Goal: Transaction & Acquisition: Obtain resource

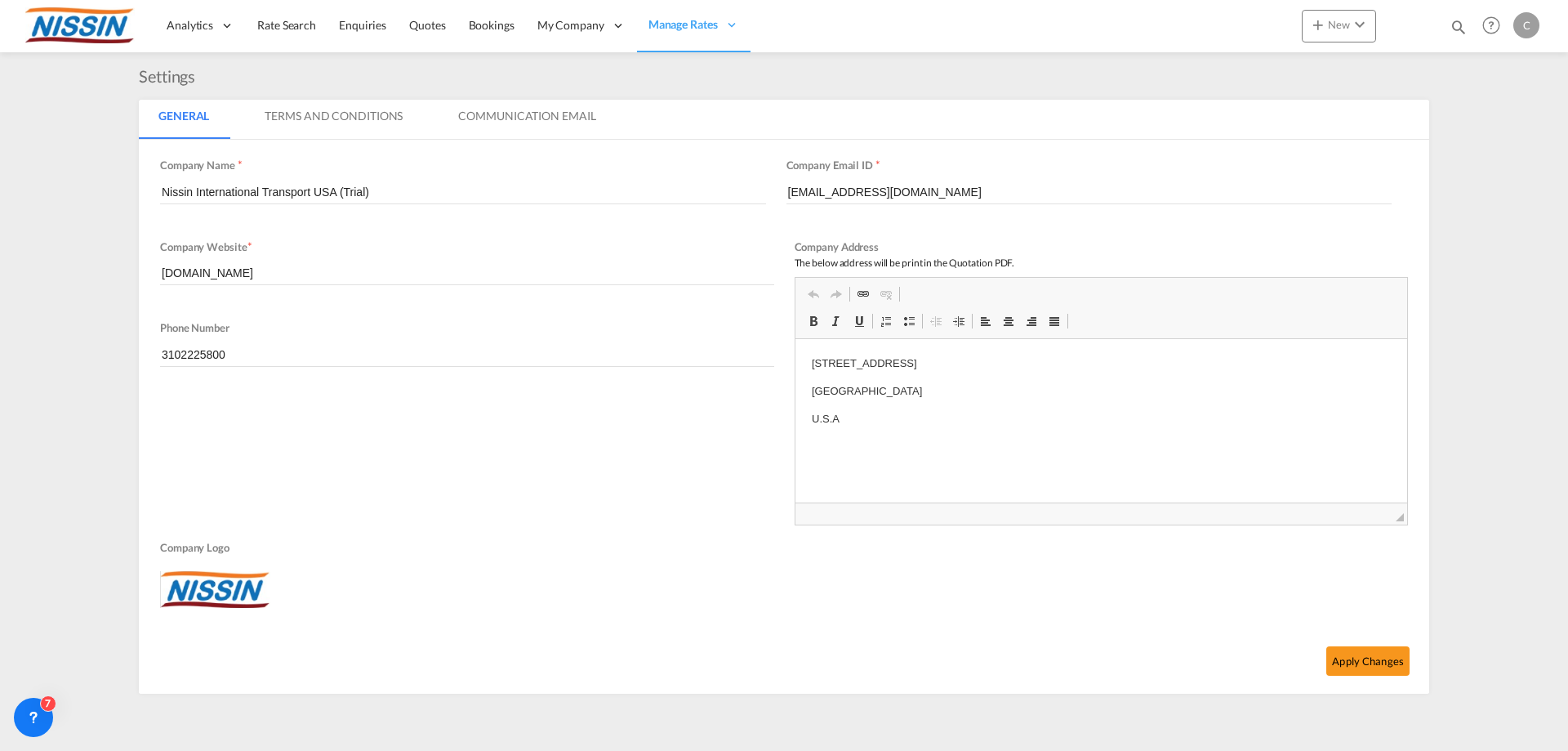
click at [329, 117] on md-tab-item "Terms And Conditions" at bounding box center [333, 119] width 177 height 39
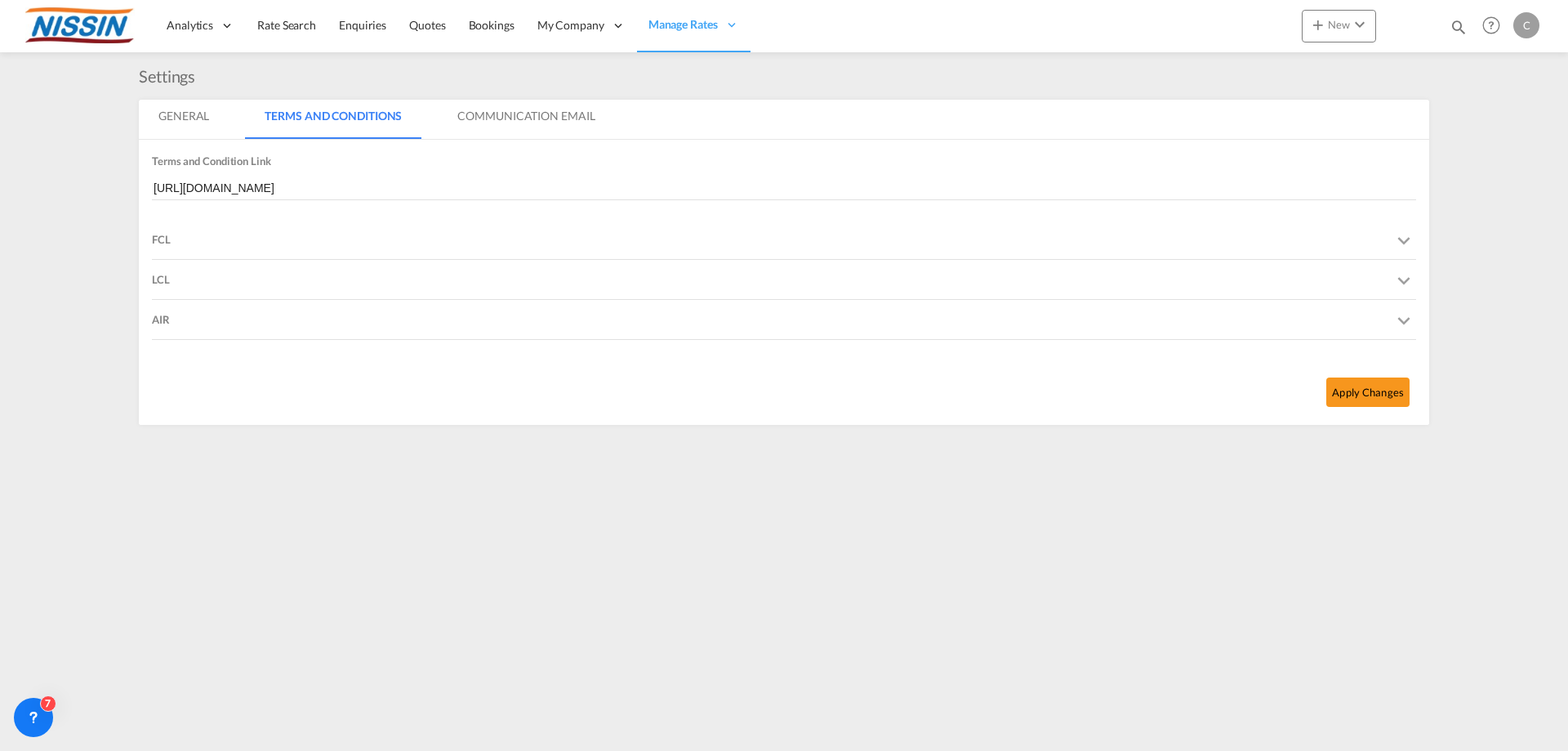
click at [520, 113] on md-tab-item "Communication Email" at bounding box center [526, 119] width 176 height 39
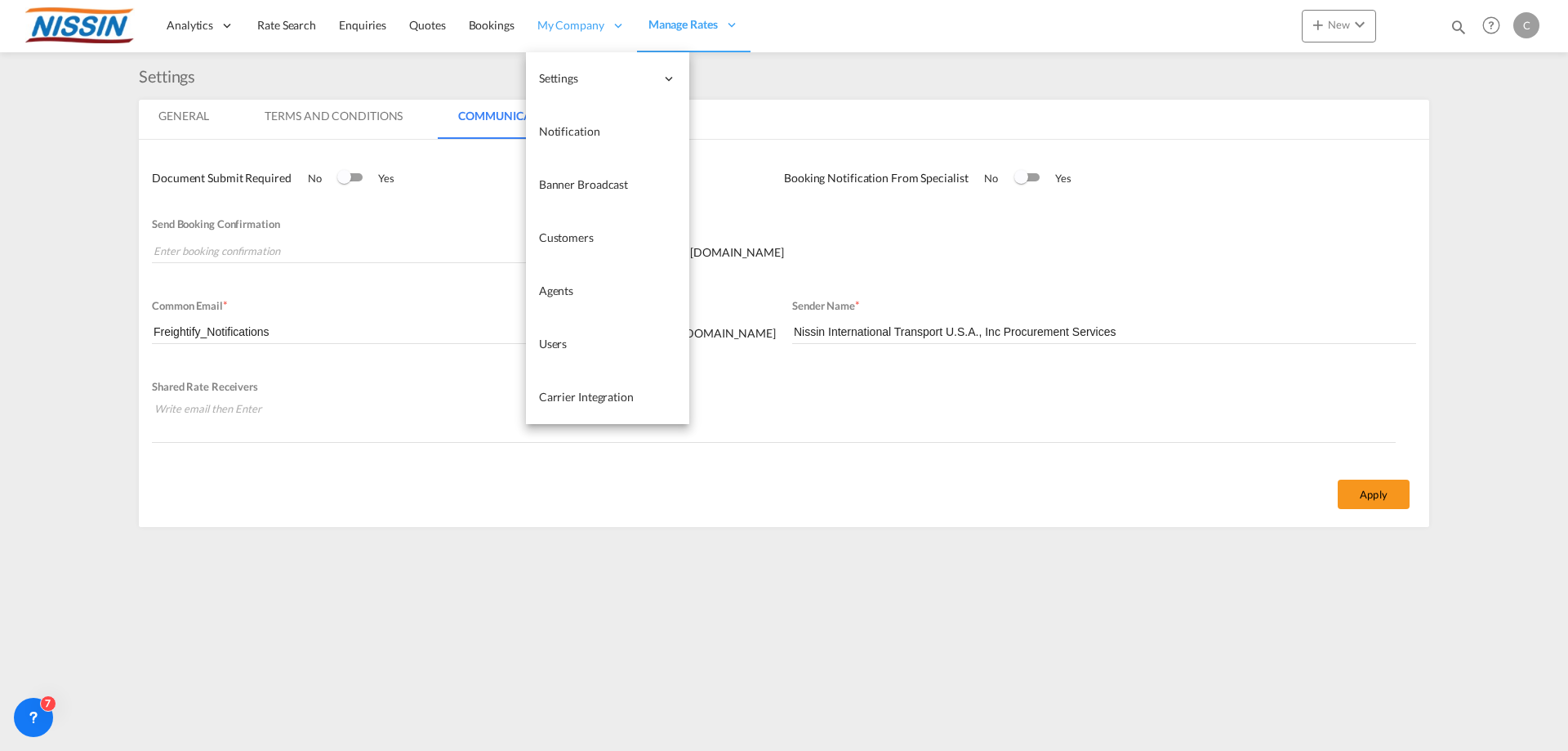
click at [573, 22] on span "My Company" at bounding box center [570, 25] width 67 height 17
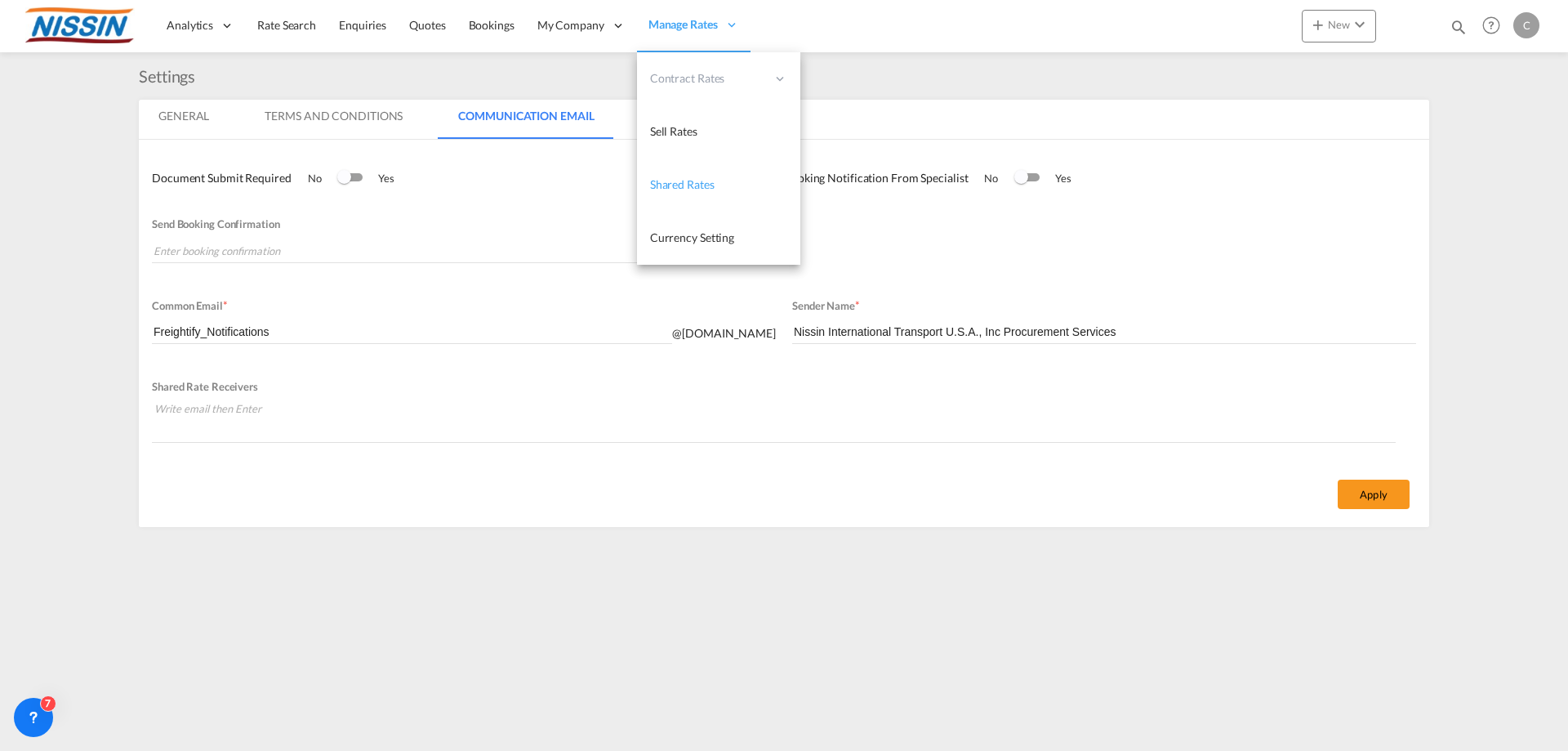
click at [706, 185] on span "Shared Rates" at bounding box center [682, 184] width 65 height 14
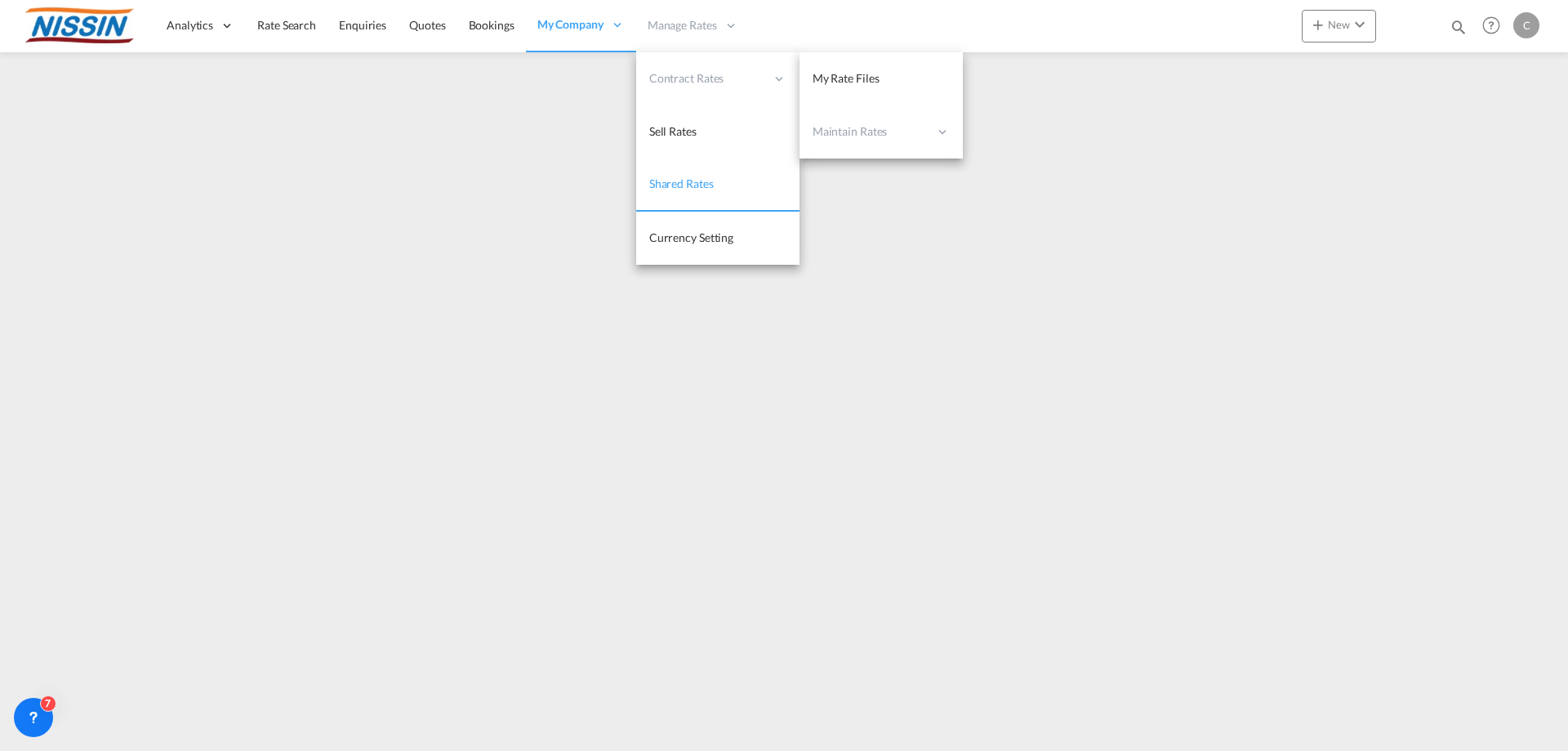
click at [701, 88] on div "Contract Rates" at bounding box center [717, 79] width 163 height 53
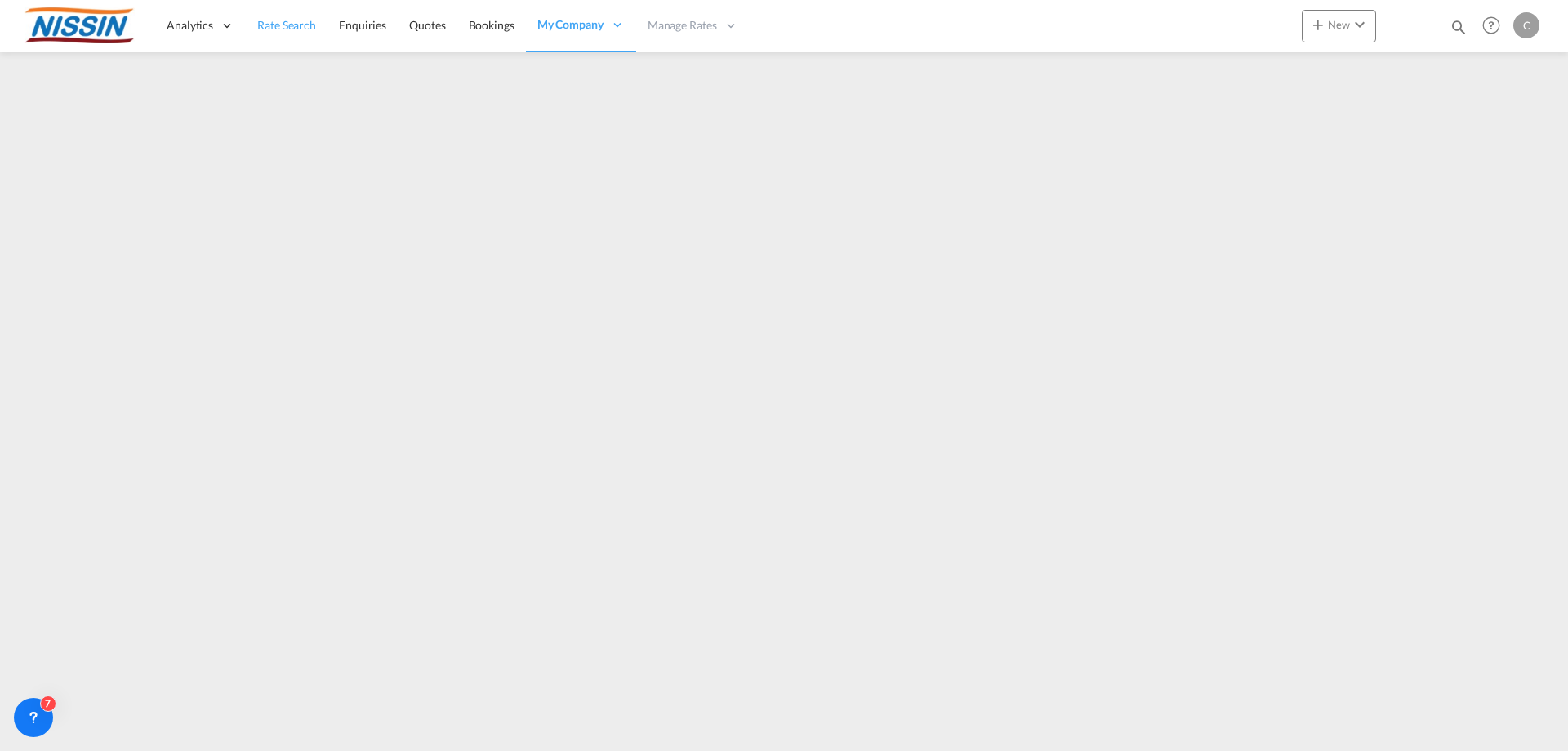
click at [287, 24] on span "Rate Search" at bounding box center [286, 25] width 58 height 14
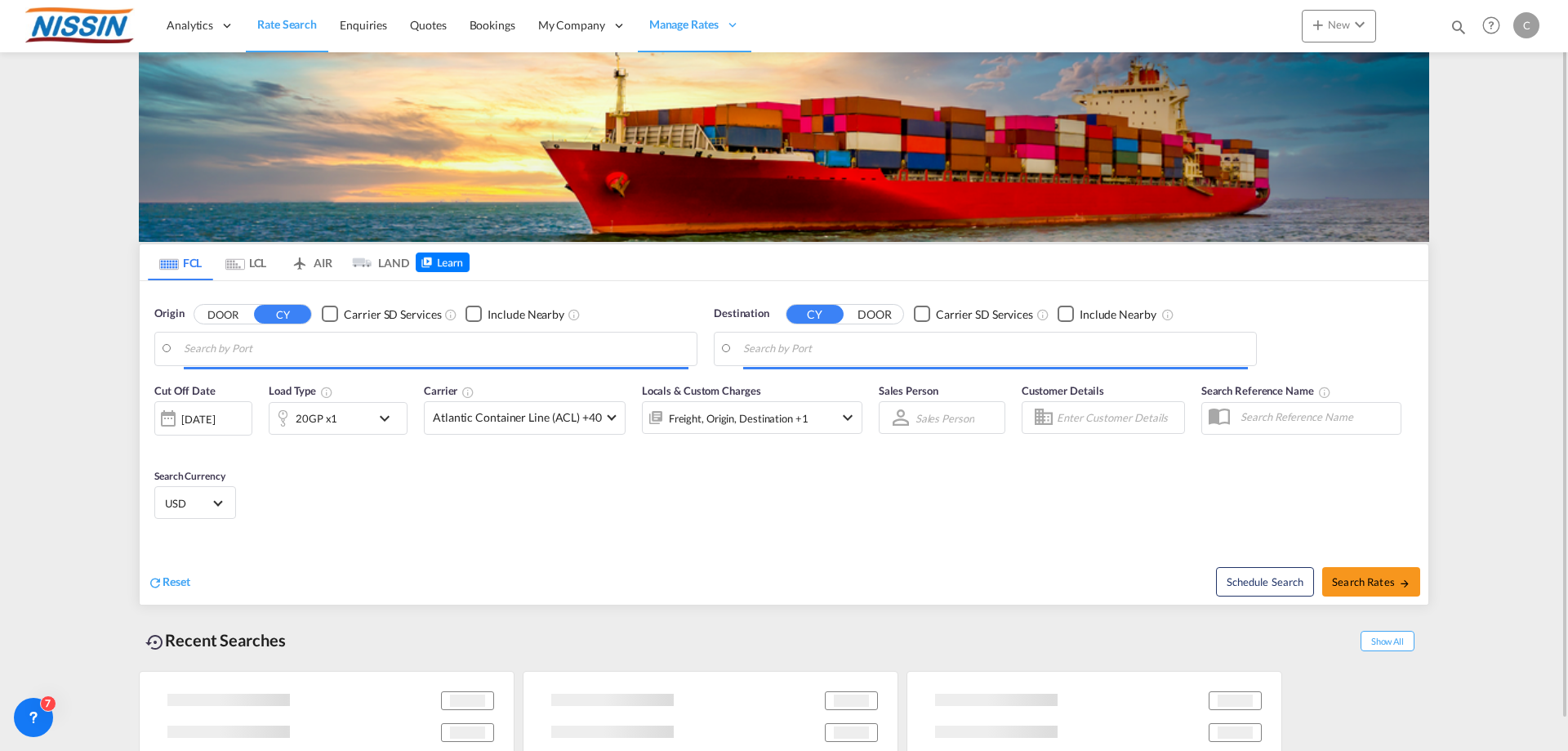
type input "[GEOGRAPHIC_DATA], [GEOGRAPHIC_DATA], USLGB"
type input "[GEOGRAPHIC_DATA], JPTYO"
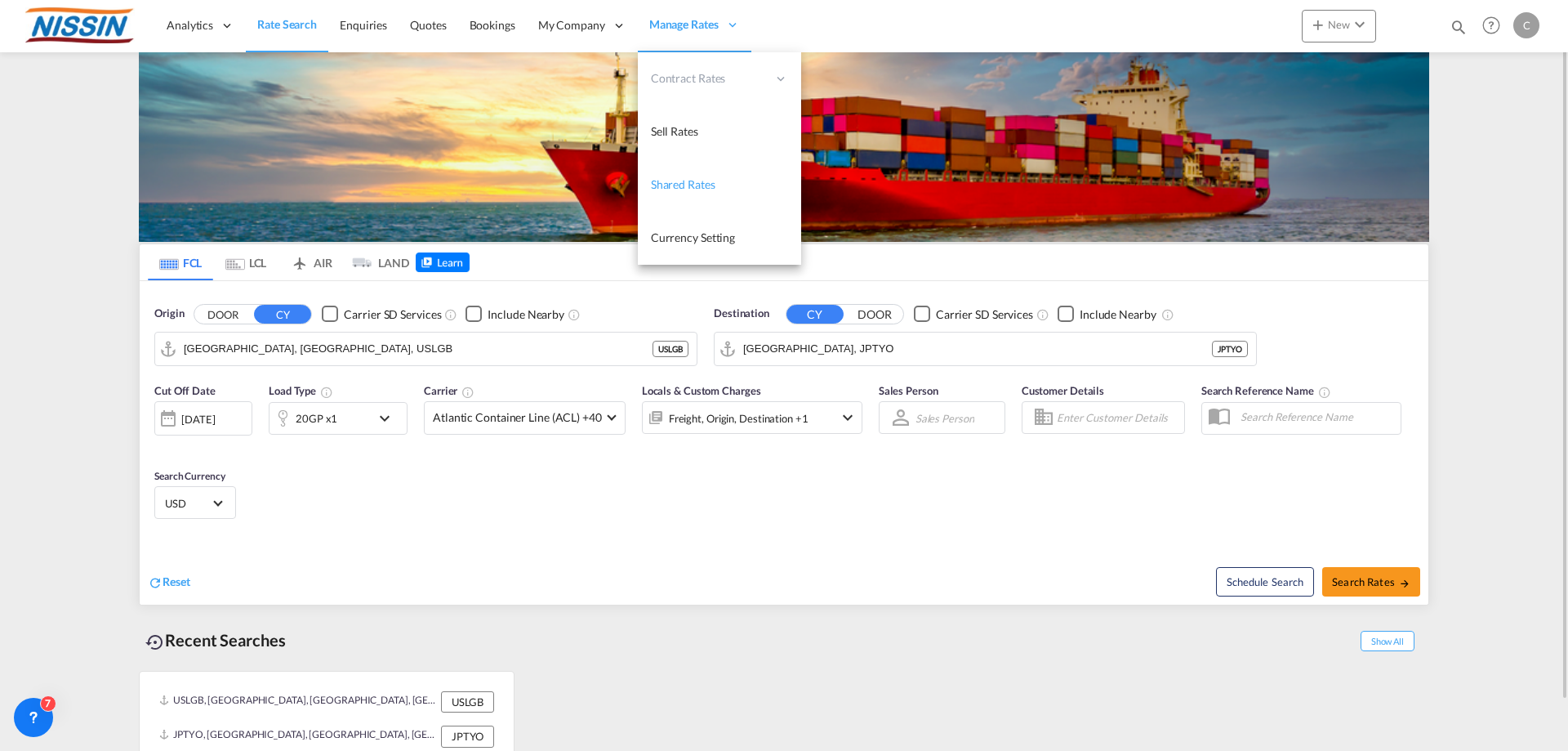
click at [732, 182] on link "Shared Rates" at bounding box center [719, 185] width 163 height 53
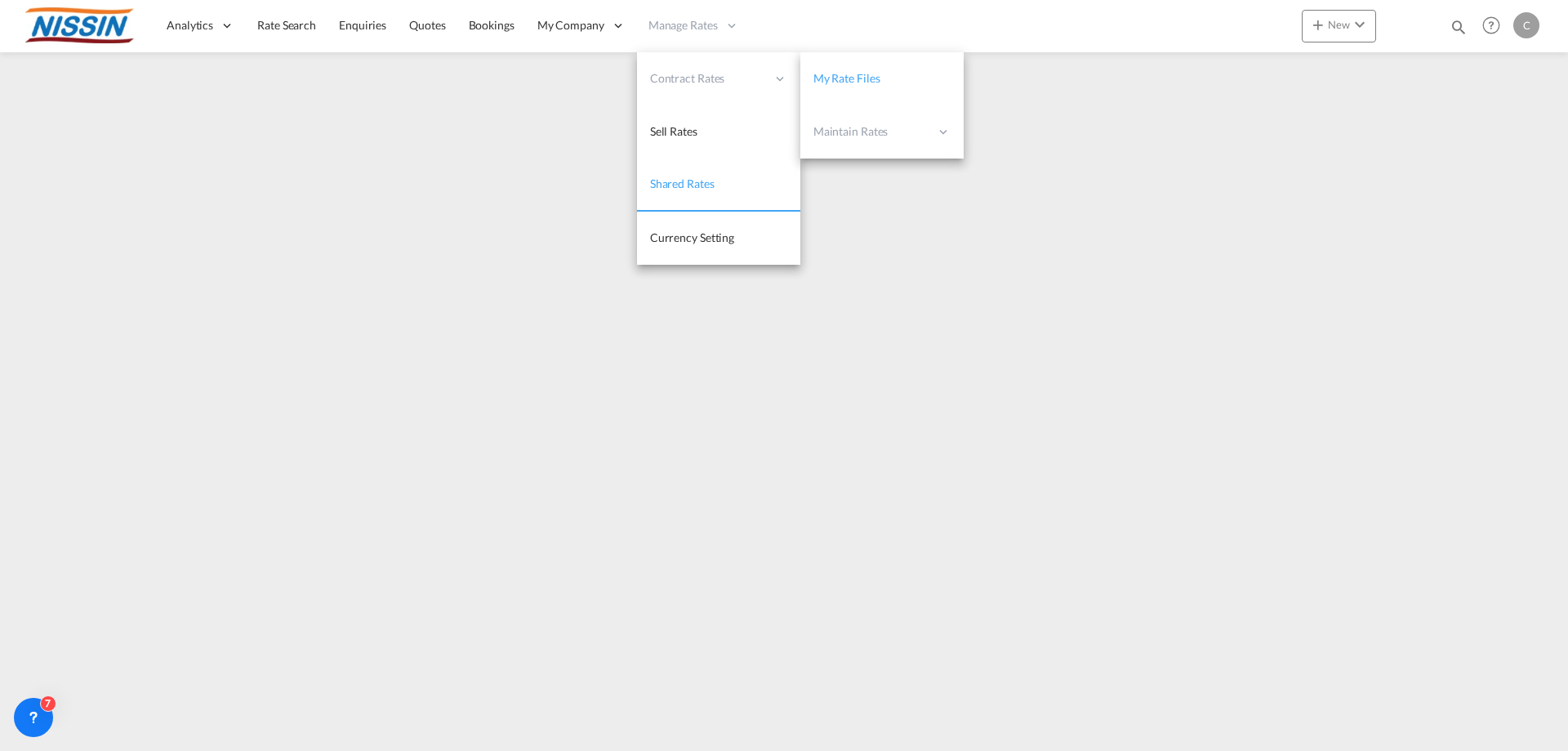
click at [880, 82] on link "My Rate Files" at bounding box center [882, 79] width 163 height 53
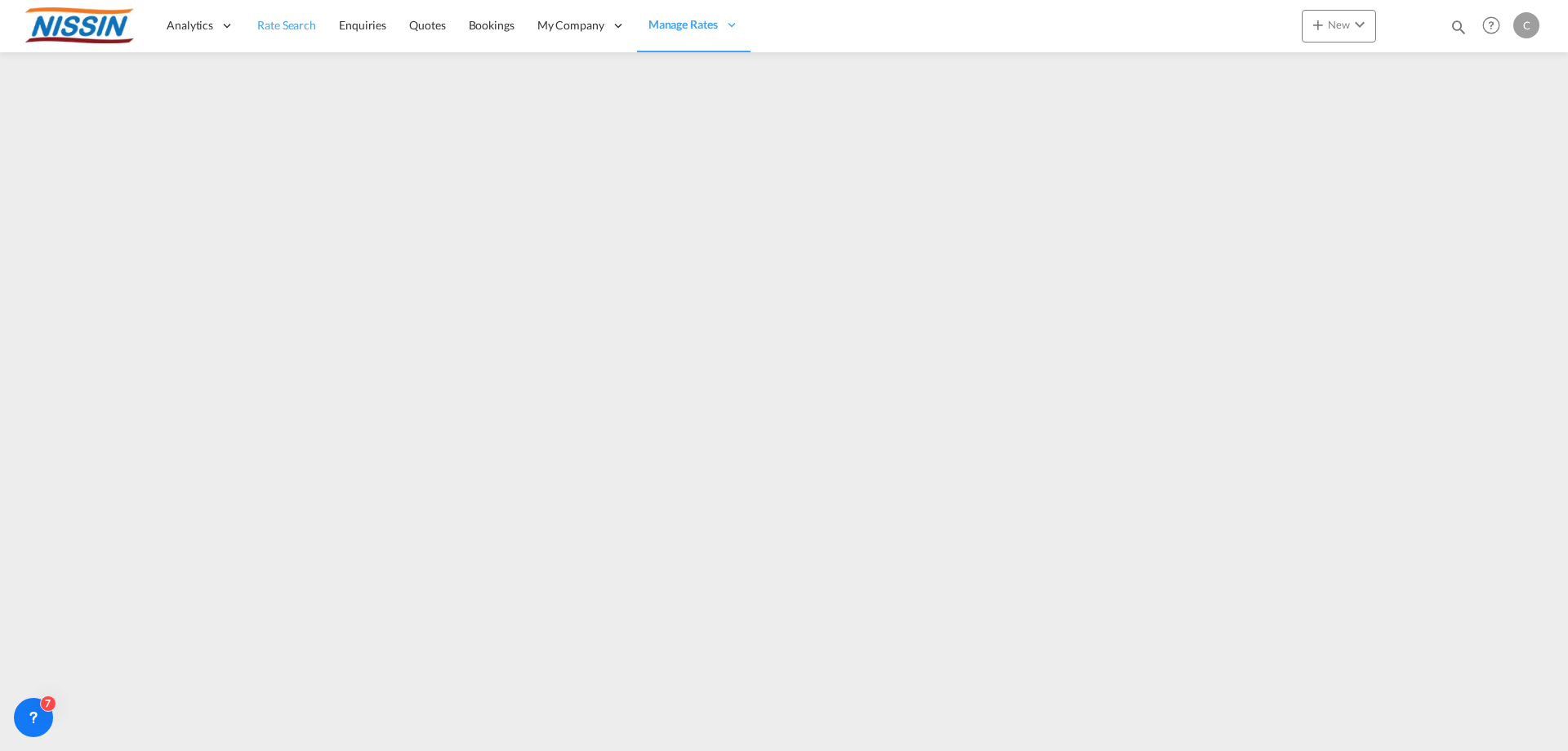
click at [298, 29] on span "Rate Search" at bounding box center [286, 25] width 58 height 14
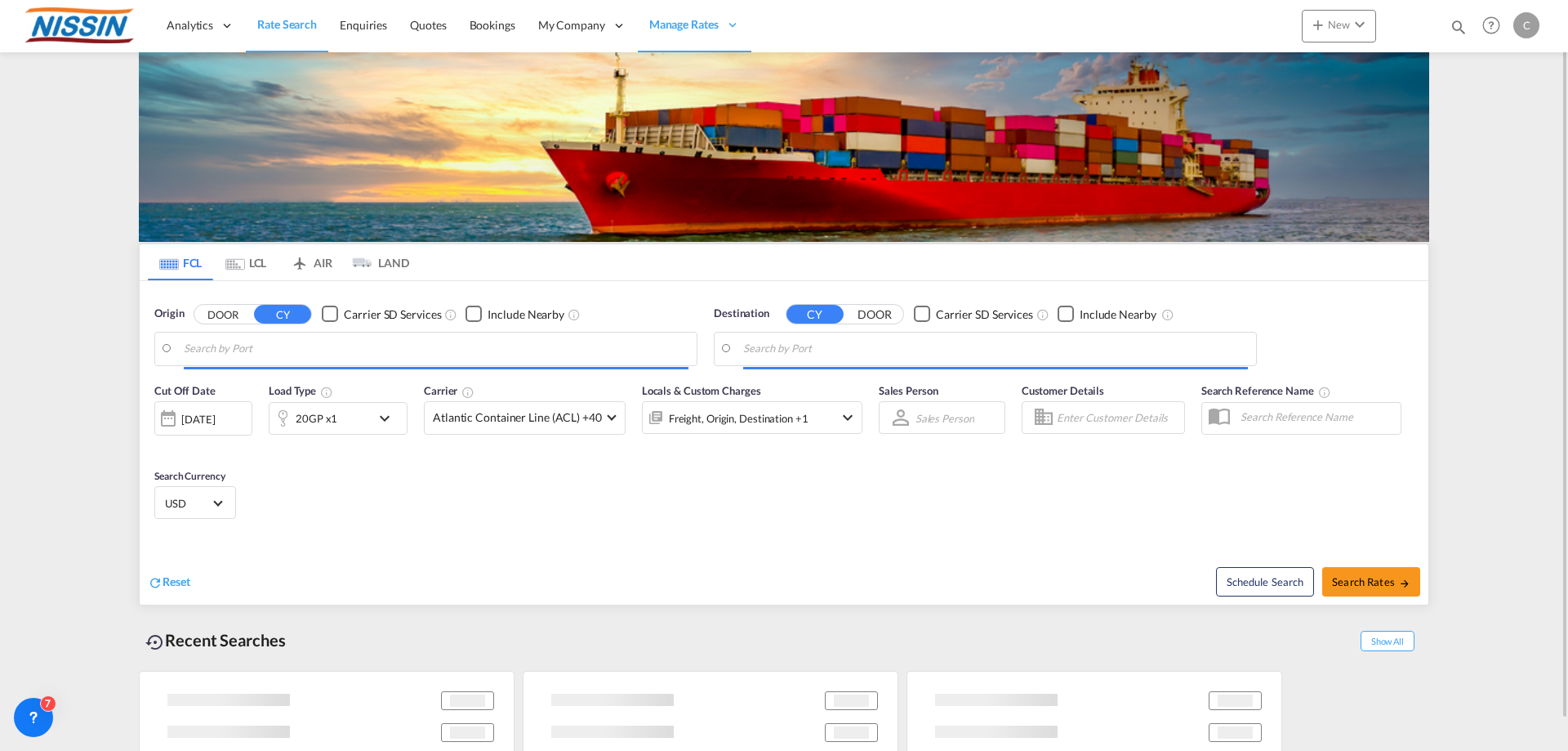
type input "[GEOGRAPHIC_DATA], [GEOGRAPHIC_DATA], USLGB"
type input "[GEOGRAPHIC_DATA], JPTYO"
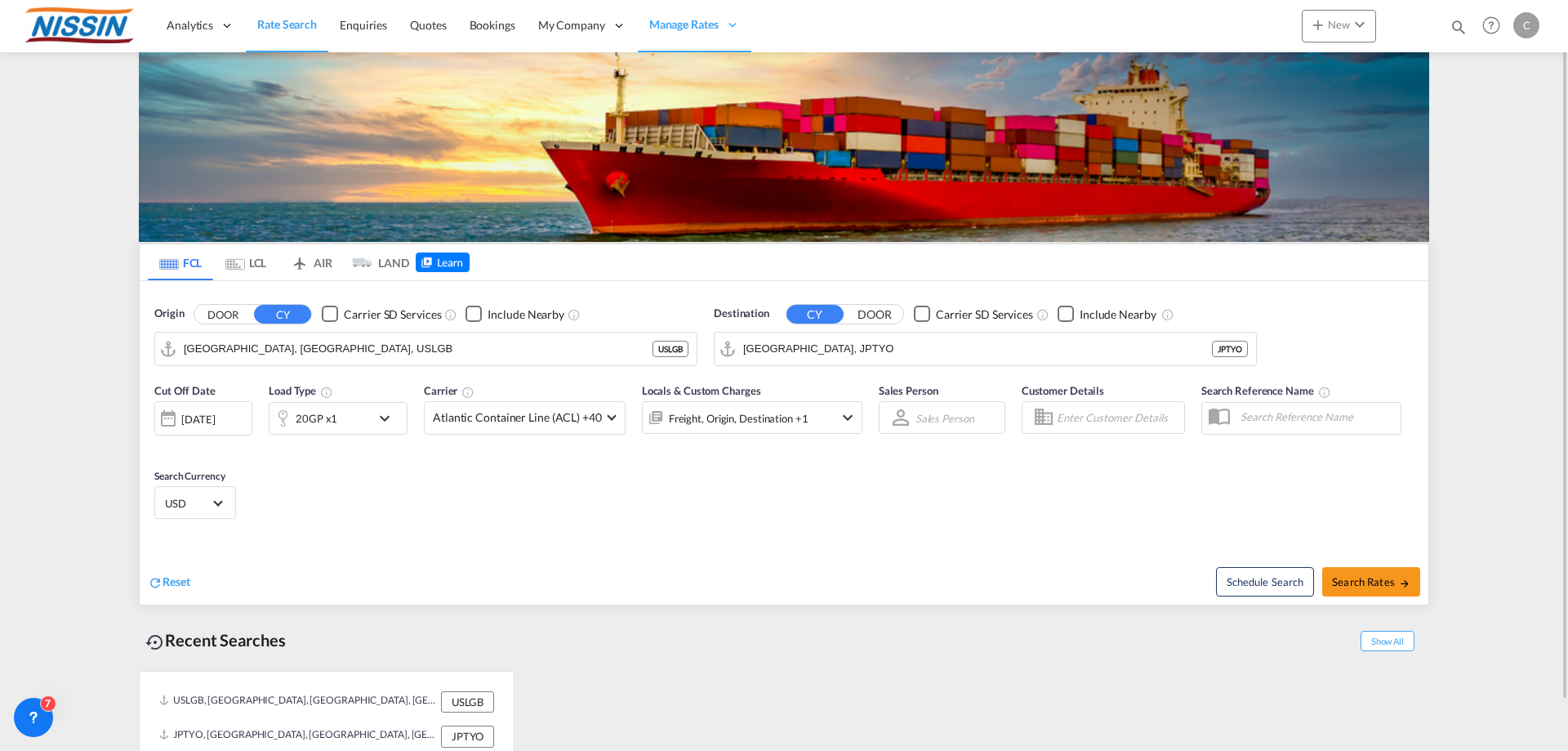
drag, startPoint x: 319, startPoint y: 263, endPoint x: 295, endPoint y: 326, distance: 67.4
click at [321, 262] on md-tab-item "AIR" at bounding box center [310, 262] width 65 height 36
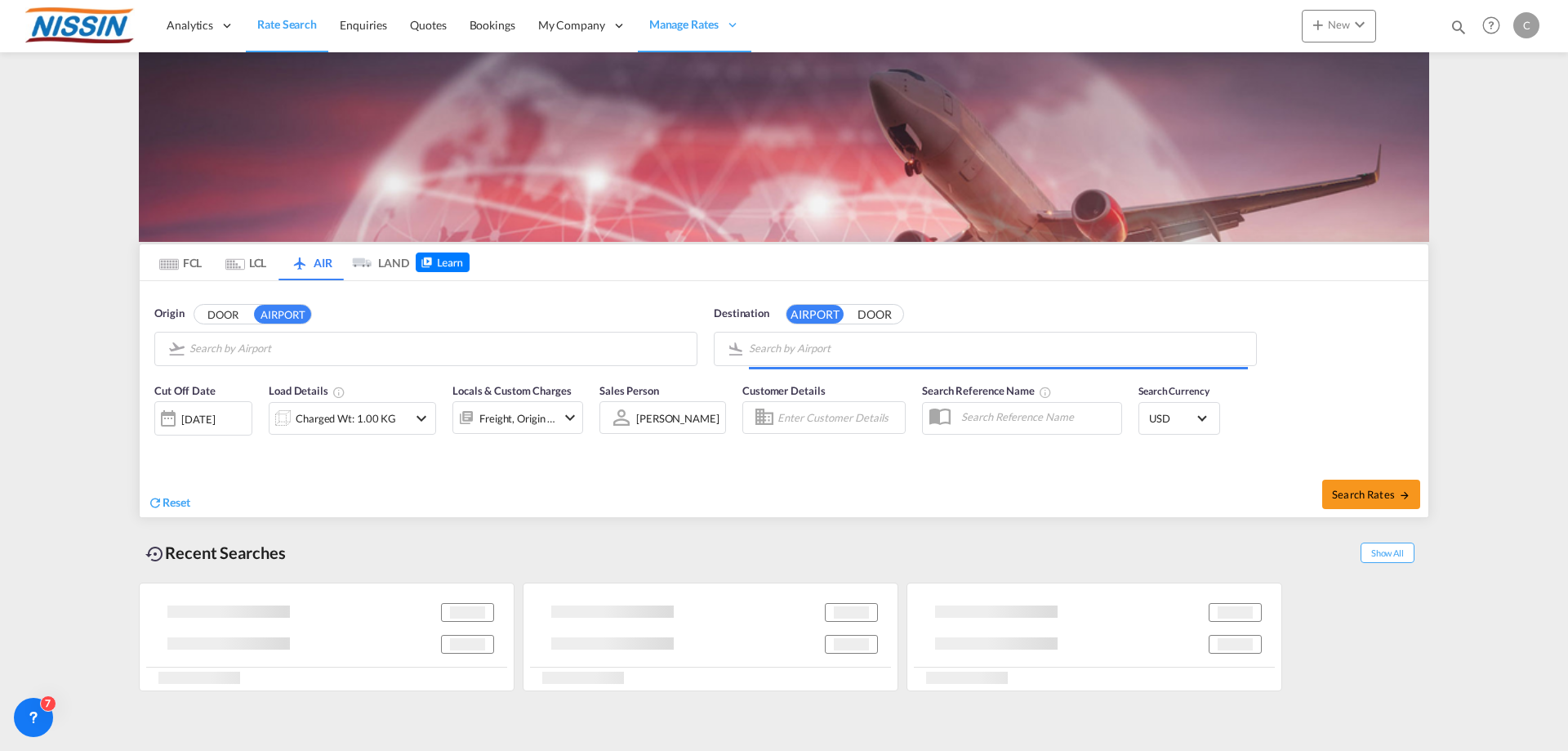
type input "Los Angeles International, [GEOGRAPHIC_DATA], [GEOGRAPHIC_DATA]"
type input "Kansai International, [GEOGRAPHIC_DATA], KIX"
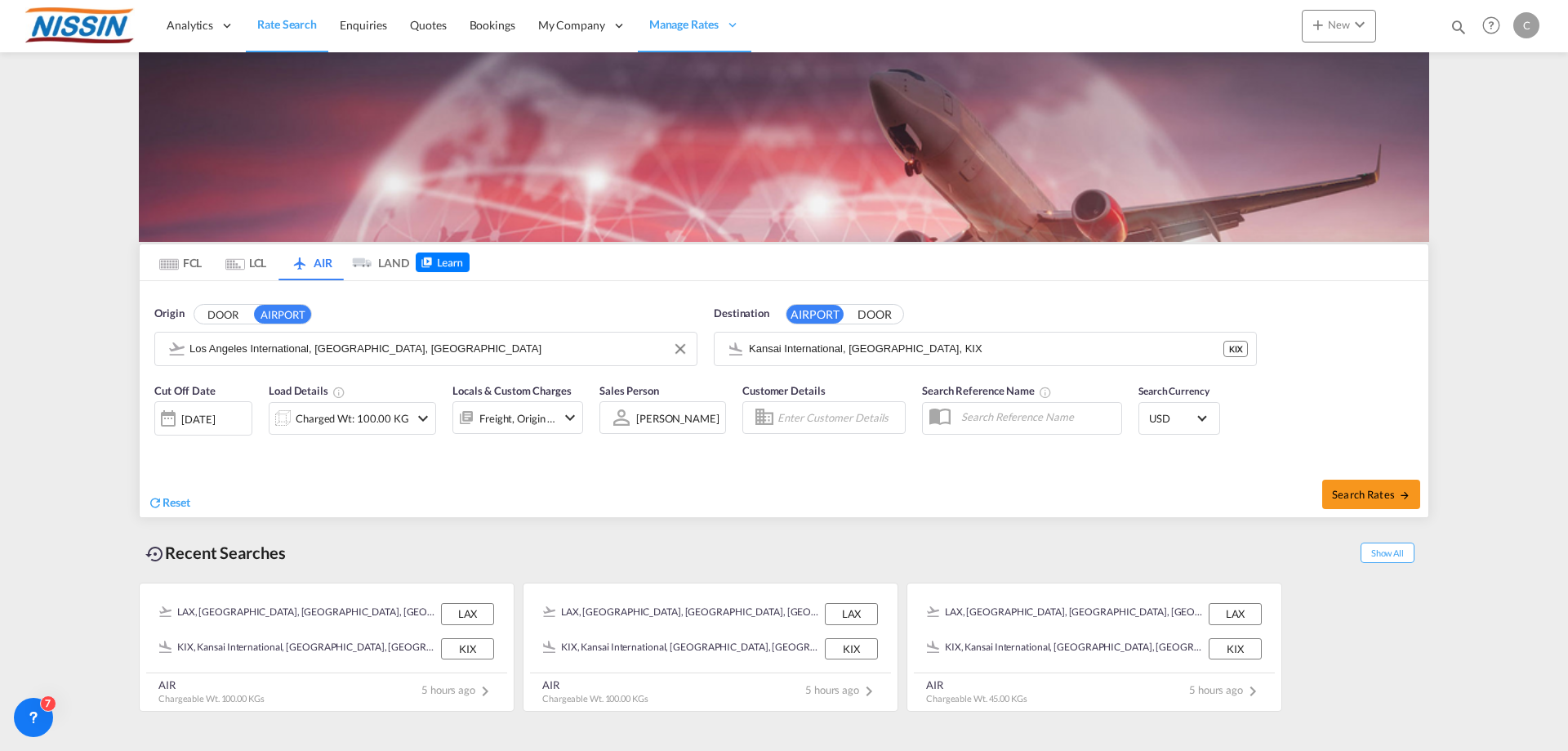
click at [331, 357] on input "Los Angeles International, [GEOGRAPHIC_DATA], [GEOGRAPHIC_DATA]" at bounding box center [439, 349] width 499 height 24
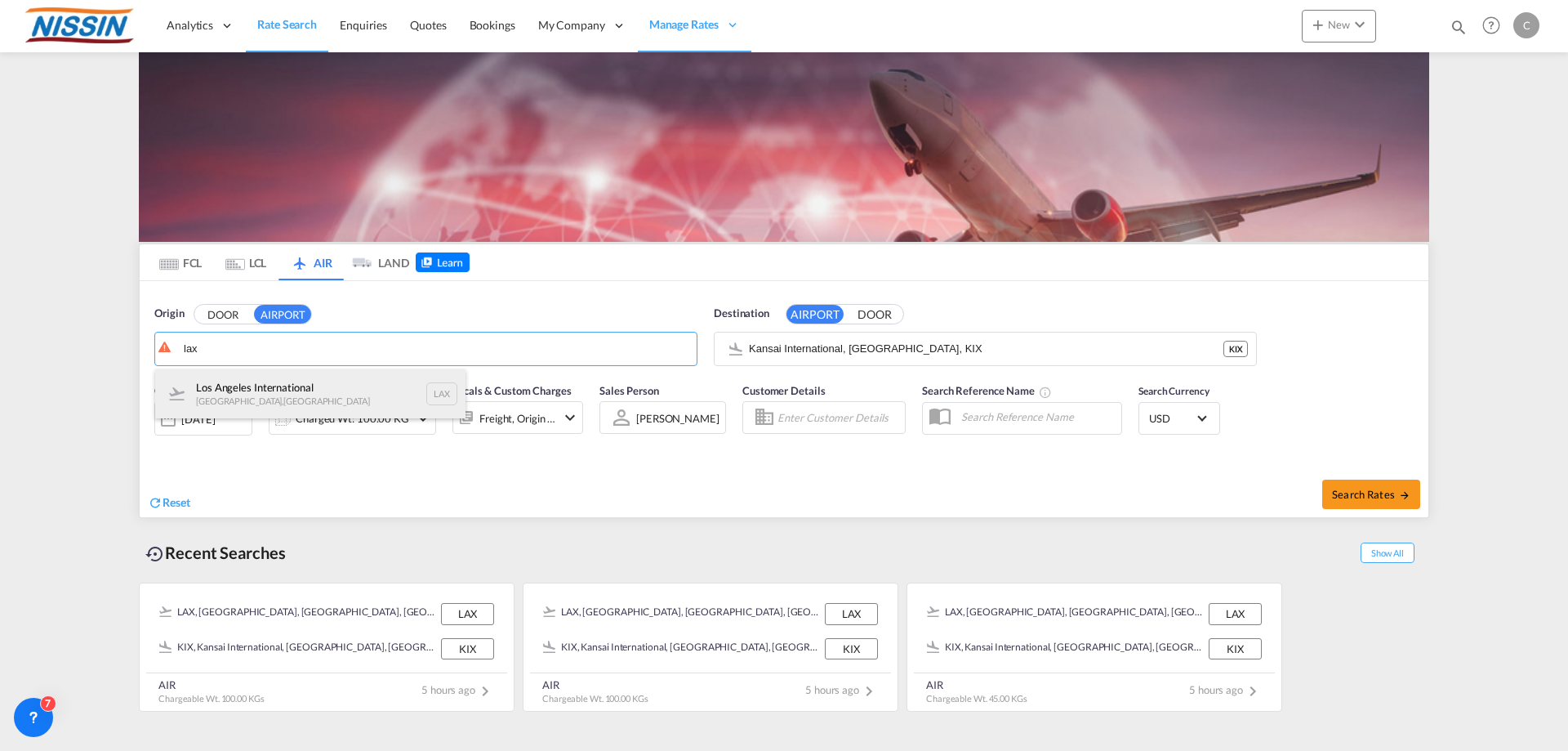
click at [392, 394] on div "Los Angeles International [GEOGRAPHIC_DATA] , [GEOGRAPHIC_DATA] LAX" at bounding box center [310, 393] width 310 height 49
type input "Los Angeles International, [GEOGRAPHIC_DATA], [GEOGRAPHIC_DATA]"
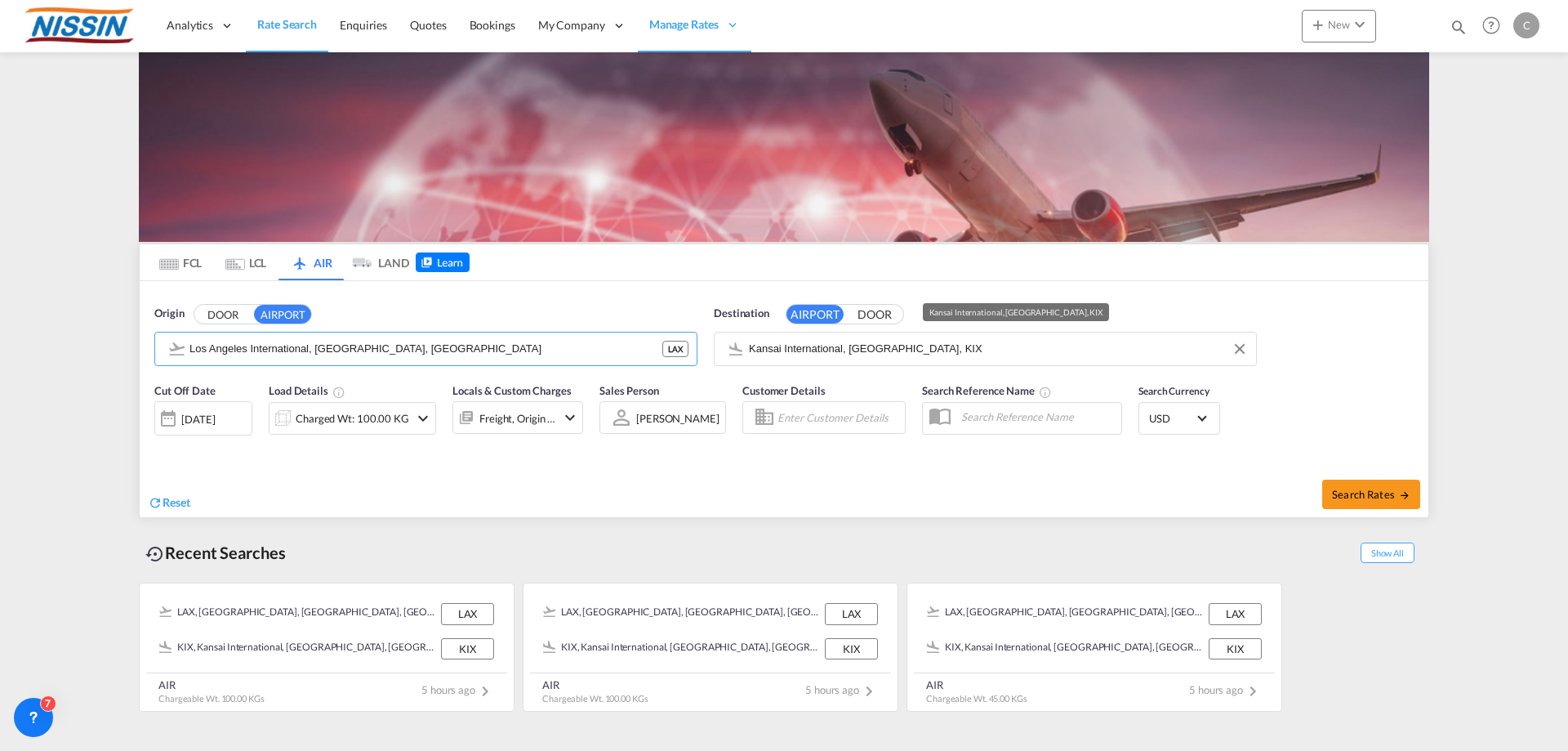
click at [951, 352] on input "Kansai International, [GEOGRAPHIC_DATA], KIX" at bounding box center [999, 349] width 499 height 24
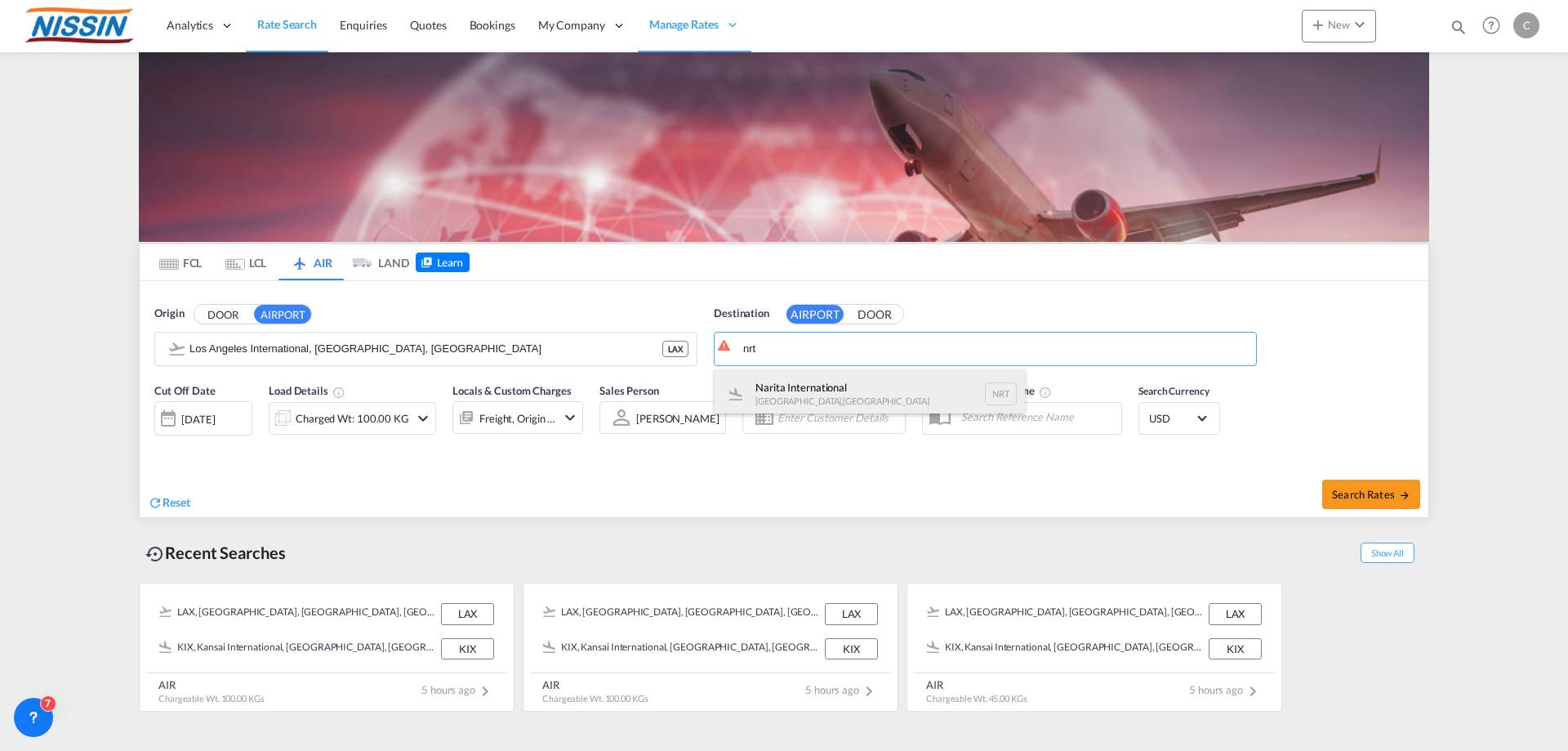
click at [866, 375] on div "Narita International [GEOGRAPHIC_DATA] , [GEOGRAPHIC_DATA] NRT" at bounding box center [869, 393] width 310 height 49
type input "Narita International, [GEOGRAPHIC_DATA], NRT"
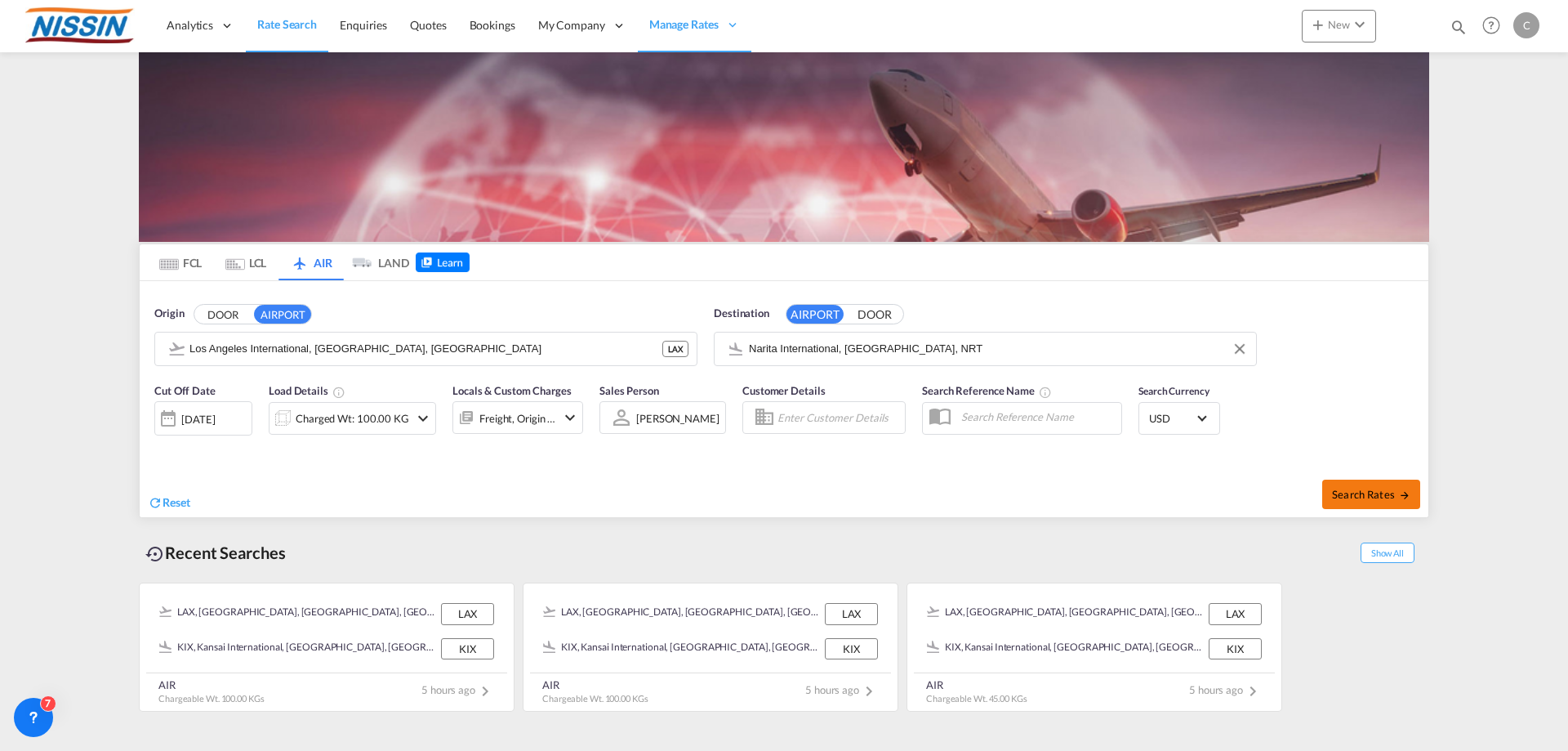
click at [1387, 495] on span "Search Rates" at bounding box center [1371, 494] width 78 height 13
type input "LAX to NRT / [DATE]"
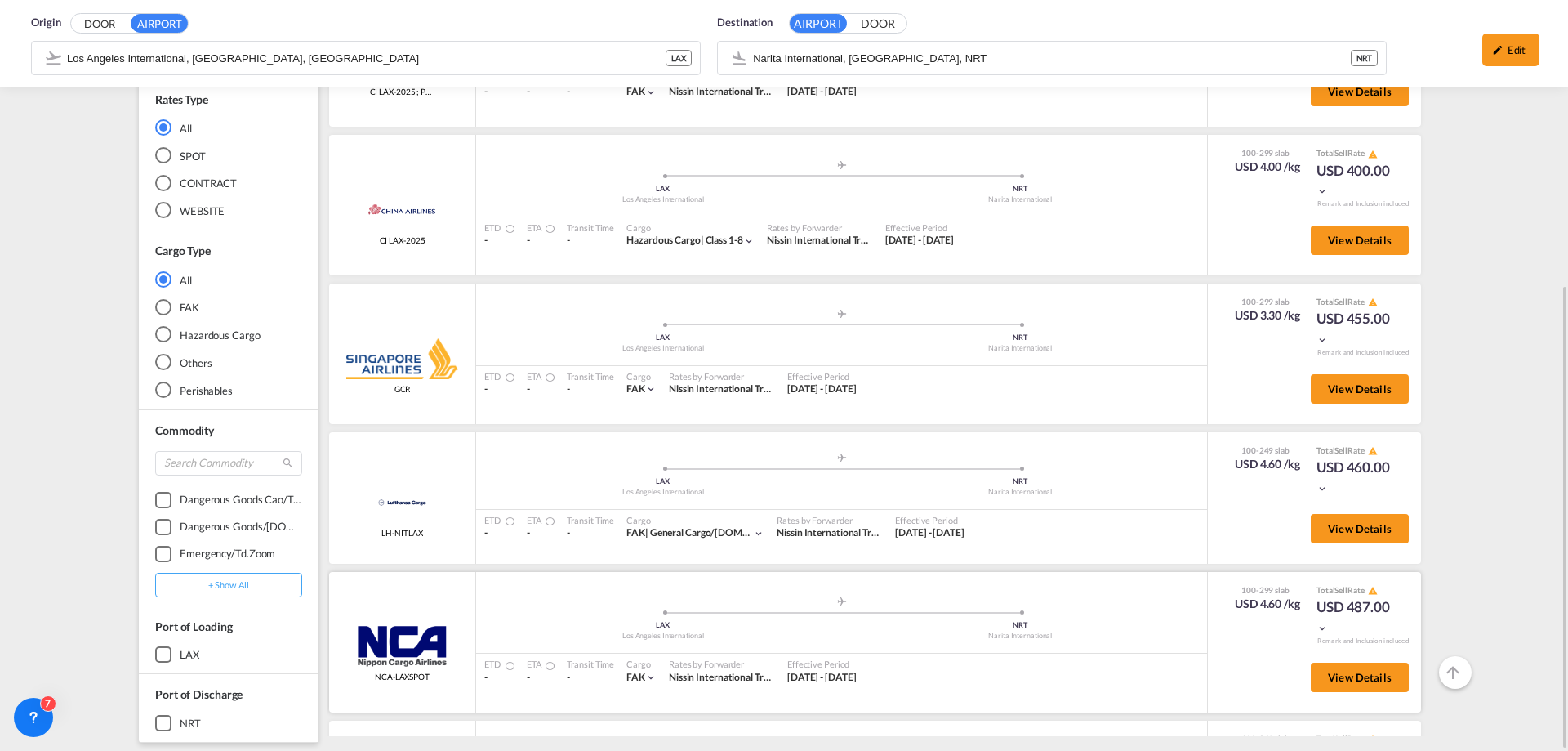
scroll to position [245, 0]
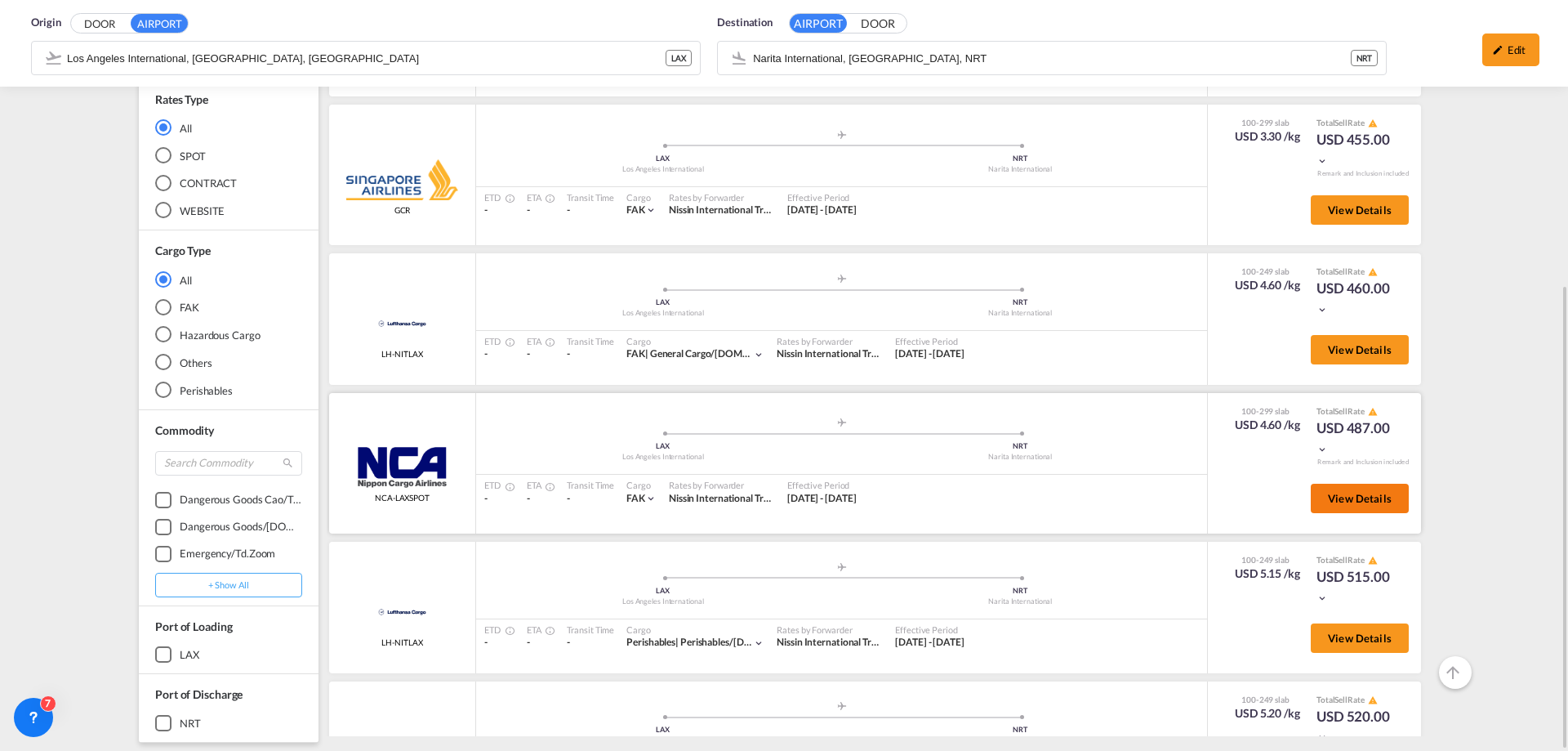
click at [1353, 494] on span "View Details" at bounding box center [1360, 498] width 64 height 13
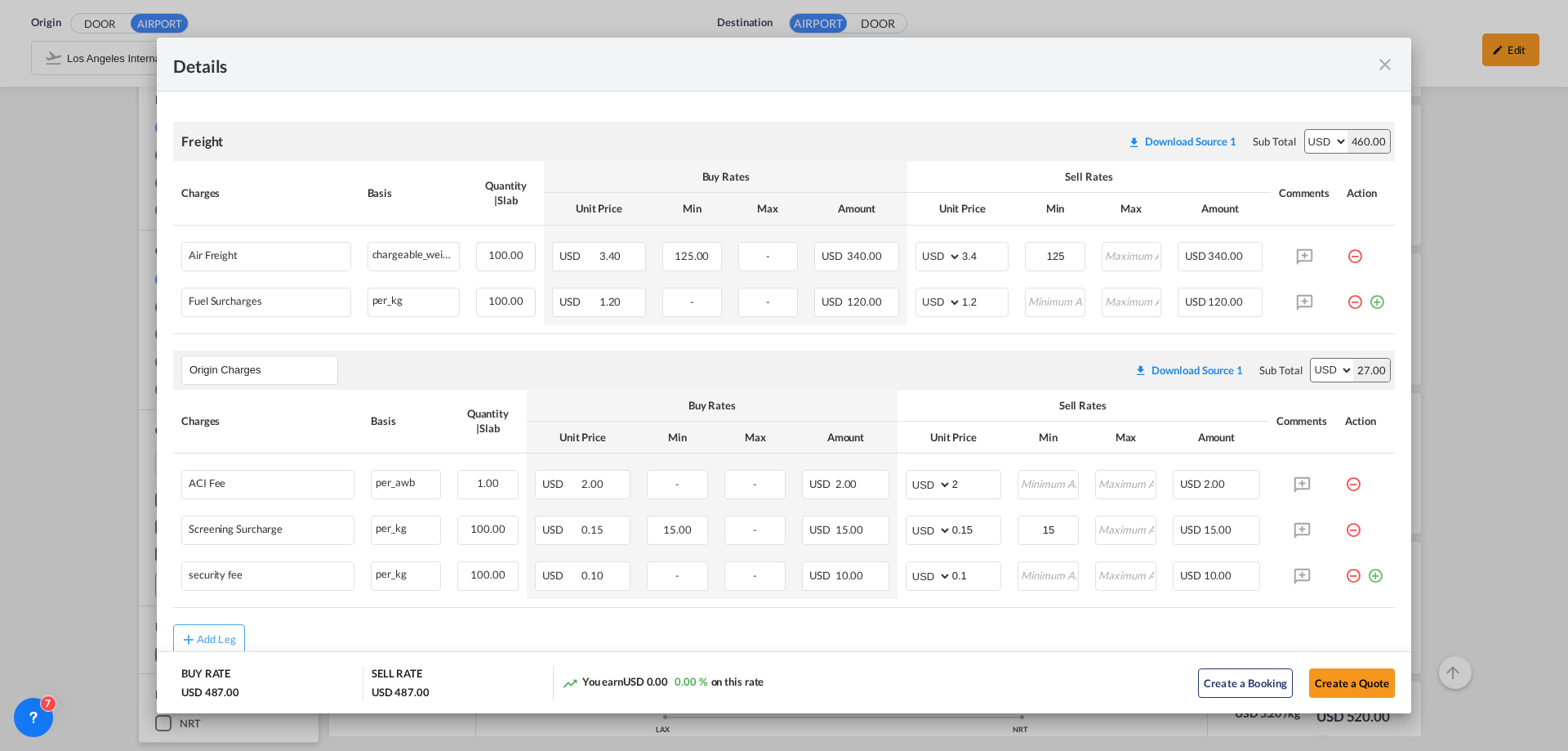
scroll to position [322, 0]
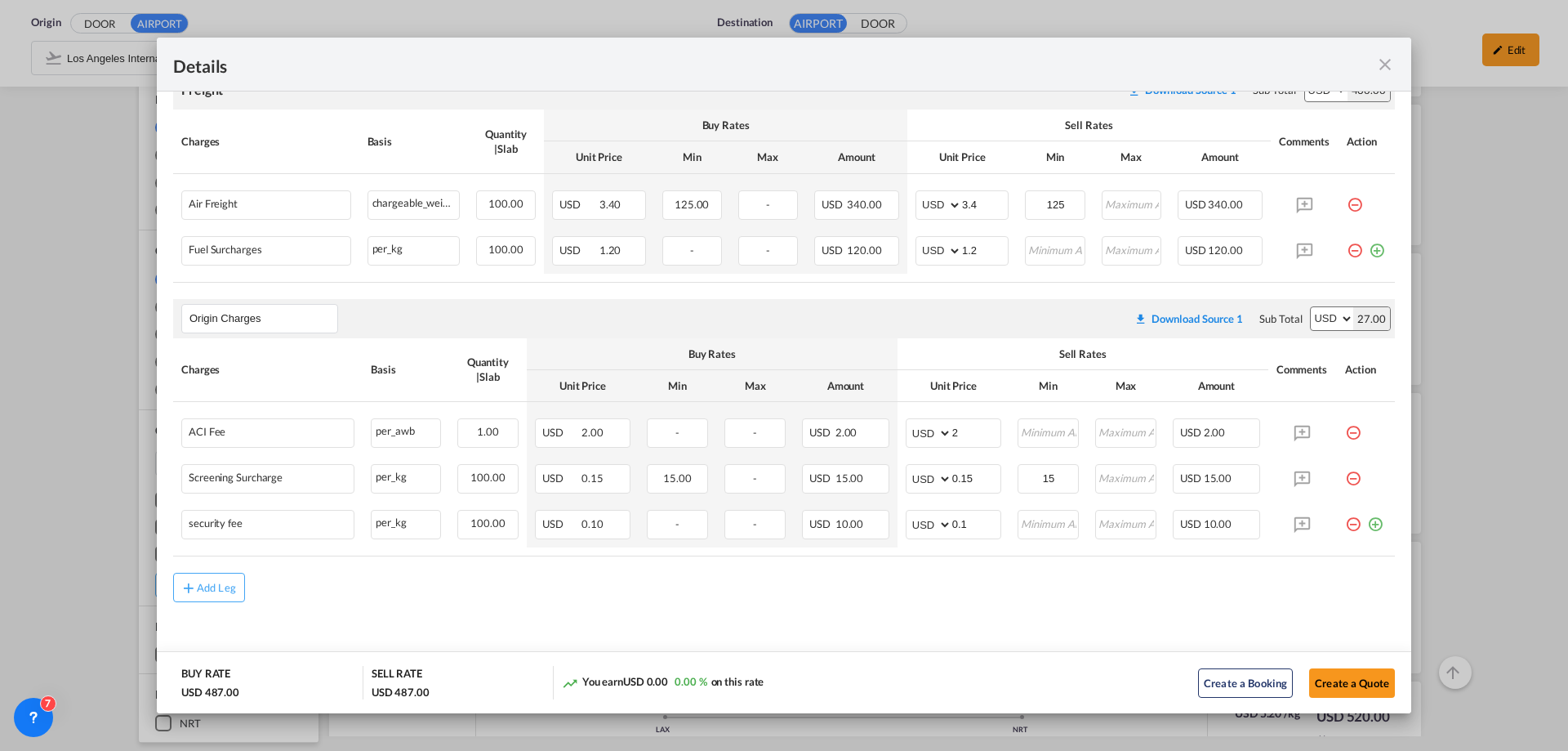
click at [1385, 61] on md-icon "icon-close fg-AAA8AD m-0 cursor" at bounding box center [1385, 65] width 19 height 19
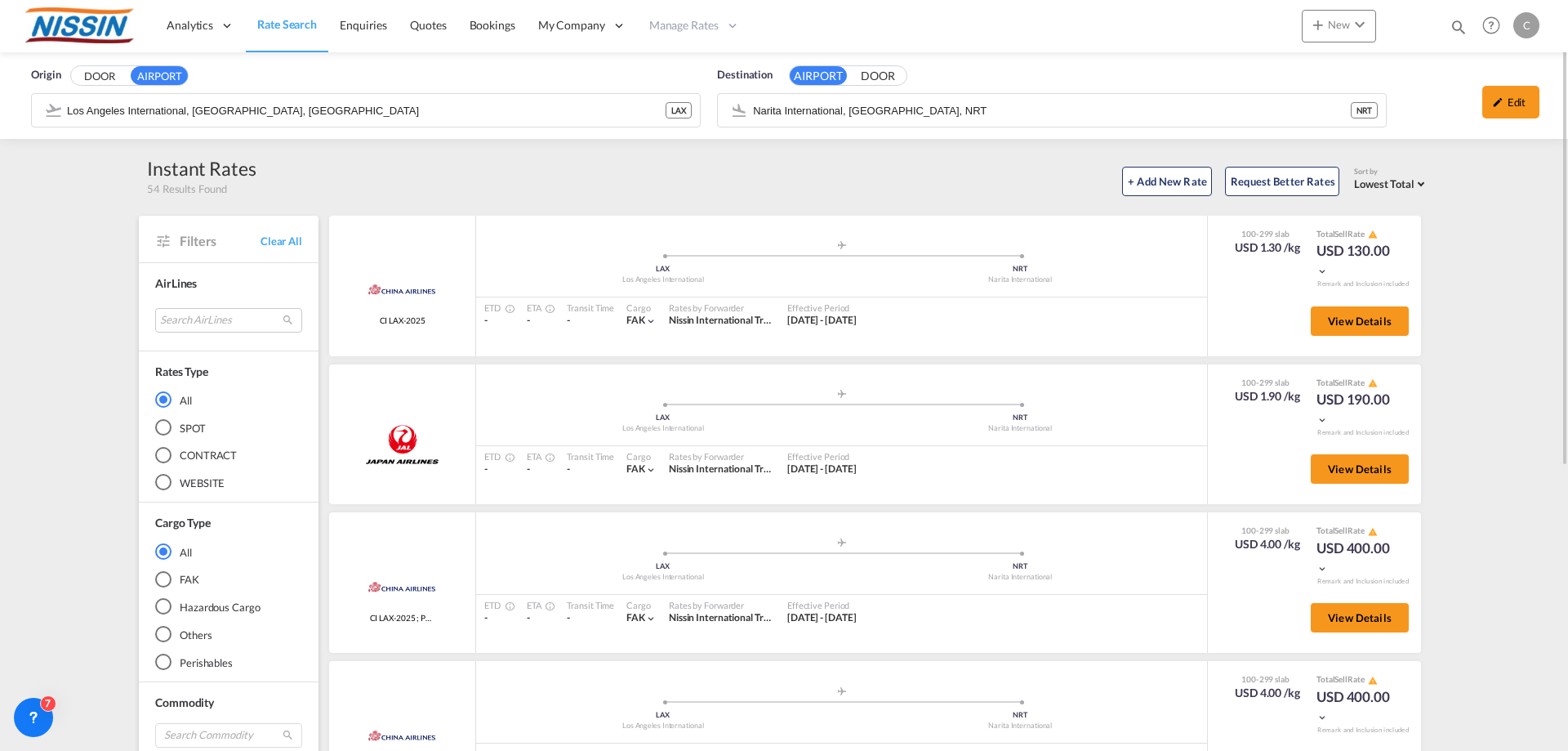
scroll to position [82, 0]
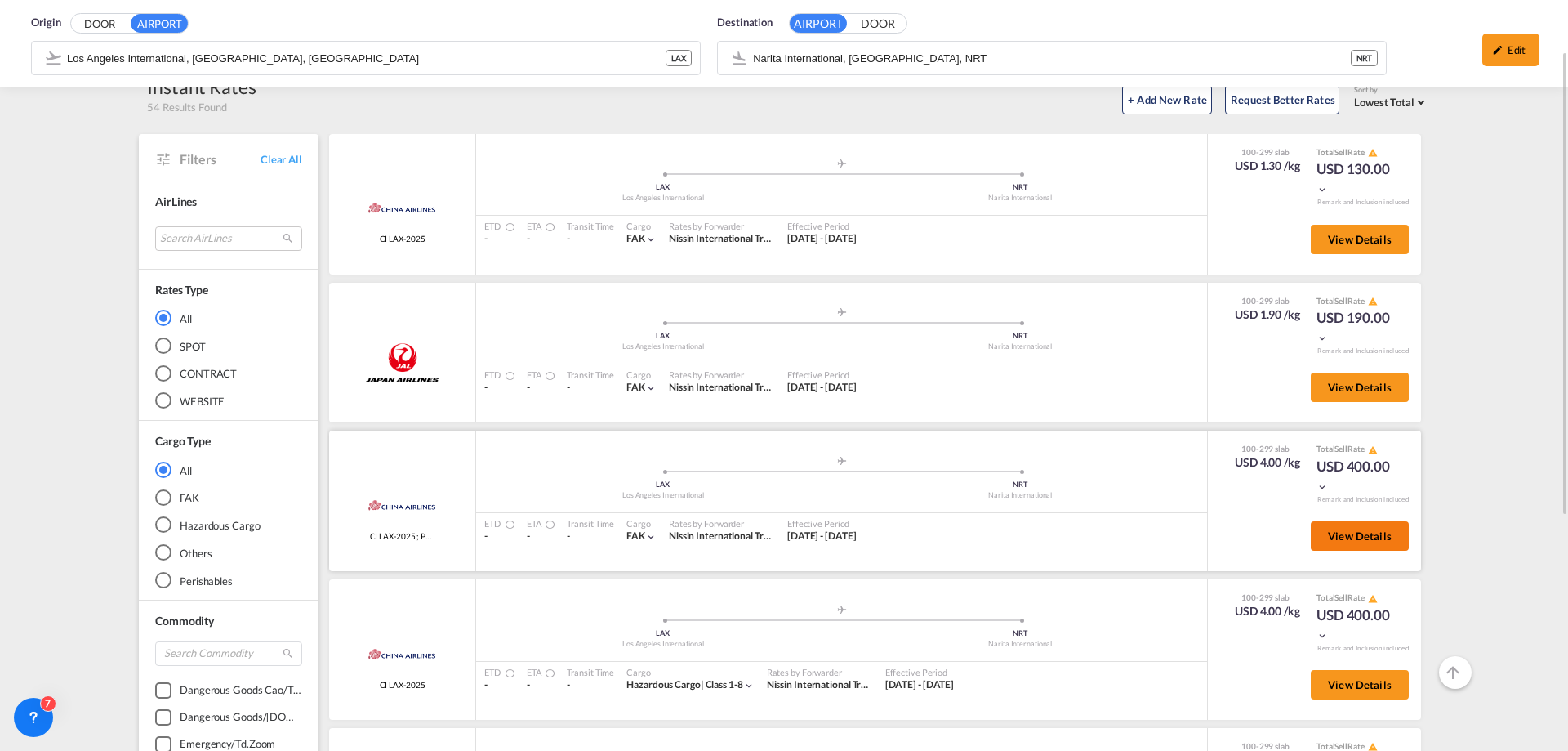
click at [1313, 536] on button "View Details" at bounding box center [1360, 536] width 98 height 30
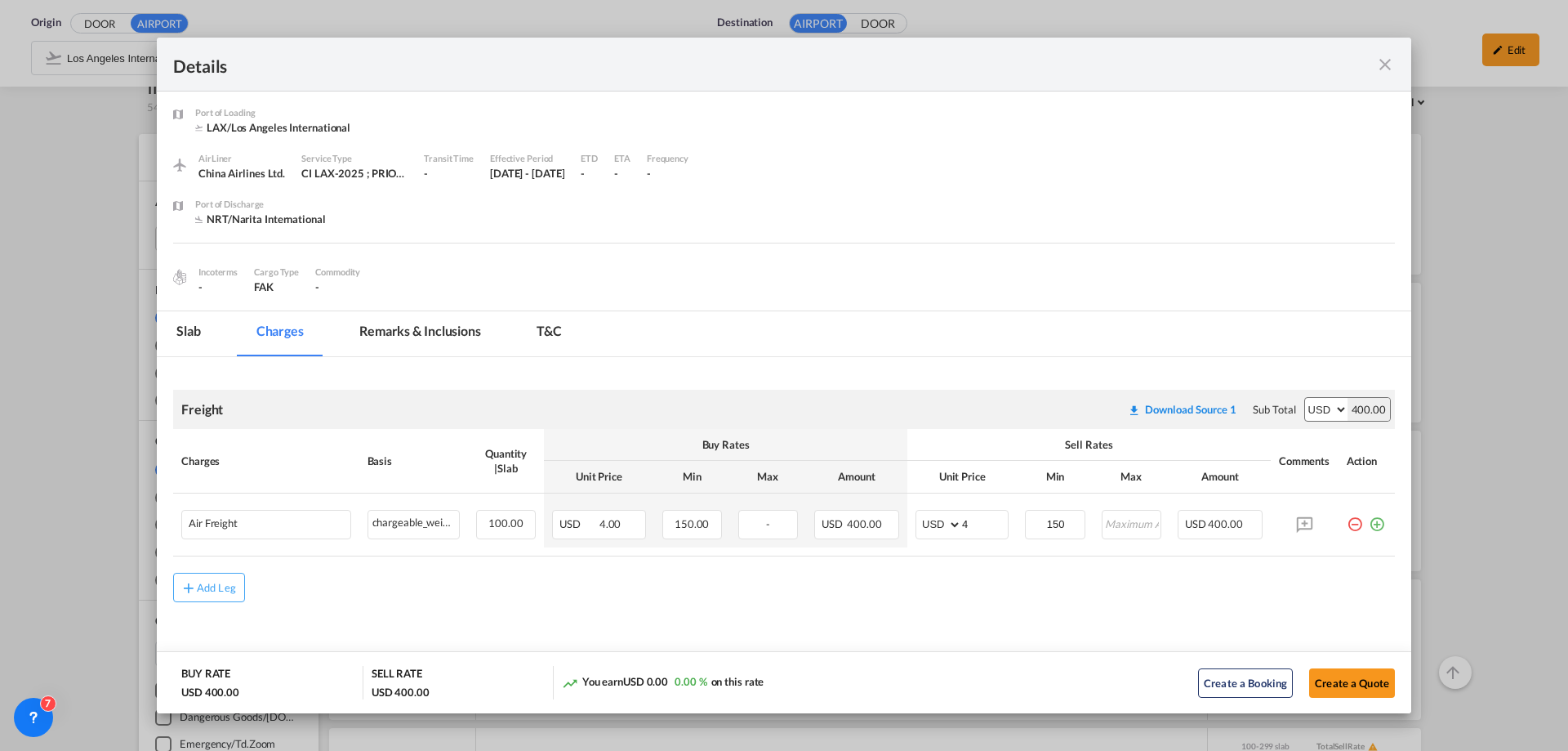
scroll to position [0, 0]
click at [1387, 58] on md-icon "icon-close fg-AAA8AD m-0 cursor" at bounding box center [1385, 65] width 19 height 19
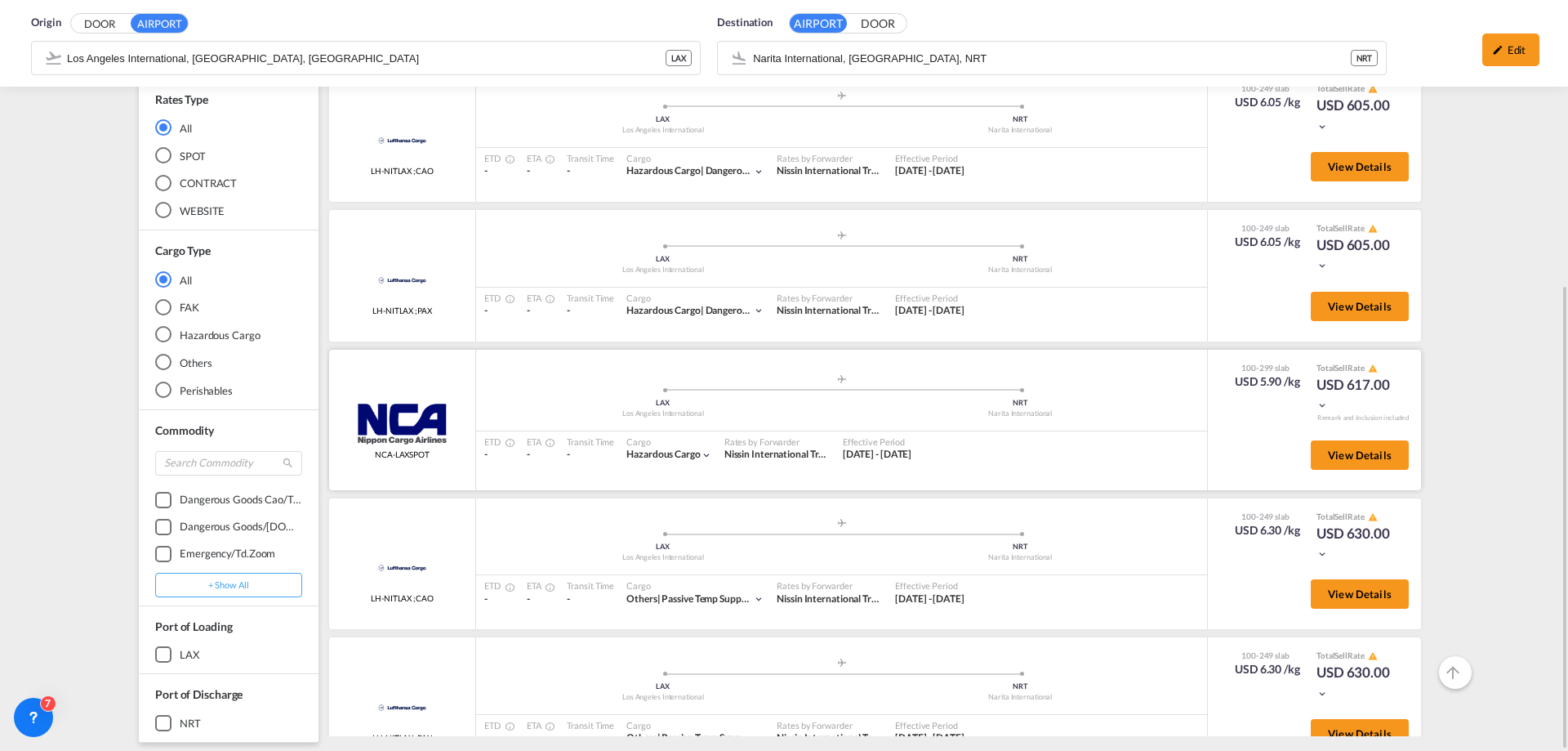
scroll to position [1471, 0]
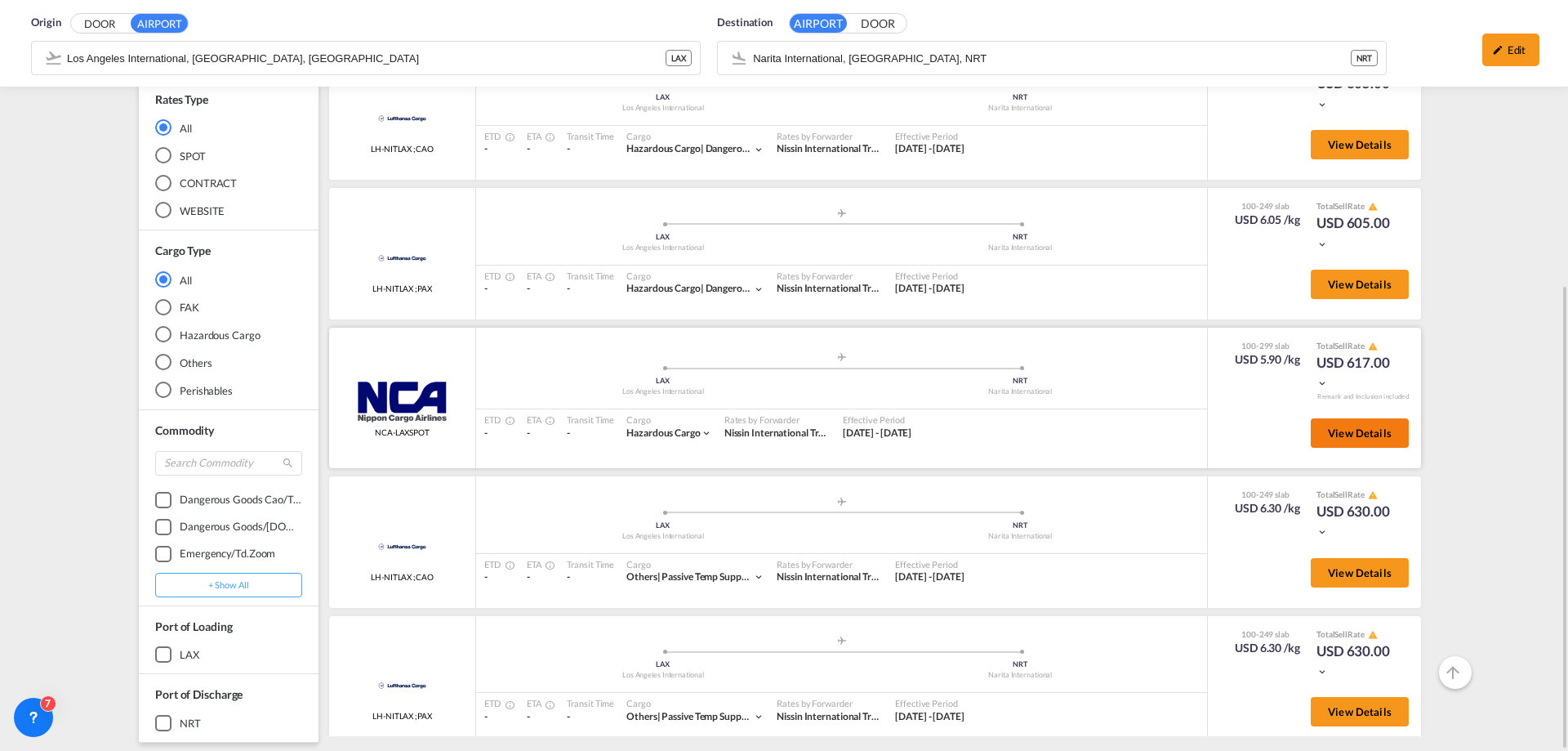
click at [1328, 427] on span "View Details" at bounding box center [1360, 433] width 64 height 13
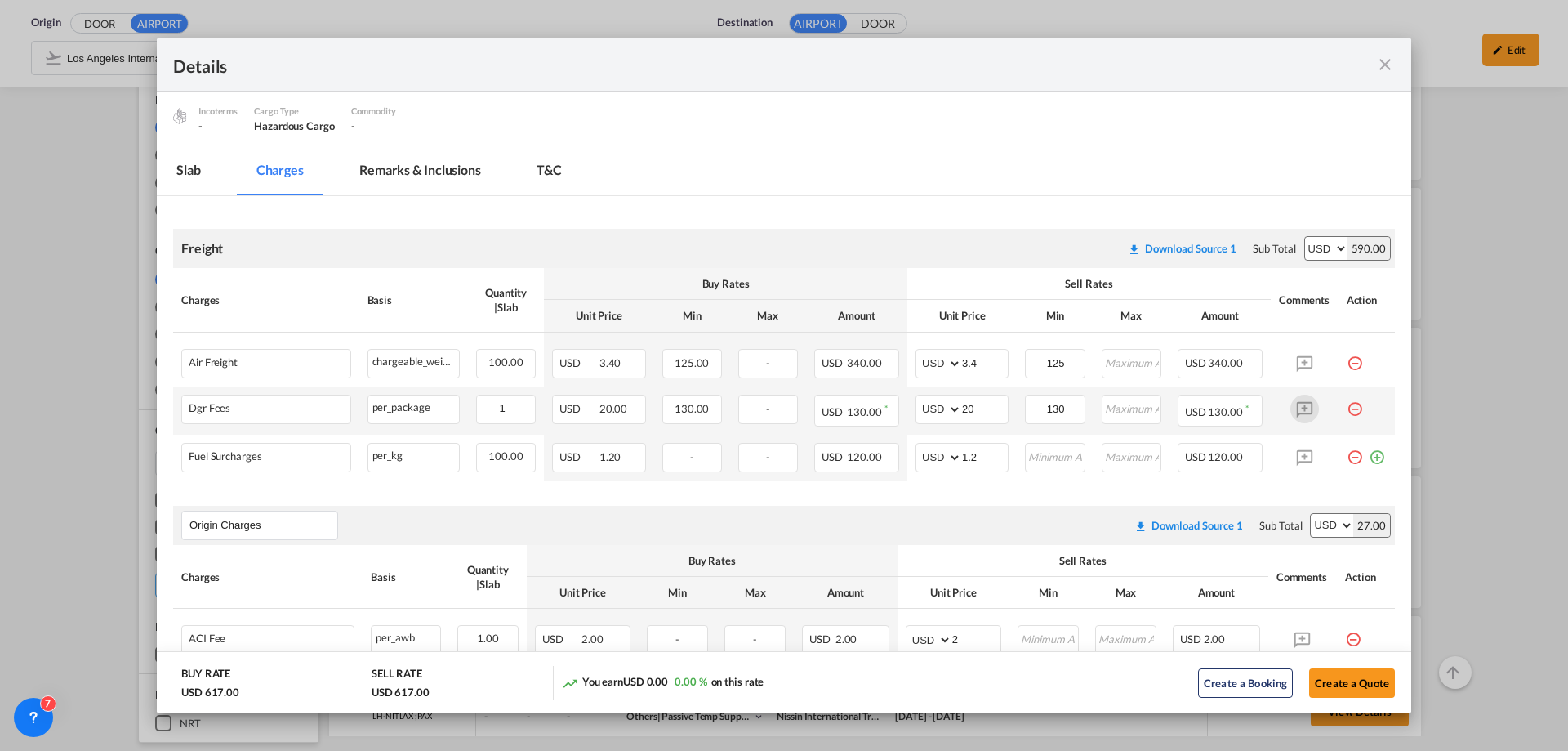
scroll to position [245, 0]
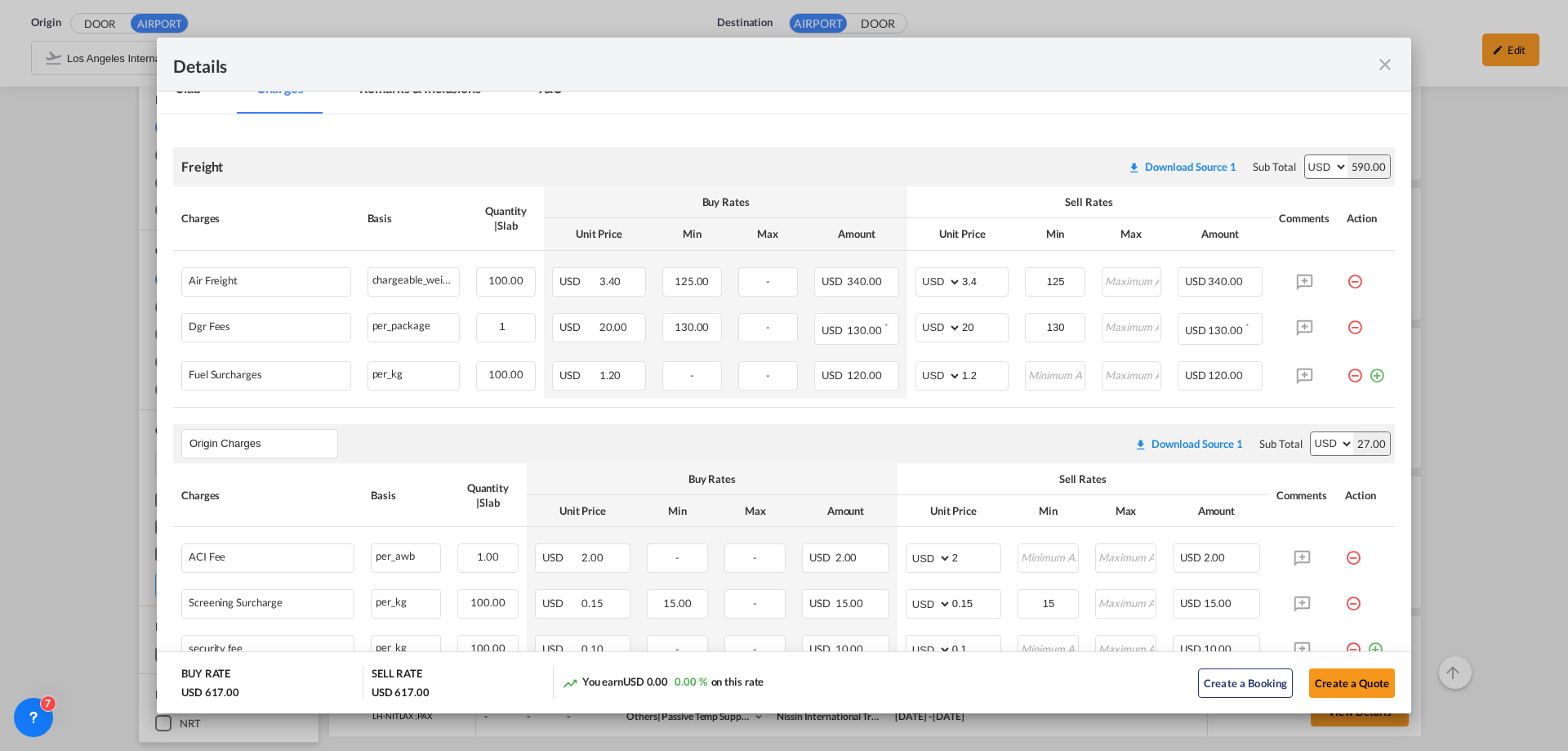
click at [1378, 59] on md-icon "icon-close fg-AAA8AD m-0 cursor" at bounding box center [1385, 65] width 19 height 19
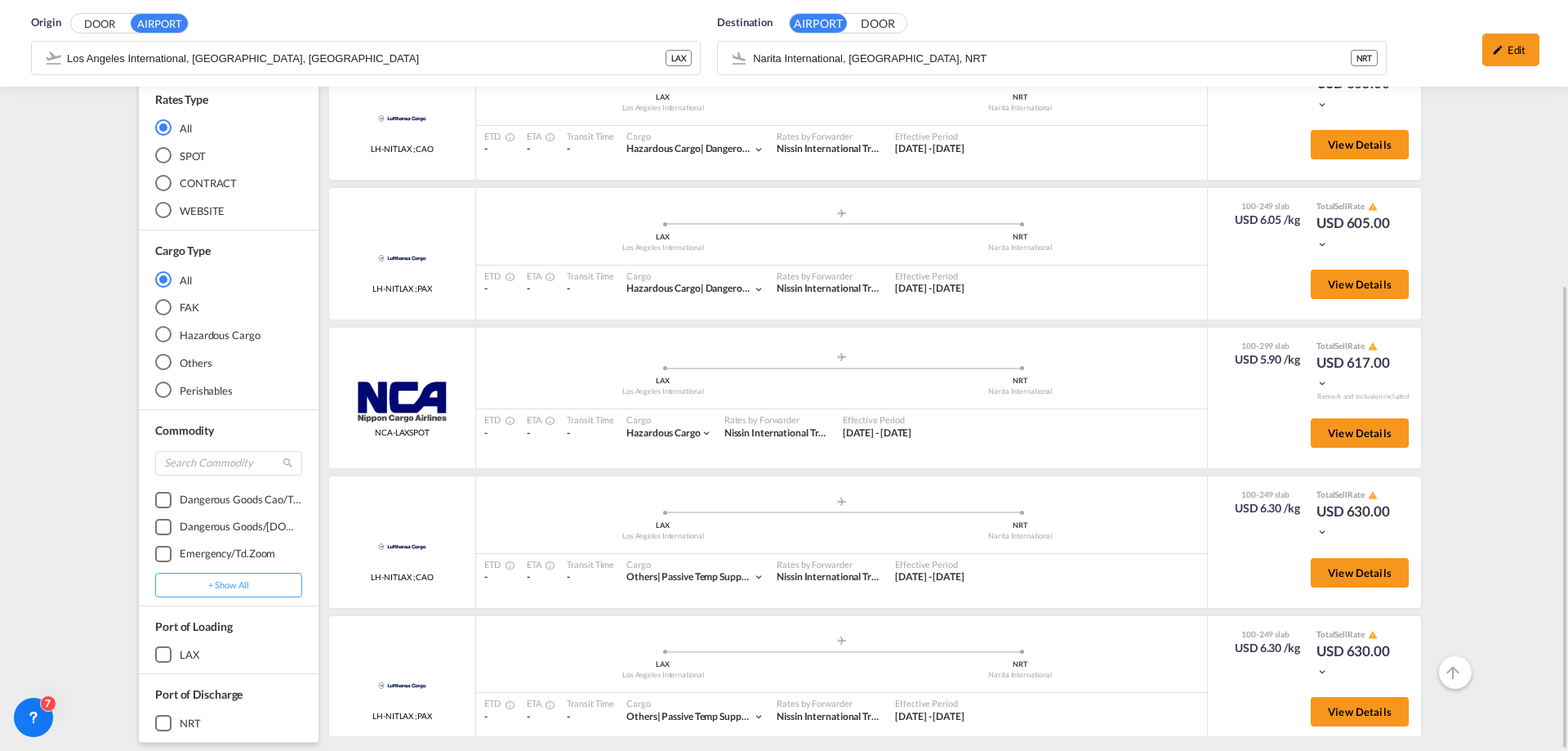
click at [171, 304] on div "FAK" at bounding box center [163, 307] width 17 height 17
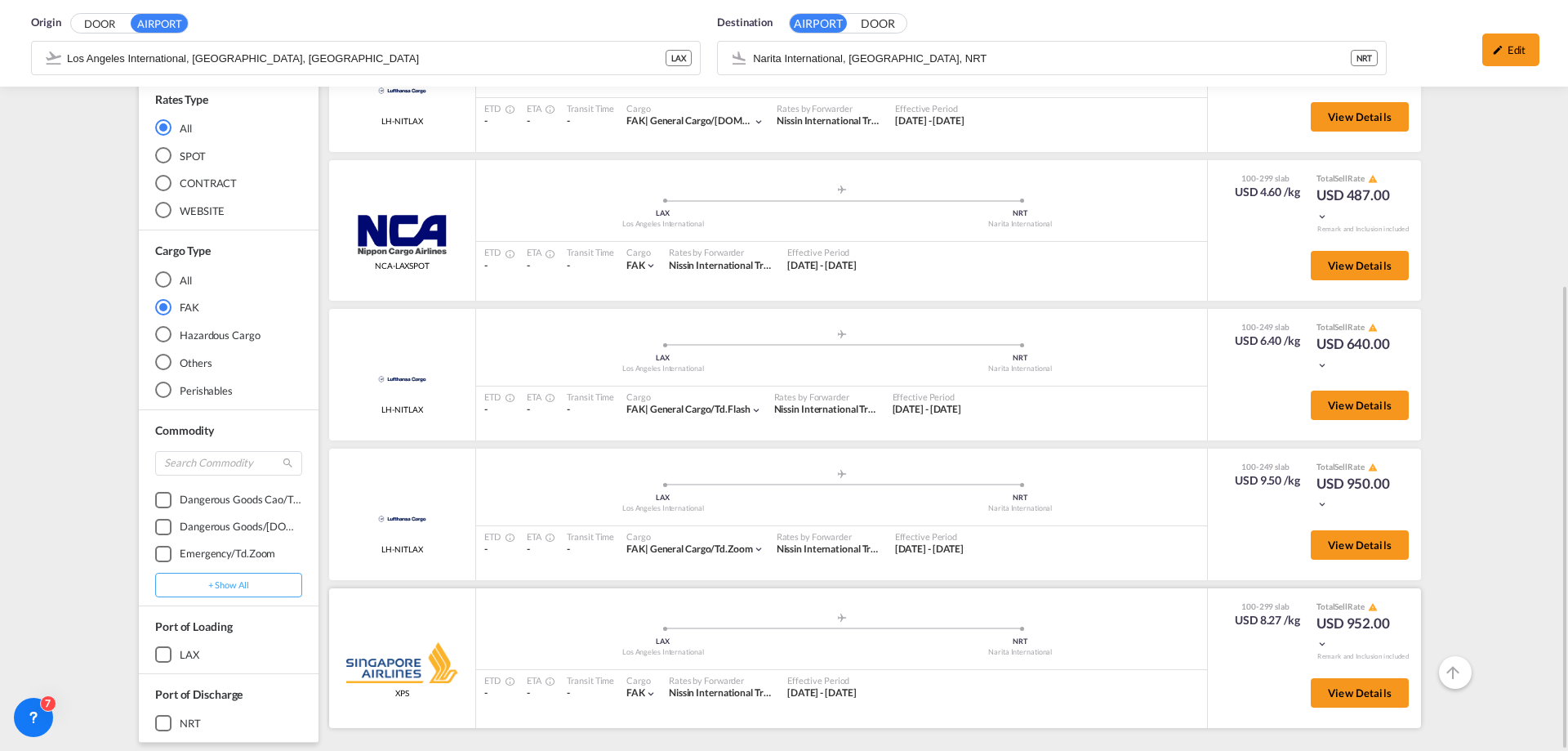
scroll to position [297, 0]
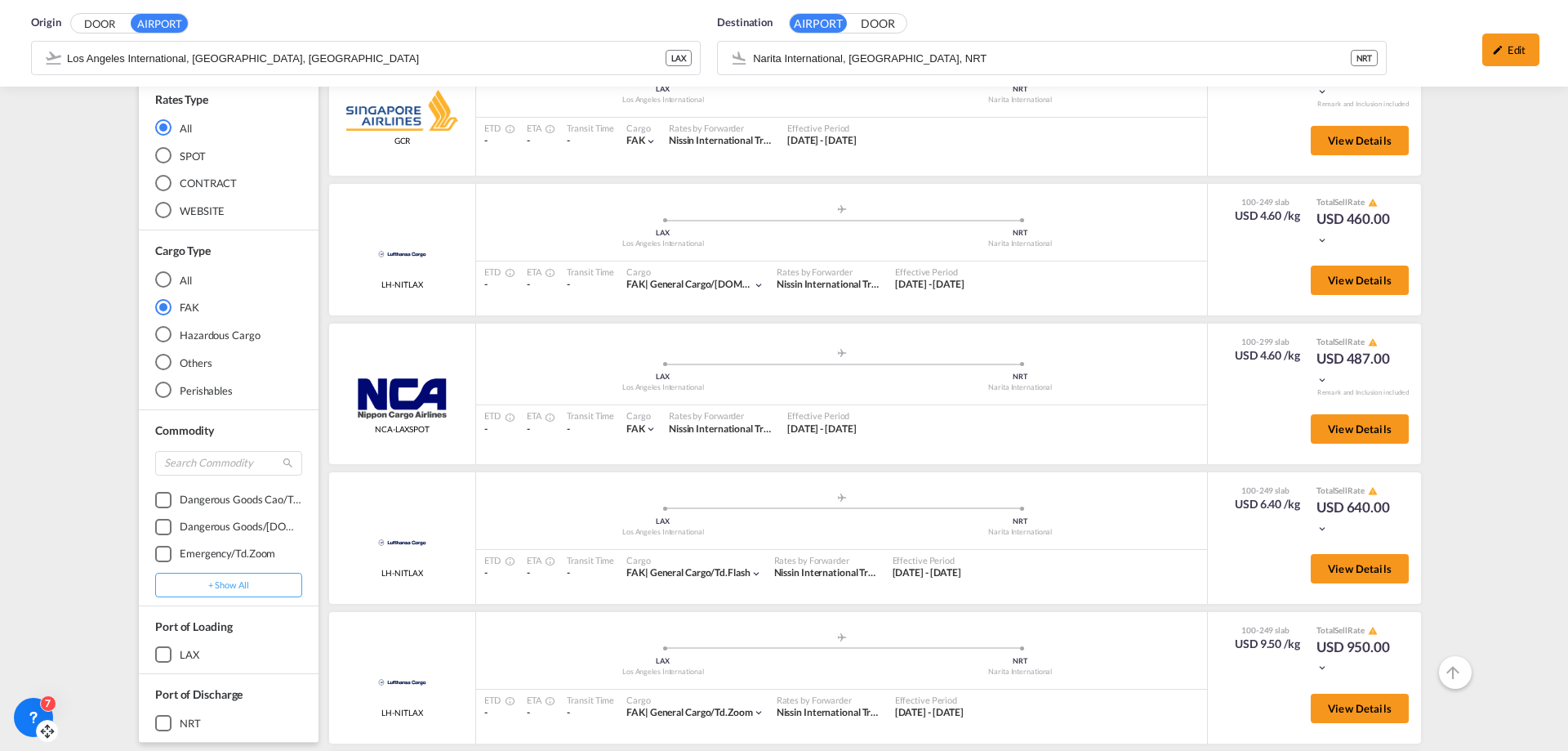
click at [19, 713] on div "7" at bounding box center [33, 717] width 39 height 39
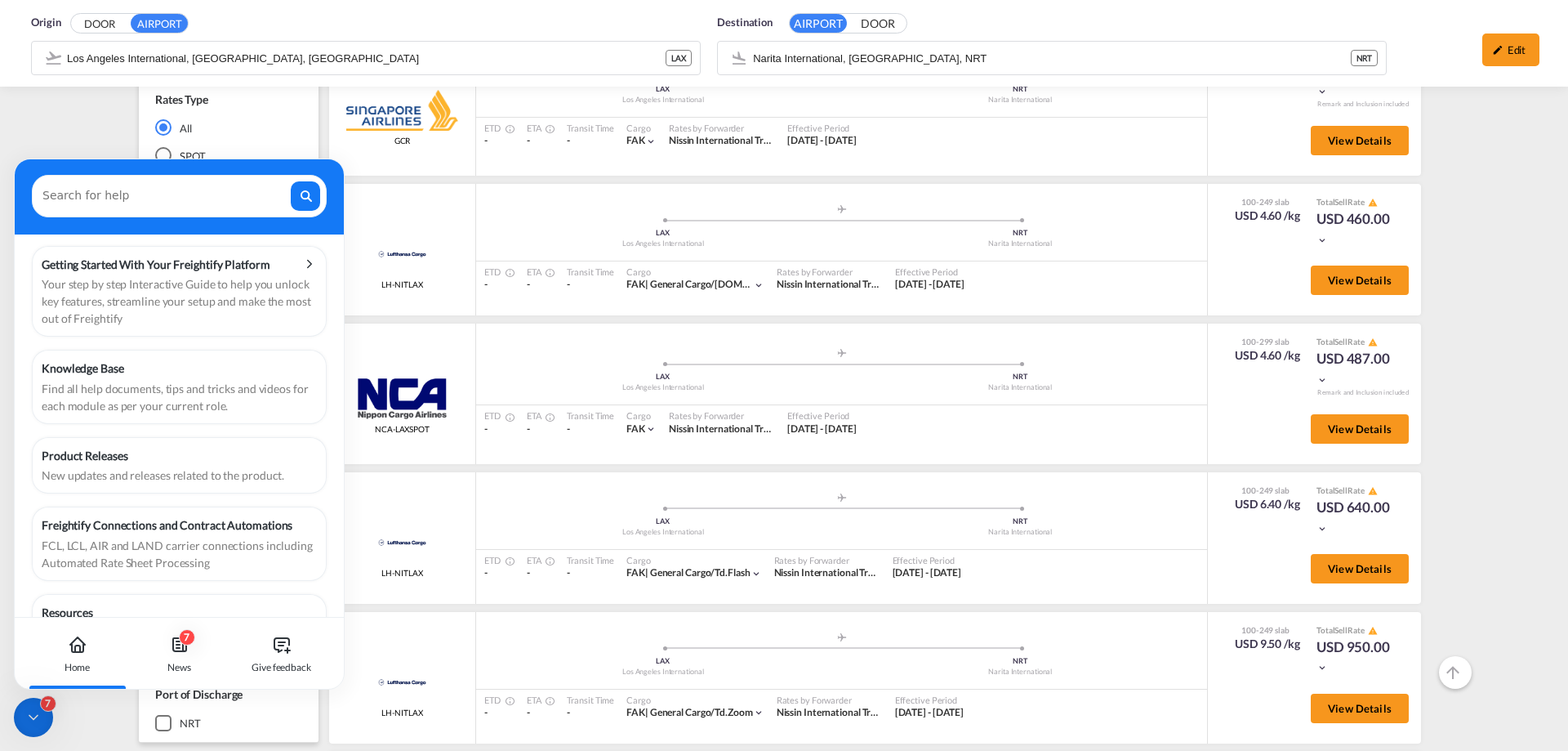
scroll to position [124, 0]
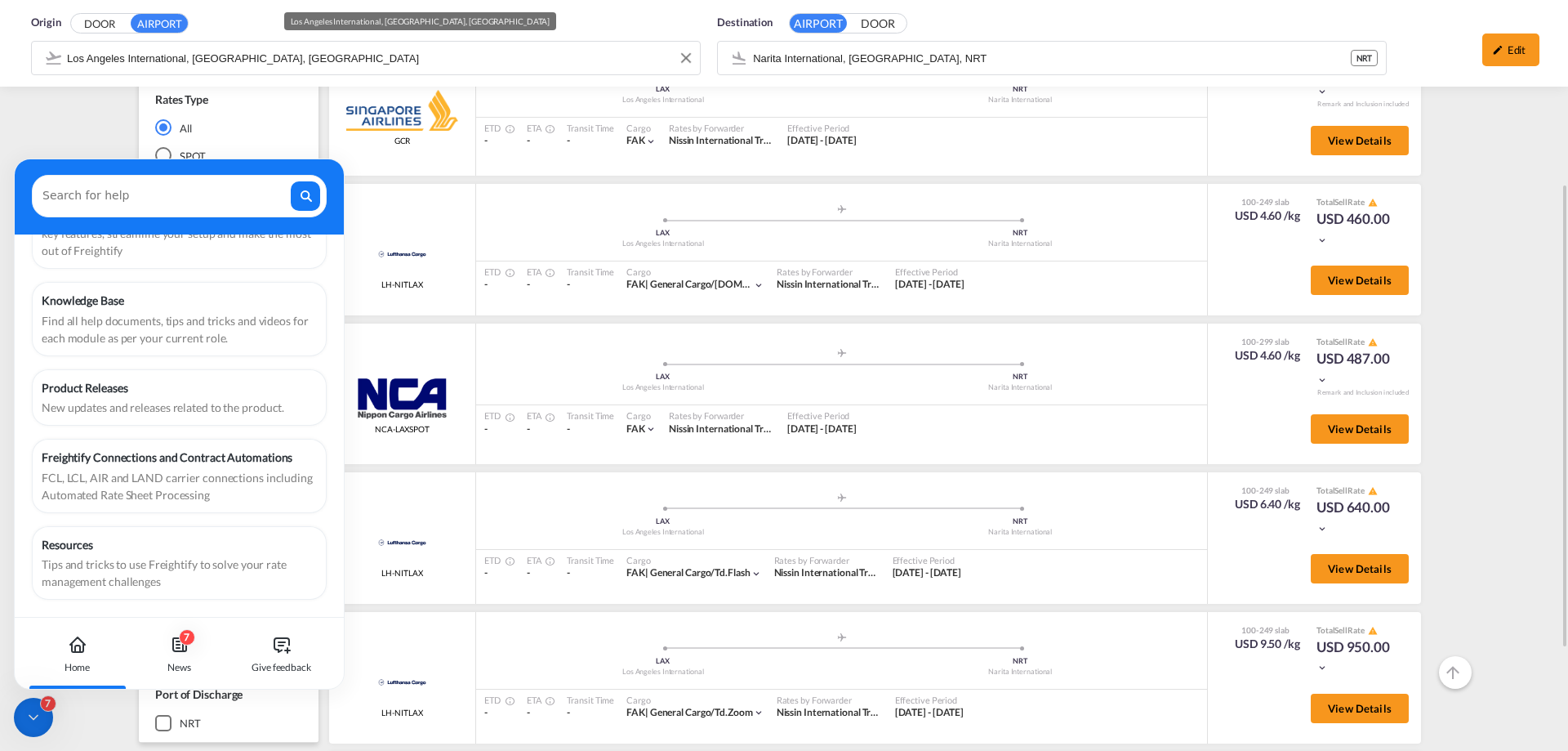
click at [351, 66] on body "Analytics Reports Dashboard Rate Search Enquiries Quotes Bookings" at bounding box center [784, 375] width 1568 height 751
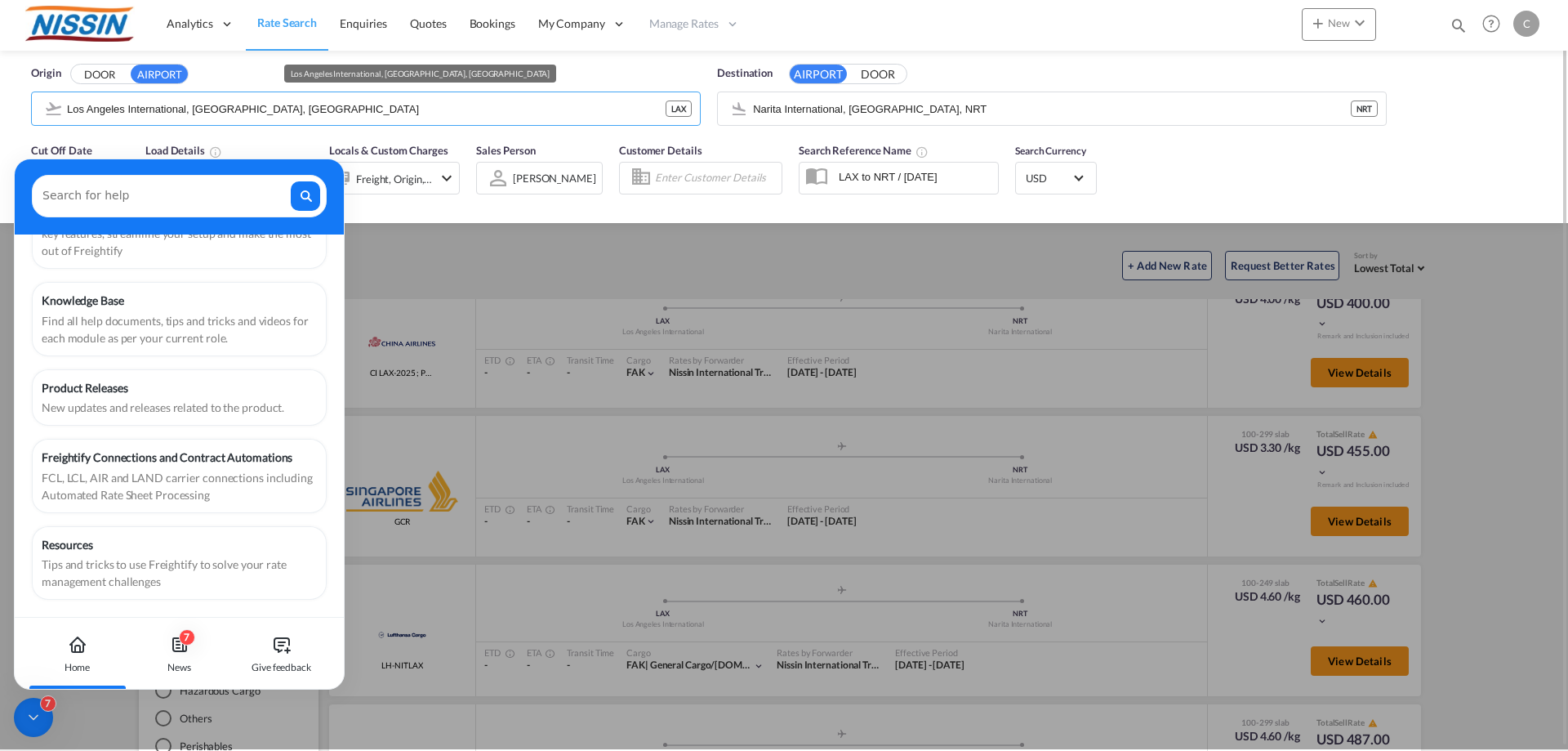
scroll to position [0, 0]
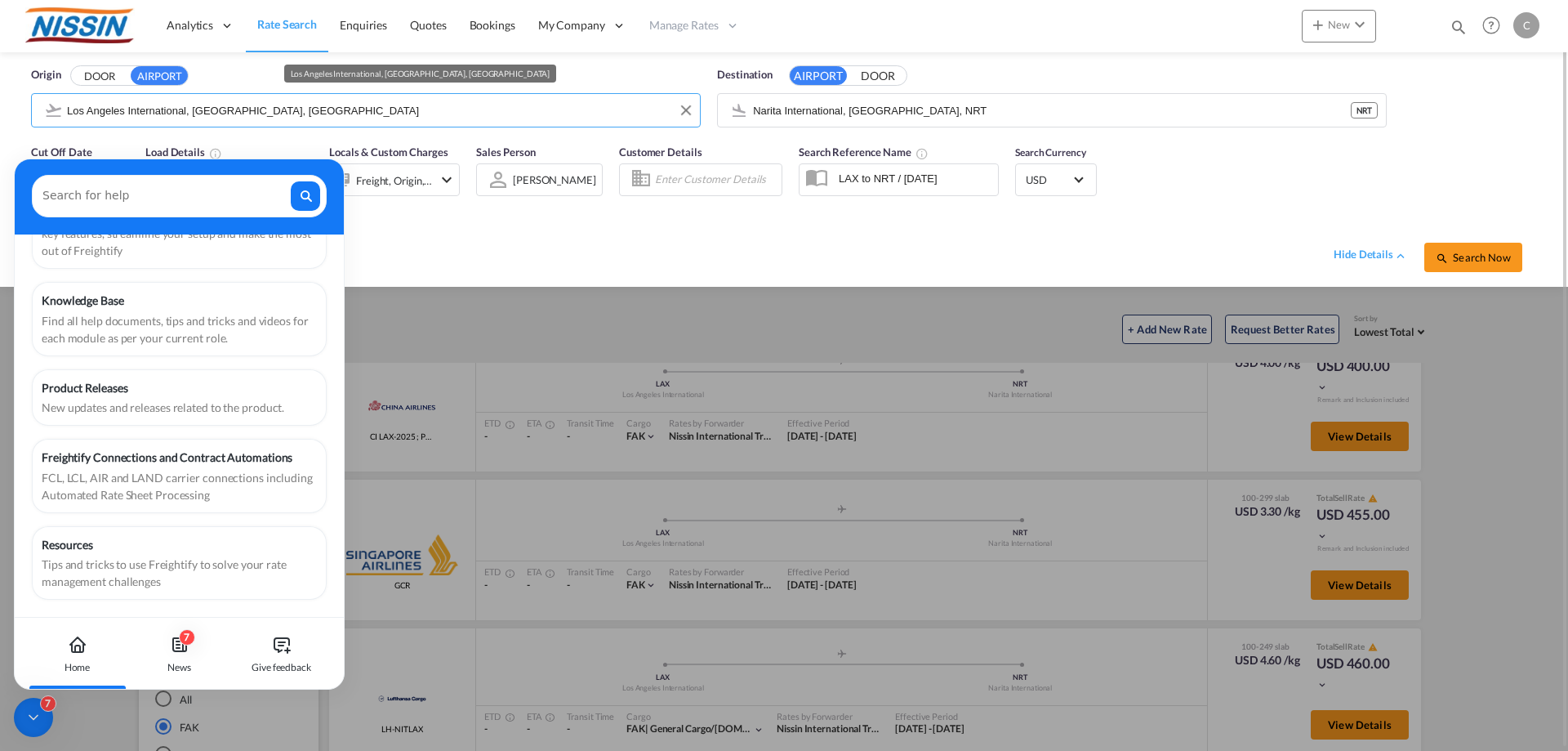
click at [354, 112] on input "Los Angeles International, [GEOGRAPHIC_DATA], [GEOGRAPHIC_DATA]" at bounding box center [379, 110] width 624 height 24
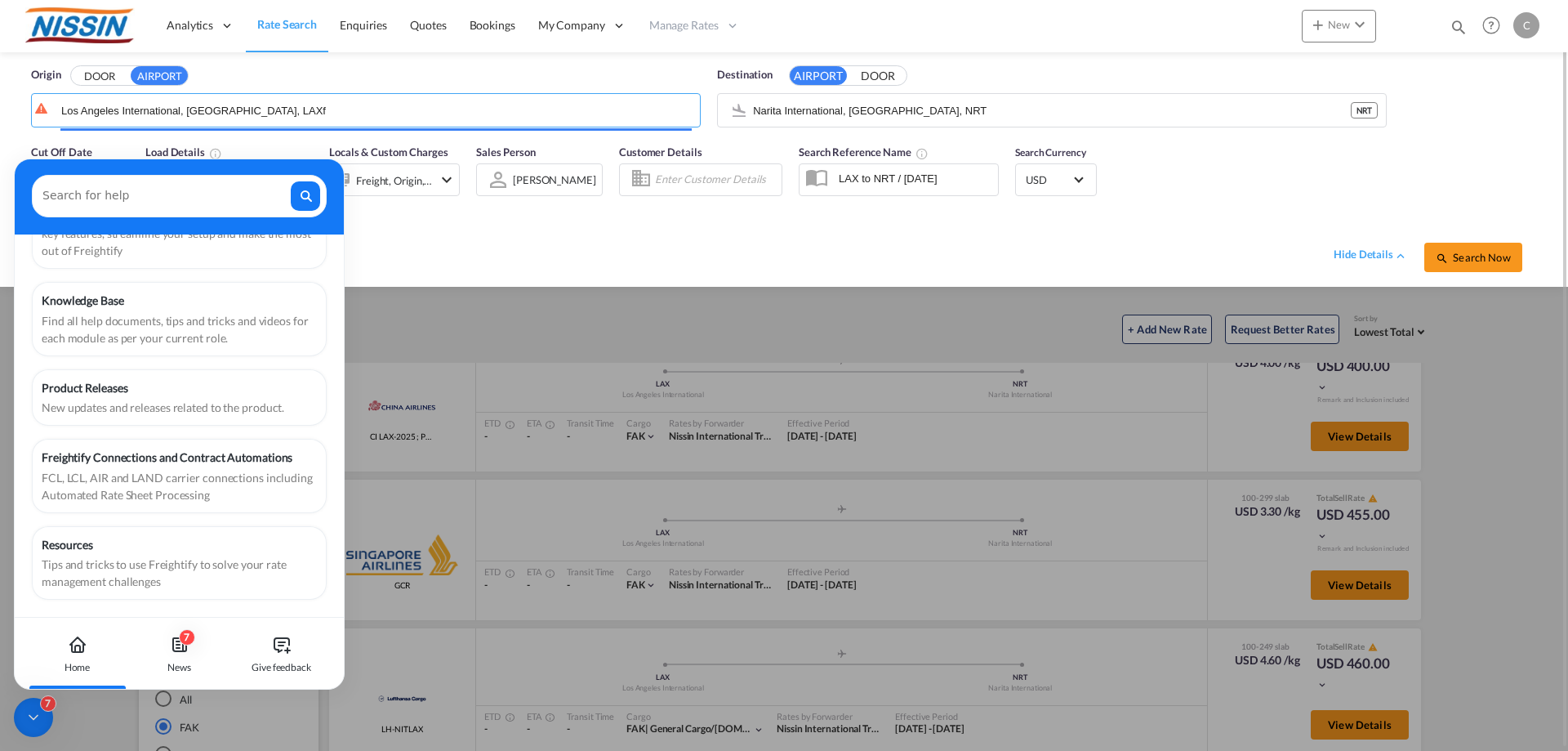
type input "Los Angeles International, [GEOGRAPHIC_DATA], LAXf"
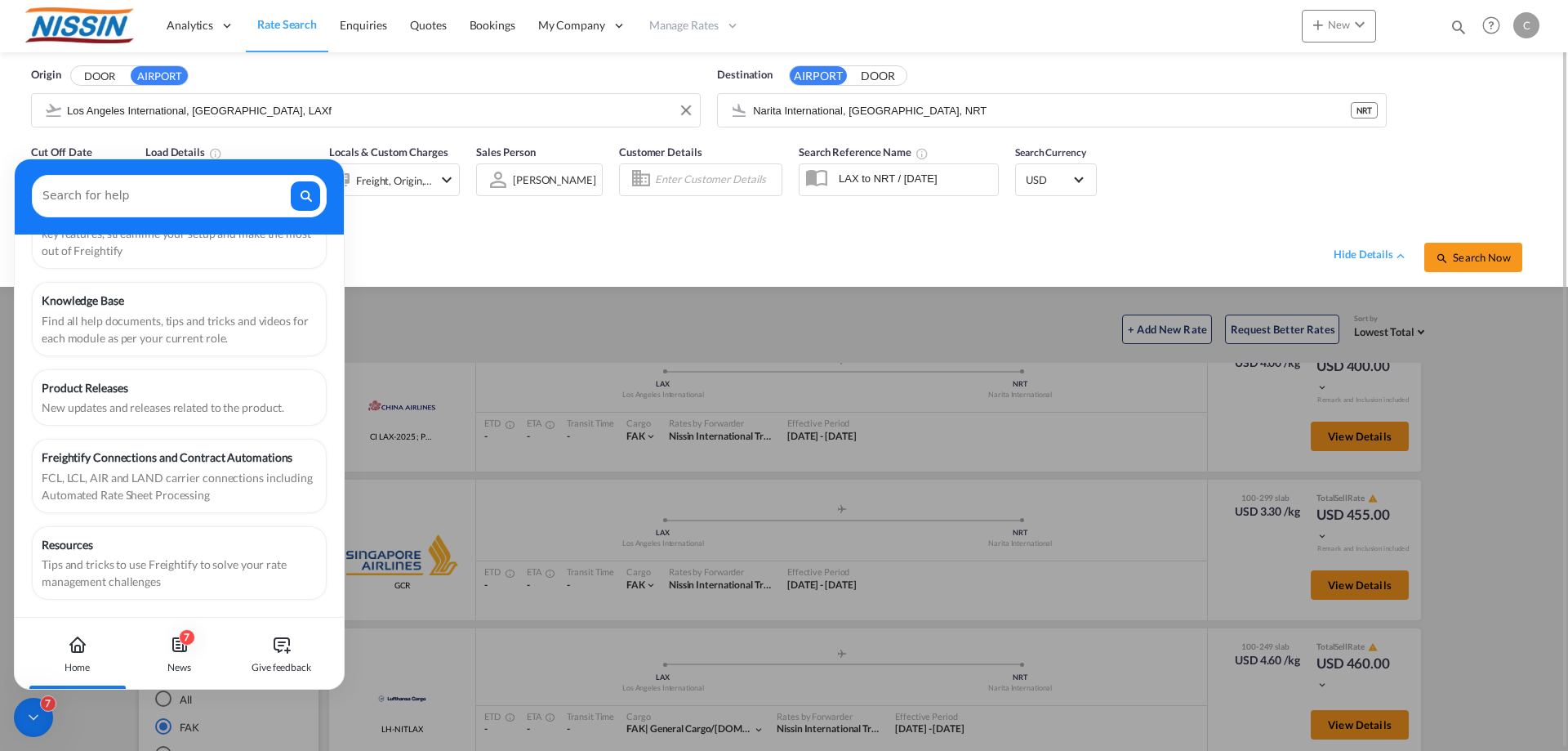
click at [331, 100] on input "Los Angeles International, [GEOGRAPHIC_DATA], LAXf" at bounding box center [379, 110] width 624 height 24
click at [1374, 113] on button "Clear Input" at bounding box center [1372, 110] width 24 height 24
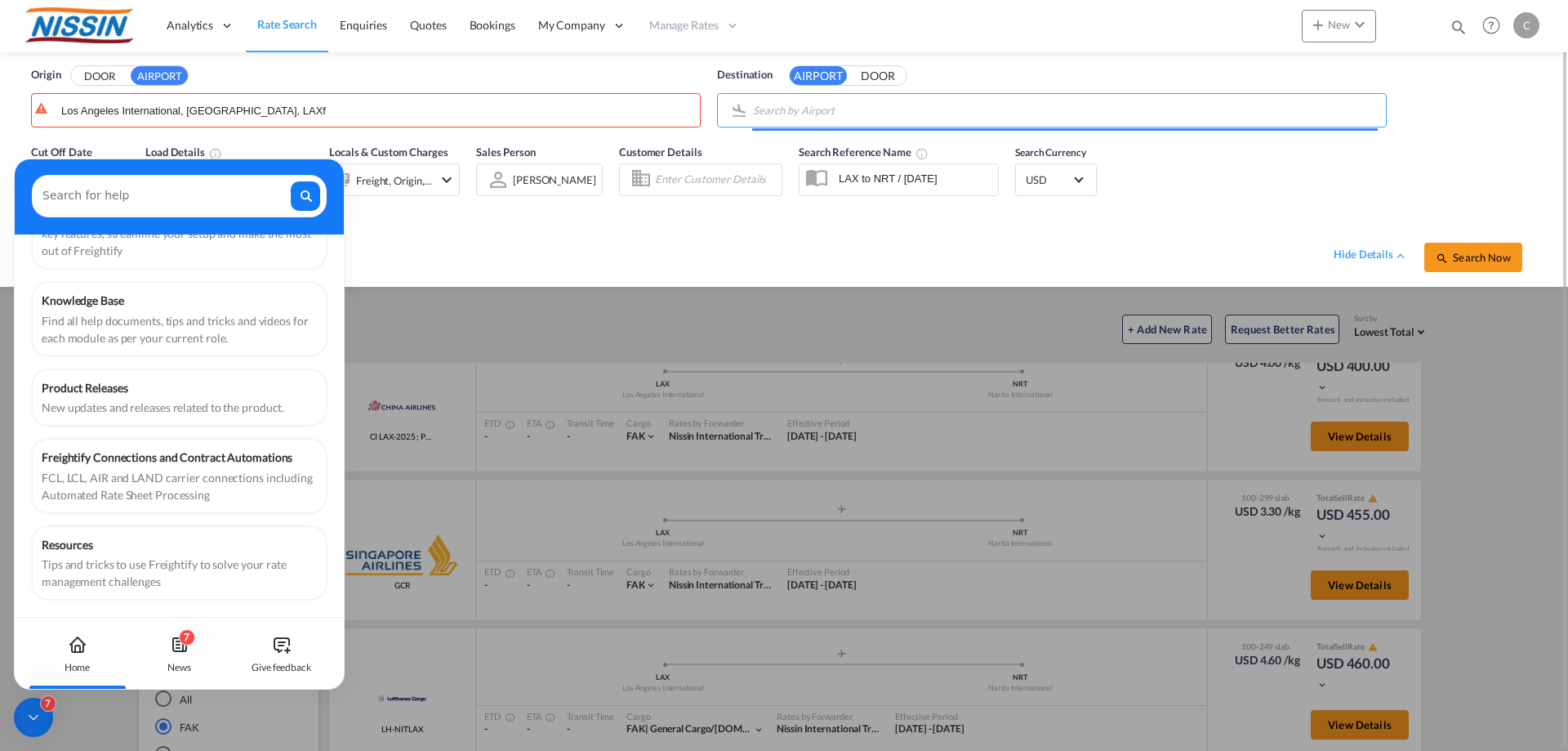
click at [916, 110] on input "Search by Airport" at bounding box center [1065, 110] width 624 height 24
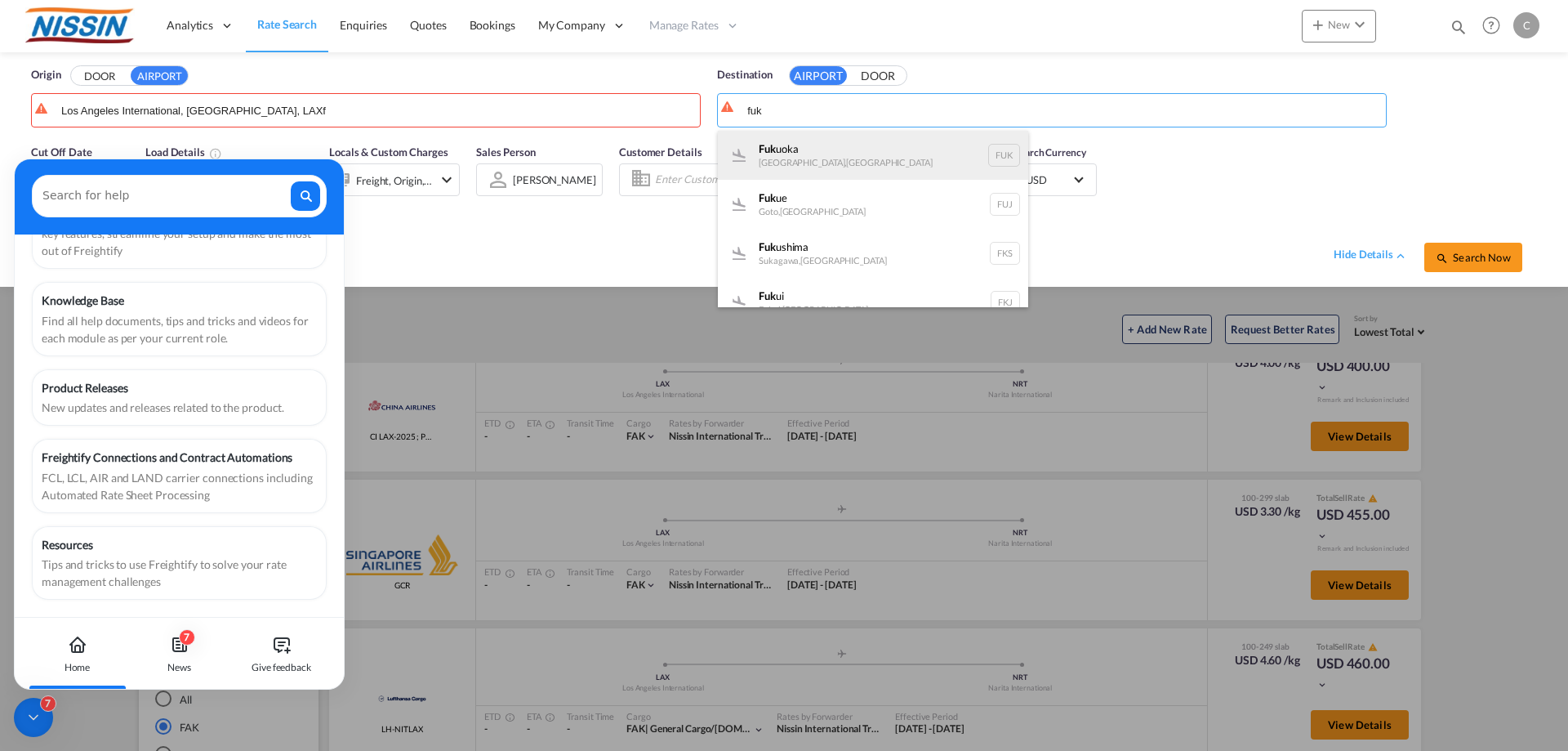
click at [836, 159] on div "Fuk uoka [GEOGRAPHIC_DATA] , [GEOGRAPHIC_DATA] FUK" at bounding box center [873, 155] width 310 height 49
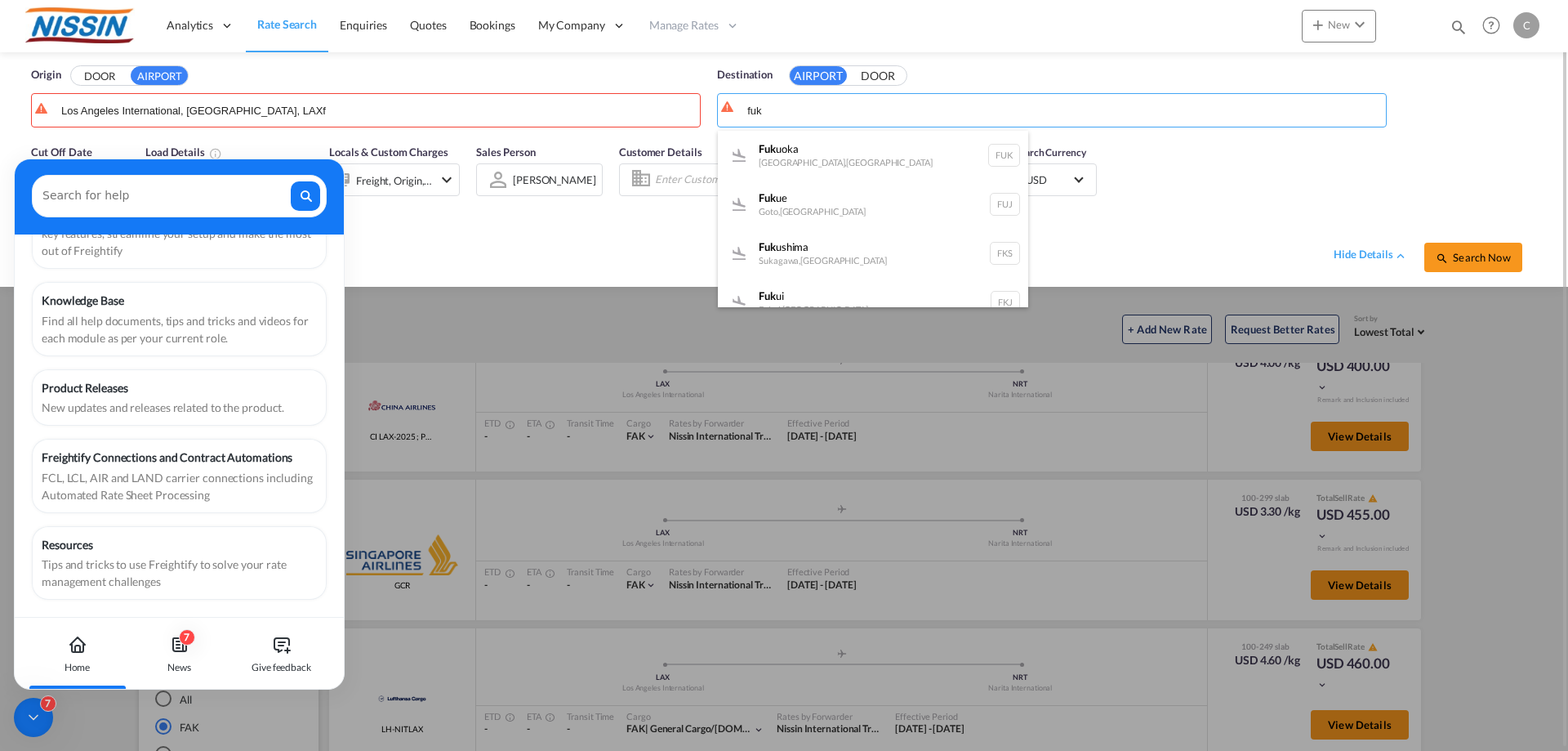
type input "[GEOGRAPHIC_DATA], [GEOGRAPHIC_DATA], [GEOGRAPHIC_DATA]"
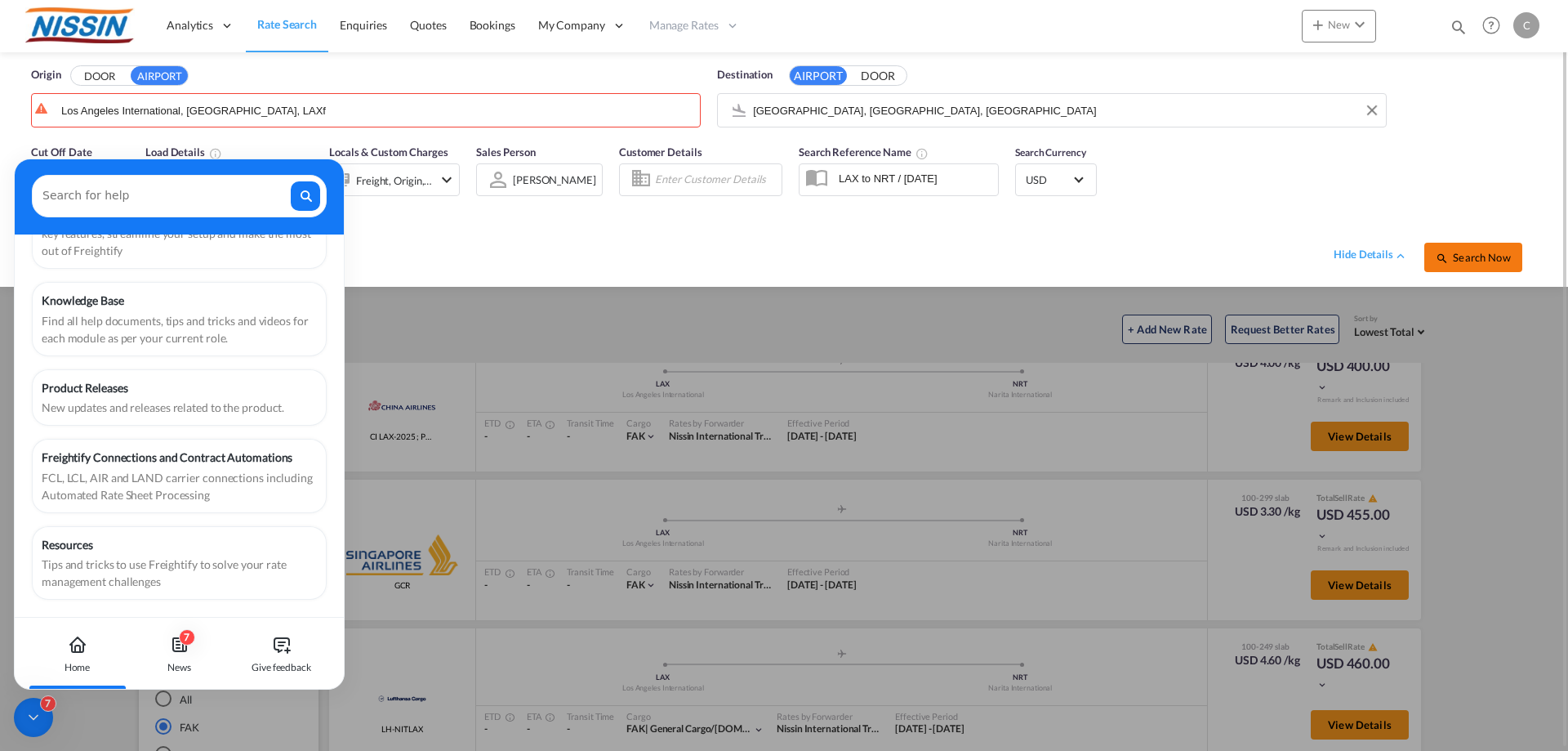
click at [1470, 256] on span "Search Now" at bounding box center [1472, 256] width 74 height 13
click at [180, 645] on icon at bounding box center [178, 645] width 3 height 0
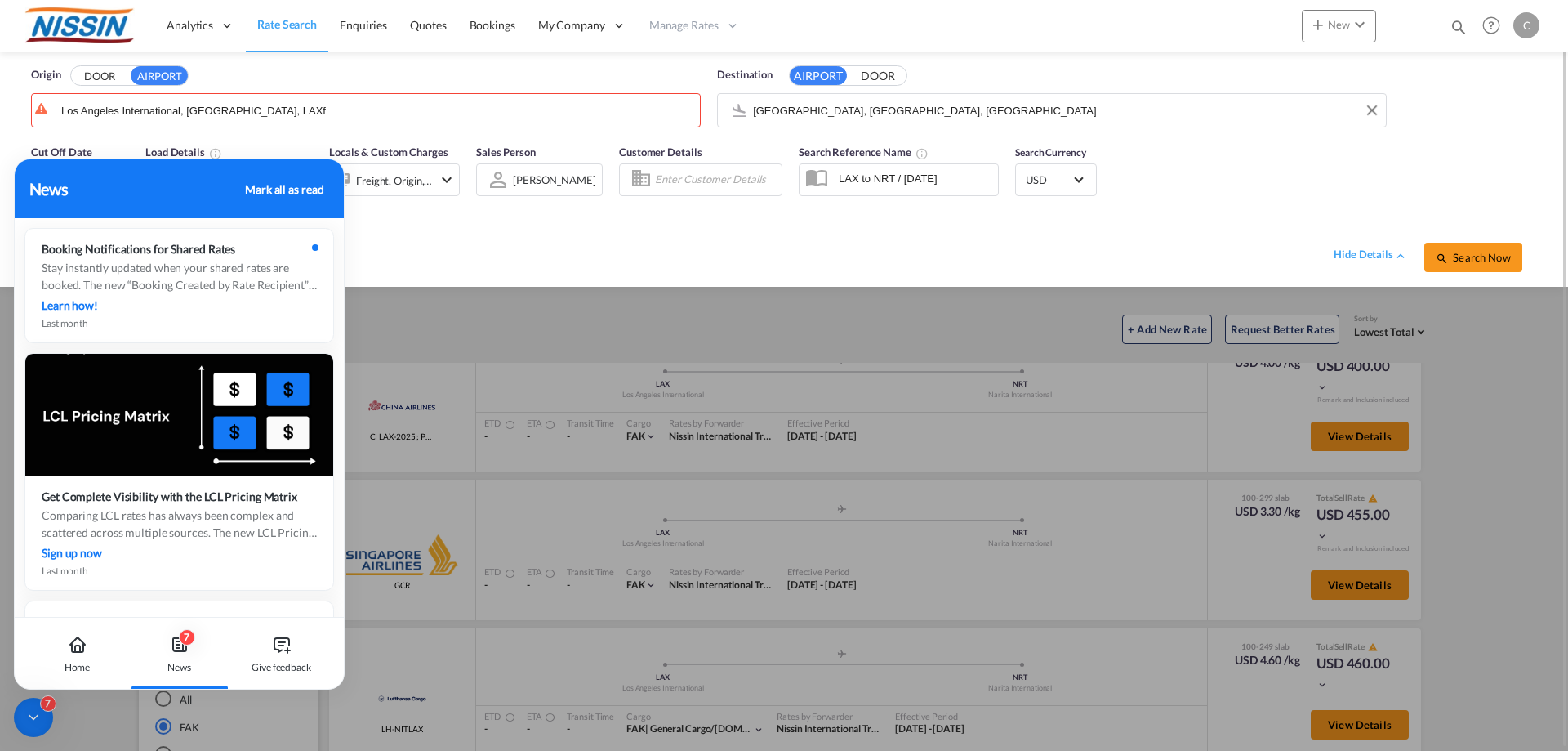
click at [521, 249] on div "hide details Search Now" at bounding box center [805, 249] width 1463 height 45
click at [65, 649] on div "Home" at bounding box center [78, 653] width 91 height 72
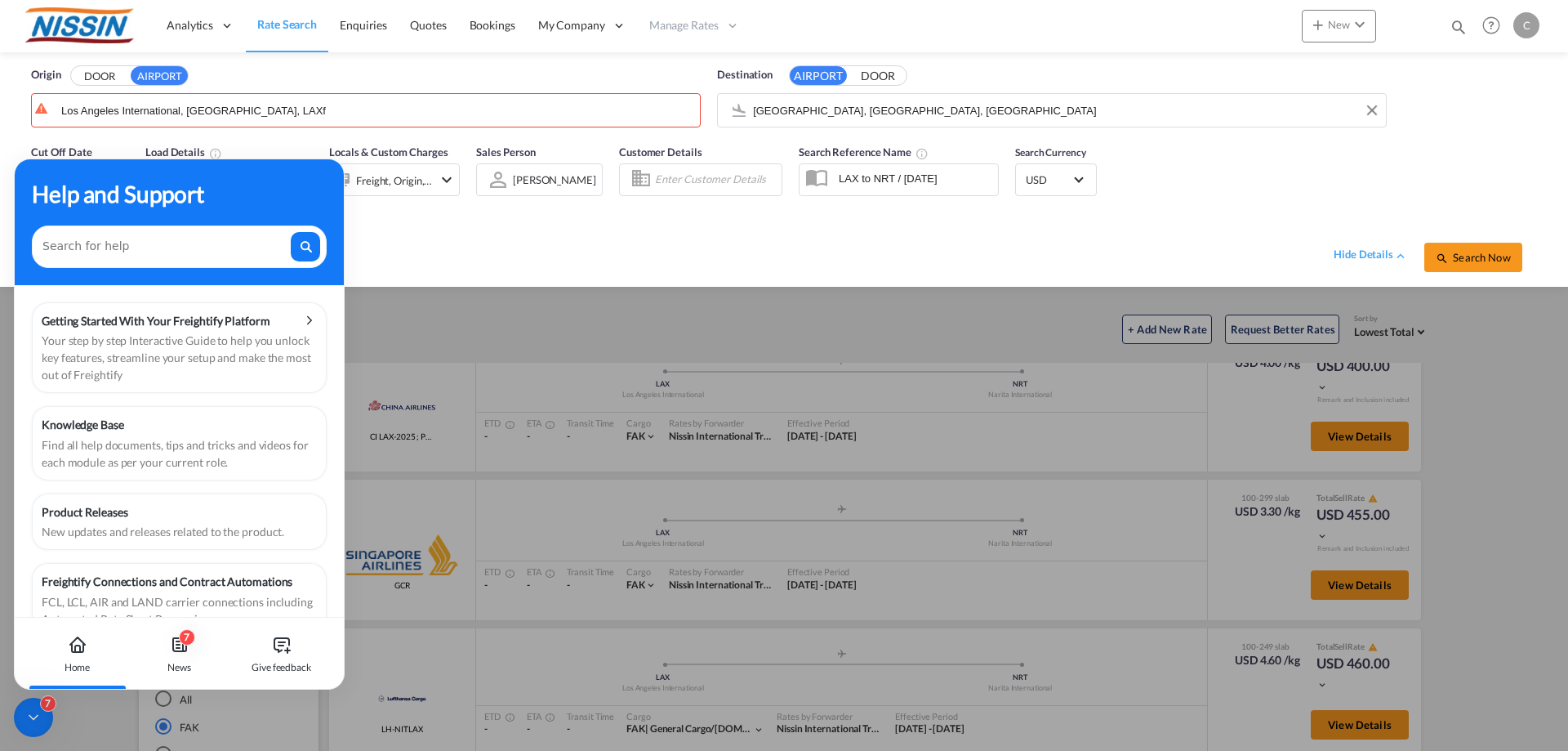
click at [211, 208] on div "Help and Support" at bounding box center [180, 193] width 295 height 34
click at [1062, 281] on div "Cut Off Date [DATE] [DATE] Load Details Charged Wt: 100.00 KG Locals & Custom C…" at bounding box center [784, 210] width 1535 height 151
click at [1491, 265] on button "Search Now" at bounding box center [1473, 257] width 98 height 30
click at [590, 258] on div "hide details Search Now" at bounding box center [805, 249] width 1463 height 45
click at [414, 250] on div "hide details Search Now" at bounding box center [805, 249] width 1463 height 45
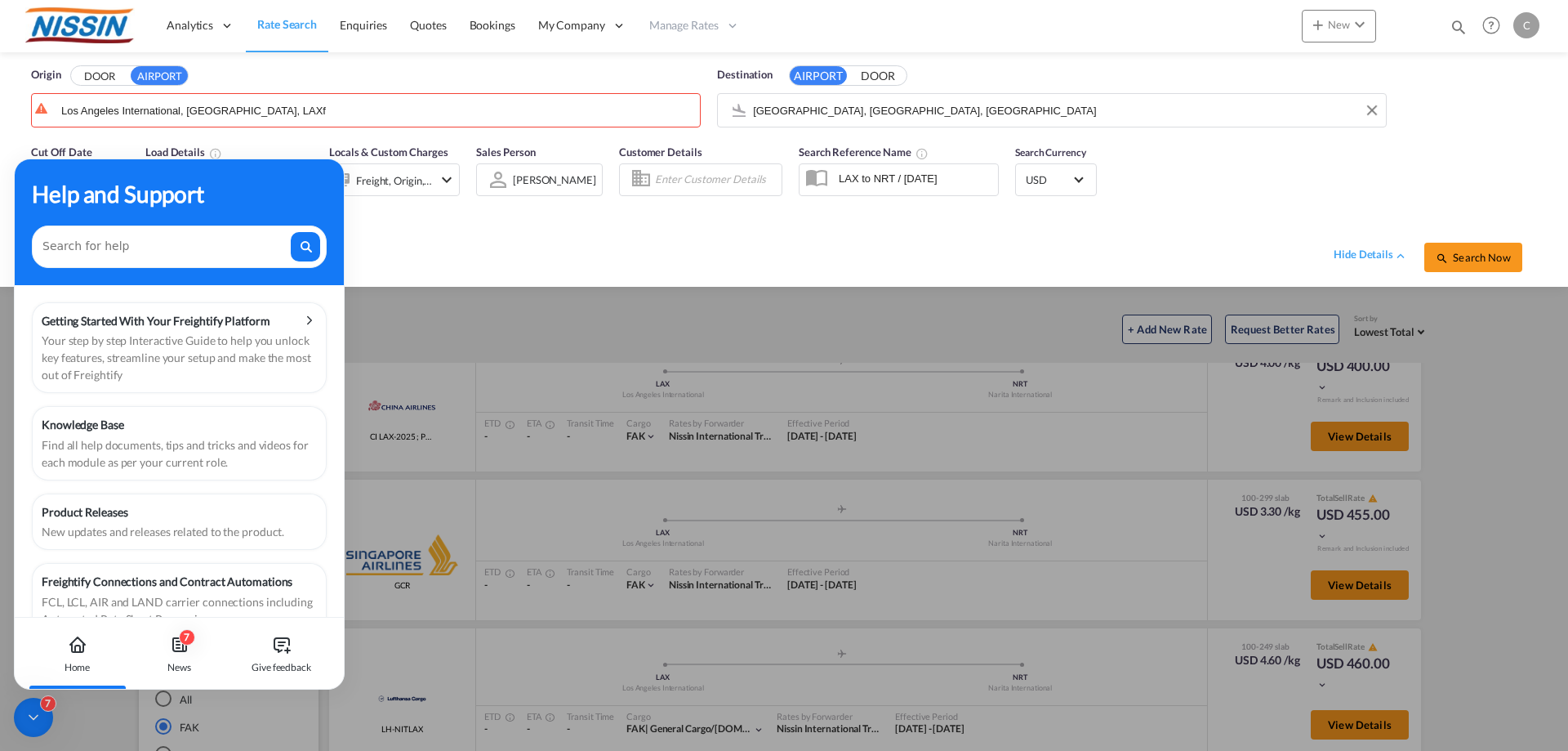
click at [76, 645] on icon at bounding box center [78, 648] width 5 height 6
click at [31, 719] on icon at bounding box center [33, 717] width 17 height 17
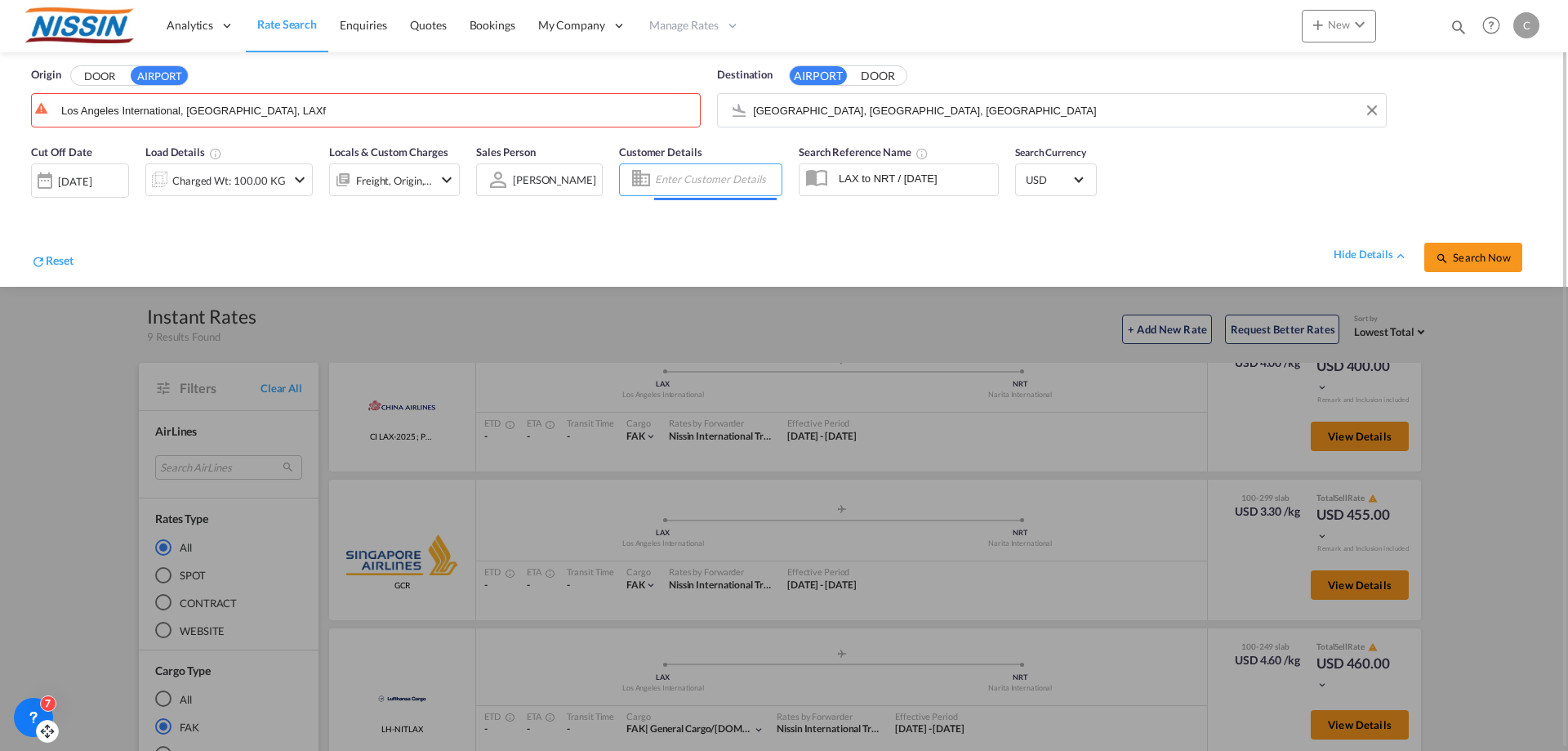
click at [711, 184] on input "Enter Customer Details" at bounding box center [716, 180] width 122 height 24
click at [873, 180] on input "LAX to NRT / [DATE]" at bounding box center [914, 178] width 167 height 24
click at [42, 168] on div at bounding box center [45, 180] width 26 height 32
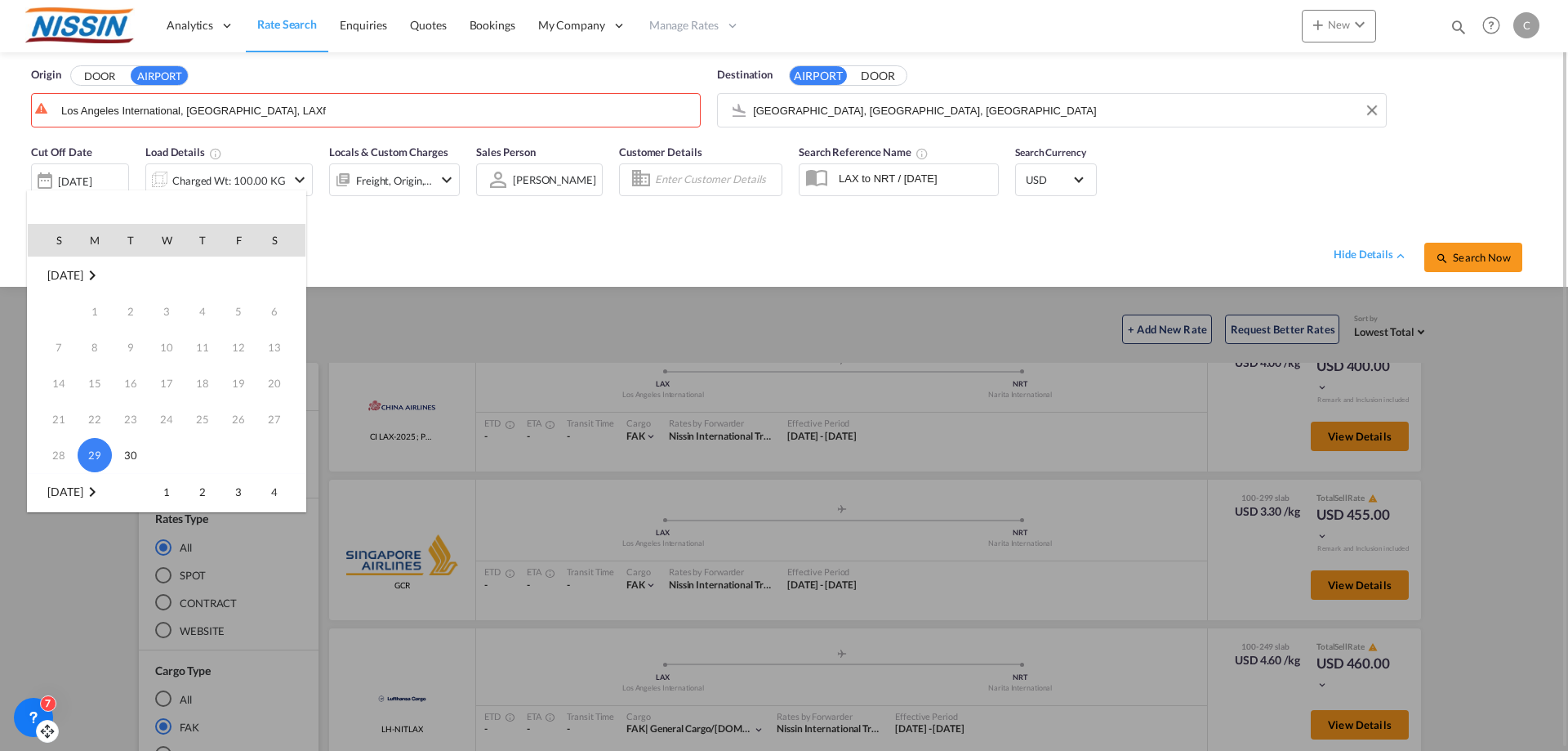
drag, startPoint x: 165, startPoint y: 489, endPoint x: 191, endPoint y: 432, distance: 62.6
click at [167, 486] on span "1" at bounding box center [166, 491] width 32 height 32
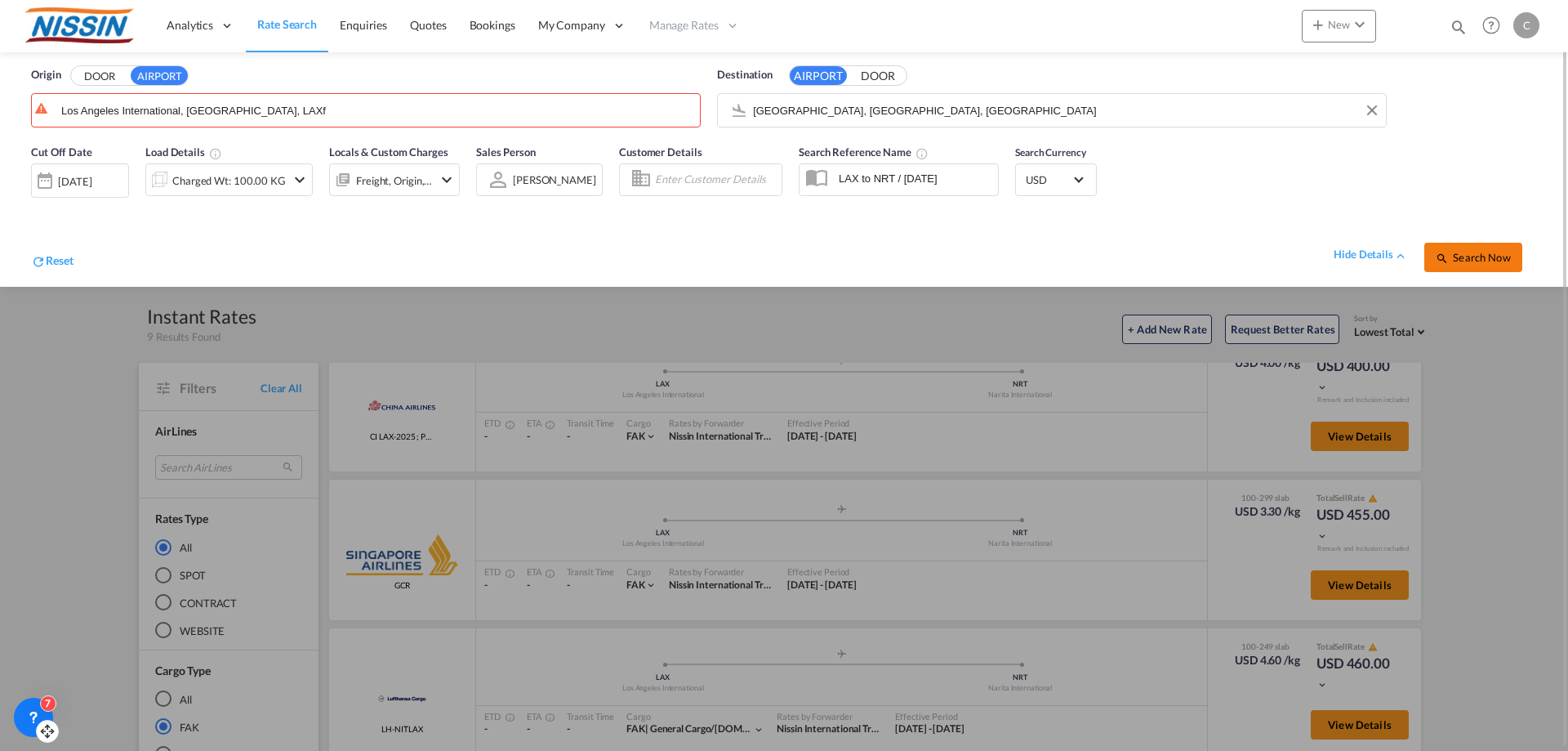
click at [1476, 249] on button "Search Now" at bounding box center [1473, 257] width 98 height 30
click at [1440, 258] on md-icon "icon-magnify" at bounding box center [1442, 257] width 13 height 13
click at [452, 175] on md-icon "icon-chevron-down" at bounding box center [447, 180] width 19 height 19
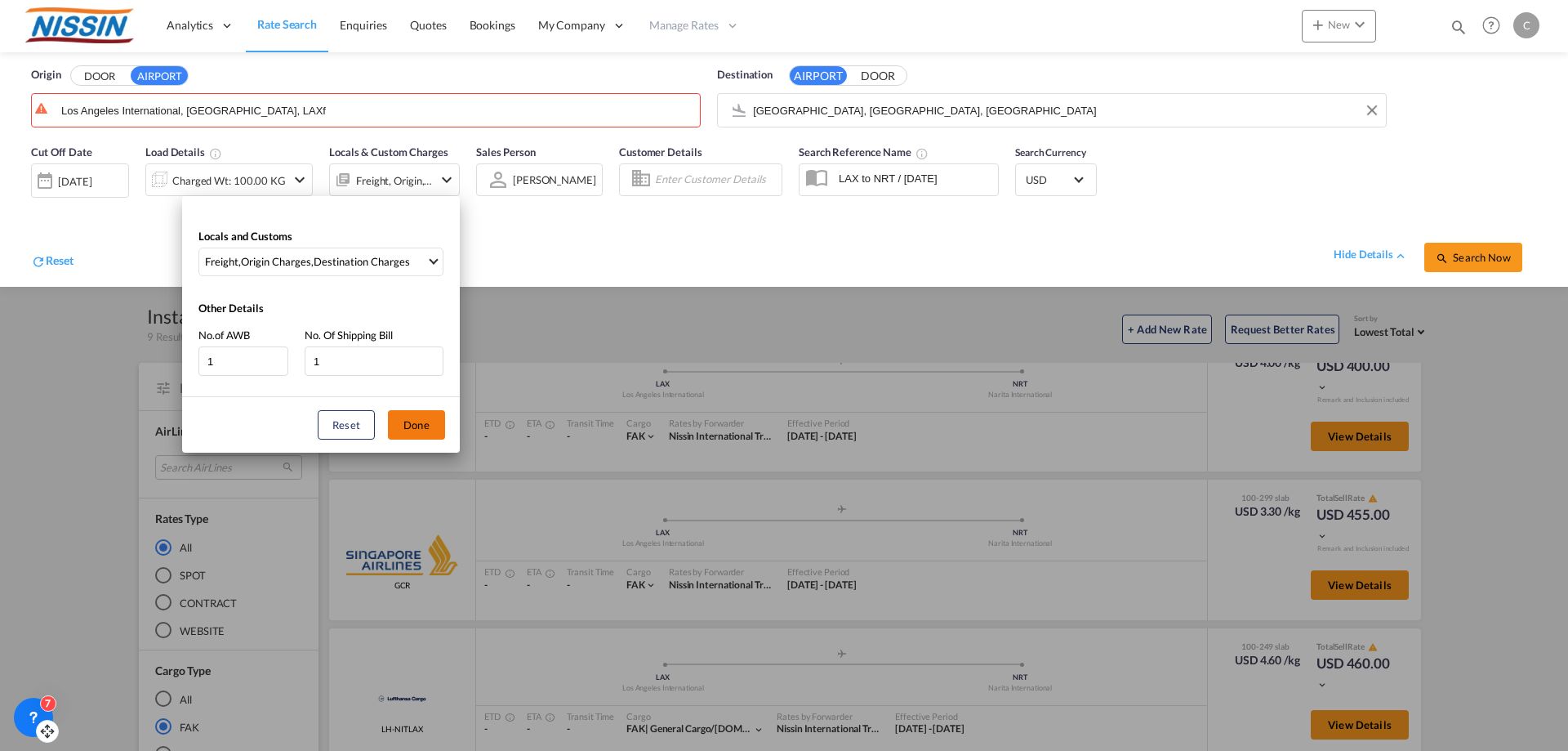
click at [415, 433] on button "Done" at bounding box center [417, 425] width 58 height 30
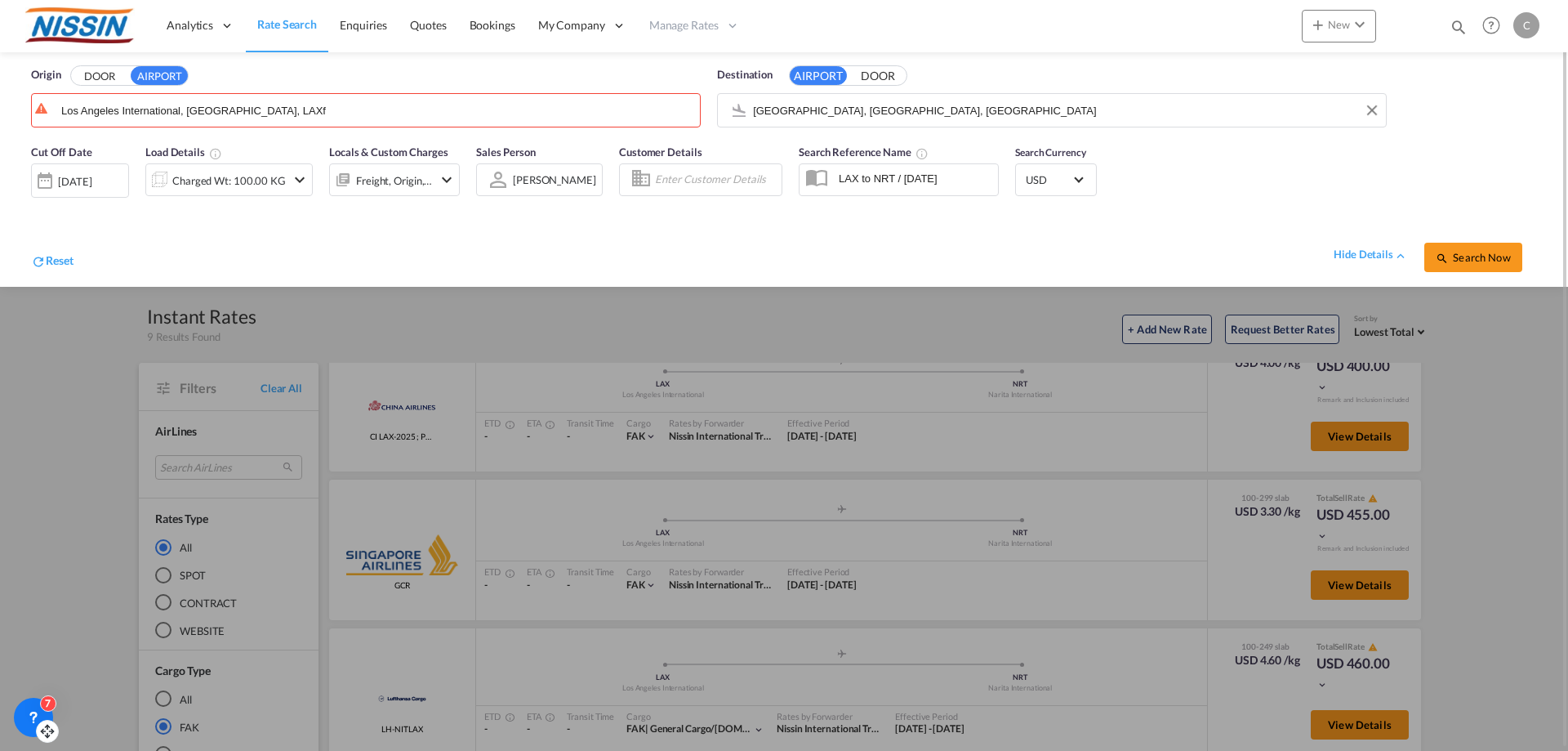
click at [291, 25] on span "Rate Search" at bounding box center [287, 24] width 59 height 14
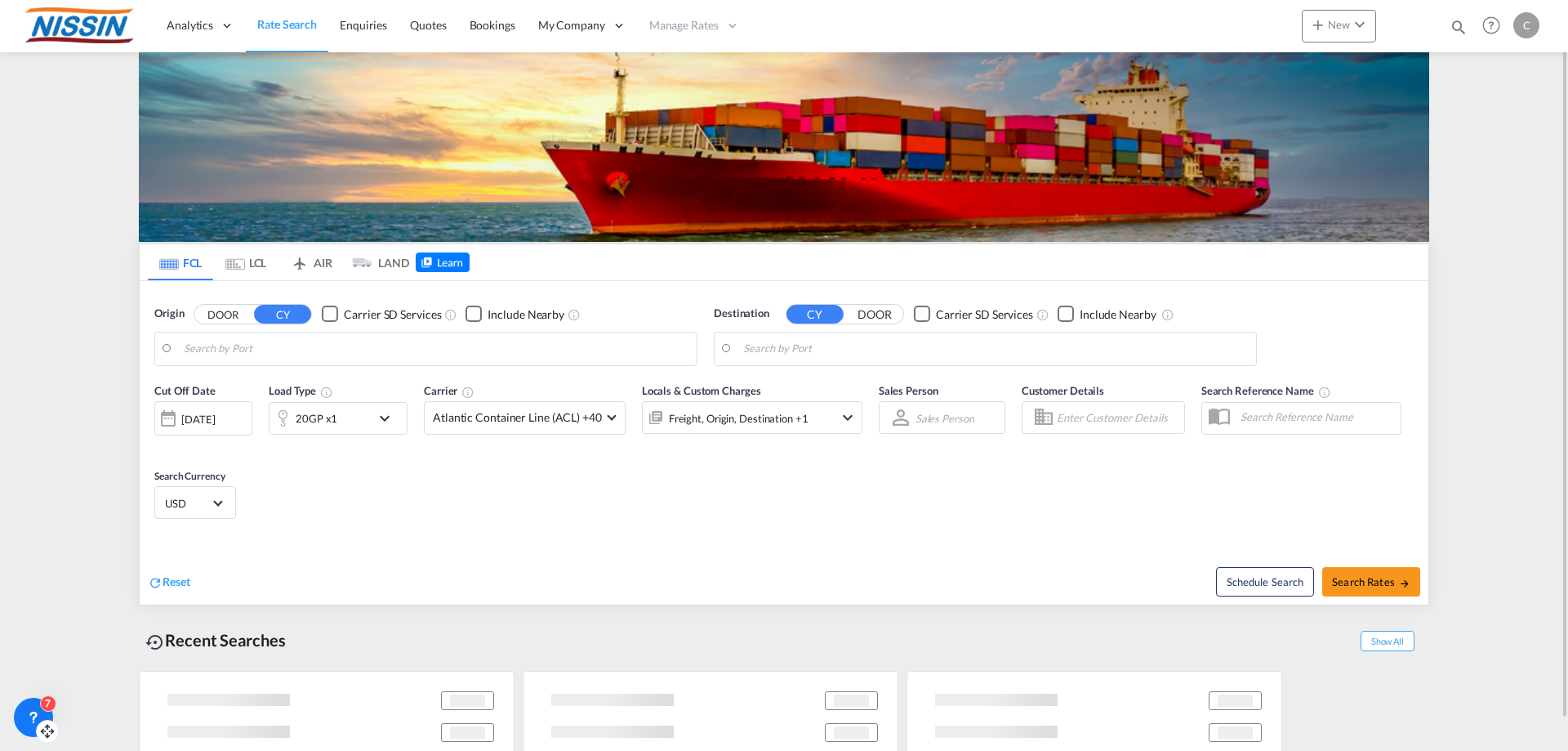
type input "[GEOGRAPHIC_DATA], [GEOGRAPHIC_DATA], USLGB"
type input "[GEOGRAPHIC_DATA], JPTYO"
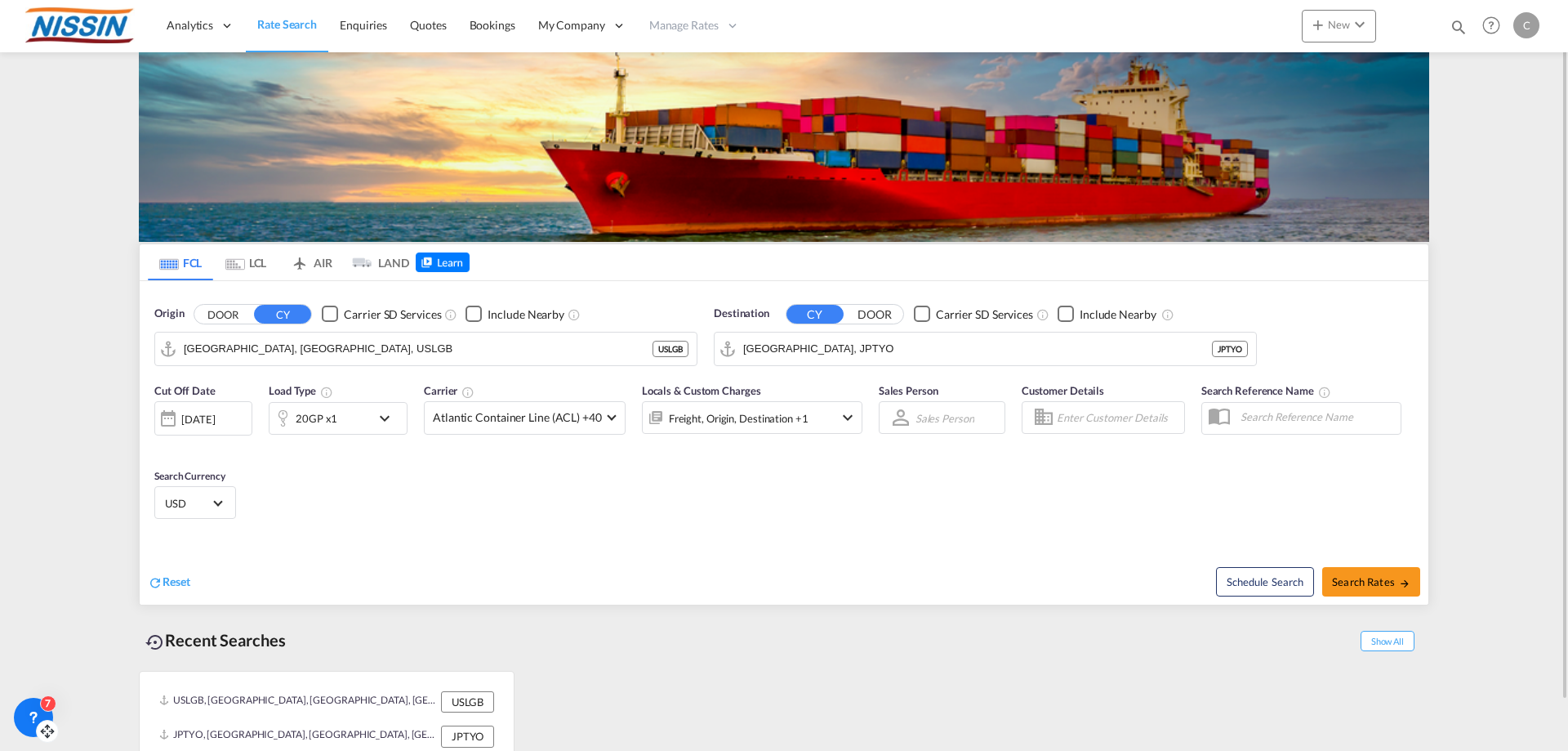
click at [318, 266] on md-tab-item "AIR" at bounding box center [310, 262] width 65 height 36
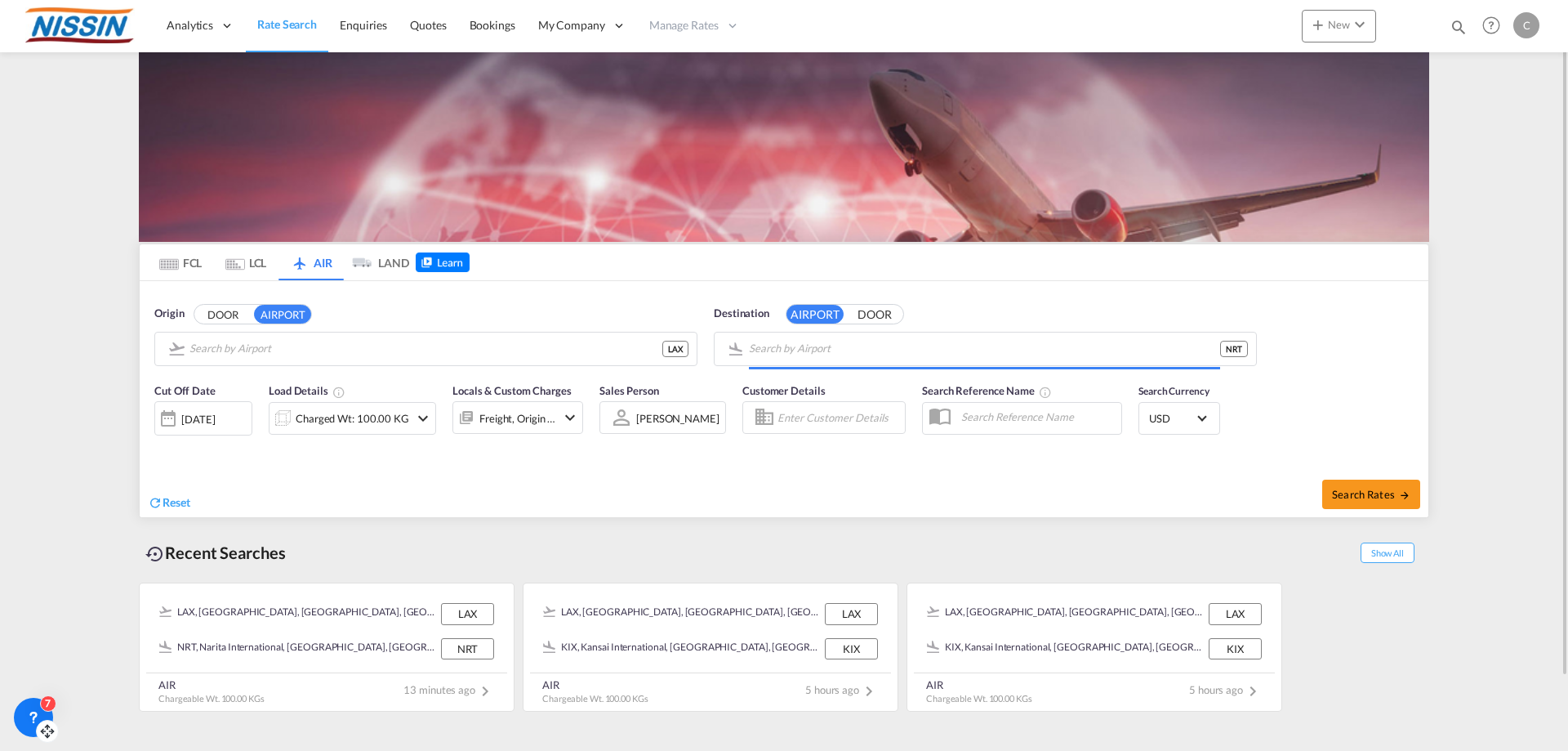
type input "Los Angeles International, [GEOGRAPHIC_DATA], [GEOGRAPHIC_DATA]"
type input "Narita International, [GEOGRAPHIC_DATA], NRT"
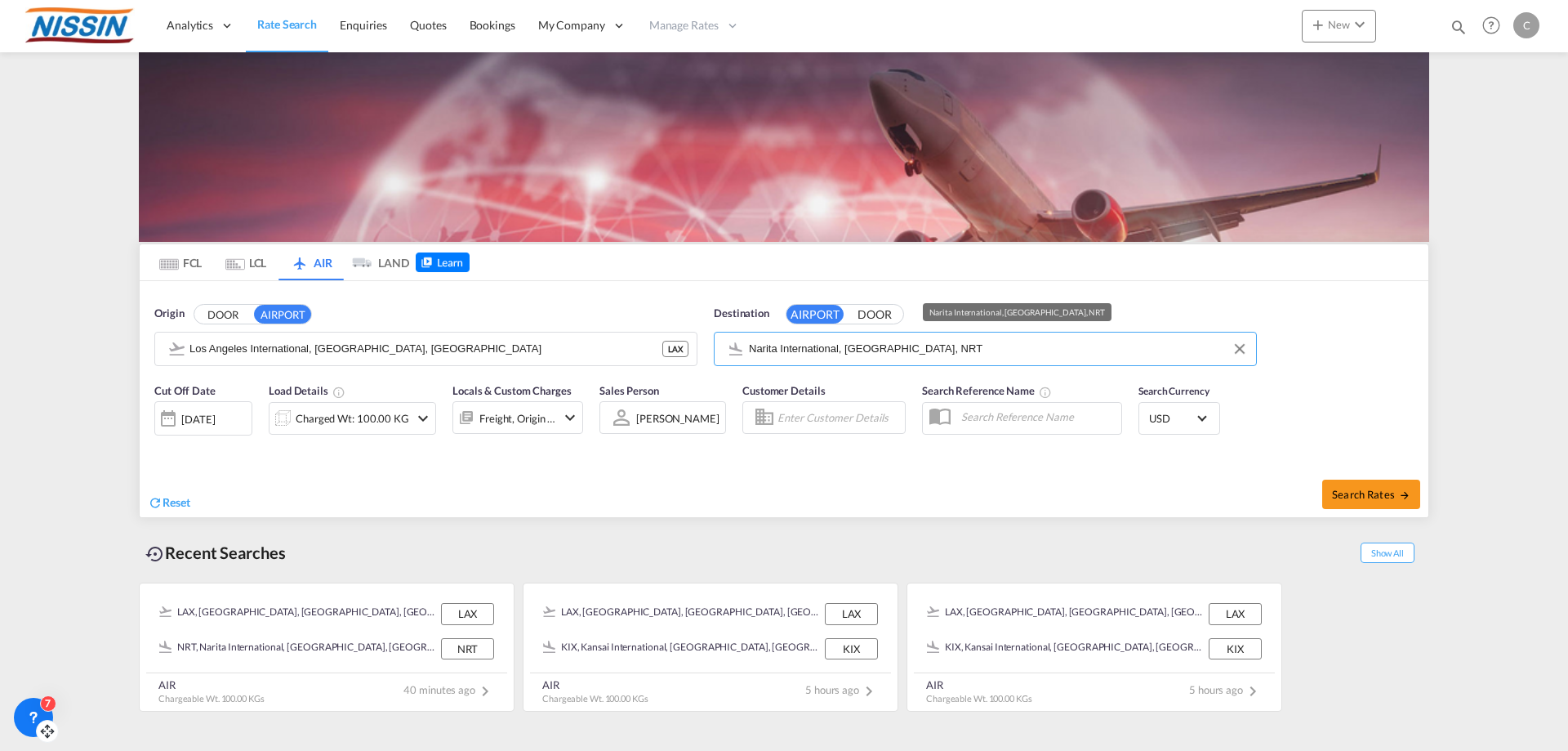
click at [992, 352] on input "Narita International, [GEOGRAPHIC_DATA], NRT" at bounding box center [999, 349] width 499 height 24
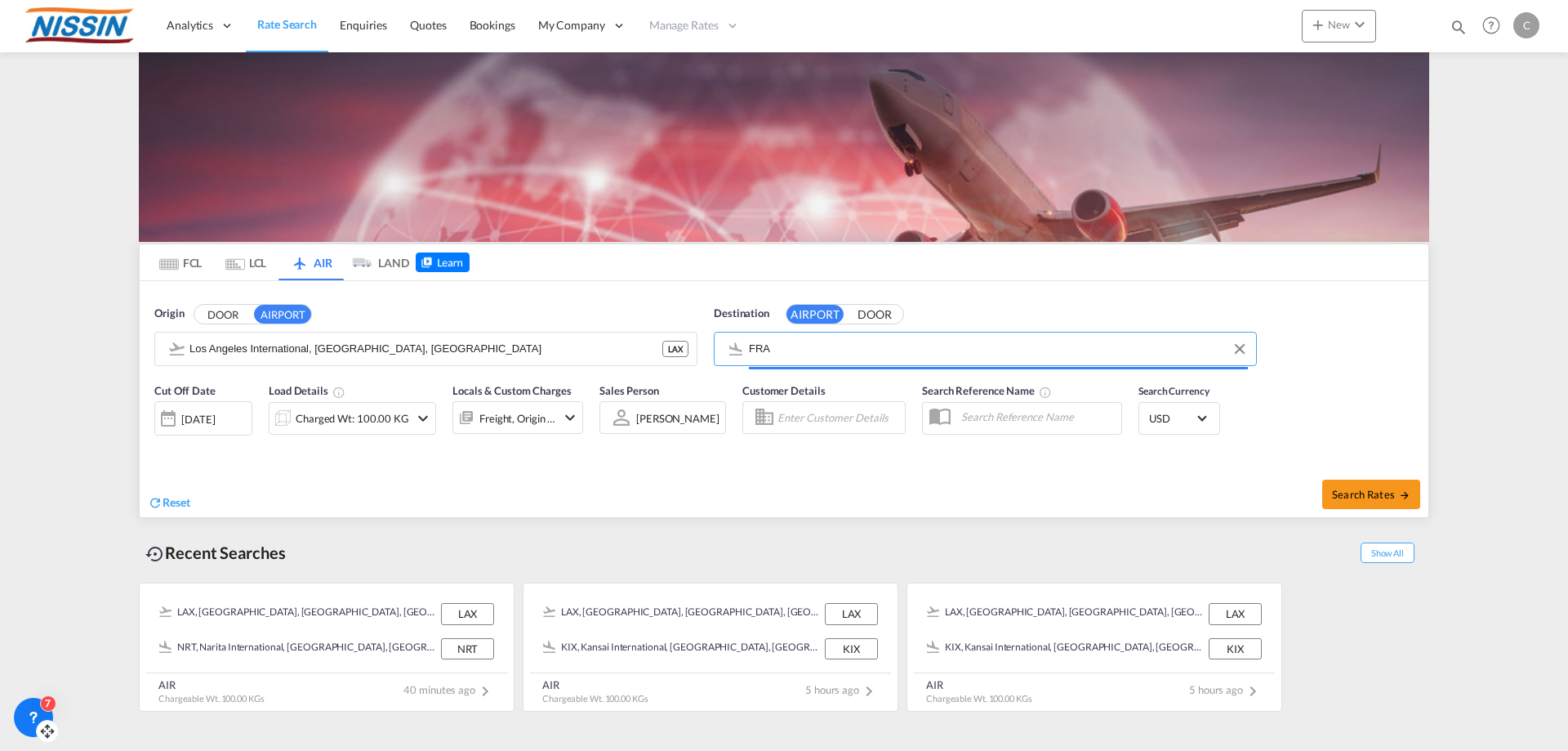
type input "FRA"
click at [194, 304] on button "DOOR" at bounding box center [223, 314] width 58 height 19
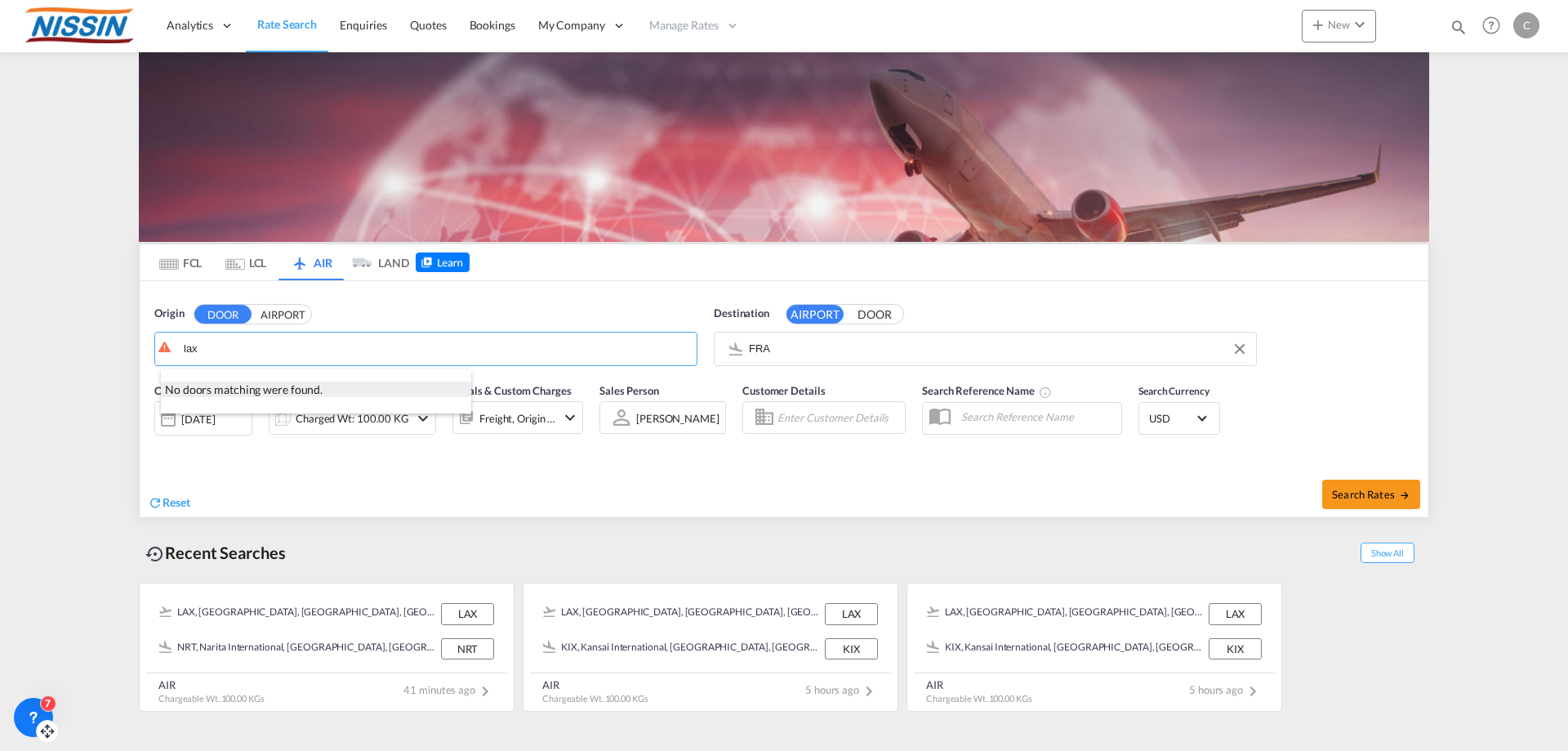
type input "lax"
click at [332, 381] on div "No doors matching were found." at bounding box center [316, 389] width 310 height 17
click at [318, 350] on body "Analytics Reports Dashboard Rate Search Enquiries Quotes Bookings" at bounding box center [784, 375] width 1568 height 751
click at [317, 264] on md-tab-item "AIR" at bounding box center [310, 262] width 65 height 36
click at [253, 344] on input "lax" at bounding box center [439, 349] width 499 height 24
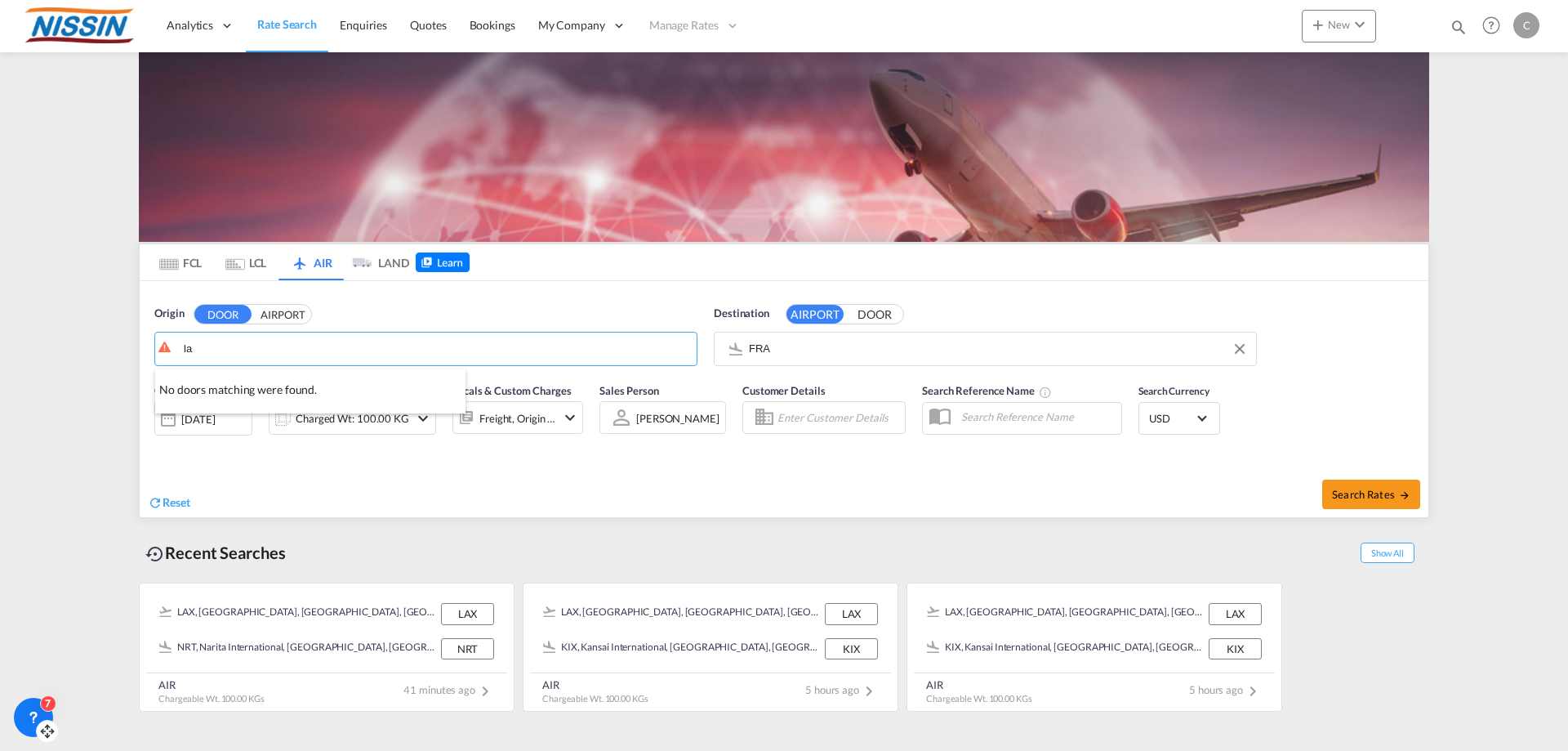
type input "l"
type input "lax"
click at [248, 349] on input "lax" at bounding box center [439, 349] width 499 height 24
click at [284, 28] on span "Rate Search" at bounding box center [287, 24] width 59 height 14
click at [319, 262] on md-tab-item "AIR" at bounding box center [310, 262] width 65 height 36
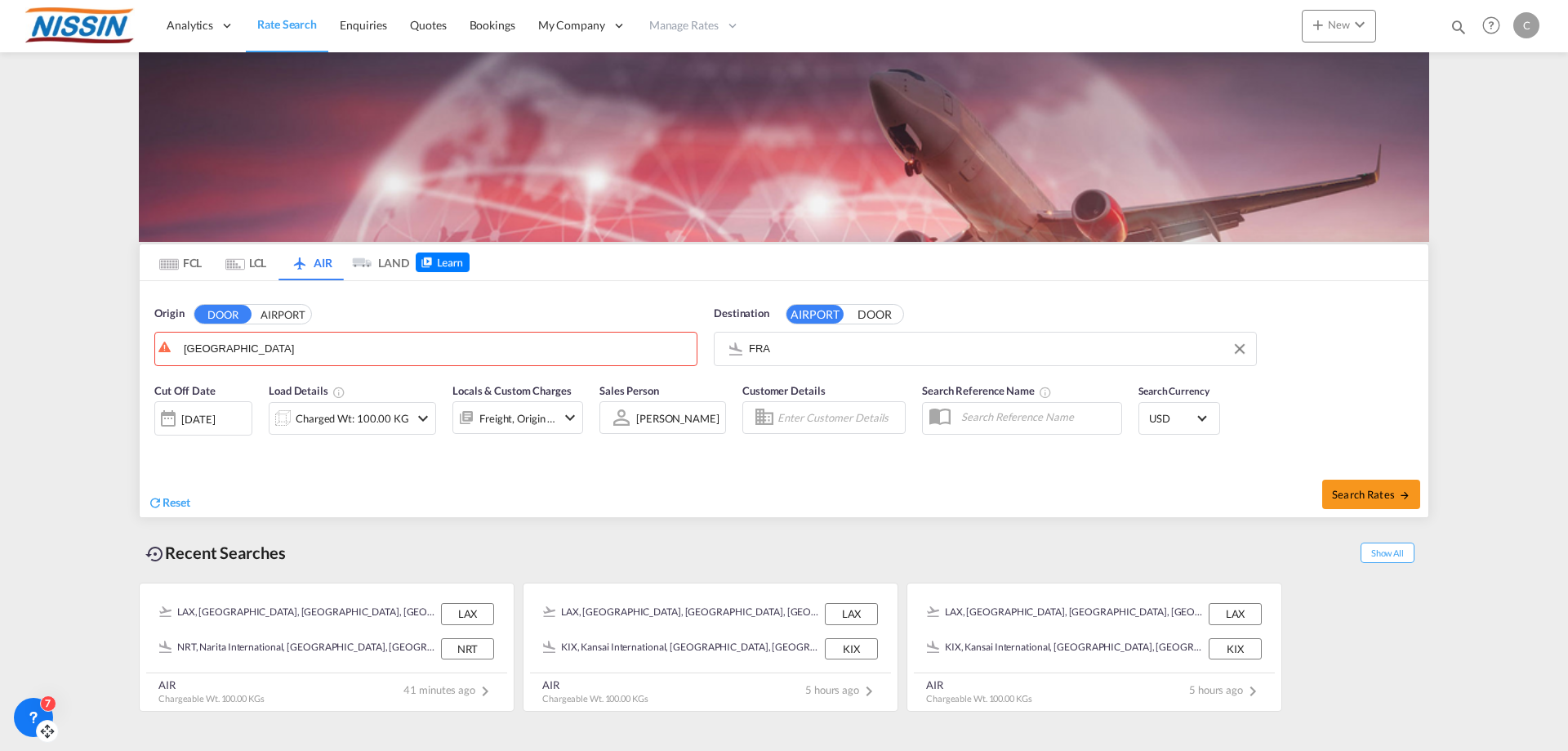
click at [34, 718] on icon at bounding box center [34, 715] width 6 height 6
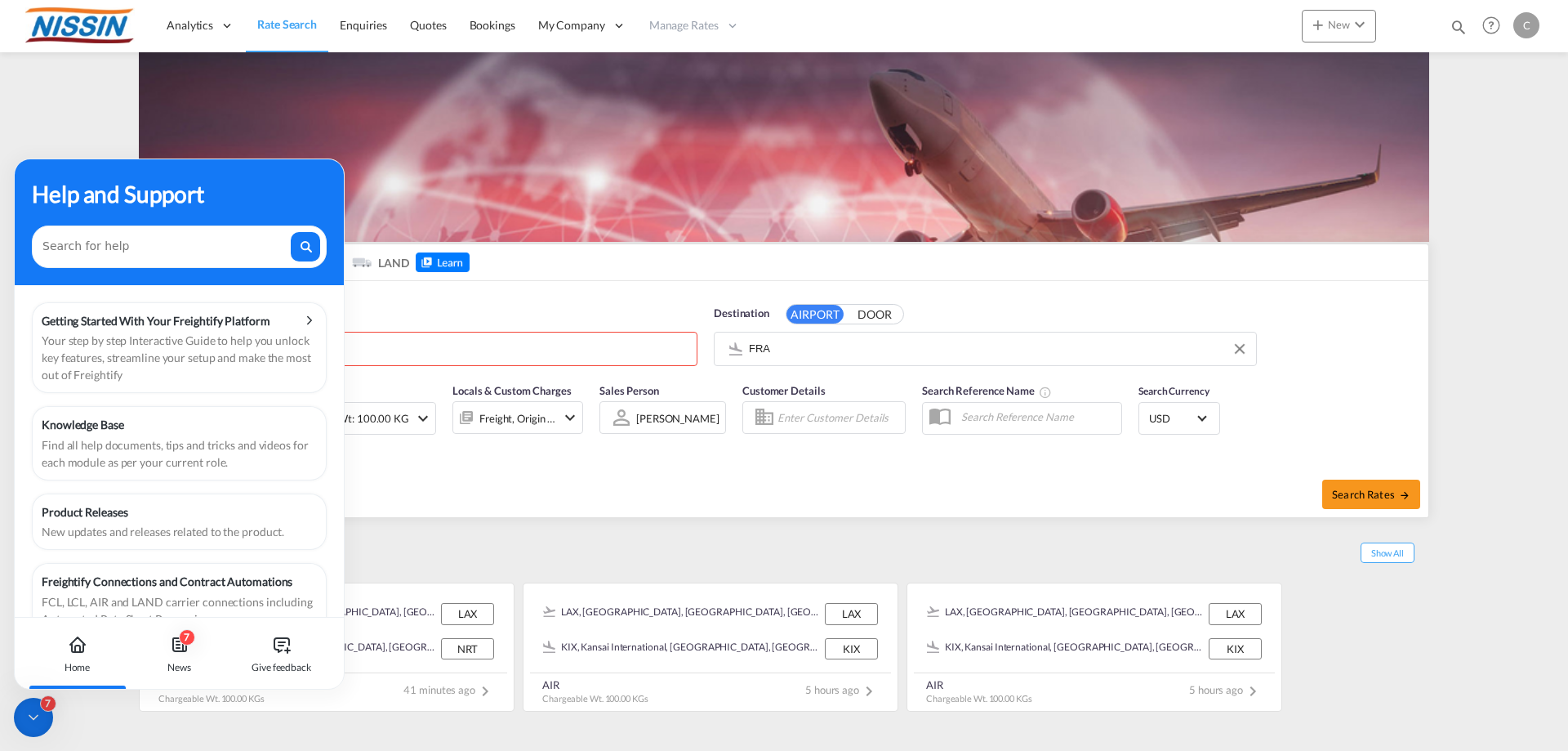
click at [555, 295] on div "Origin DOOR AIRPORT [GEOGRAPHIC_DATA] Destination AIRPORT DOOR FRA" at bounding box center [784, 327] width 1289 height 93
click at [621, 486] on div "Reset" at bounding box center [467, 490] width 640 height 45
click at [457, 305] on div "Origin DOOR AIRPORT" at bounding box center [426, 313] width 543 height 17
click at [27, 713] on icon at bounding box center [33, 717] width 17 height 17
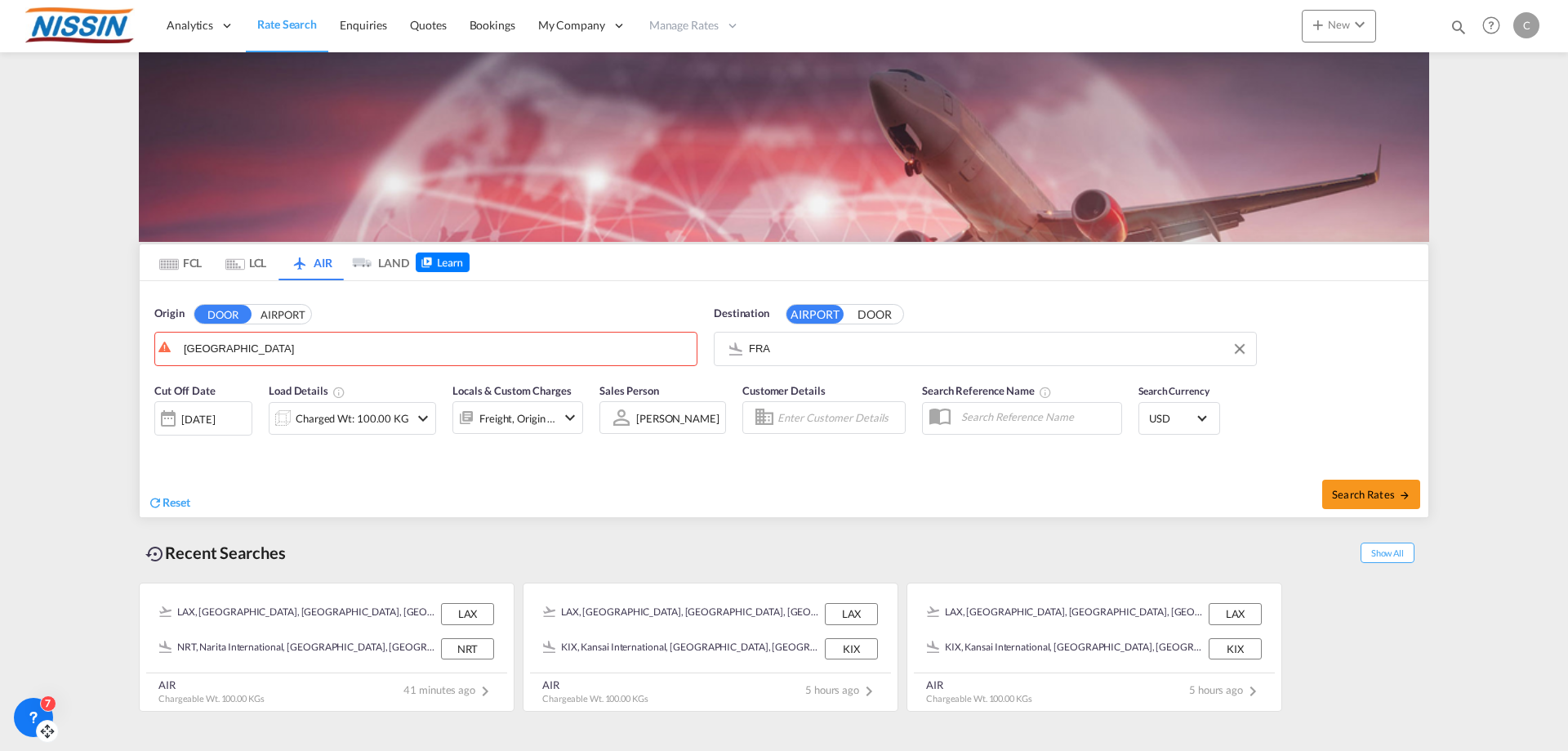
click at [291, 313] on button "AIRPORT" at bounding box center [283, 314] width 58 height 19
click at [267, 356] on input "[GEOGRAPHIC_DATA]" at bounding box center [439, 349] width 499 height 24
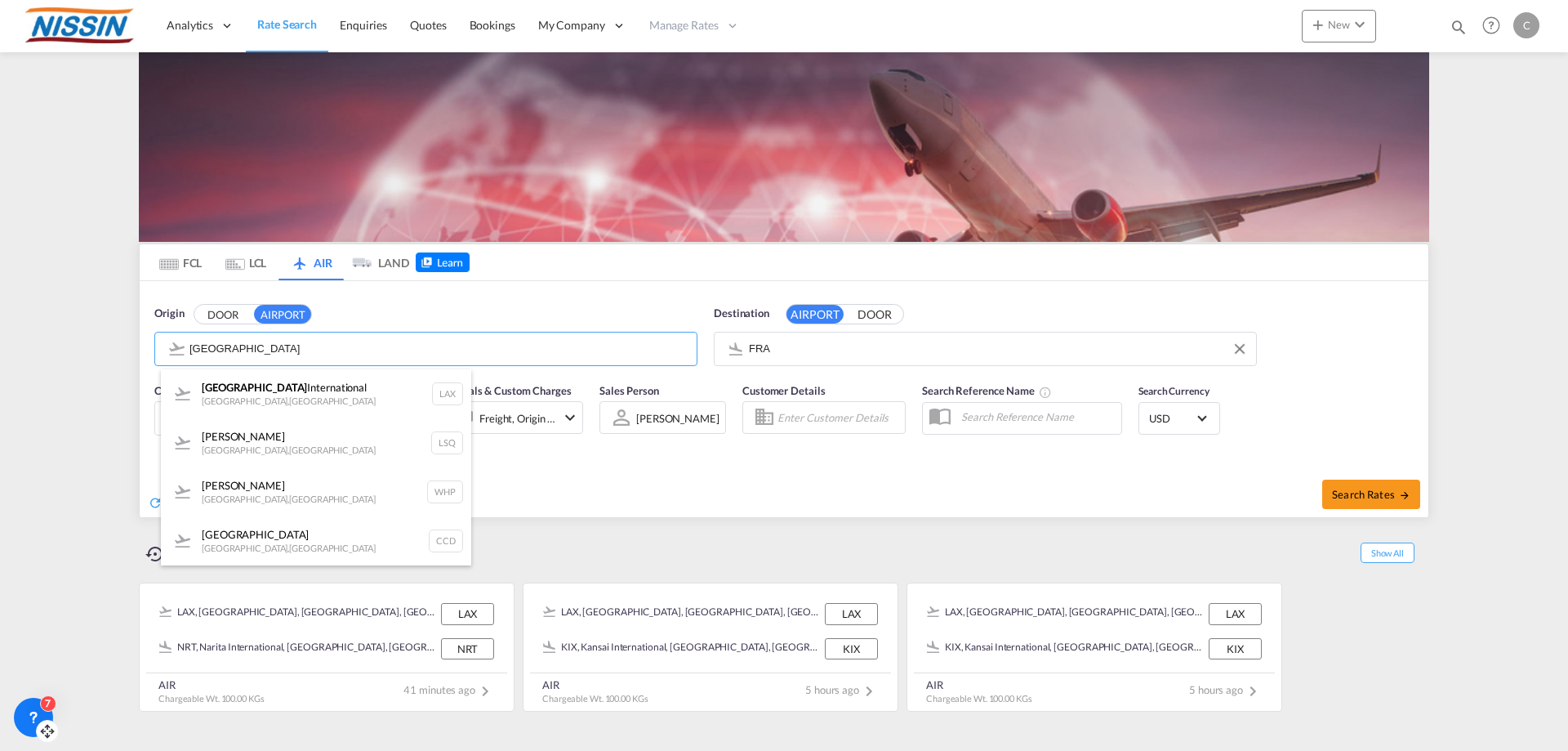
drag, startPoint x: 271, startPoint y: 404, endPoint x: 495, endPoint y: 372, distance: 226.3
click at [291, 402] on div "Los Angeles International [GEOGRAPHIC_DATA] , [GEOGRAPHIC_DATA] LAX" at bounding box center [316, 393] width 310 height 49
type input "Los Angeles International, [GEOGRAPHIC_DATA], [GEOGRAPHIC_DATA]"
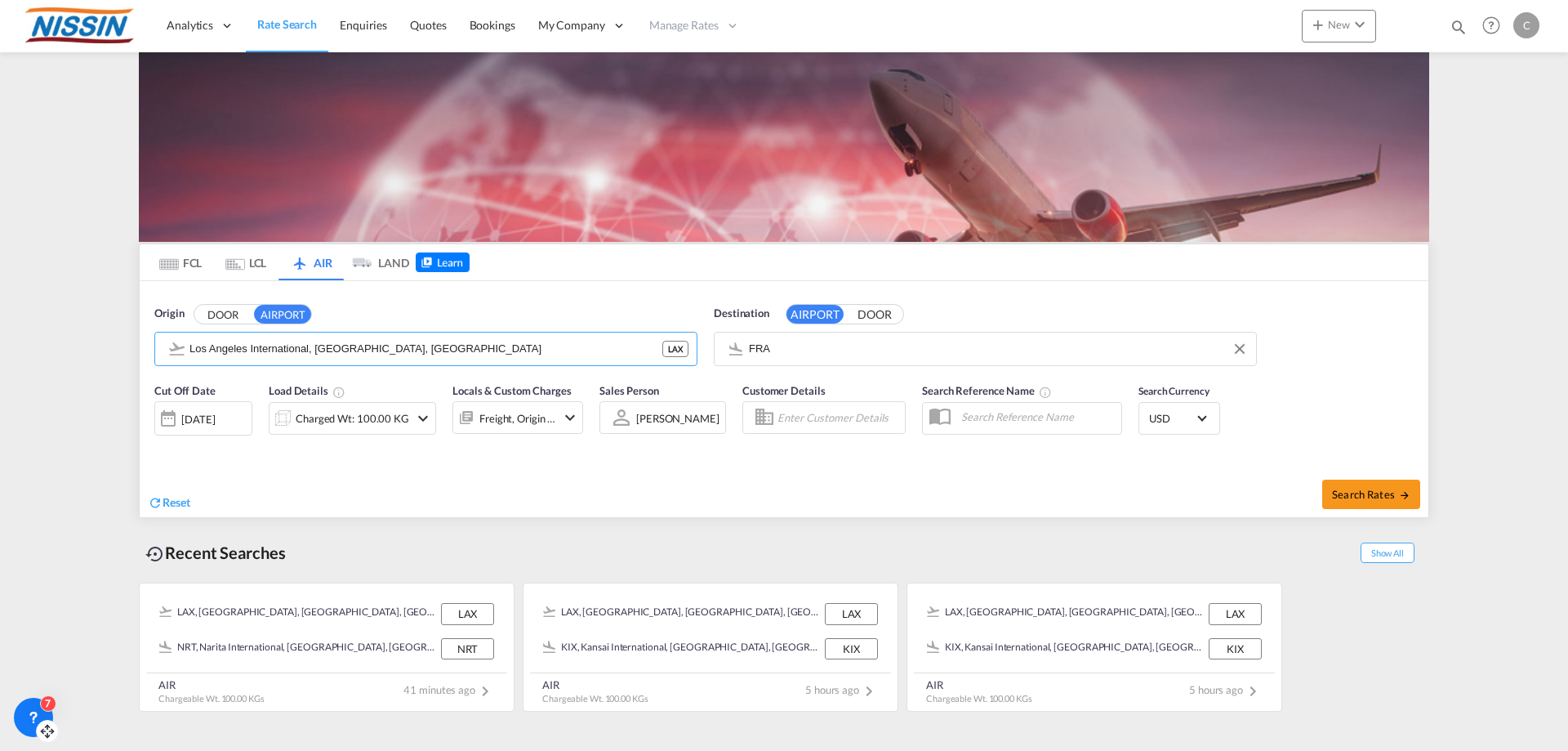
click at [821, 343] on body "Analytics Reports Dashboard Rate Search Enquiries Quotes Bookings" at bounding box center [784, 375] width 1568 height 751
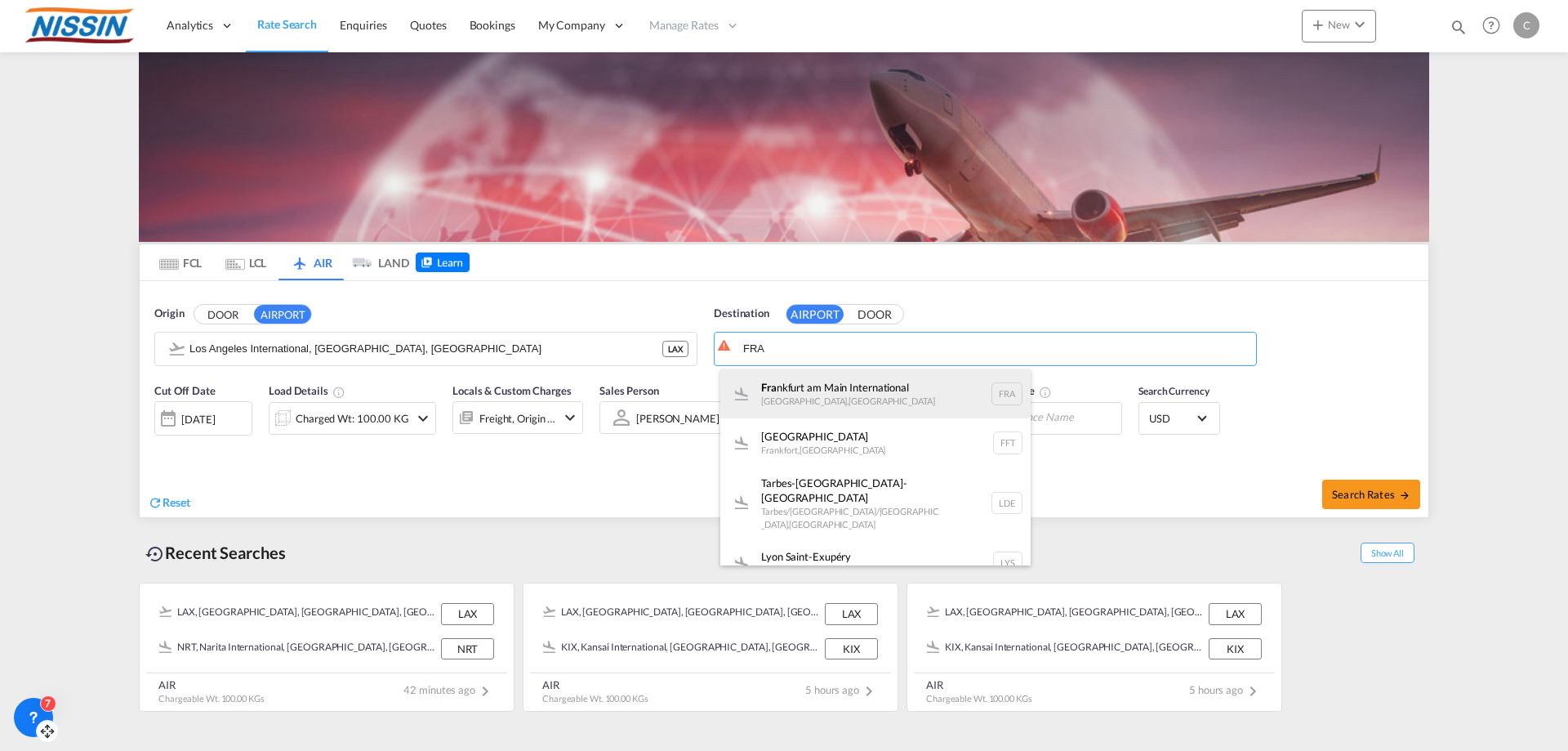
click at [823, 383] on div "Fra [GEOGRAPHIC_DATA] , [GEOGRAPHIC_DATA] FRA" at bounding box center [876, 393] width 310 height 49
type input "[GEOGRAPHIC_DATA], [GEOGRAPHIC_DATA], [GEOGRAPHIC_DATA]"
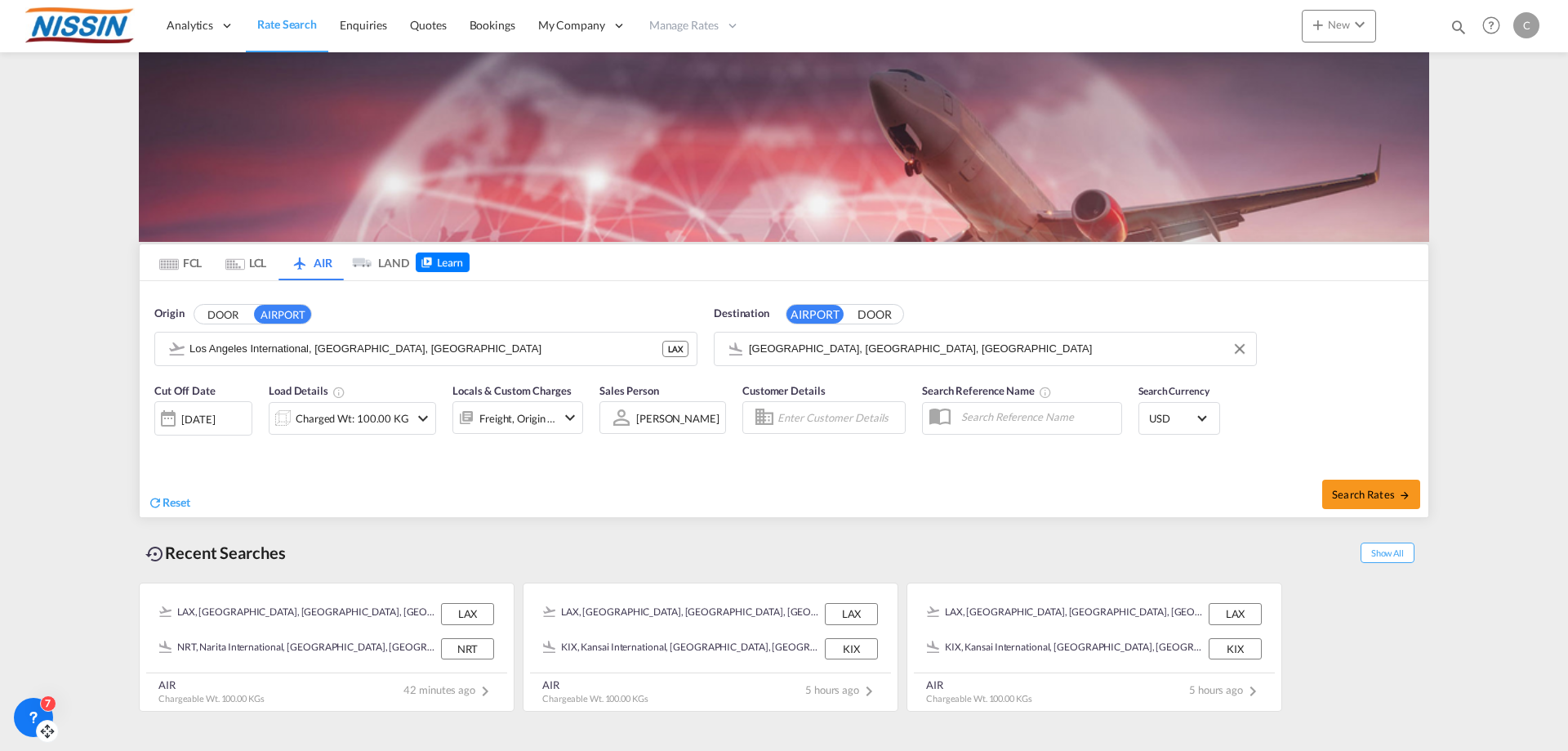
click at [565, 415] on md-icon "icon-chevron-down" at bounding box center [569, 417] width 19 height 19
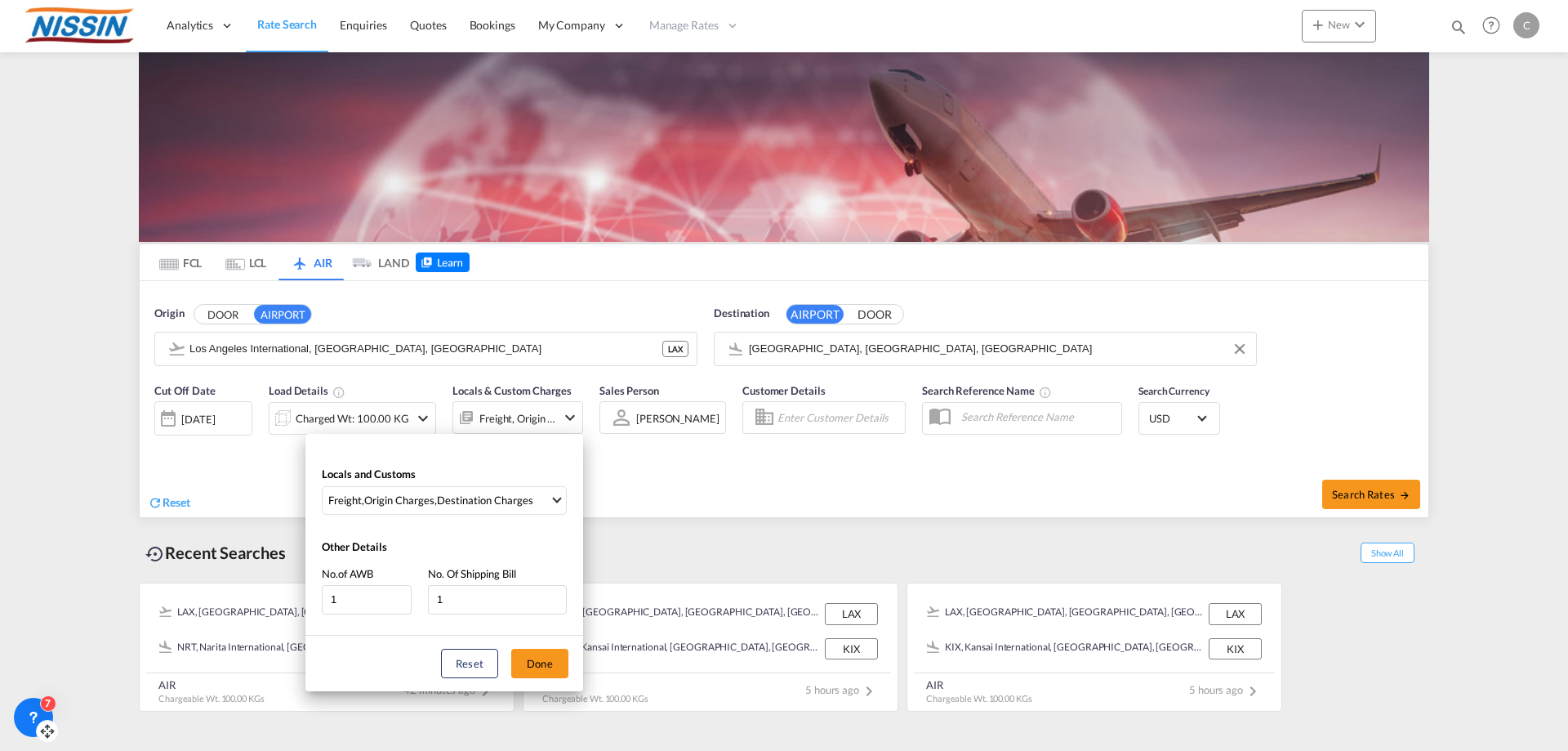
click at [1354, 494] on div "Locals and Customs Freight , Origin Charges , Destination Charges Clear All Sel…" at bounding box center [784, 375] width 1568 height 751
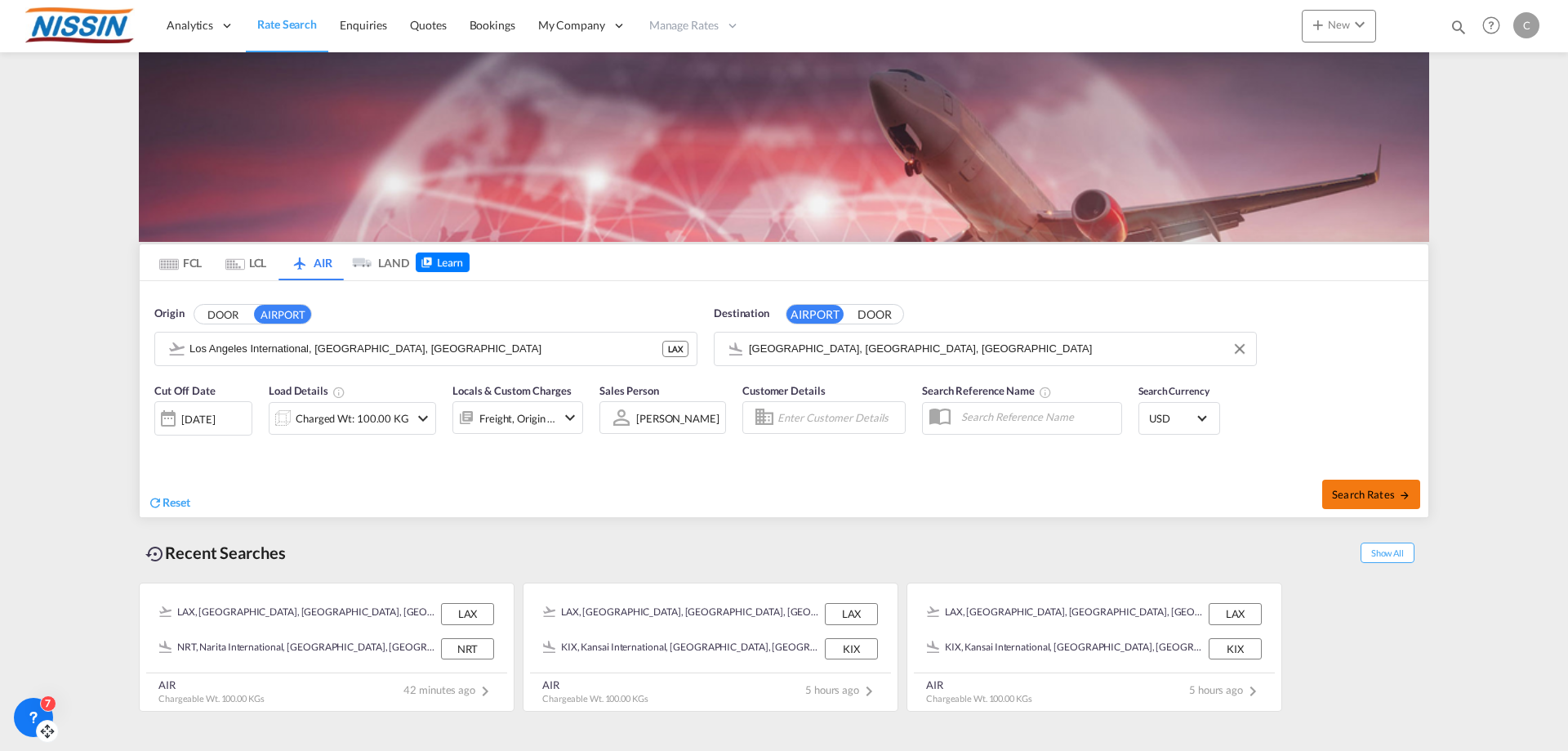
click at [1352, 494] on span "Search Rates" at bounding box center [1371, 494] width 78 height 13
type input "LAX to FRA / [DATE]"
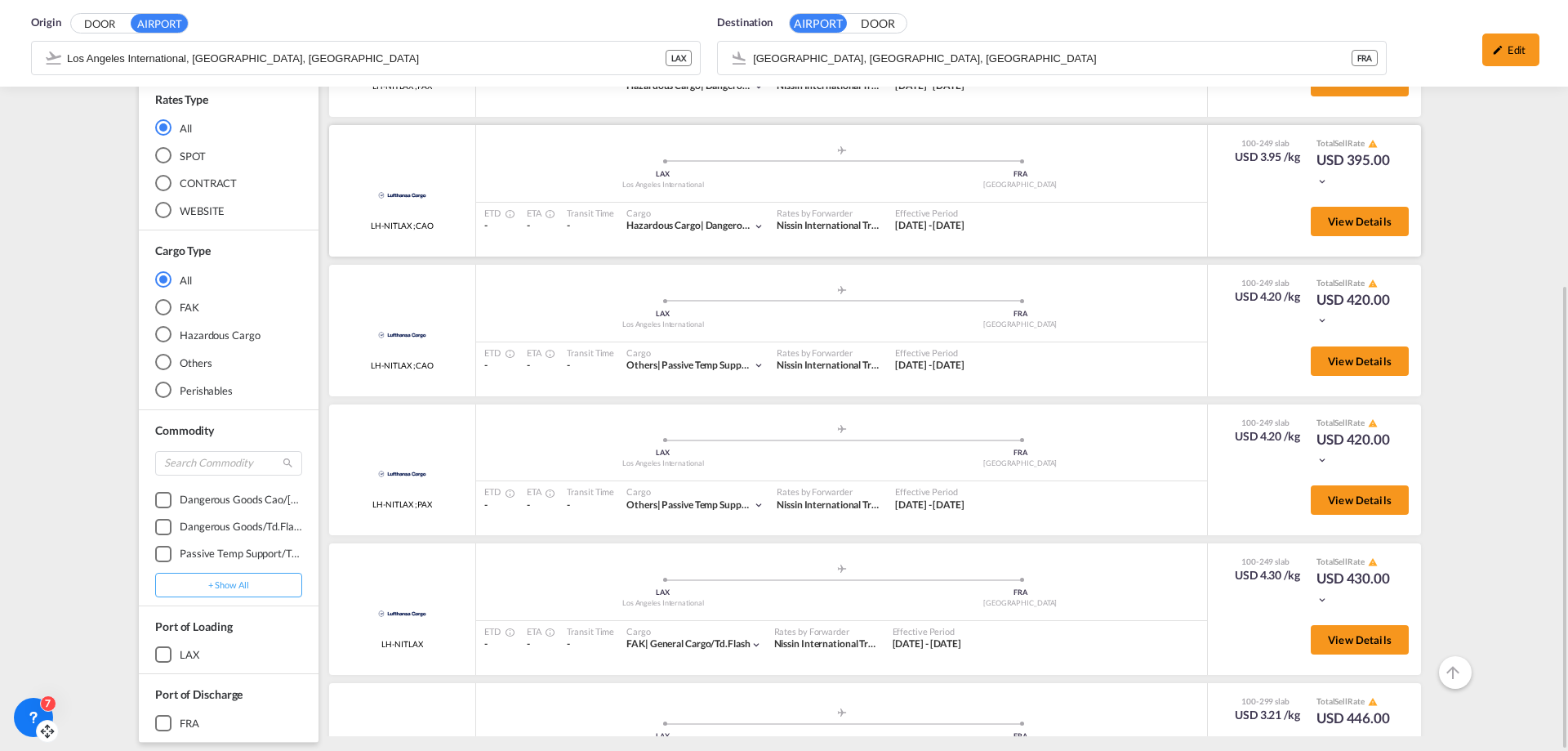
scroll to position [980, 0]
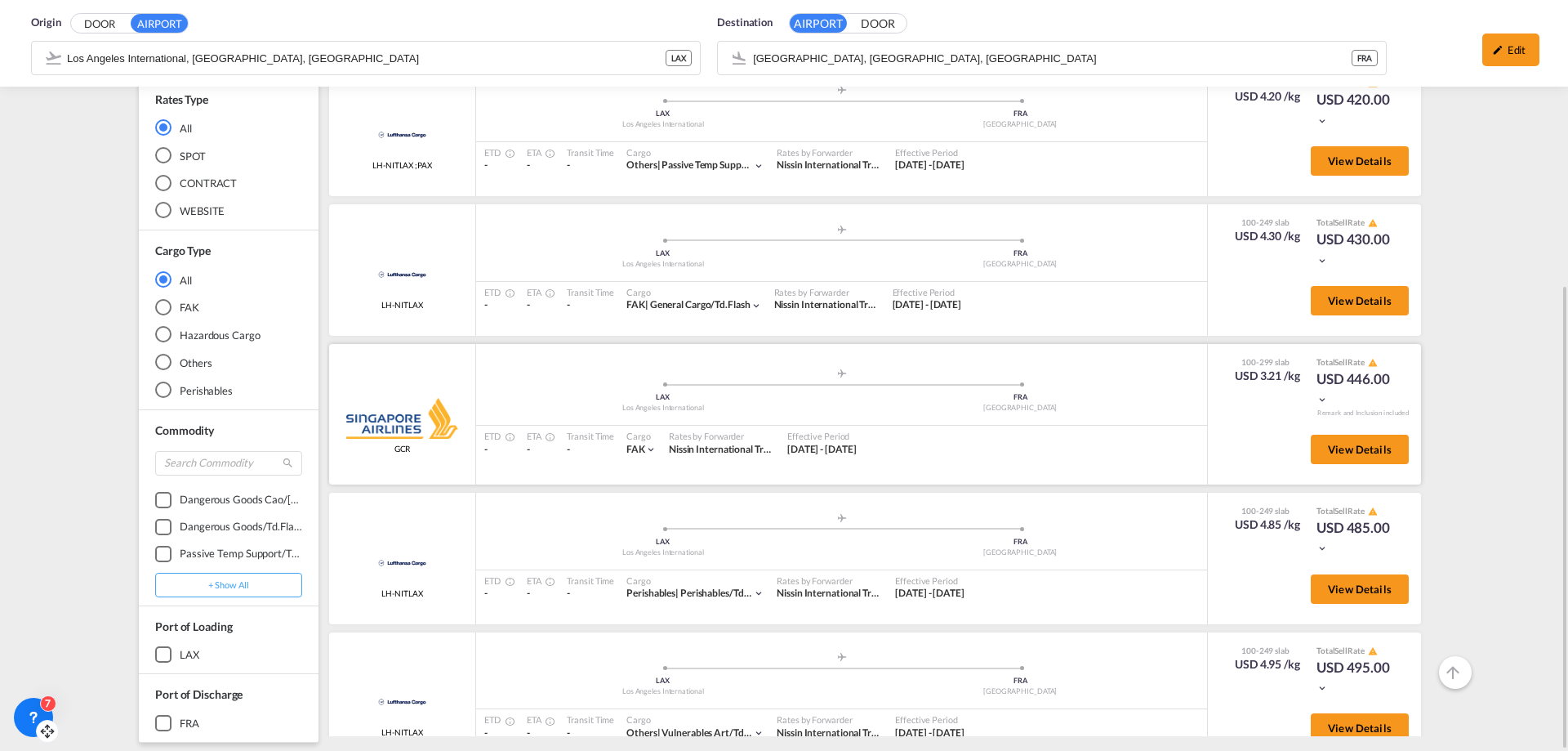
click at [649, 447] on md-icon "icon-chevron-down" at bounding box center [651, 448] width 11 height 11
click at [752, 464] on div "FAK |" at bounding box center [784, 375] width 1568 height 751
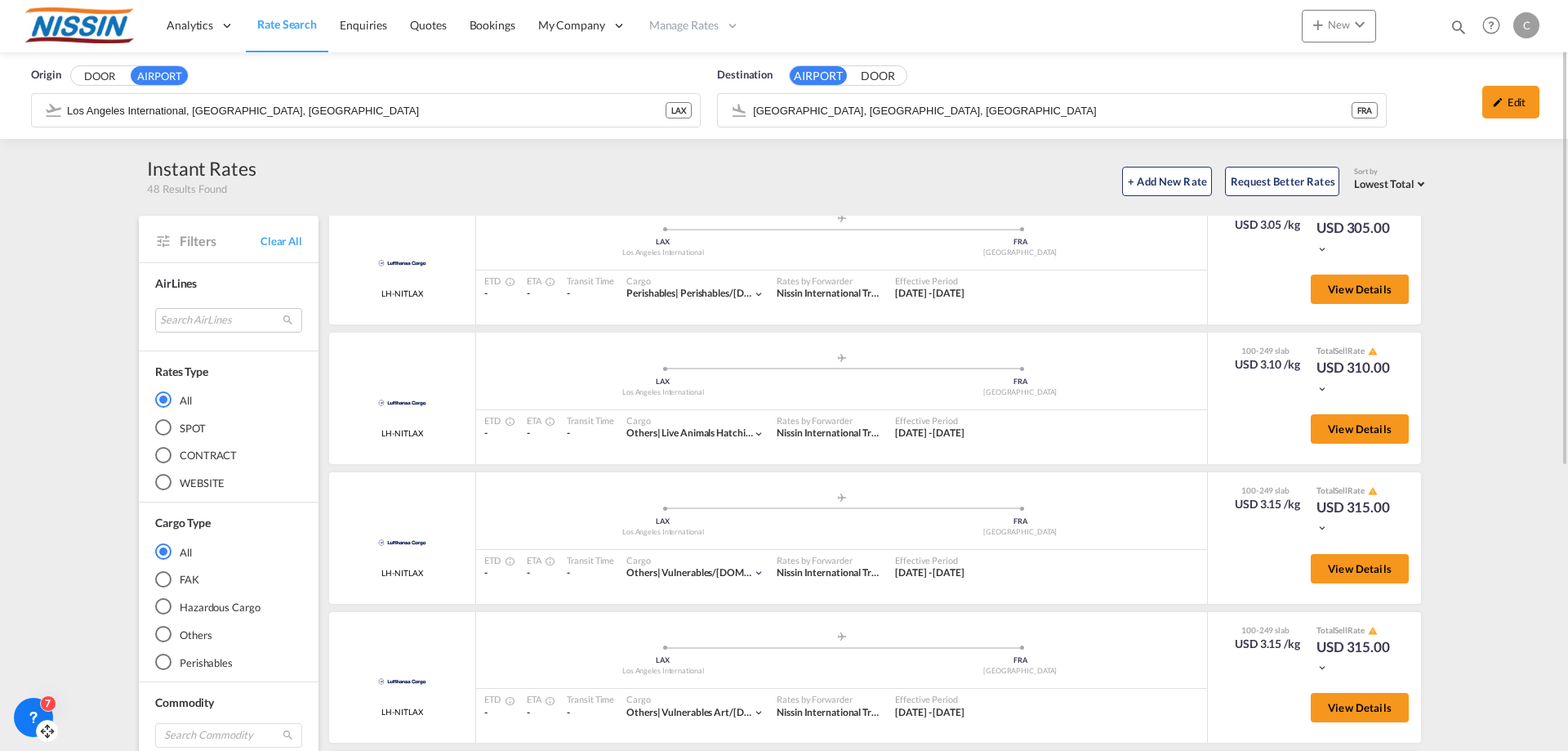
scroll to position [0, 0]
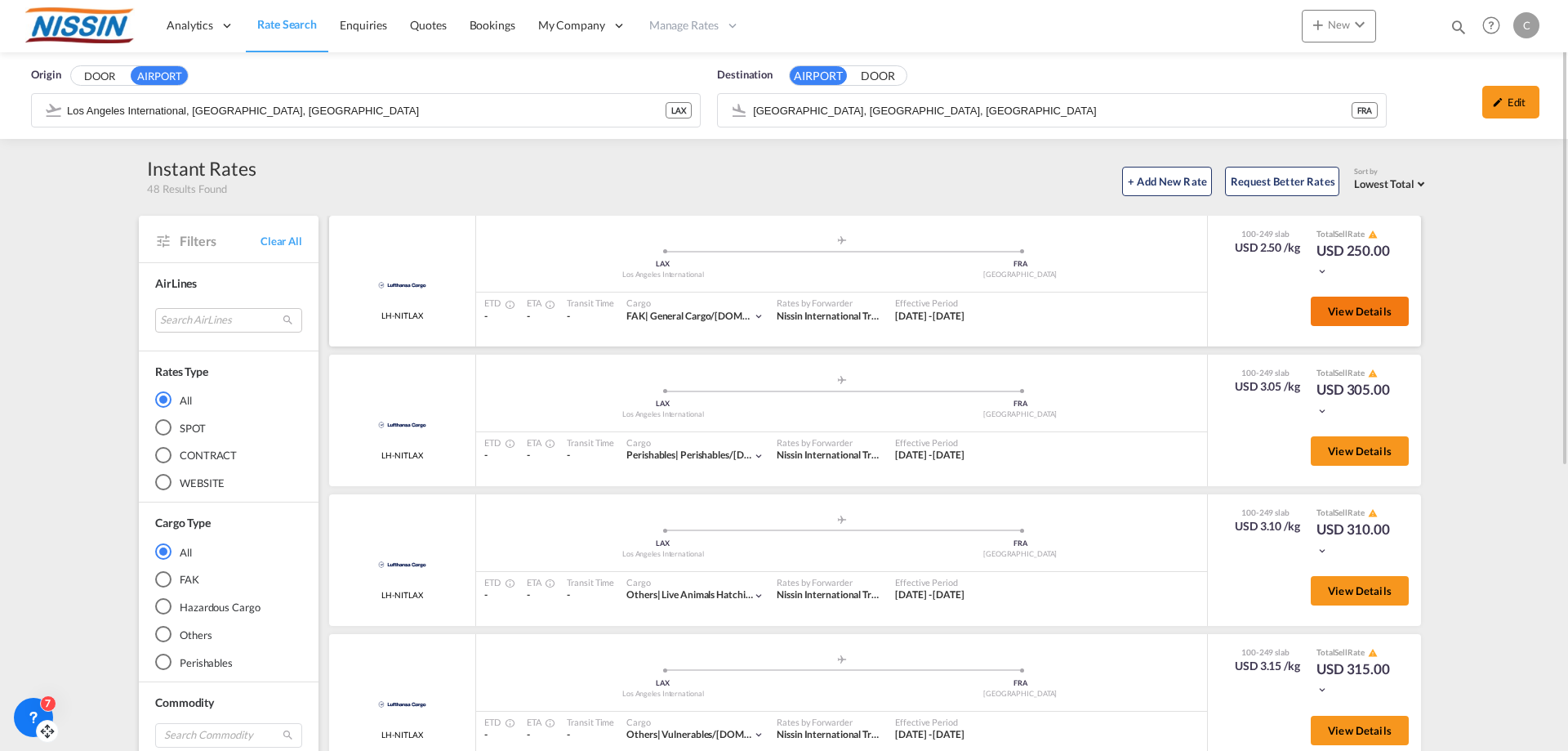
click at [1332, 318] on button "View Details" at bounding box center [1360, 311] width 98 height 30
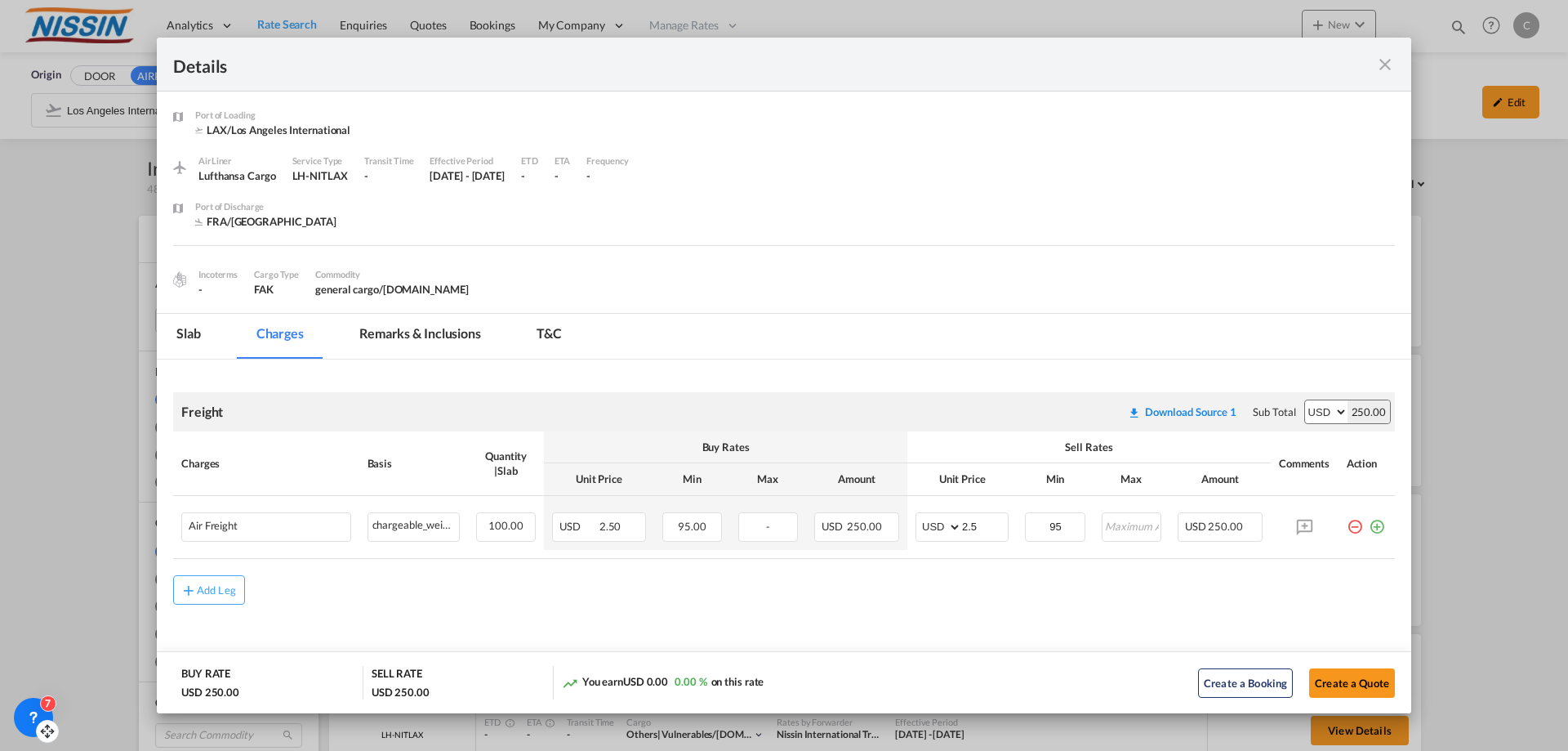
scroll to position [3, 0]
click at [1387, 65] on md-icon "icon-close fg-AAA8AD m-0 cursor" at bounding box center [1385, 65] width 19 height 19
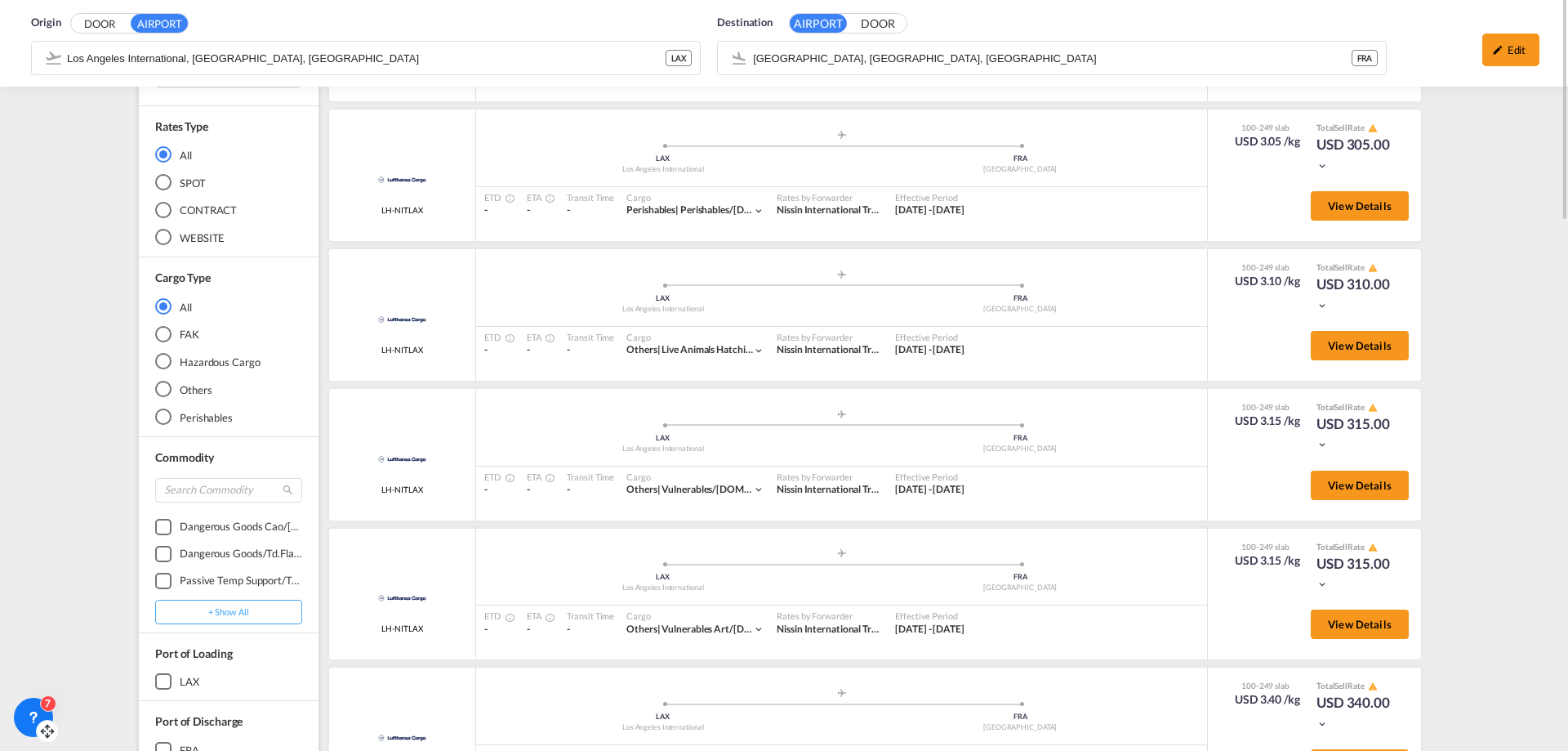
scroll to position [0, 0]
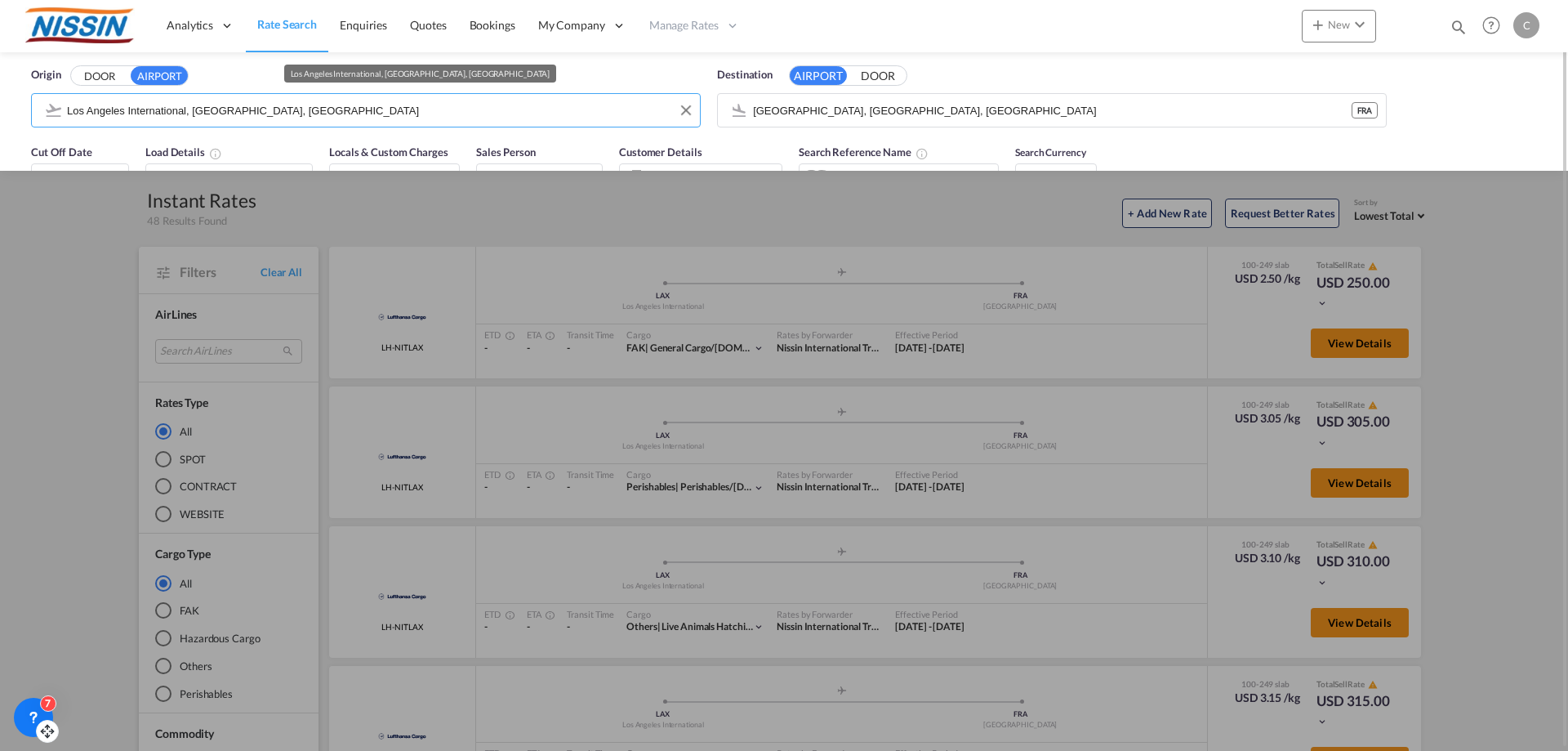
click at [407, 109] on input "Los Angeles International, [GEOGRAPHIC_DATA], [GEOGRAPHIC_DATA]" at bounding box center [379, 110] width 624 height 24
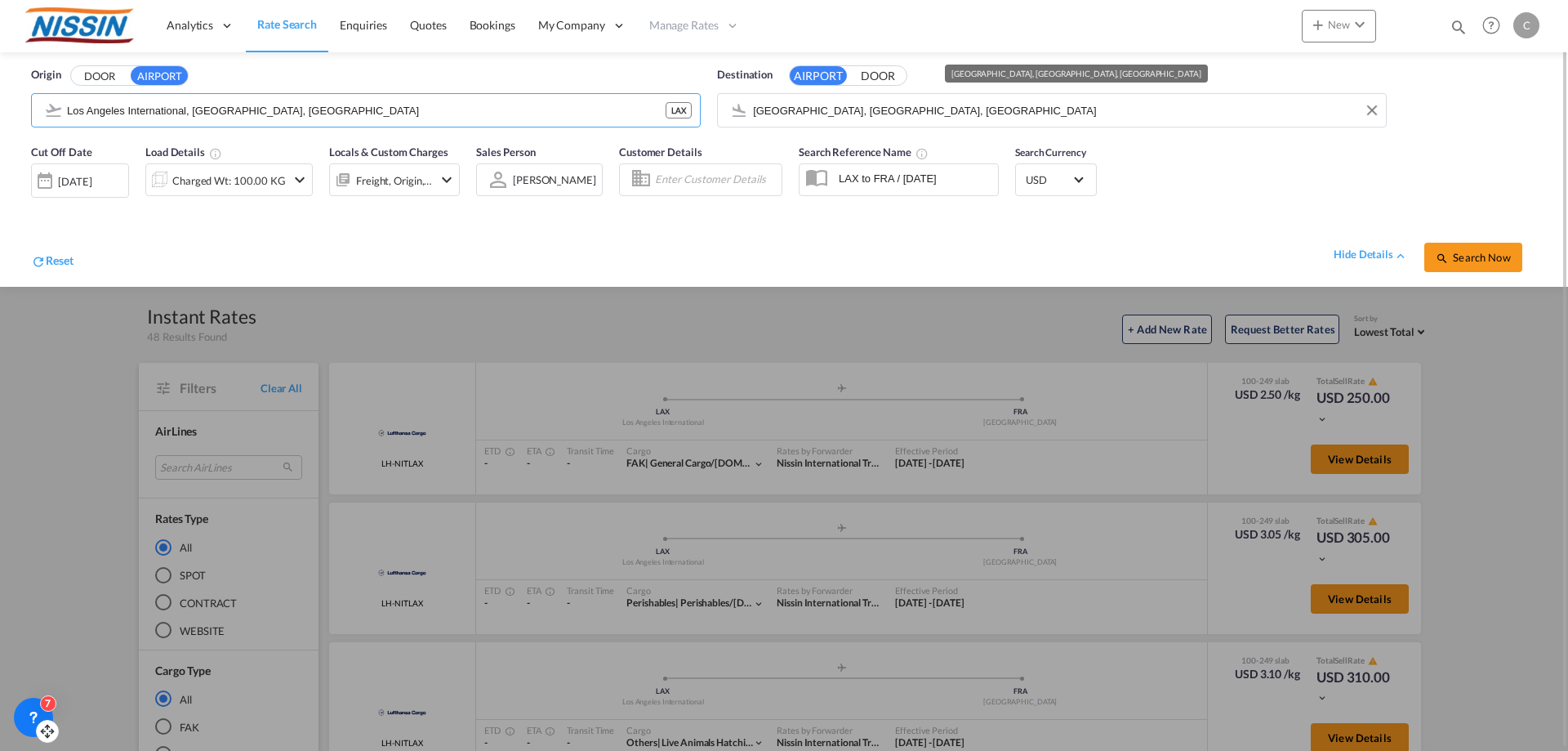
click at [1234, 112] on input "[GEOGRAPHIC_DATA], [GEOGRAPHIC_DATA], [GEOGRAPHIC_DATA]" at bounding box center [1065, 110] width 624 height 24
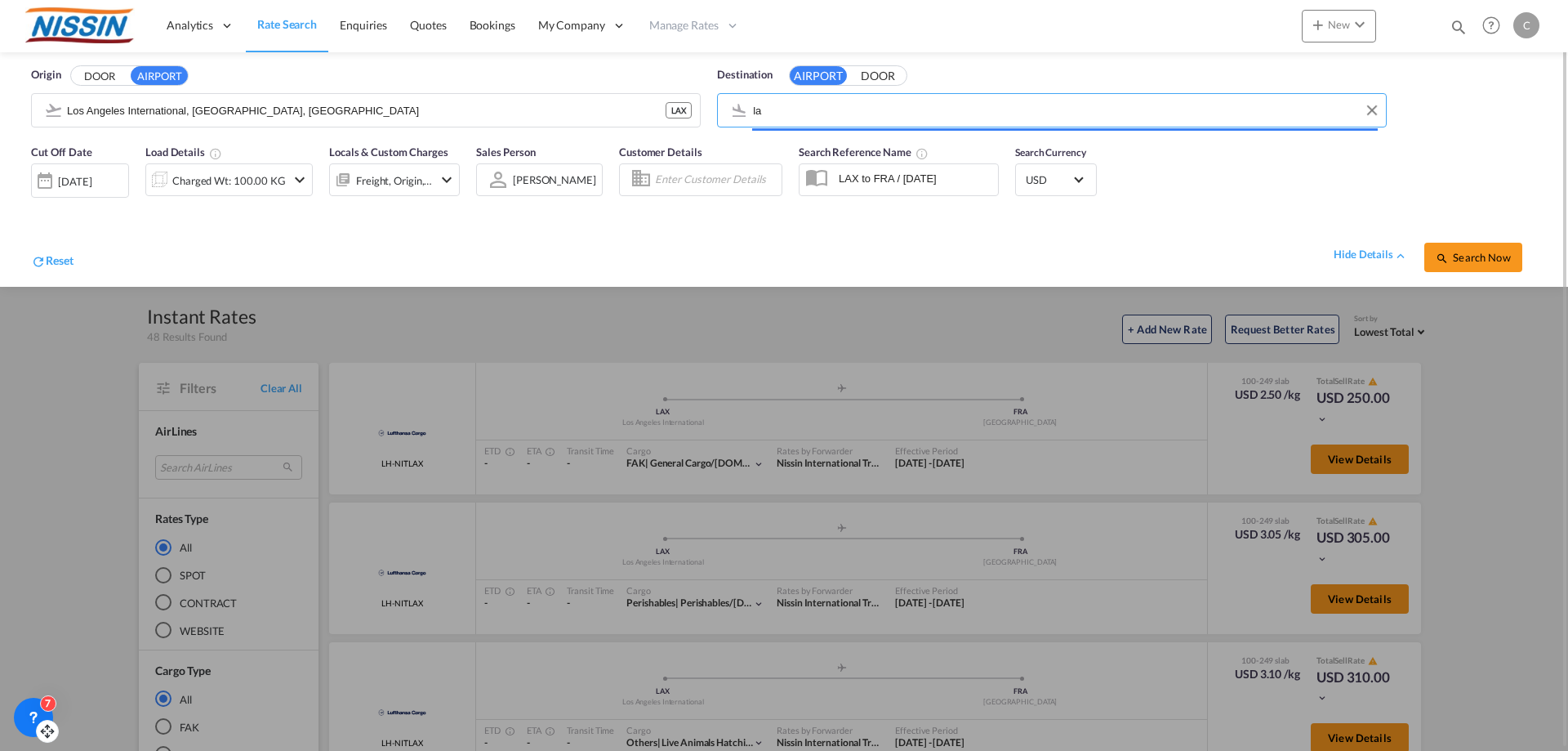
type input "l"
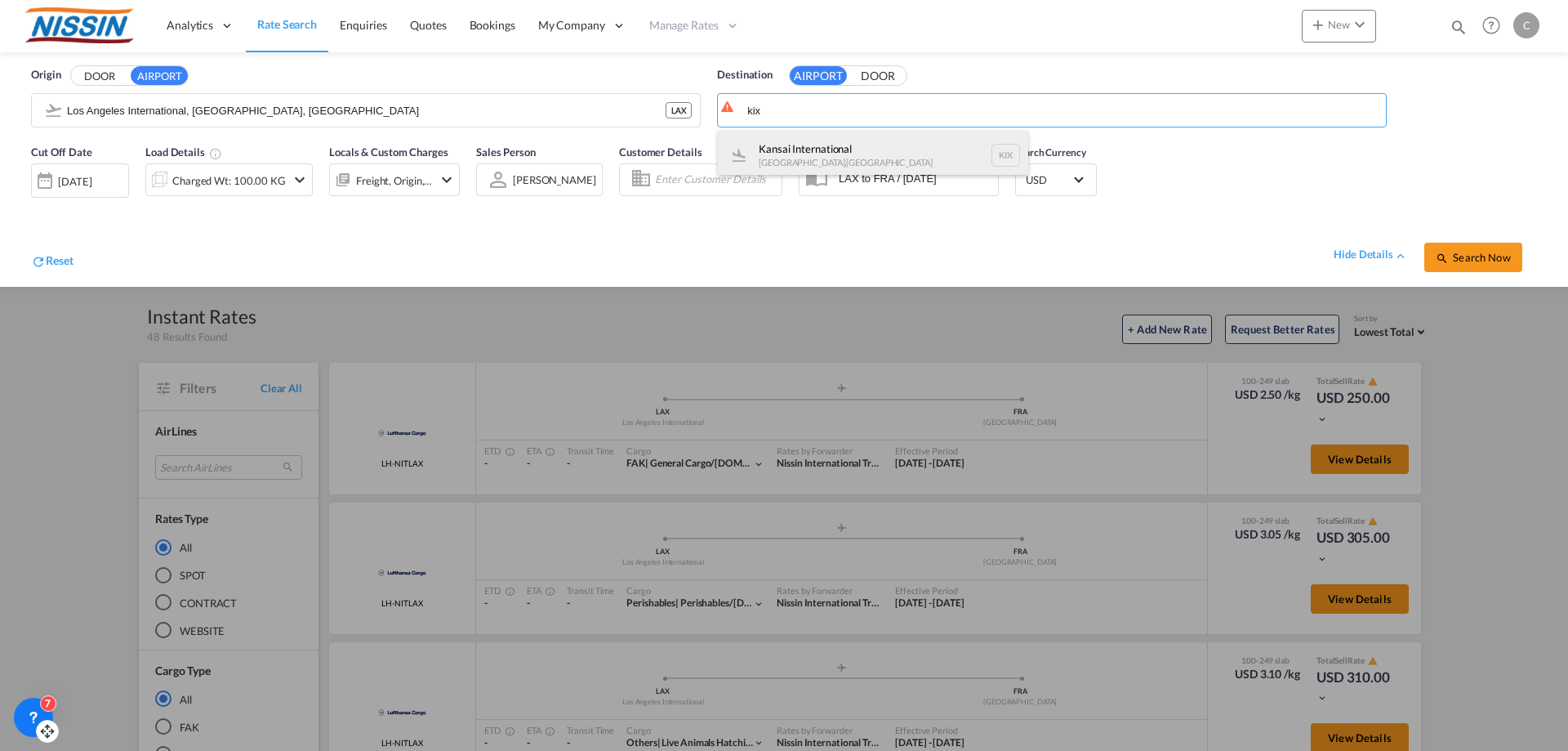
click at [876, 148] on div "Kansai International [GEOGRAPHIC_DATA] , [GEOGRAPHIC_DATA] KIX" at bounding box center [873, 155] width 310 height 49
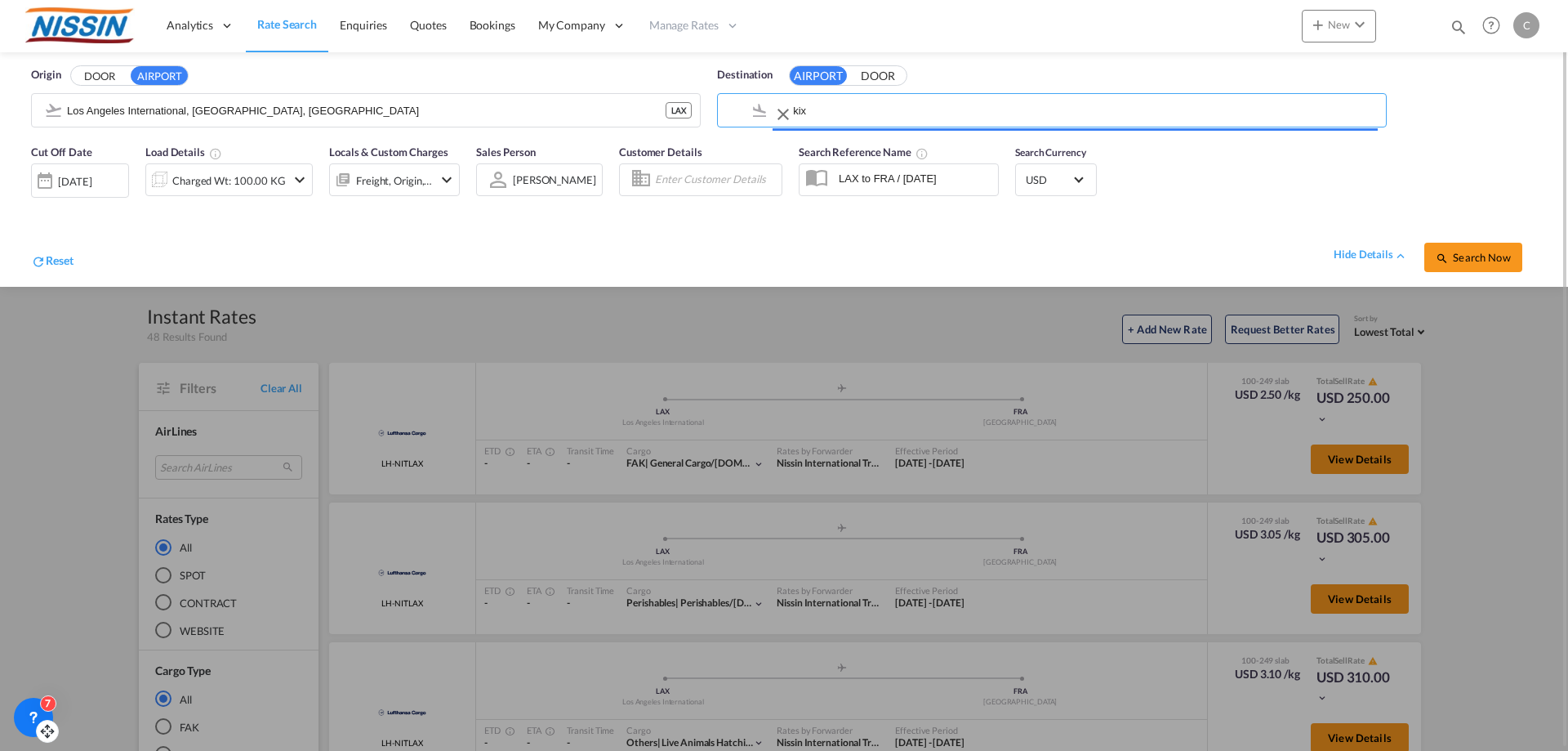
type input "Kansai International, [GEOGRAPHIC_DATA], KIX"
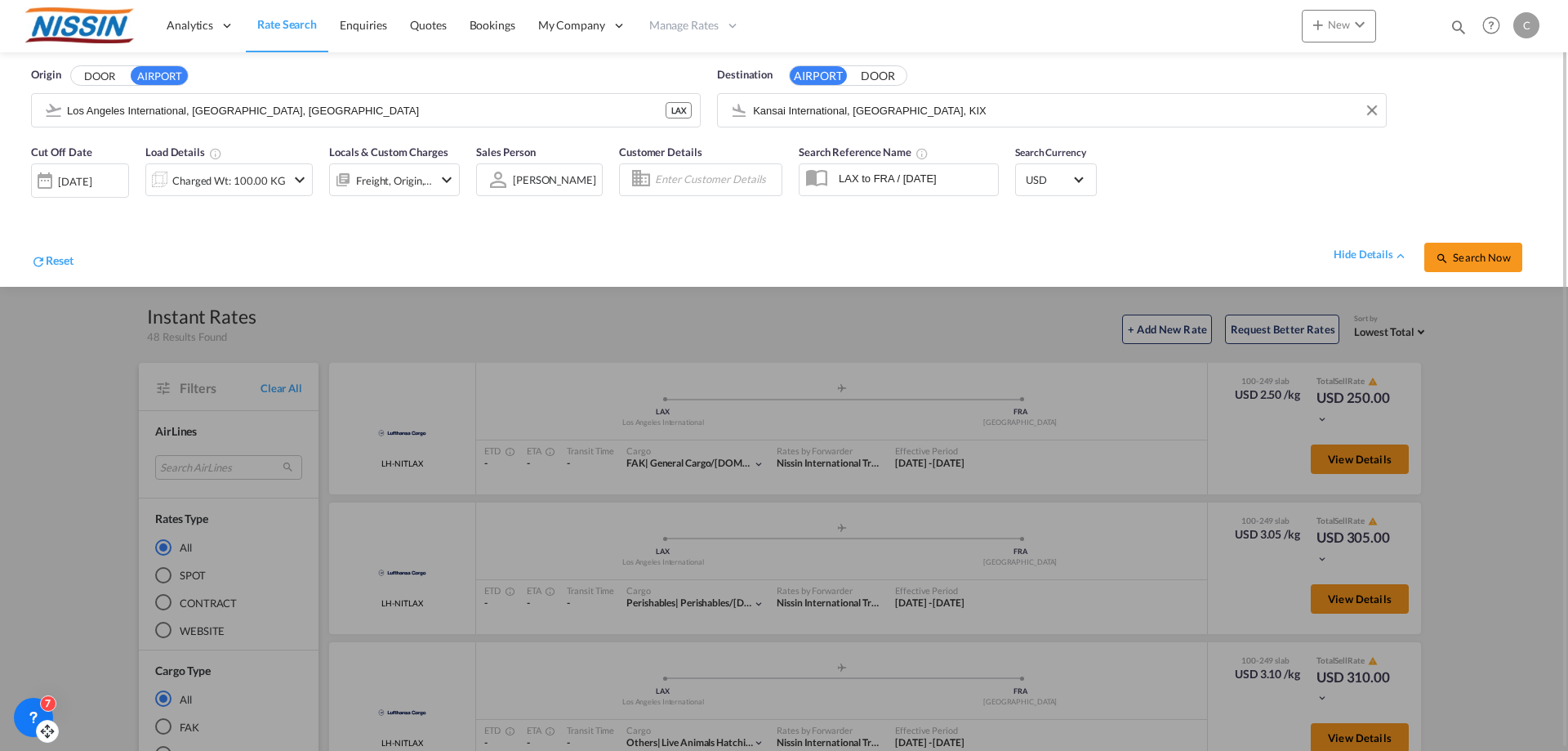
click at [299, 179] on md-icon "icon-chevron-down" at bounding box center [299, 180] width 19 height 19
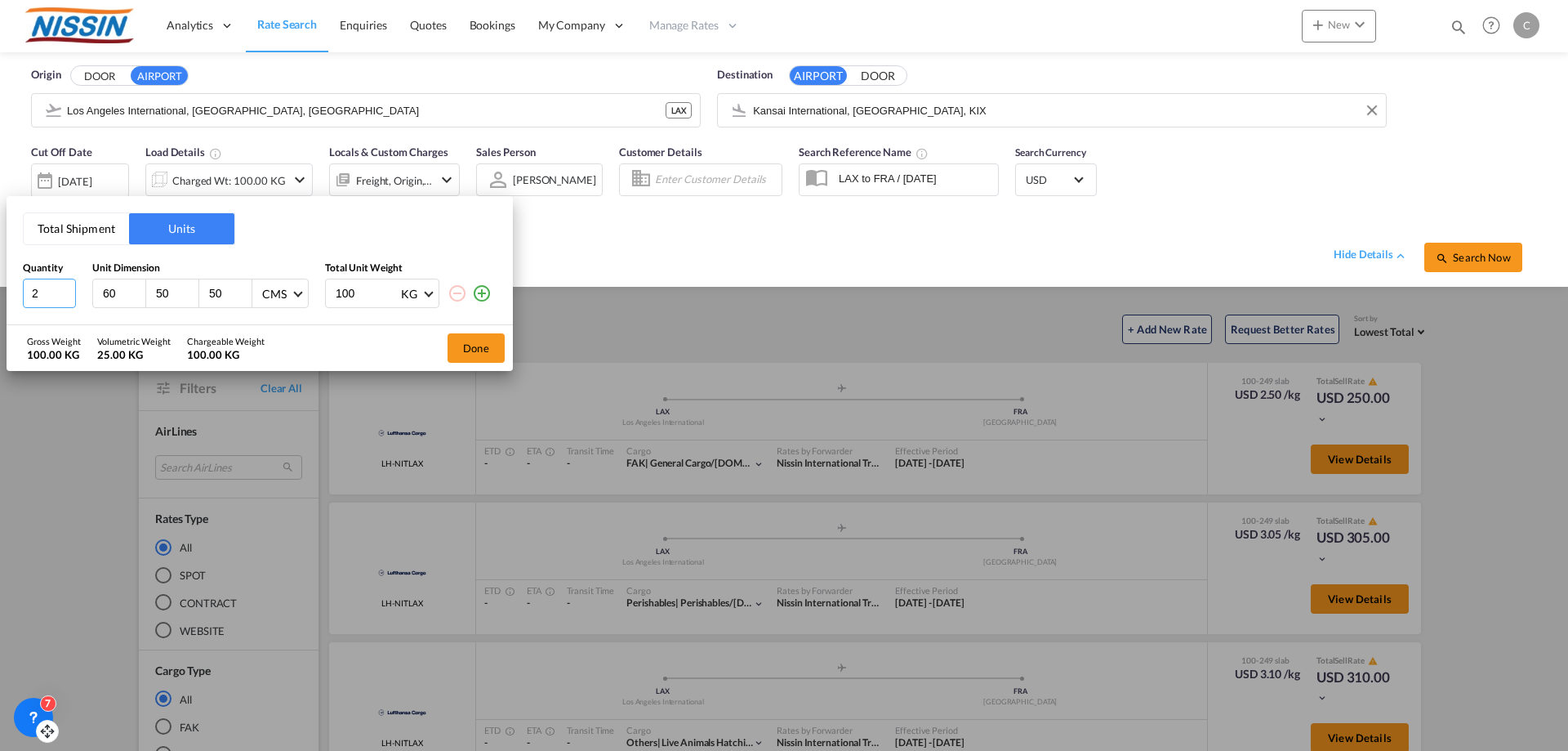
click at [61, 287] on input "2" at bounding box center [49, 293] width 53 height 30
click at [66, 289] on input "3" at bounding box center [49, 293] width 53 height 30
click at [66, 289] on input "4" at bounding box center [49, 293] width 53 height 30
type input "5"
click at [66, 289] on input "5" at bounding box center [49, 293] width 53 height 30
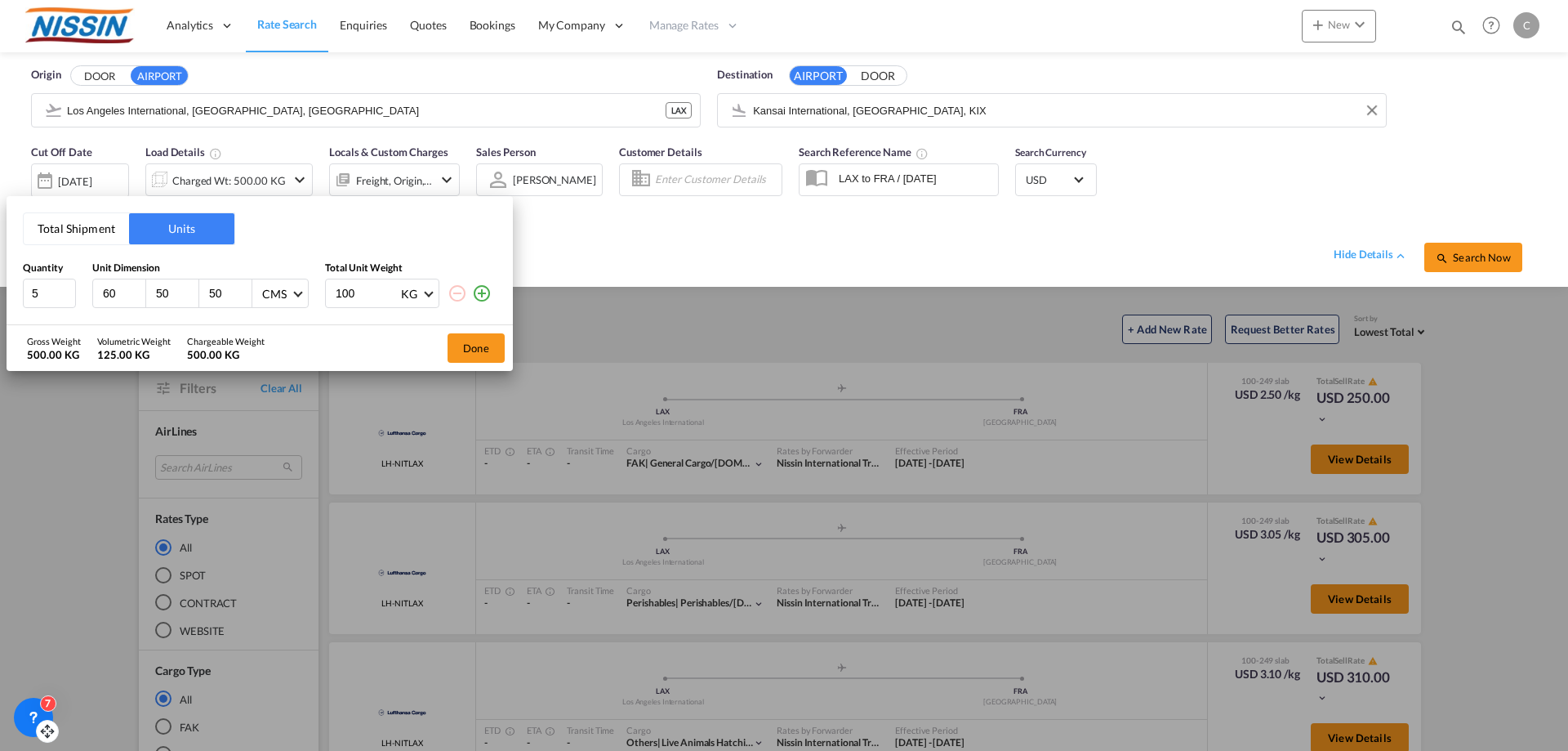
click at [358, 293] on input "100" at bounding box center [366, 293] width 65 height 28
type input "1"
type input "3"
click at [47, 293] on input "5" at bounding box center [49, 293] width 53 height 30
click at [70, 299] on input "4" at bounding box center [49, 293] width 53 height 30
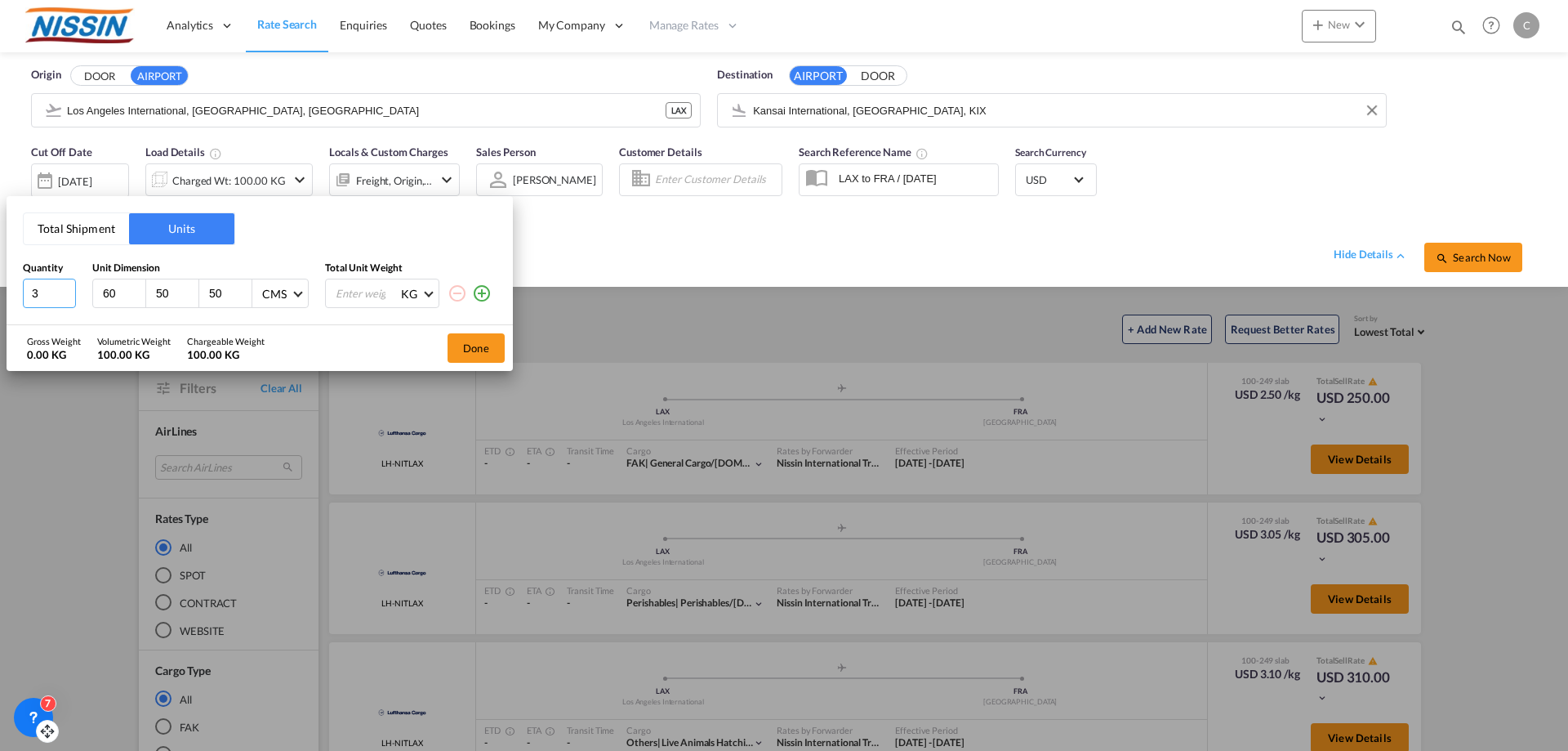
type input "3"
click at [70, 299] on input "3" at bounding box center [49, 293] width 53 height 30
drag, startPoint x: 371, startPoint y: 288, endPoint x: 366, endPoint y: 275, distance: 13.9
click at [371, 289] on input "number" at bounding box center [366, 293] width 65 height 28
type input "100"
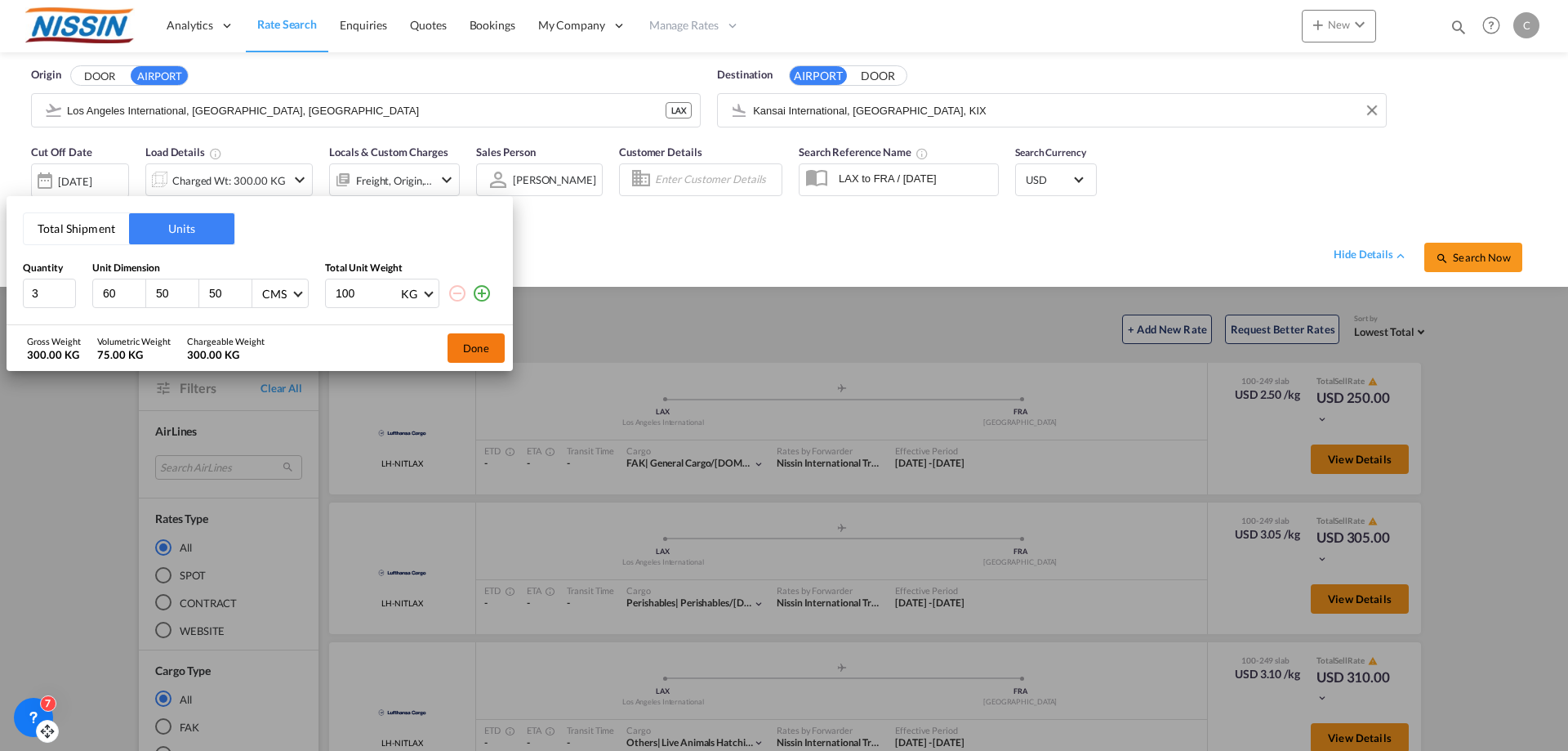
click at [471, 348] on button "Done" at bounding box center [476, 348] width 58 height 30
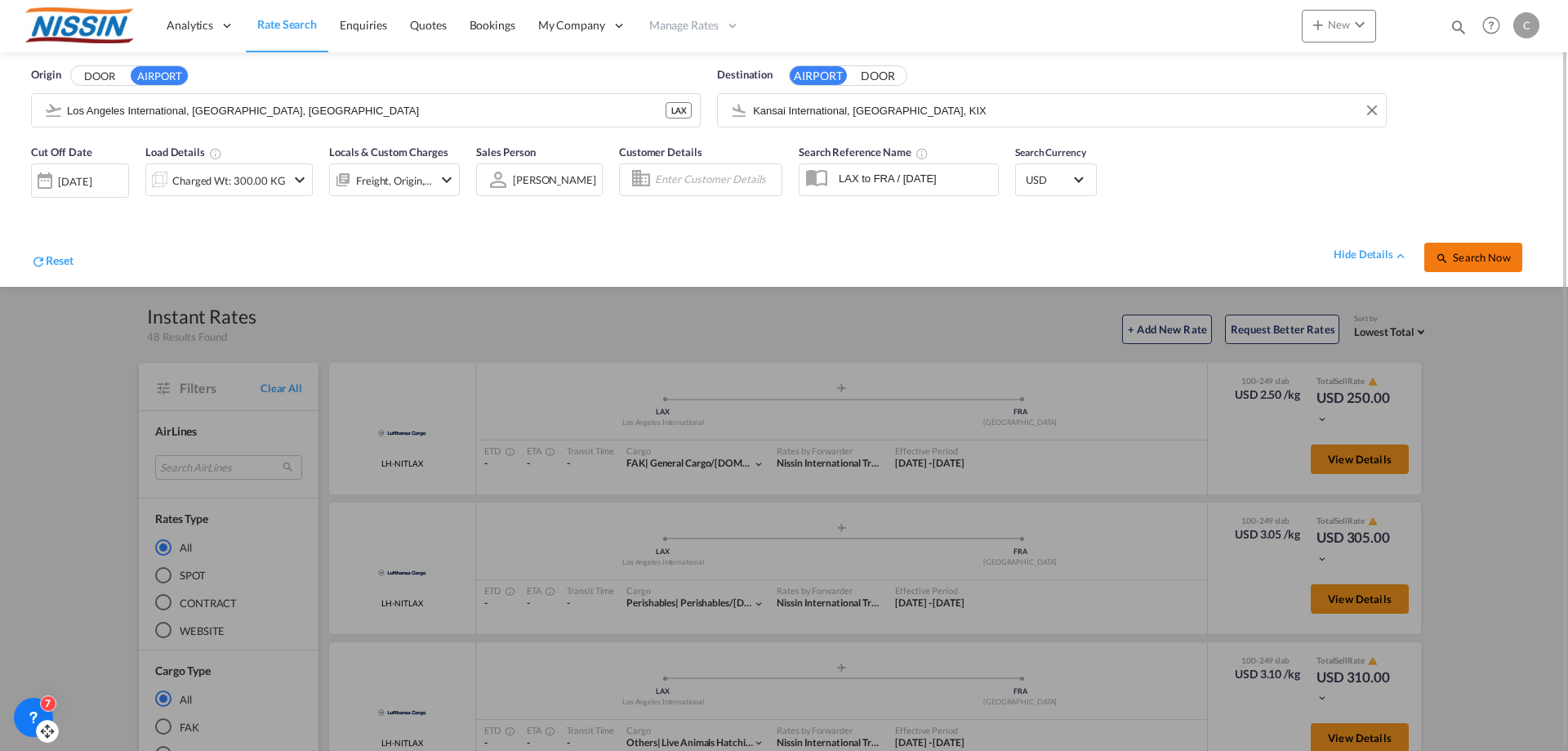
click at [1475, 262] on span "Search Now" at bounding box center [1472, 256] width 74 height 13
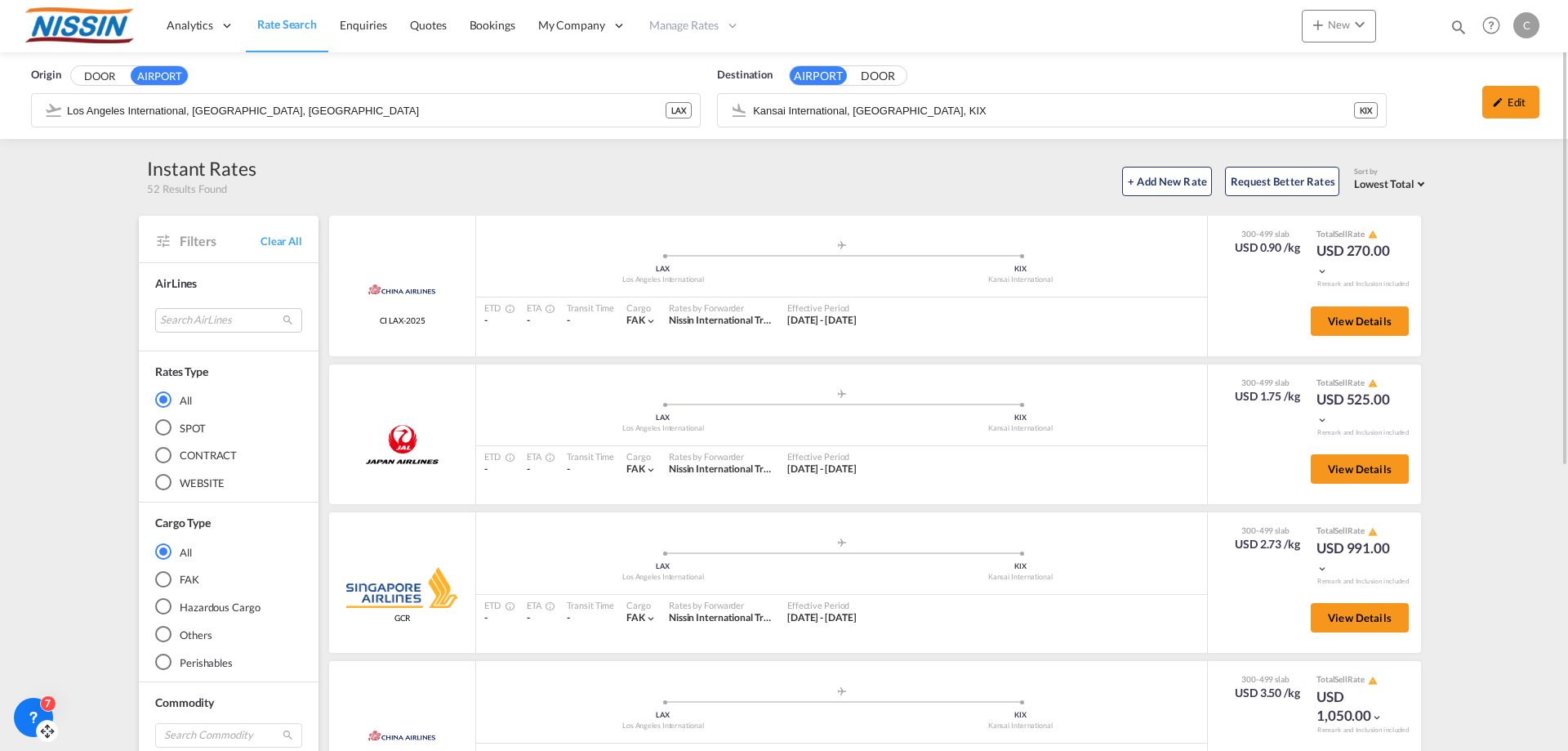
scroll to position [82, 0]
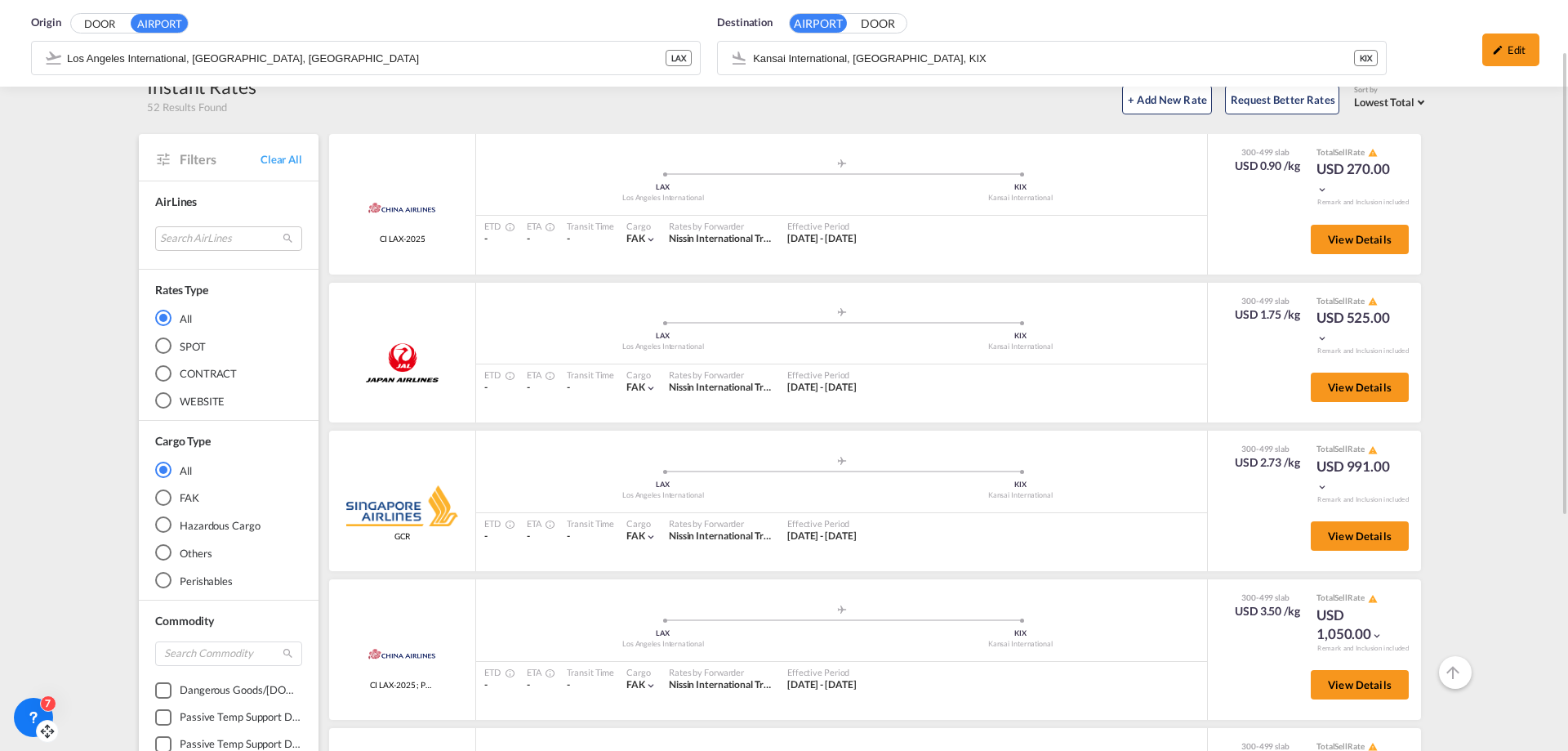
click at [163, 498] on div "FAK" at bounding box center [163, 497] width 17 height 17
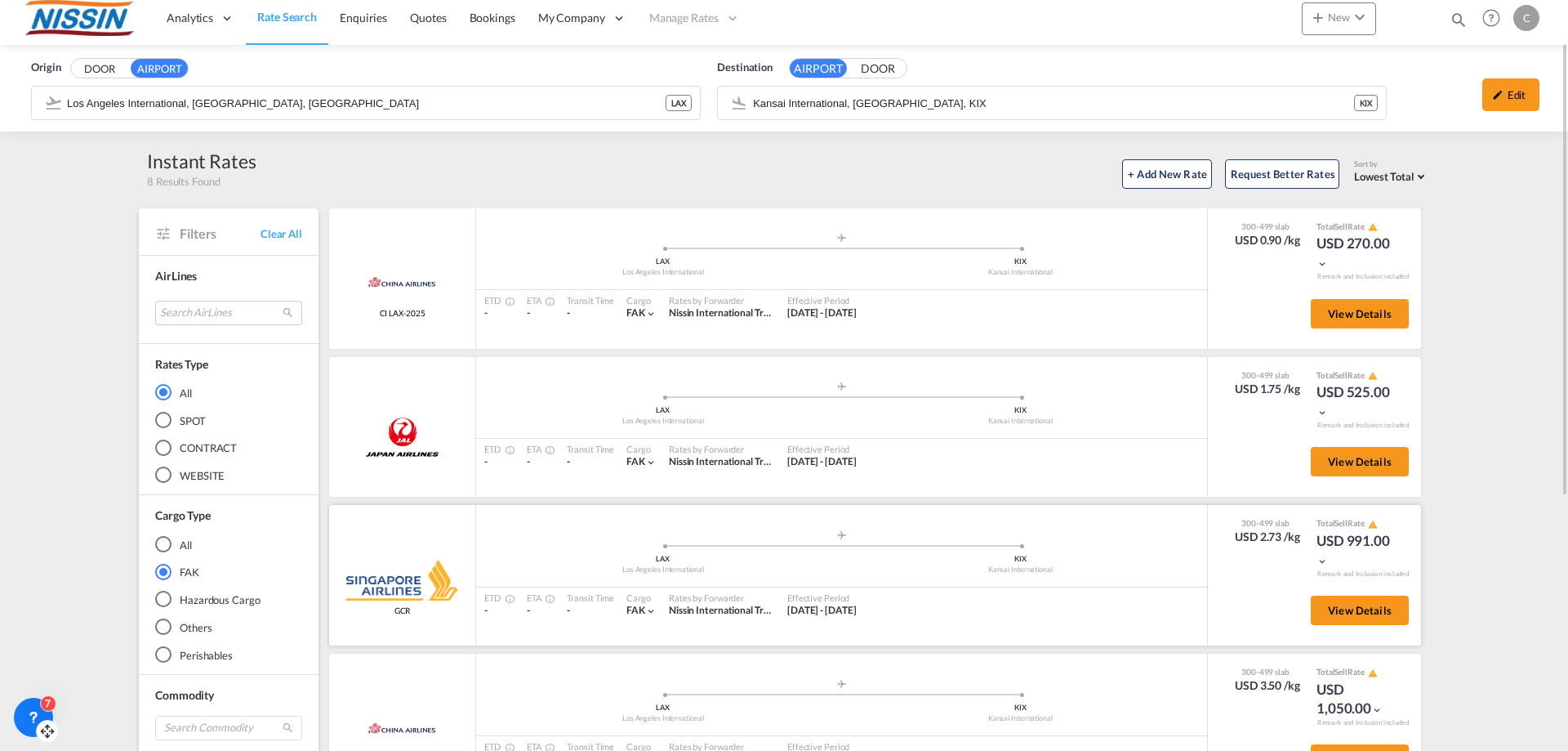
scroll to position [0, 0]
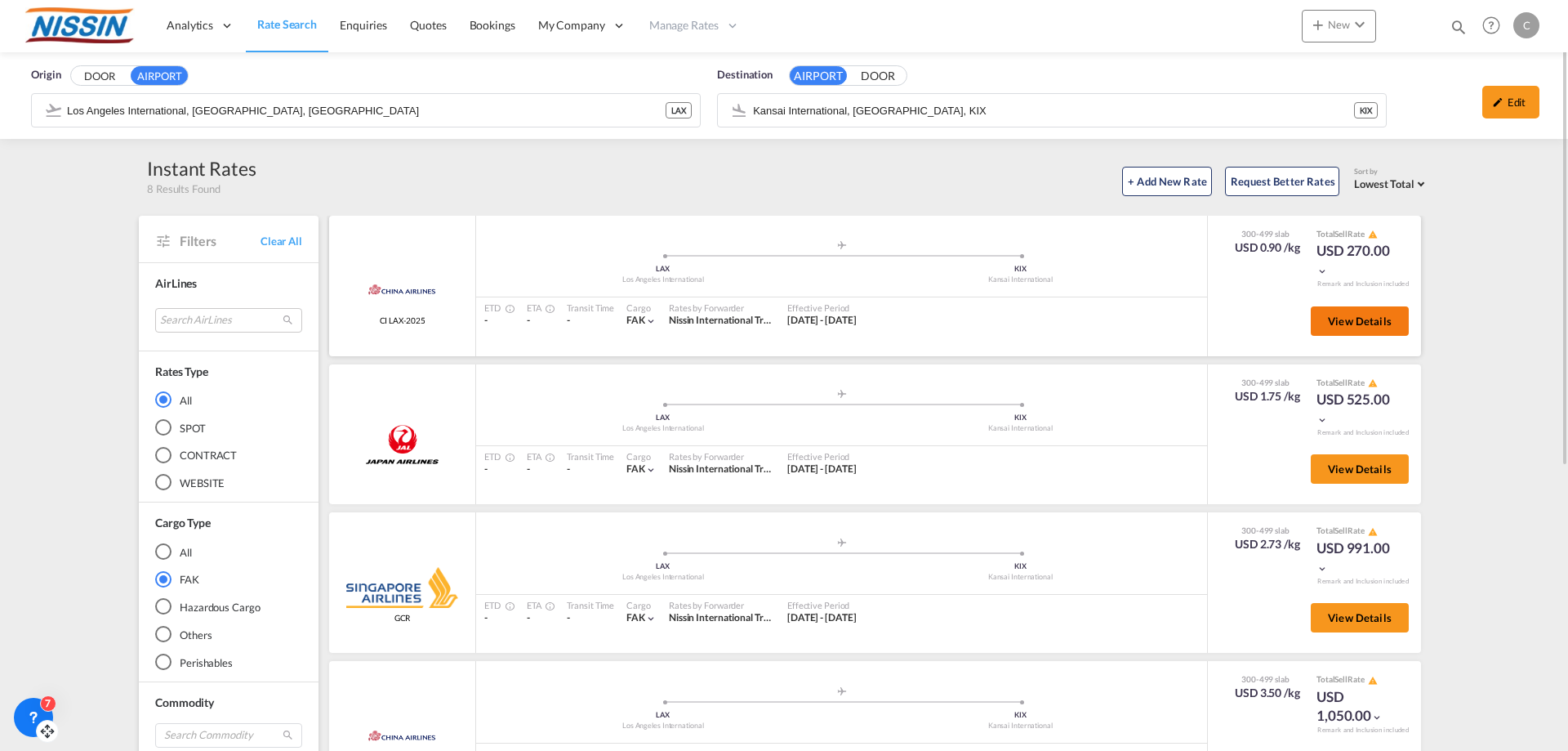
click at [1337, 331] on button "View Details" at bounding box center [1360, 321] width 98 height 30
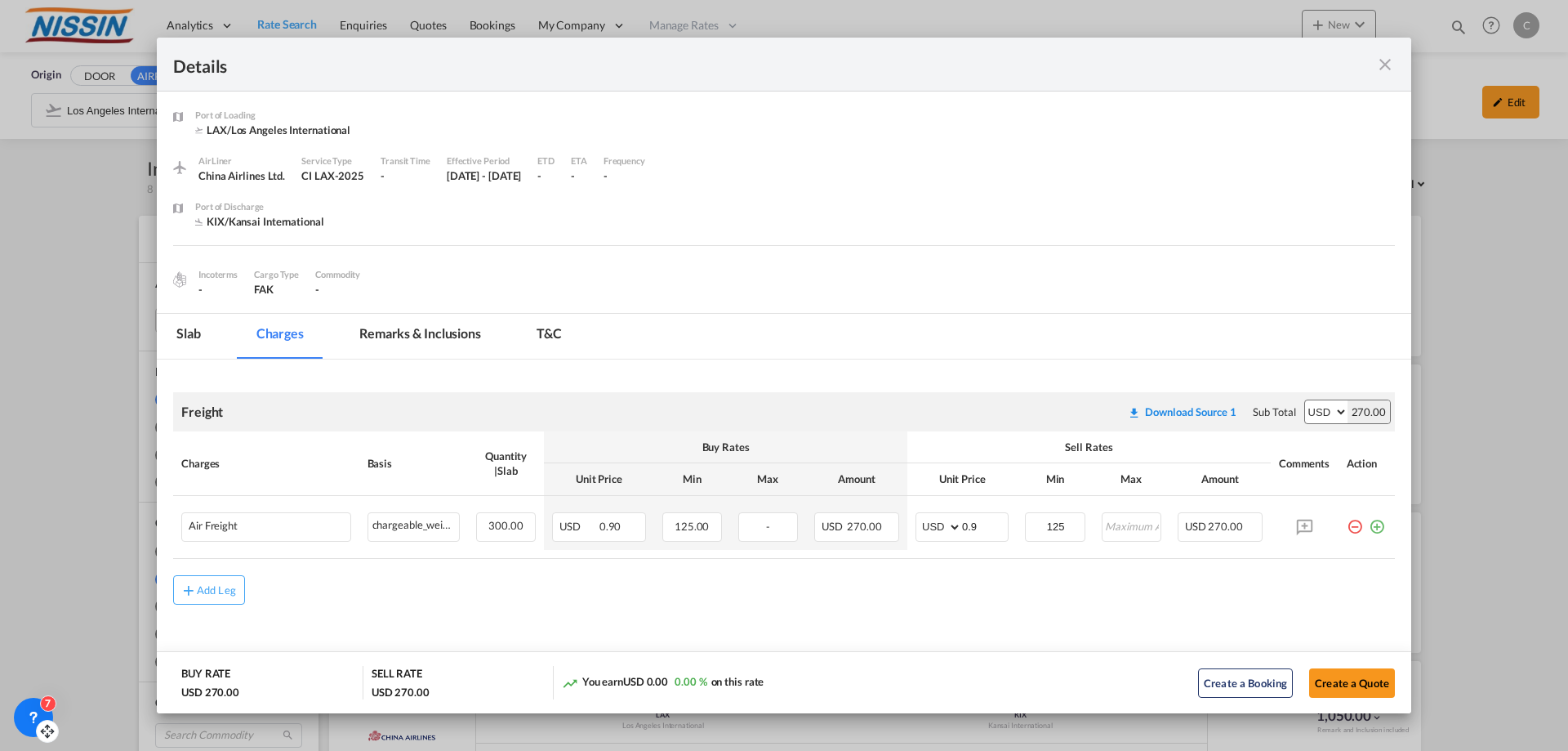
scroll to position [3, 0]
click at [1381, 58] on md-icon "icon-close fg-AAA8AD m-0 cursor" at bounding box center [1385, 65] width 19 height 19
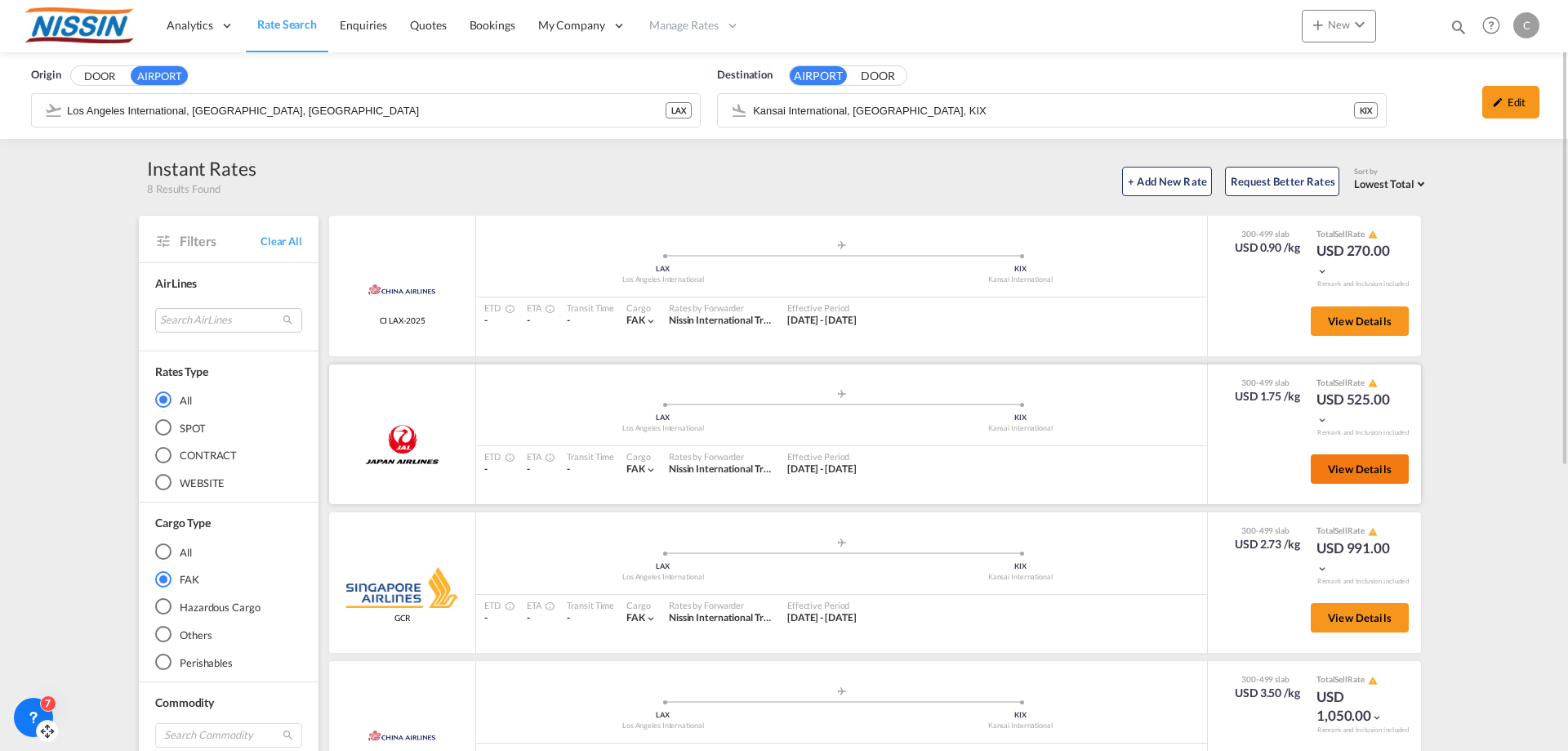
click at [1332, 471] on span "View Details" at bounding box center [1360, 468] width 64 height 13
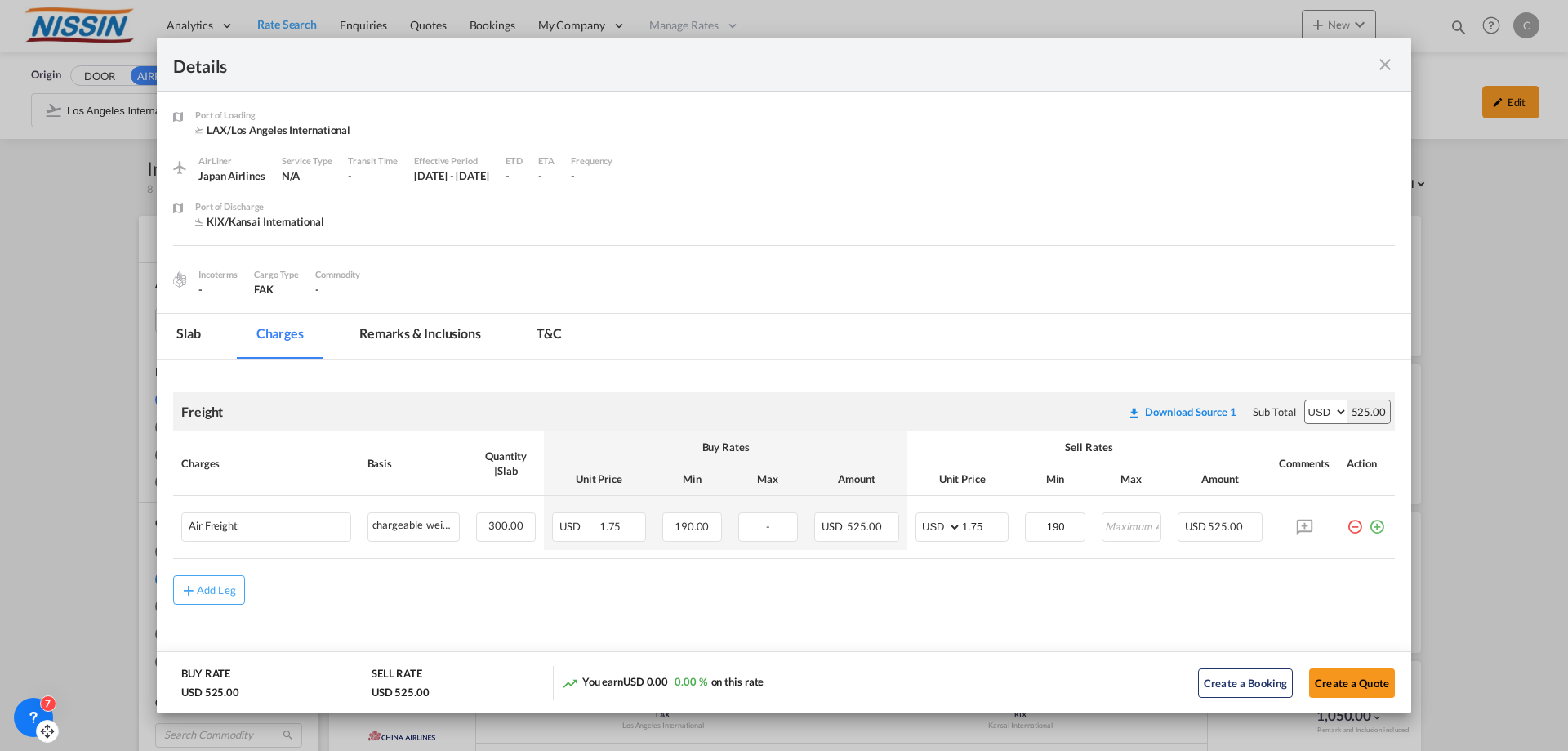
drag, startPoint x: 1387, startPoint y: 68, endPoint x: 1346, endPoint y: 150, distance: 91.7
click at [1387, 67] on md-icon "icon-close fg-AAA8AD m-0 cursor" at bounding box center [1385, 65] width 19 height 19
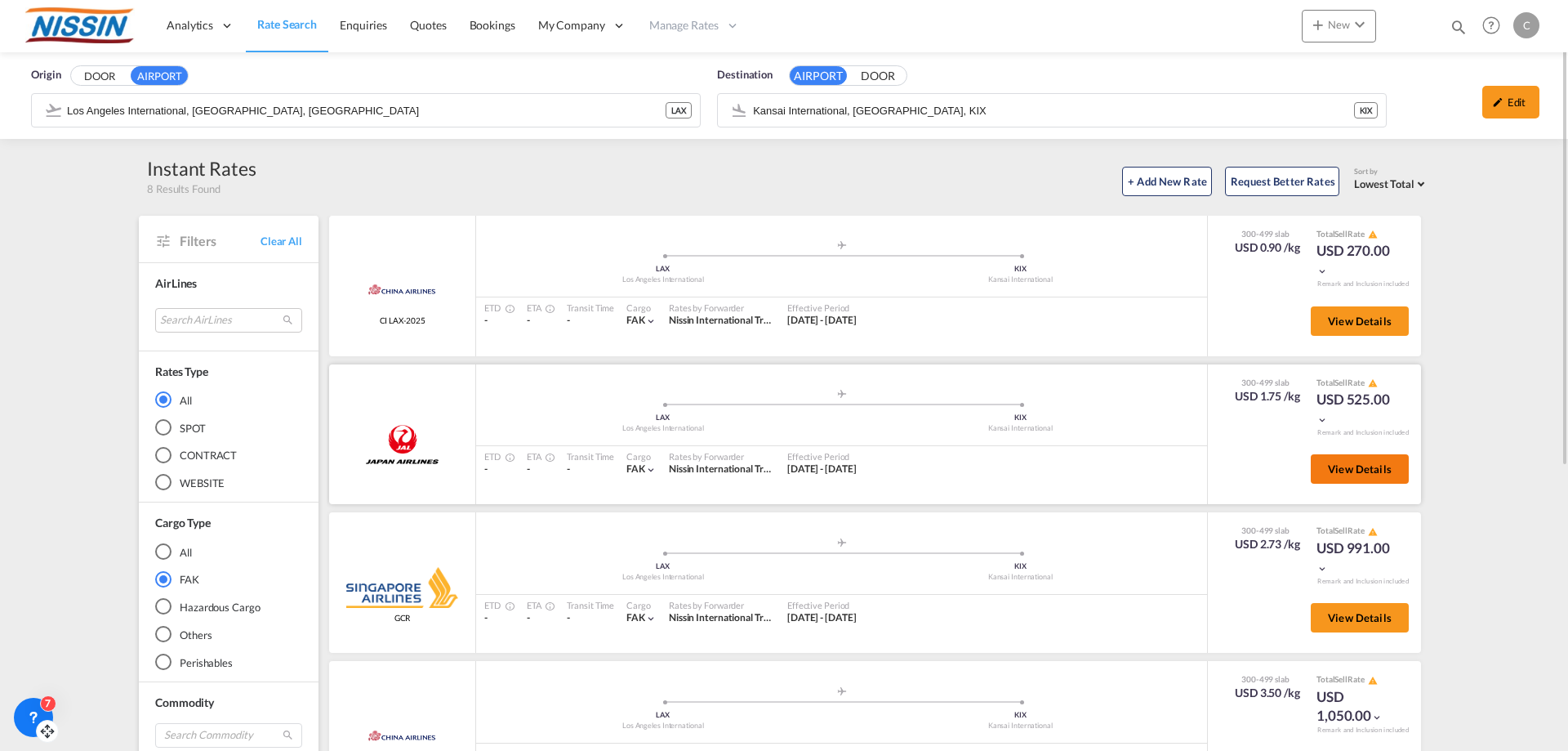
click at [1365, 473] on span "View Details" at bounding box center [1360, 468] width 64 height 13
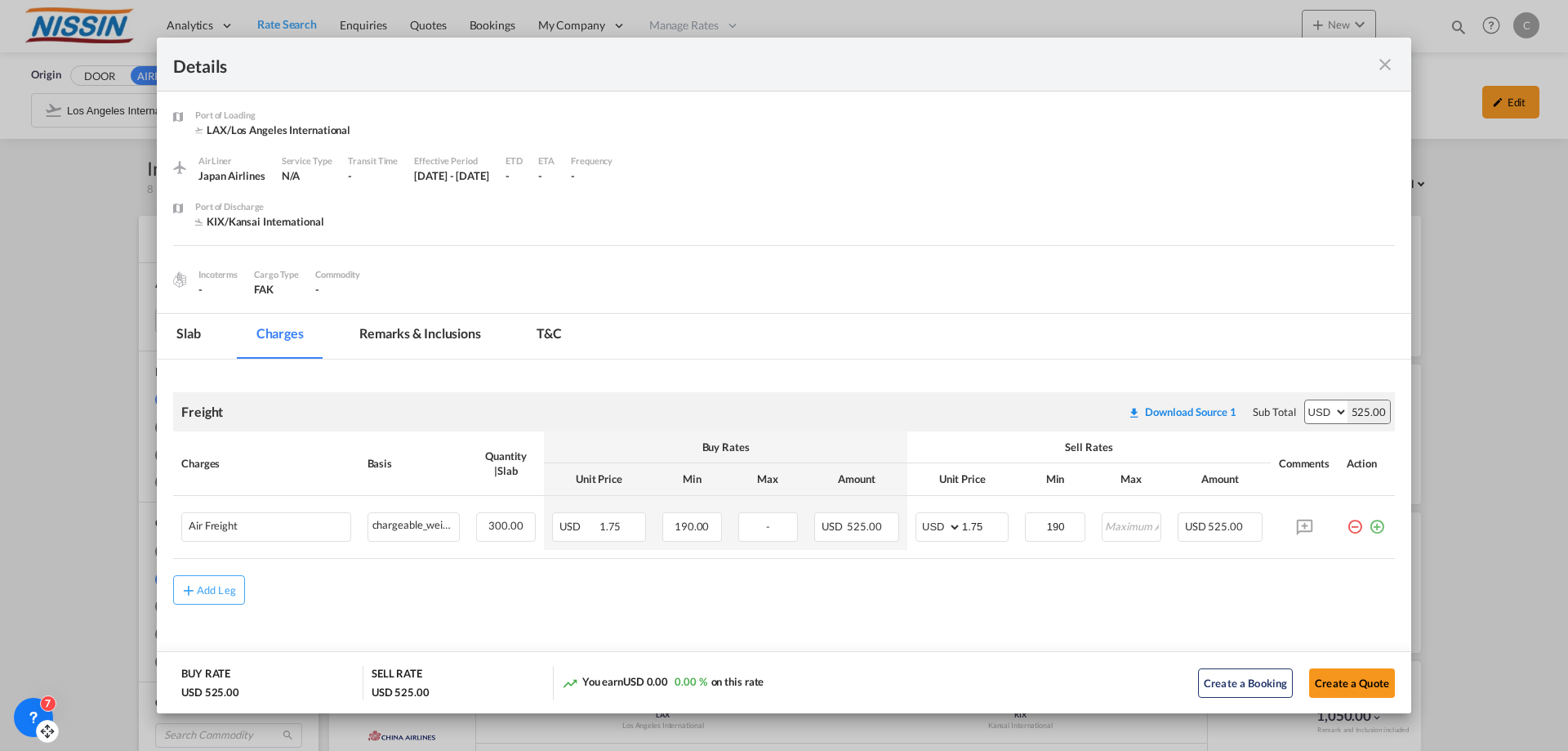
click at [1387, 59] on md-icon "icon-close fg-AAA8AD m-0 cursor" at bounding box center [1385, 65] width 19 height 19
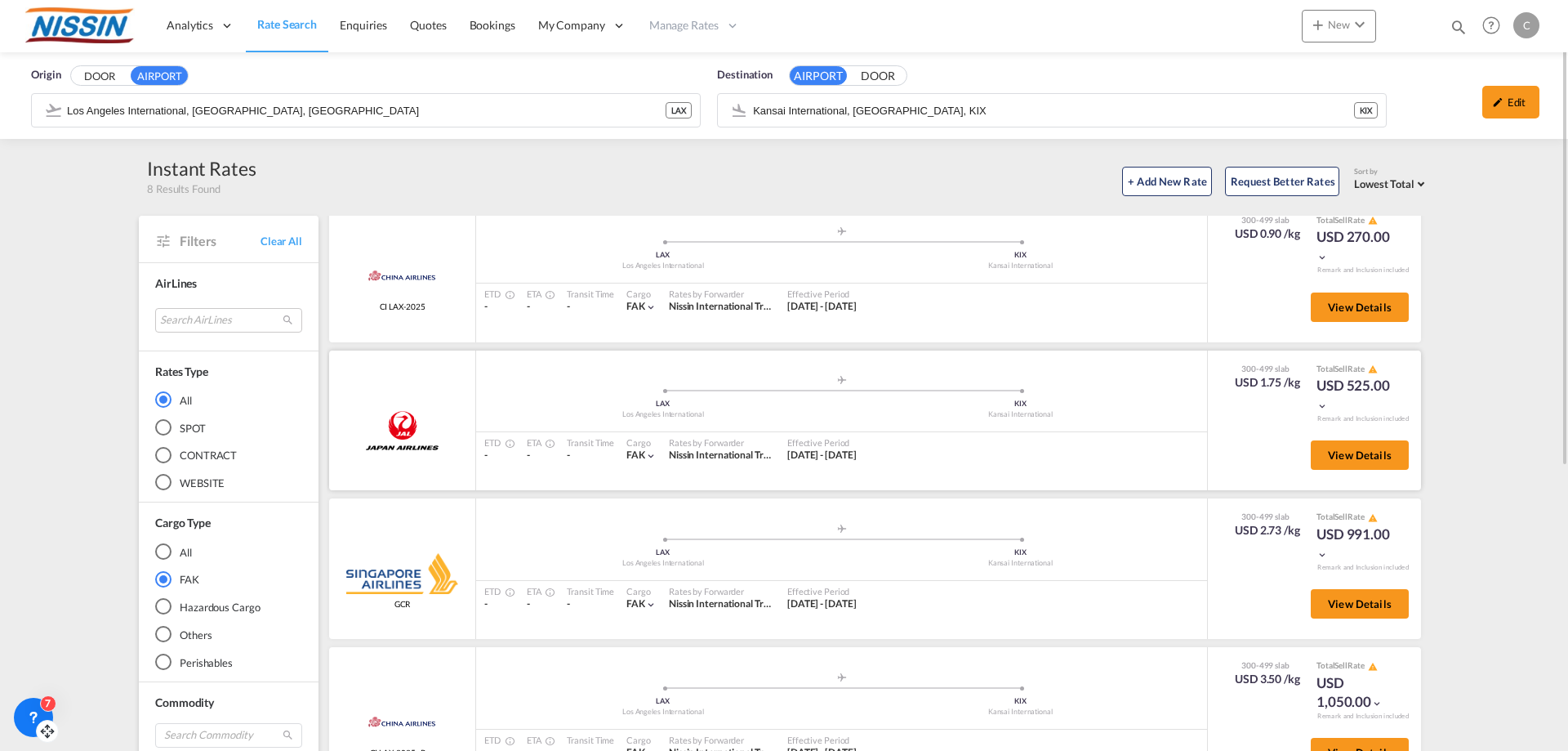
scroll to position [0, 0]
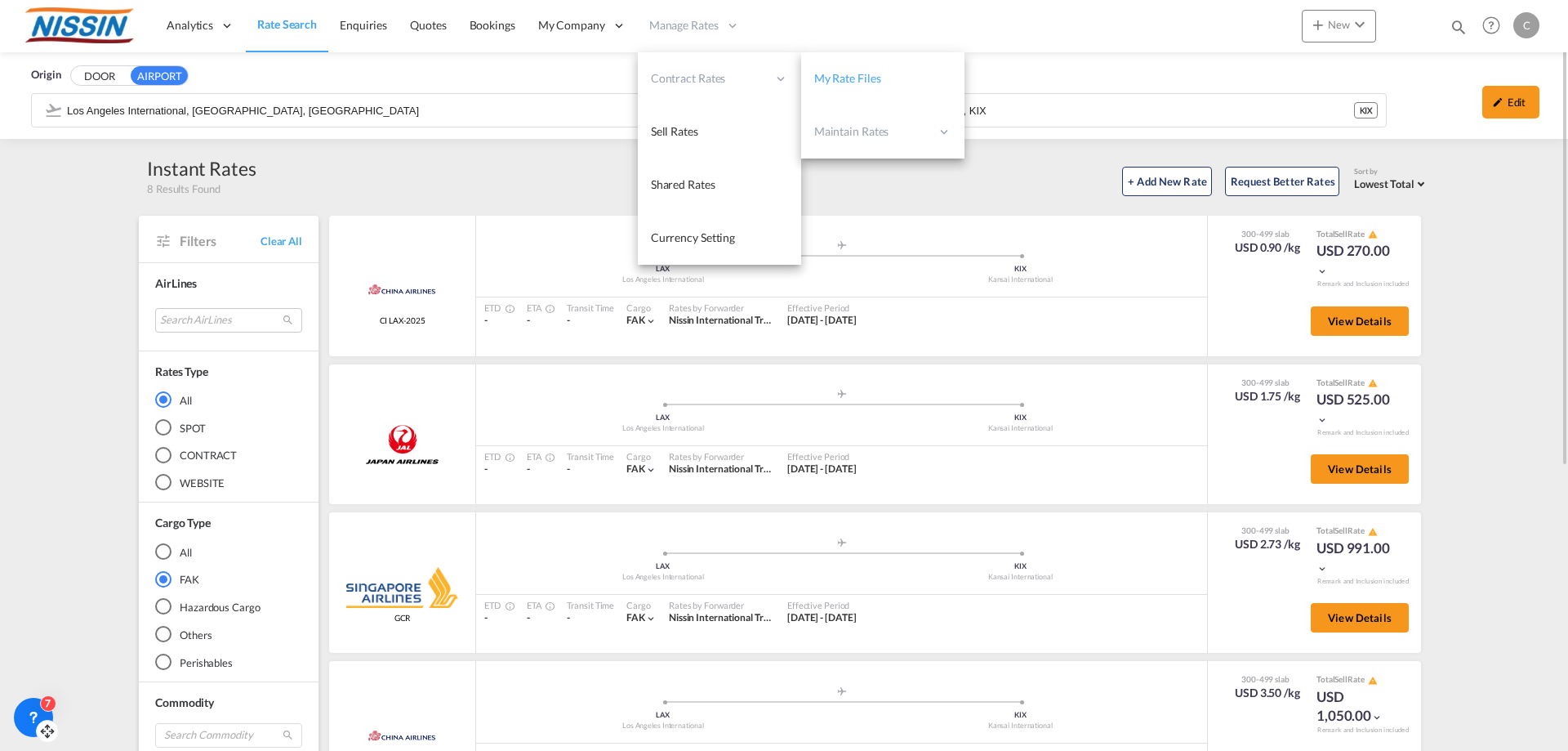
click at [869, 74] on span "My Rate Files" at bounding box center [848, 78] width 67 height 14
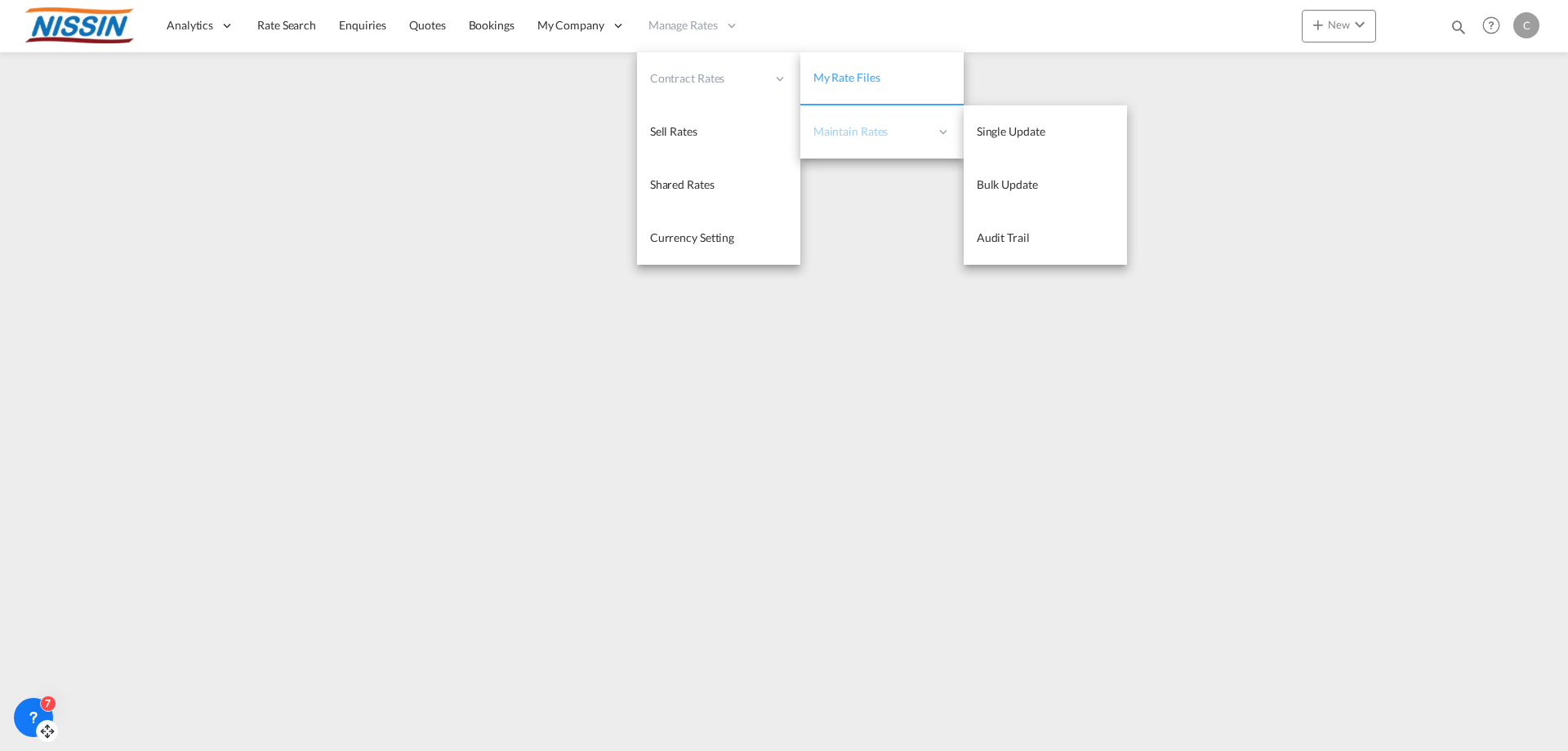
click at [860, 123] on span "Maintain Rates" at bounding box center [871, 131] width 116 height 17
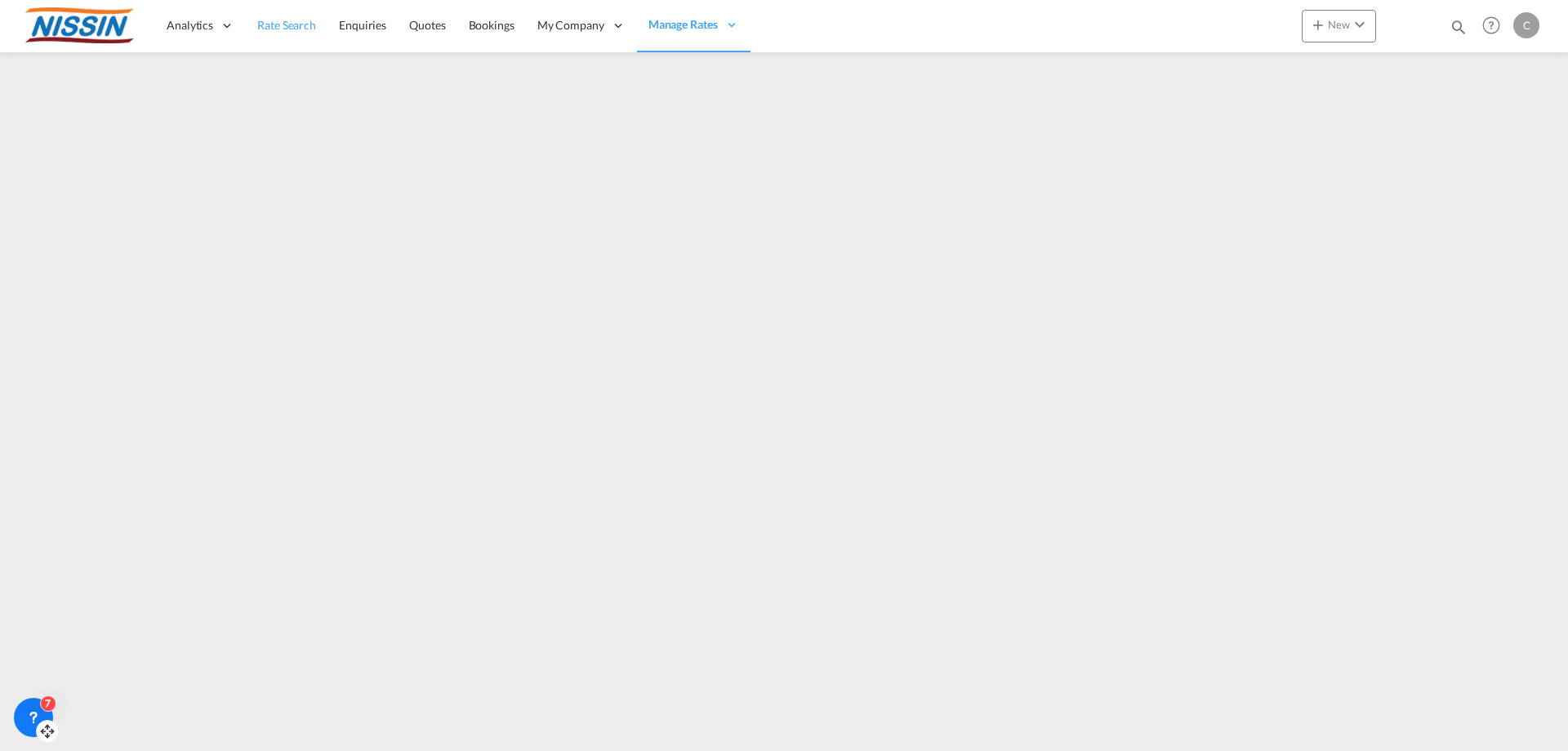
click at [290, 25] on span "Rate Search" at bounding box center [286, 25] width 58 height 14
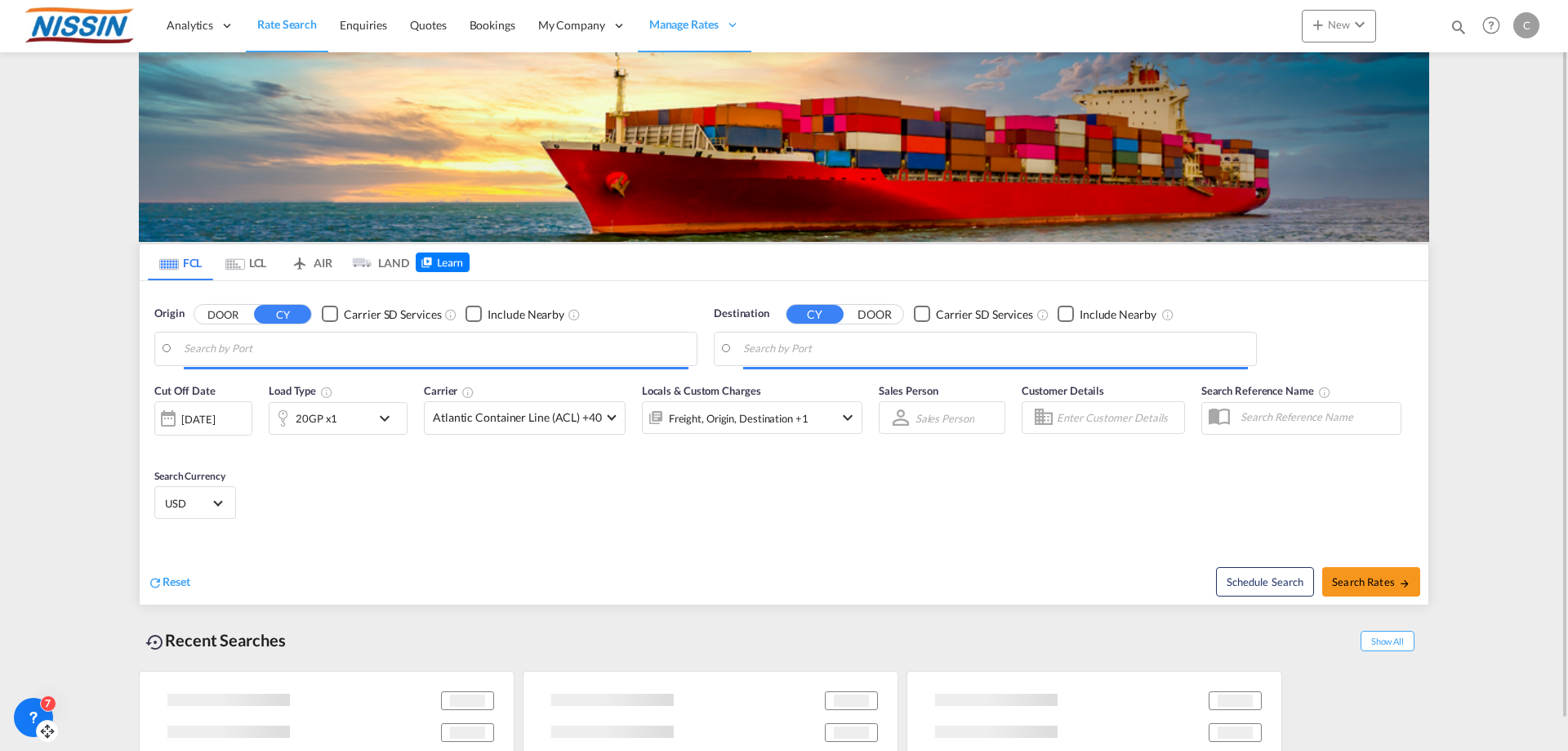
click at [468, 345] on input "Search by Port" at bounding box center [436, 349] width 505 height 24
type input "[GEOGRAPHIC_DATA], [GEOGRAPHIC_DATA], USLGB"
type input "[GEOGRAPHIC_DATA], JPTYO"
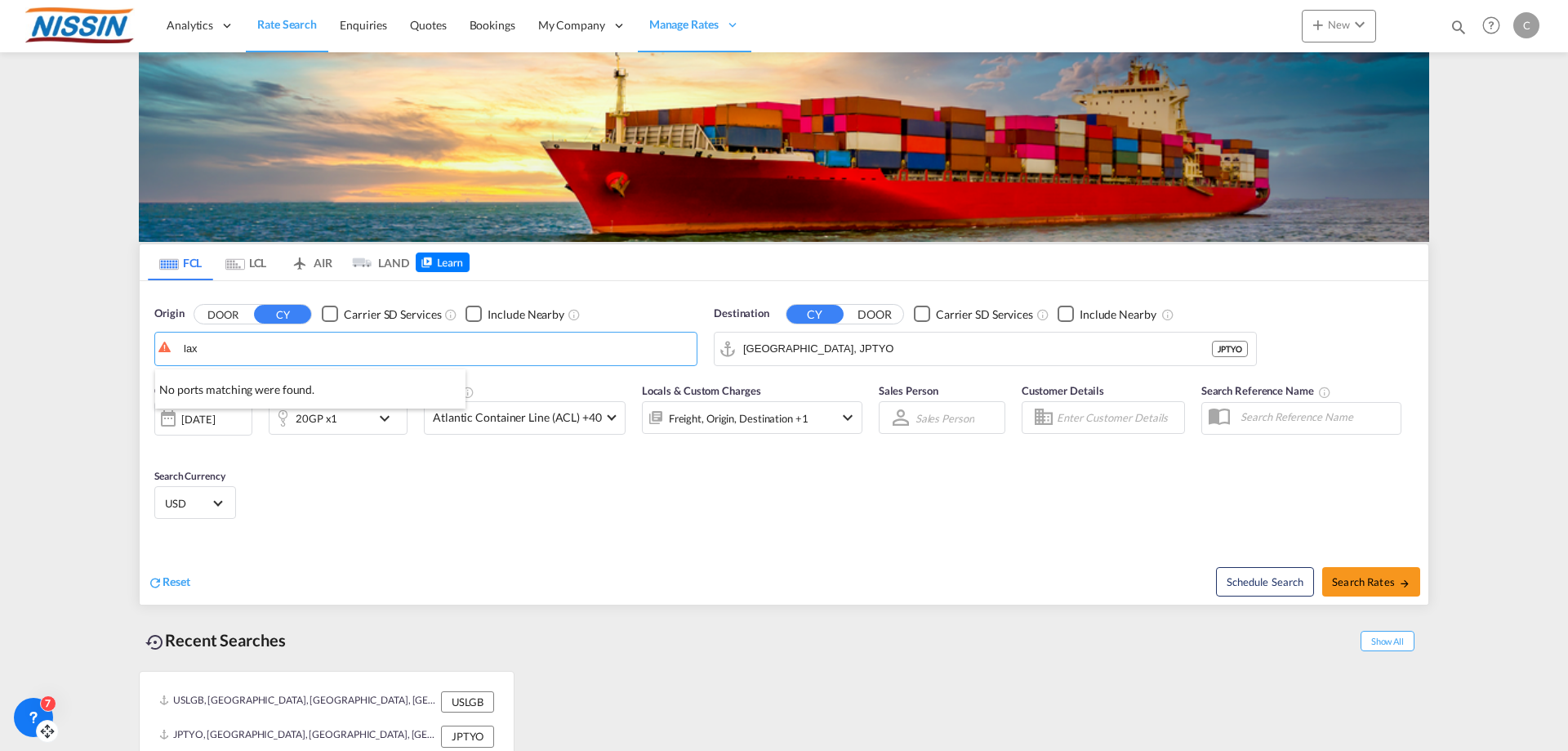
type input "lax"
click at [317, 262] on md-tab-item "AIR" at bounding box center [310, 262] width 65 height 36
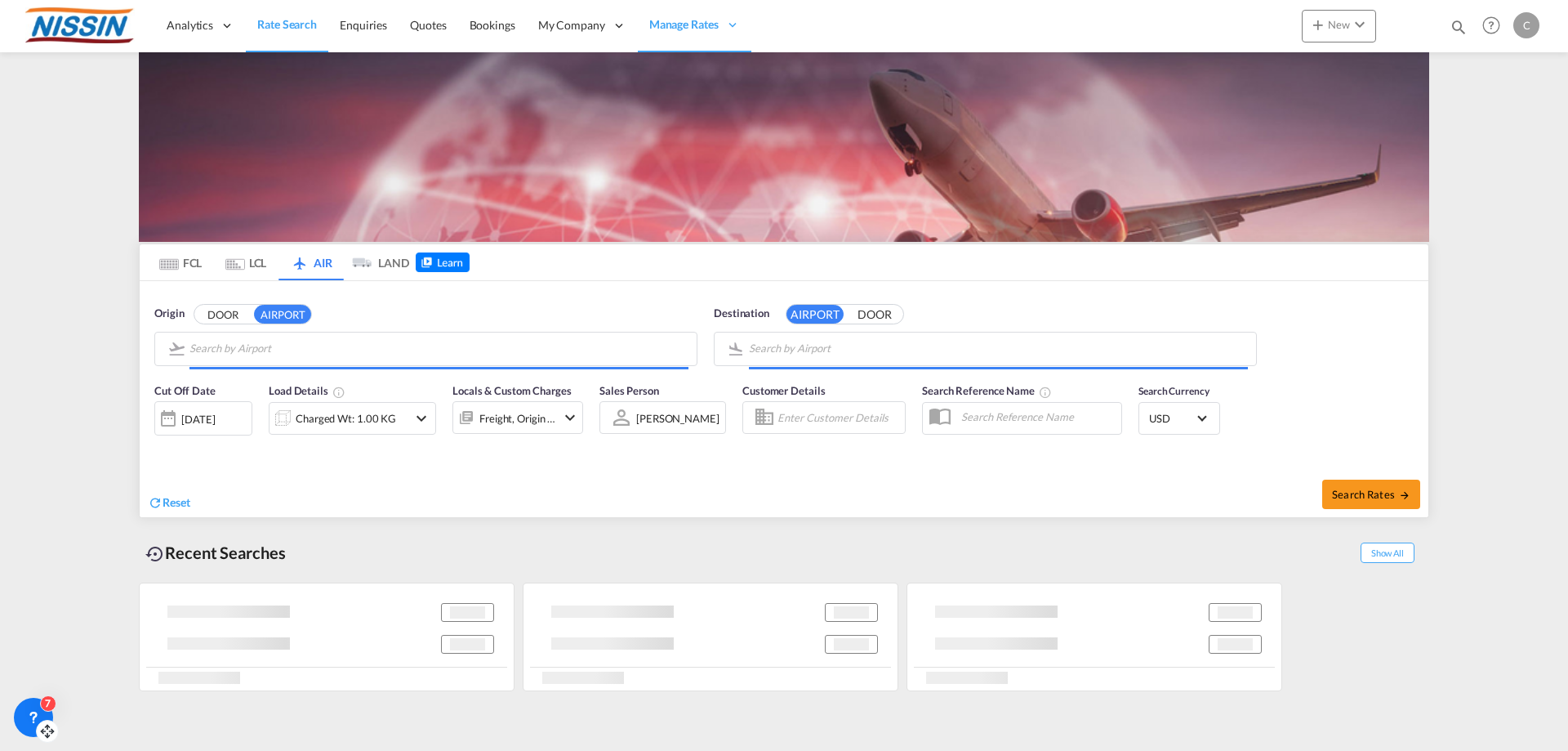
type input "Los Angeles International, [GEOGRAPHIC_DATA], [GEOGRAPHIC_DATA]"
type input "Kansai International, [GEOGRAPHIC_DATA], KIX"
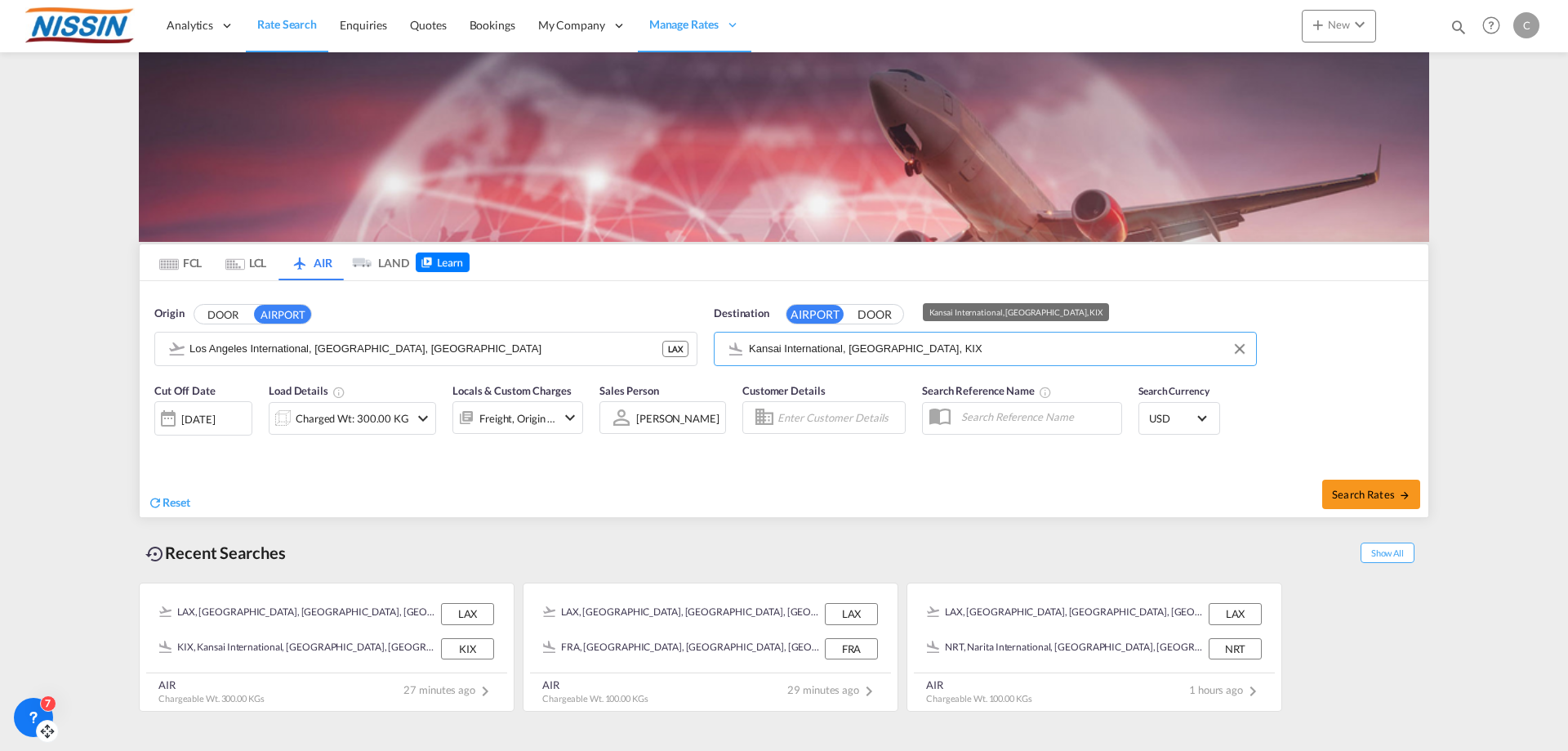
click at [949, 353] on input "Kansai International, [GEOGRAPHIC_DATA], KIX" at bounding box center [999, 349] width 499 height 24
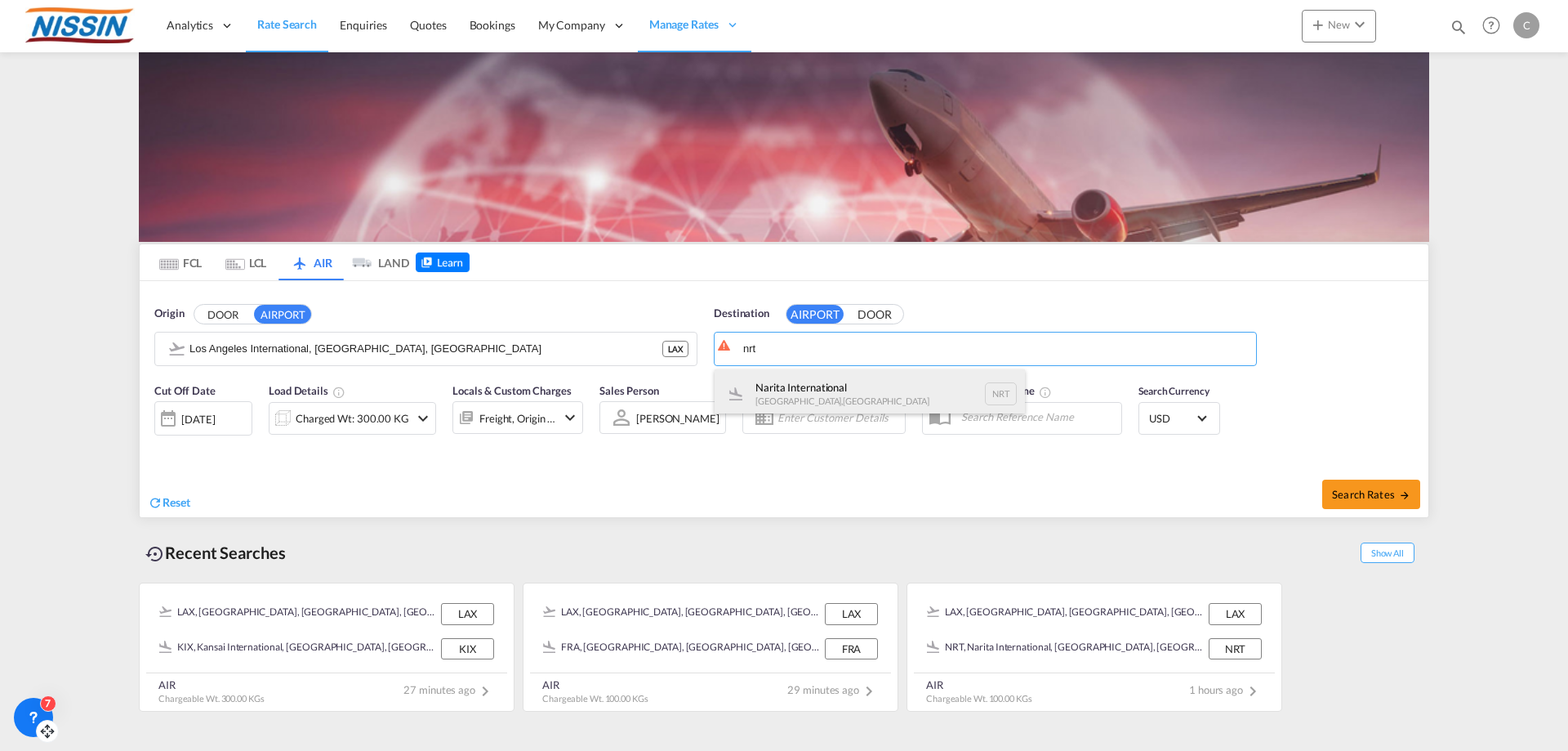
click at [831, 386] on div "Narita International [GEOGRAPHIC_DATA] , [GEOGRAPHIC_DATA] NRT" at bounding box center [869, 393] width 310 height 49
type input "Narita International, [GEOGRAPHIC_DATA], NRT"
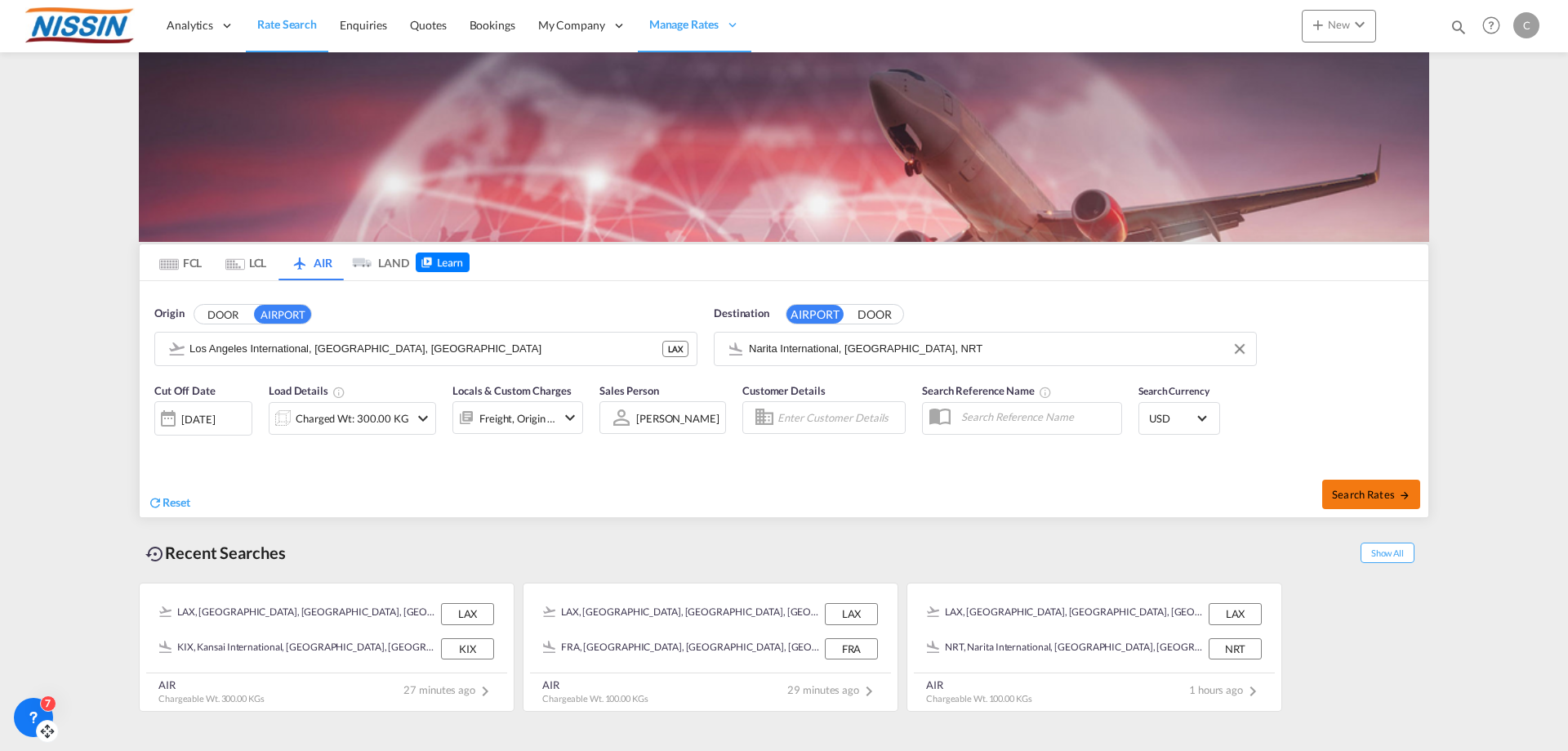
click at [1363, 493] on span "Search Rates" at bounding box center [1371, 494] width 78 height 13
type input "LAX to NRT / [DATE]"
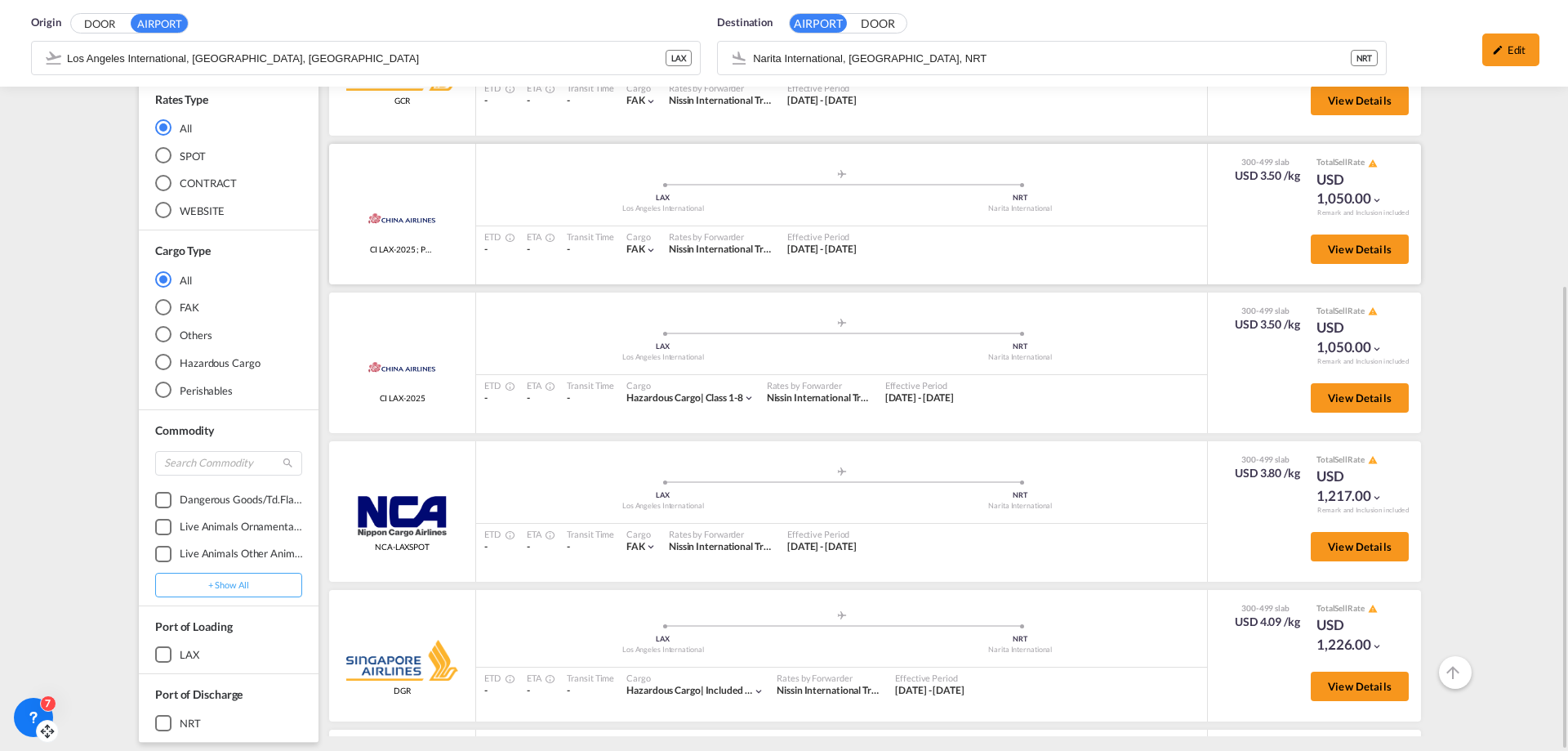
scroll to position [82, 0]
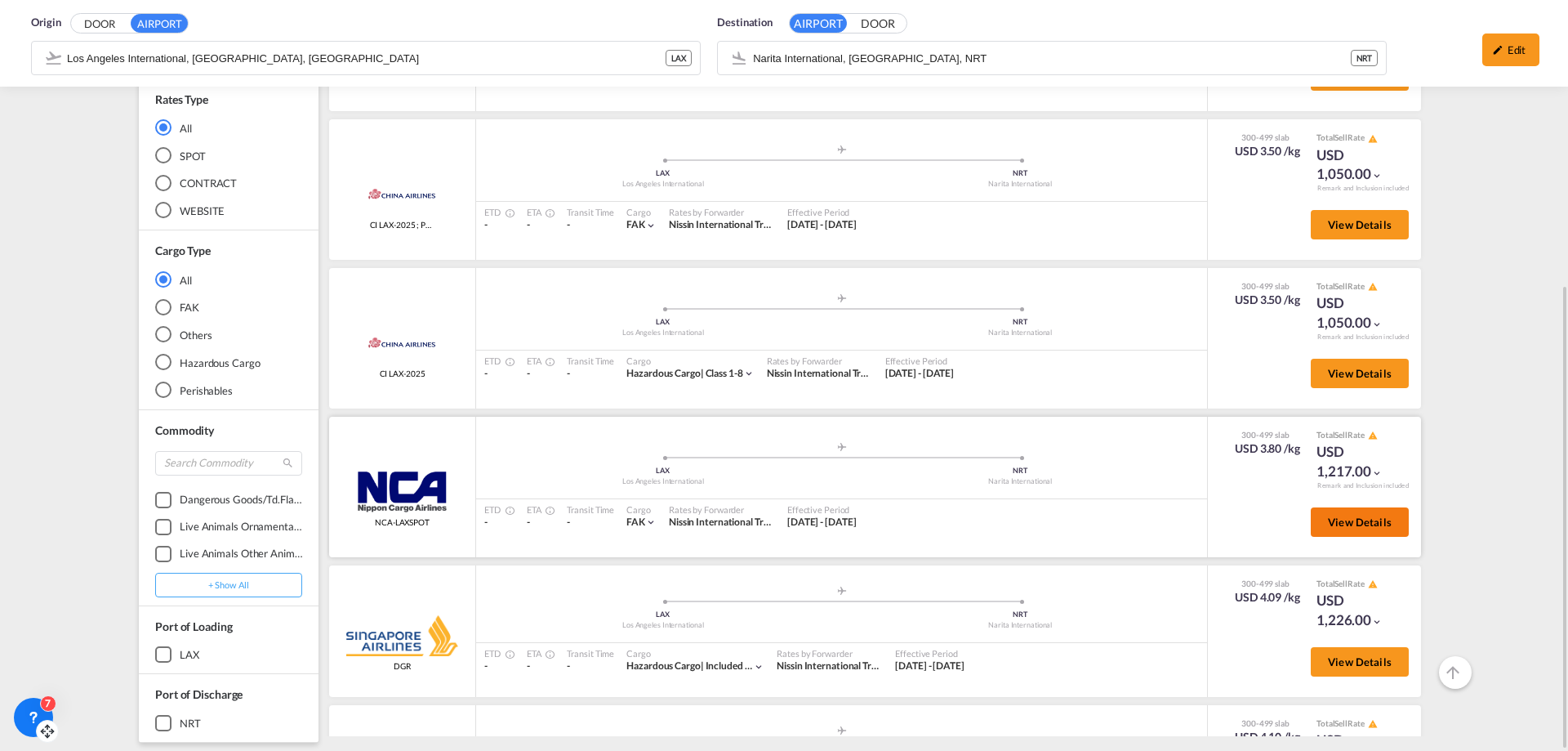
click at [1349, 529] on button "View Details" at bounding box center [1360, 522] width 98 height 30
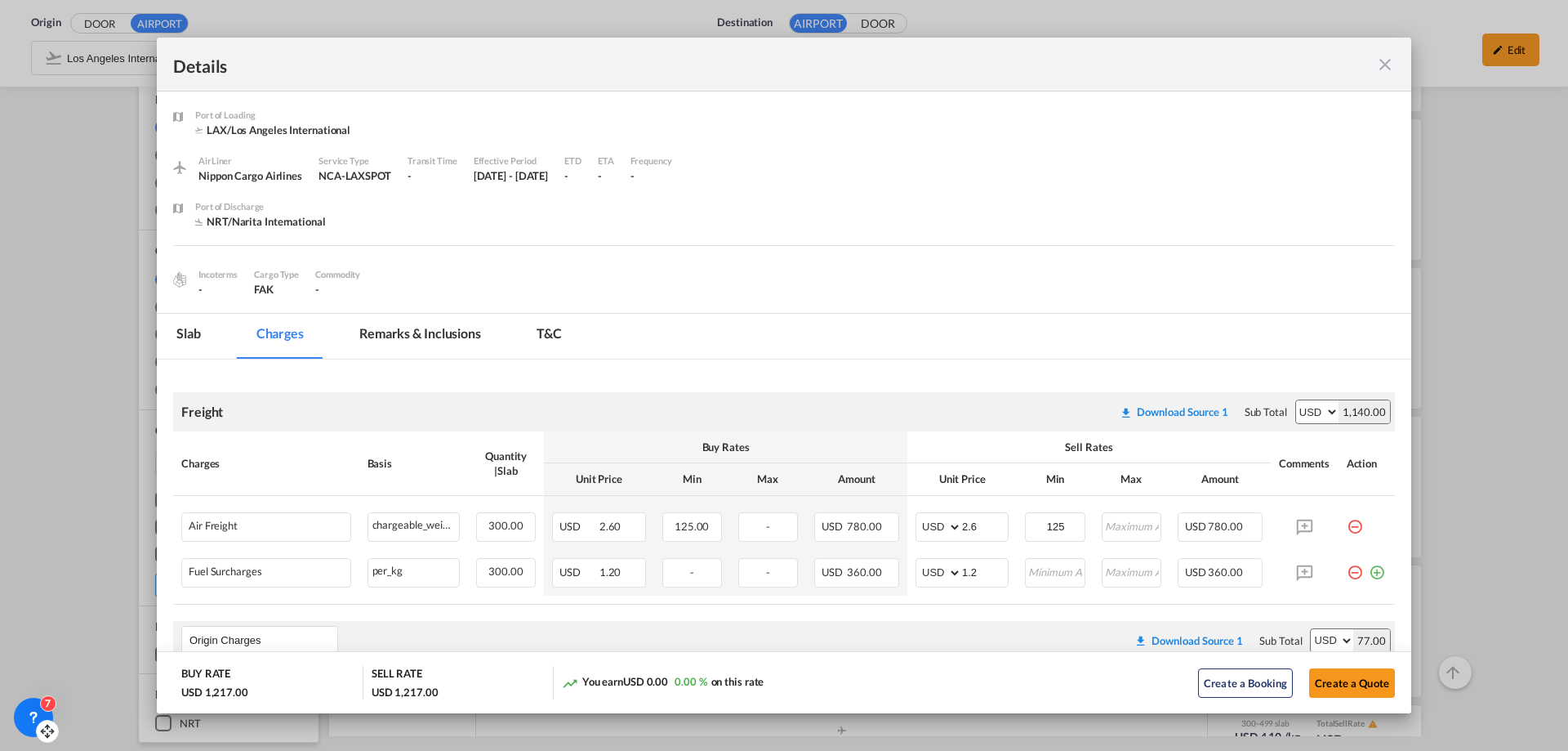
drag, startPoint x: 1383, startPoint y: 66, endPoint x: 1469, endPoint y: 167, distance: 132.7
click at [1384, 66] on md-icon "icon-close fg-AAA8AD m-0 cursor" at bounding box center [1385, 65] width 19 height 19
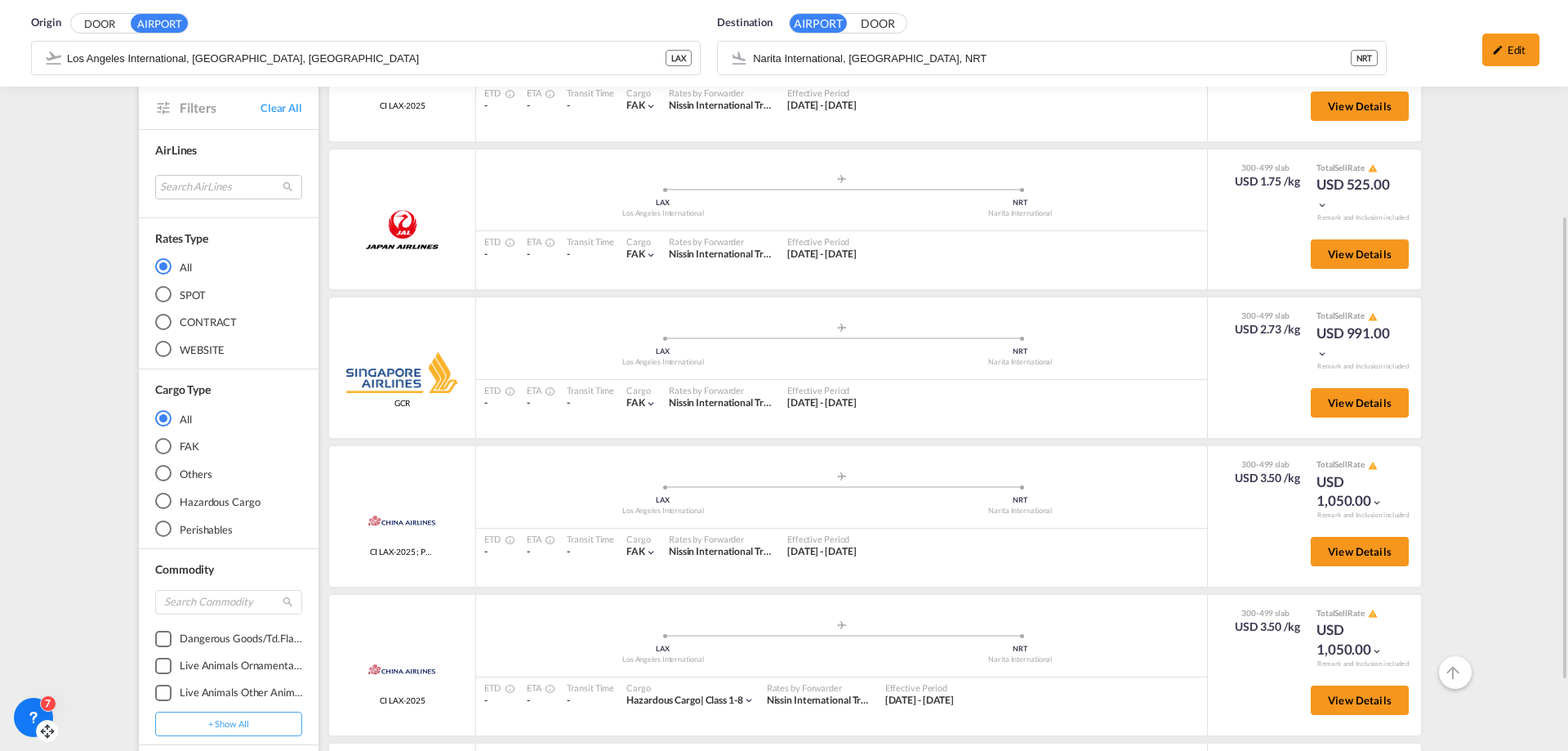
scroll to position [51, 0]
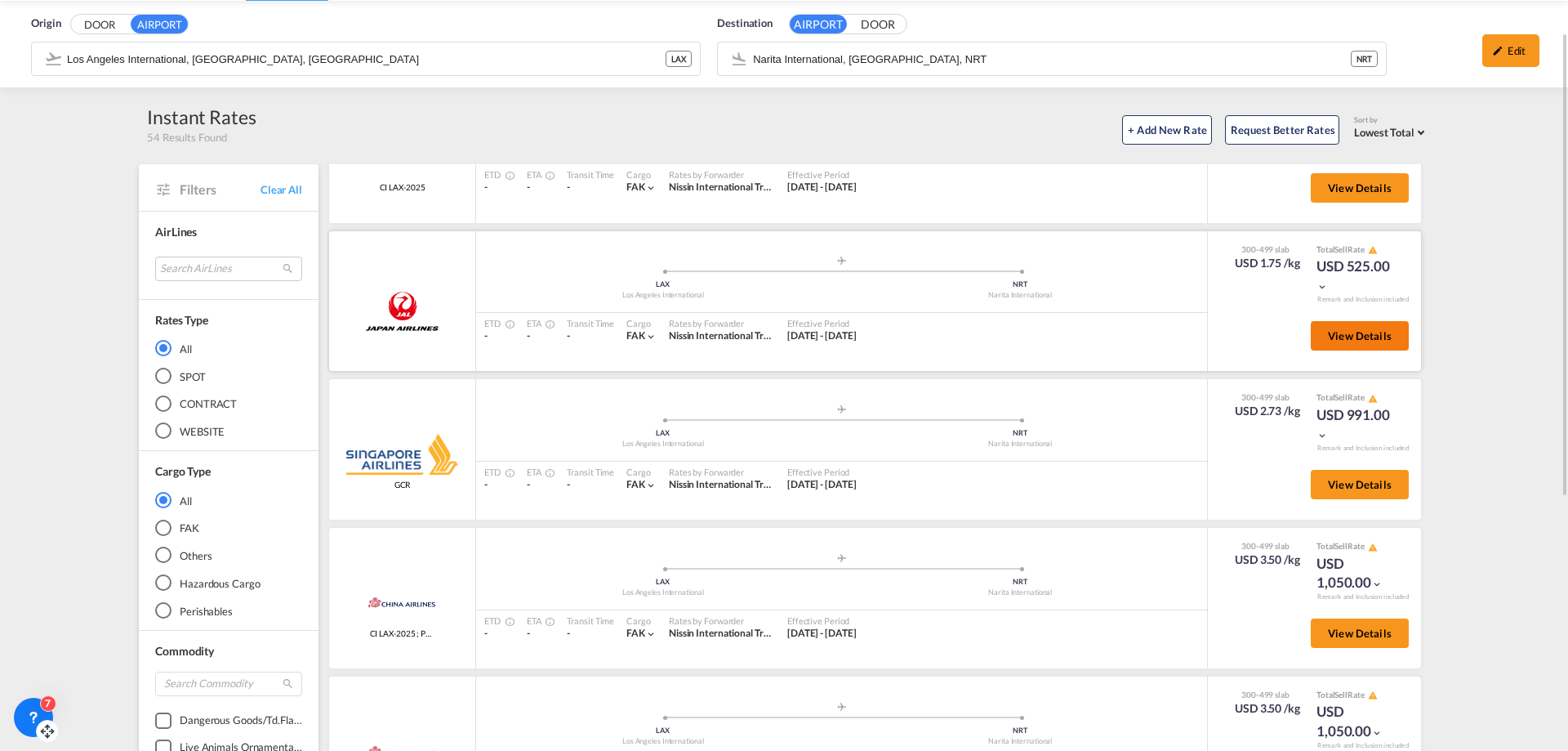
click at [1343, 335] on span "View Details" at bounding box center [1360, 335] width 64 height 13
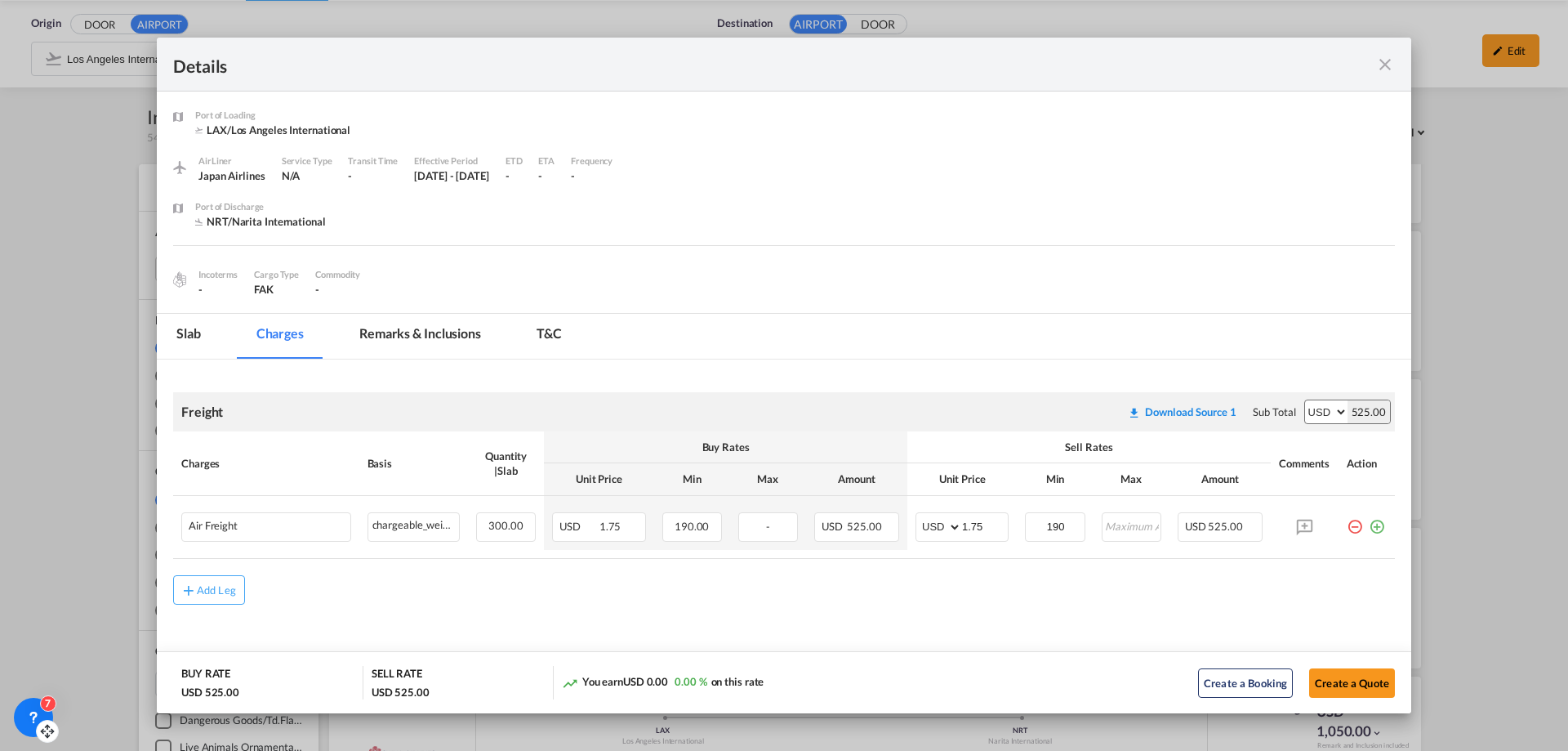
click at [1384, 64] on md-icon "icon-close fg-AAA8AD m-0 cursor" at bounding box center [1385, 65] width 19 height 19
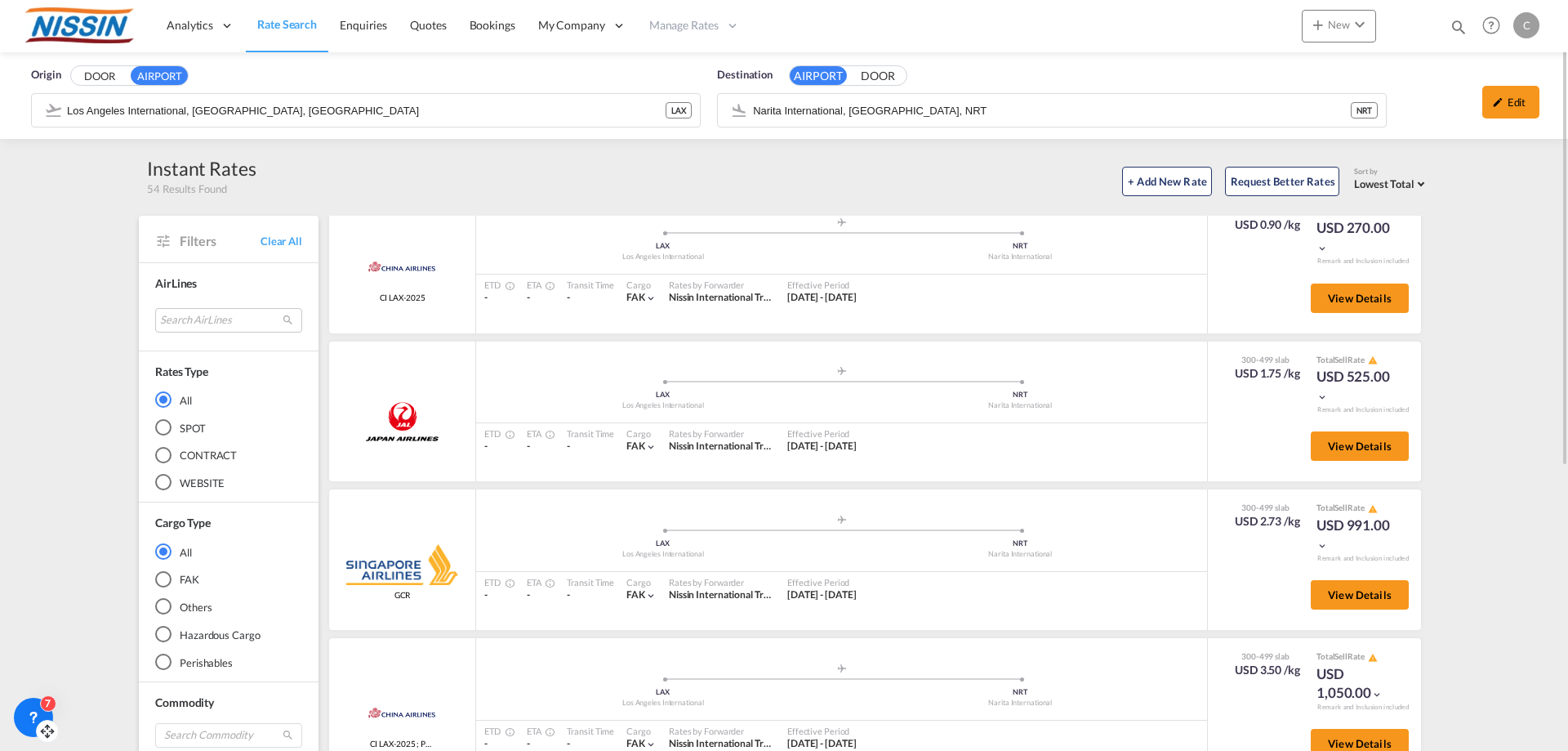
scroll to position [0, 0]
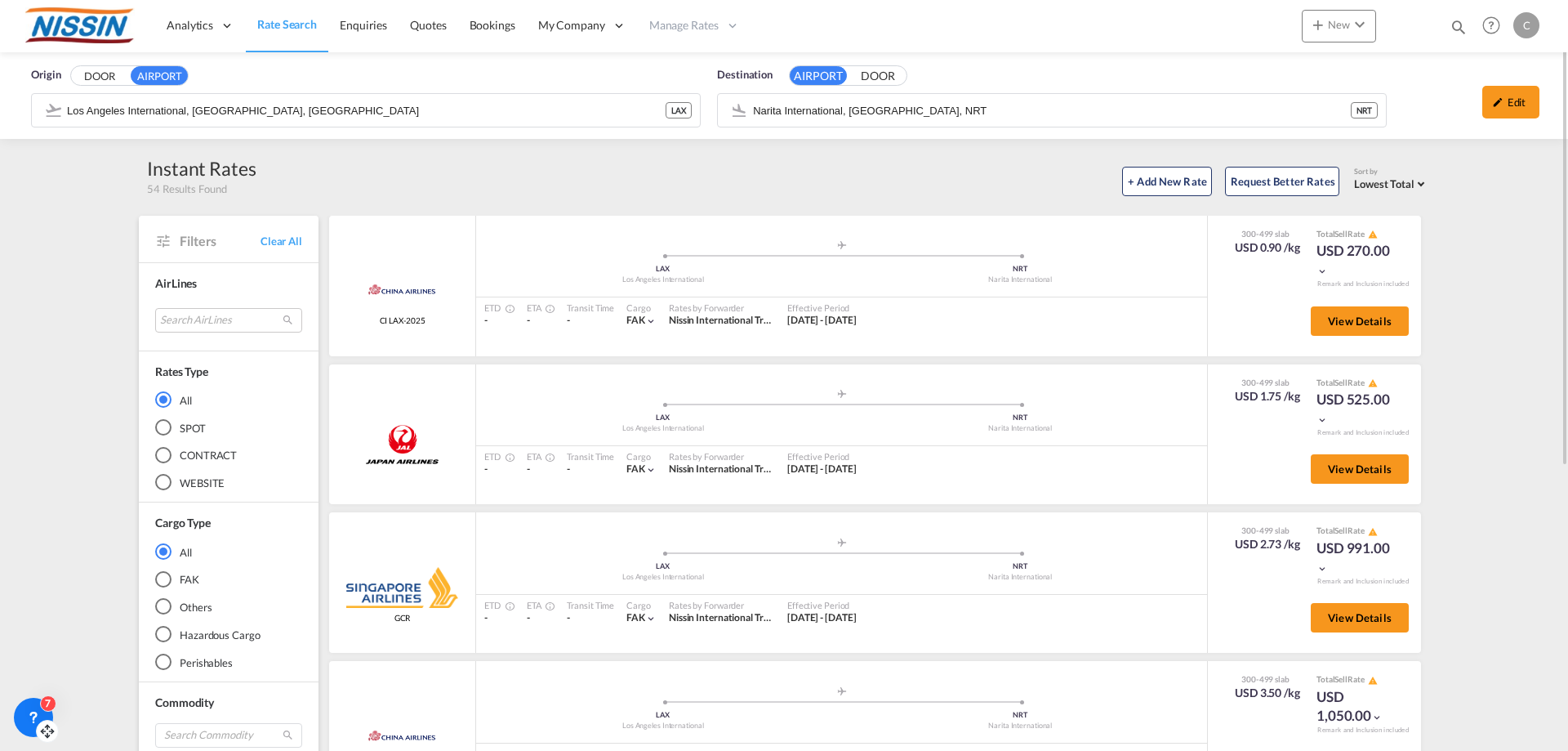
click at [283, 29] on span "Rate Search" at bounding box center [287, 24] width 59 height 14
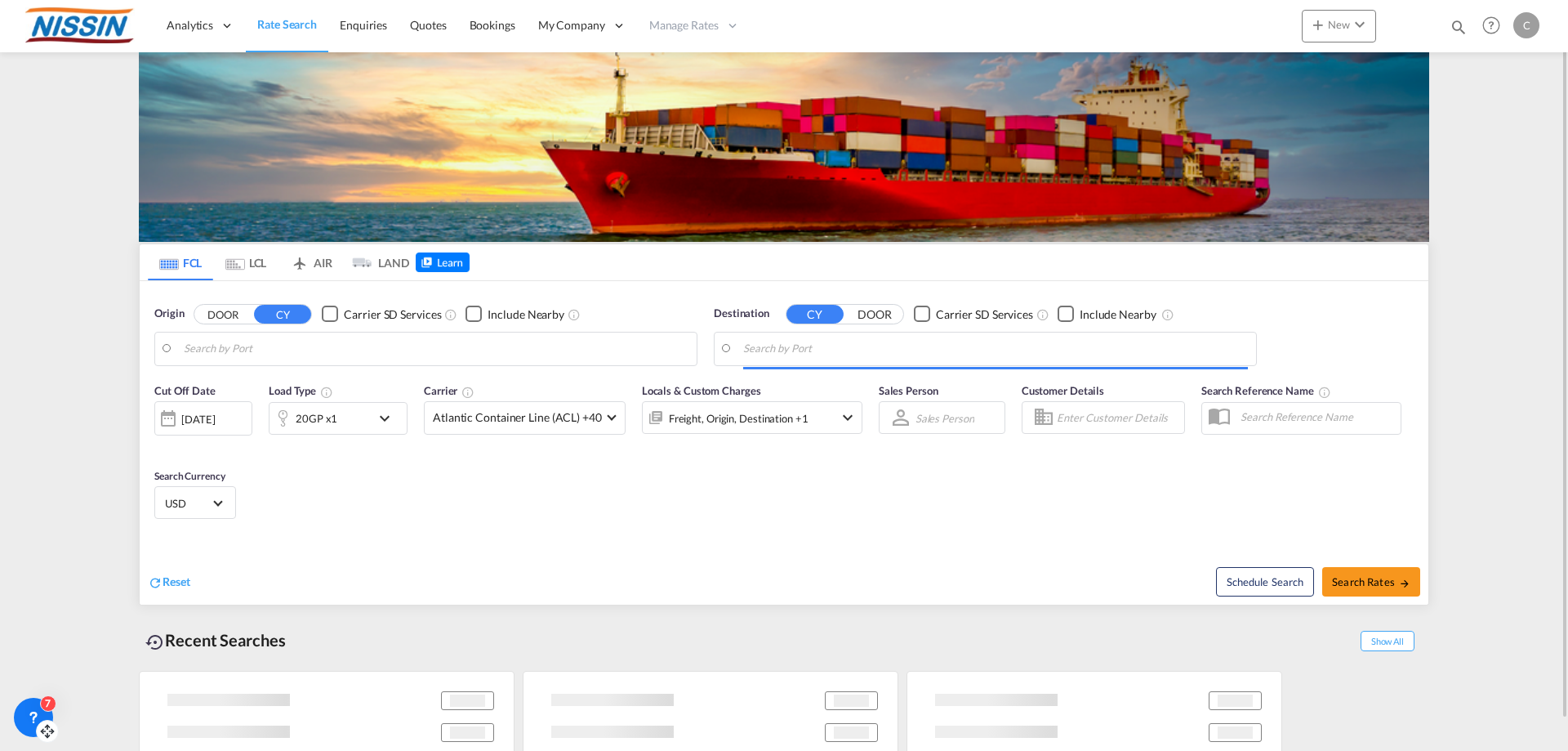
type input "[GEOGRAPHIC_DATA], [GEOGRAPHIC_DATA], USLGB"
type input "[GEOGRAPHIC_DATA], JPTYO"
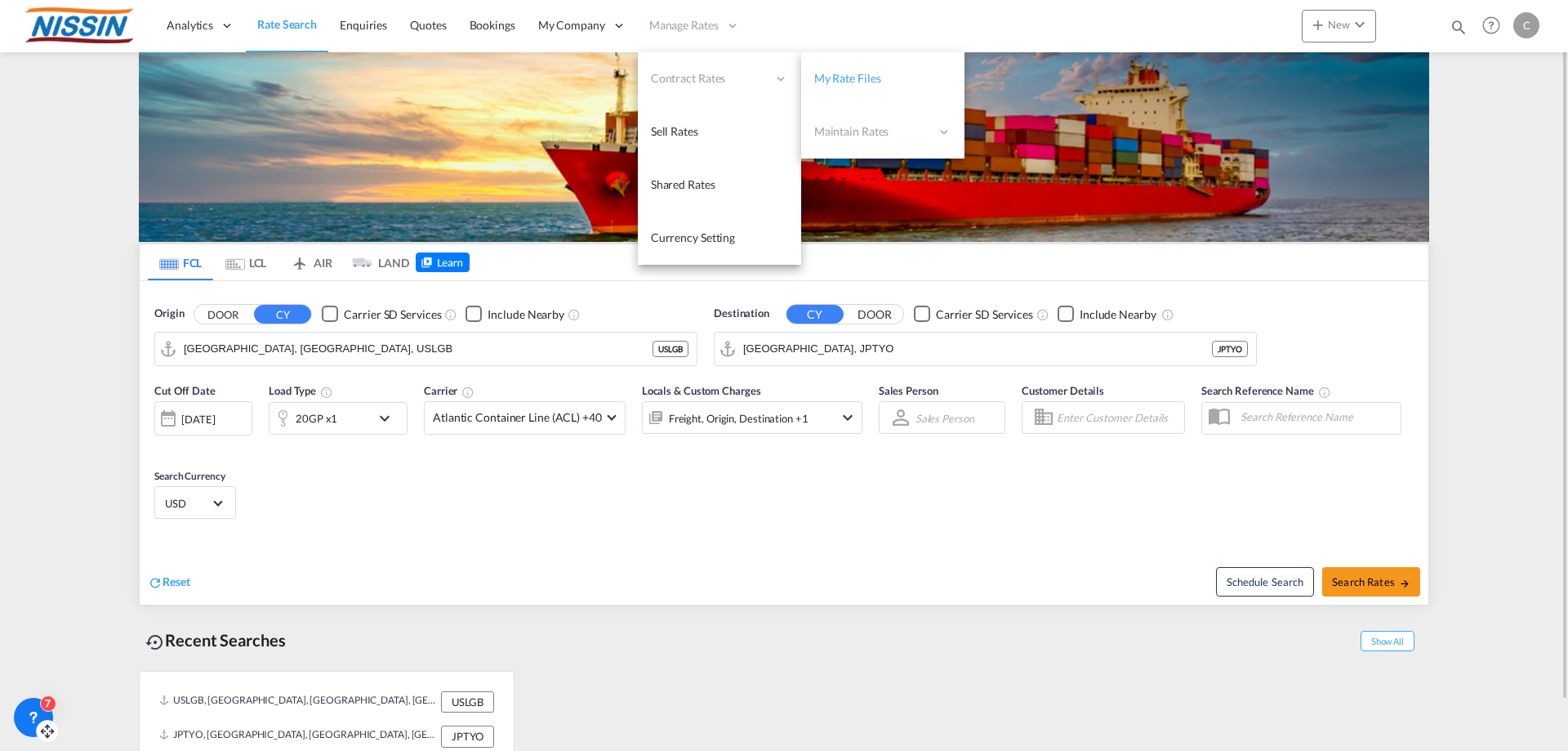
click at [836, 78] on span "My Rate Files" at bounding box center [848, 78] width 67 height 14
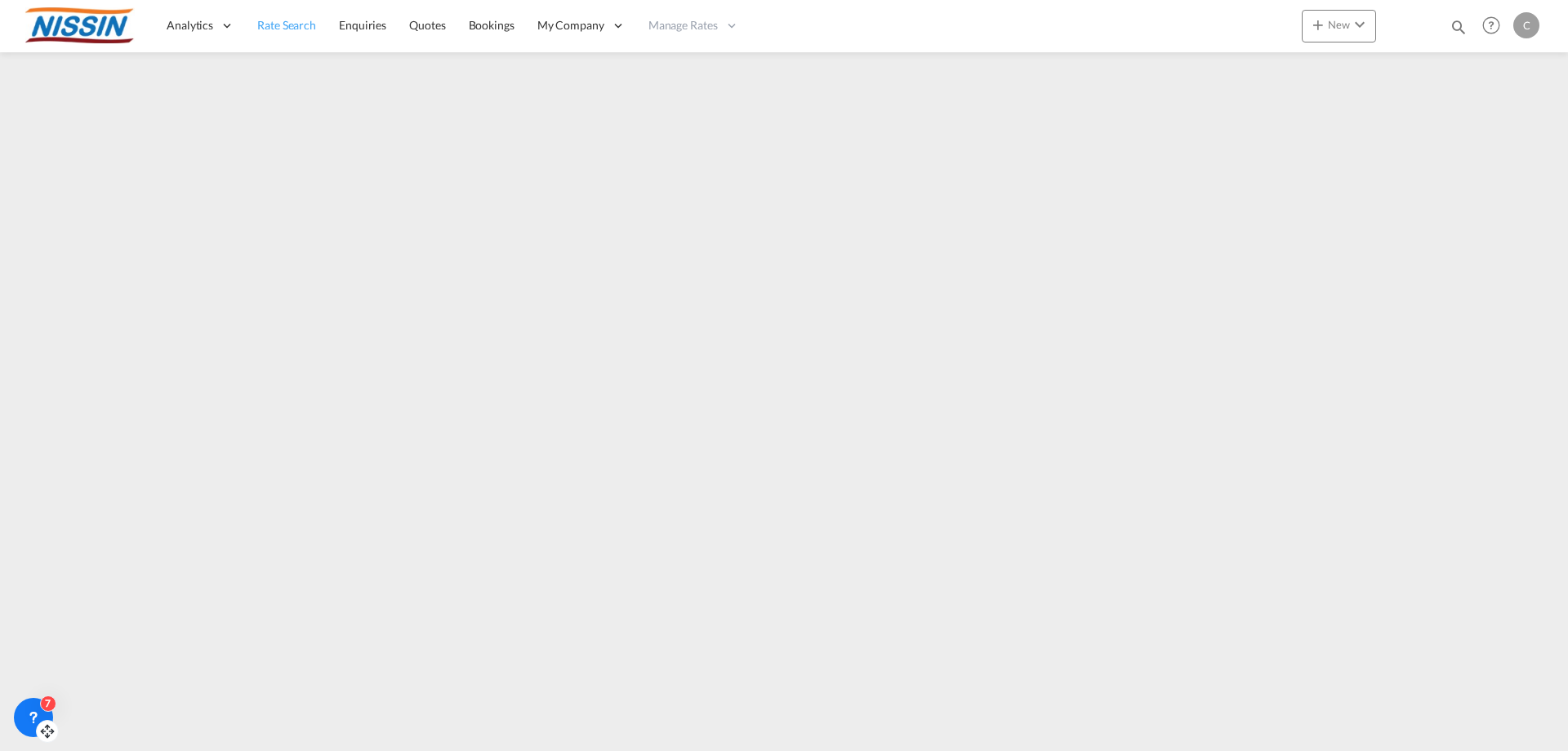
click at [282, 24] on span "Rate Search" at bounding box center [286, 25] width 58 height 14
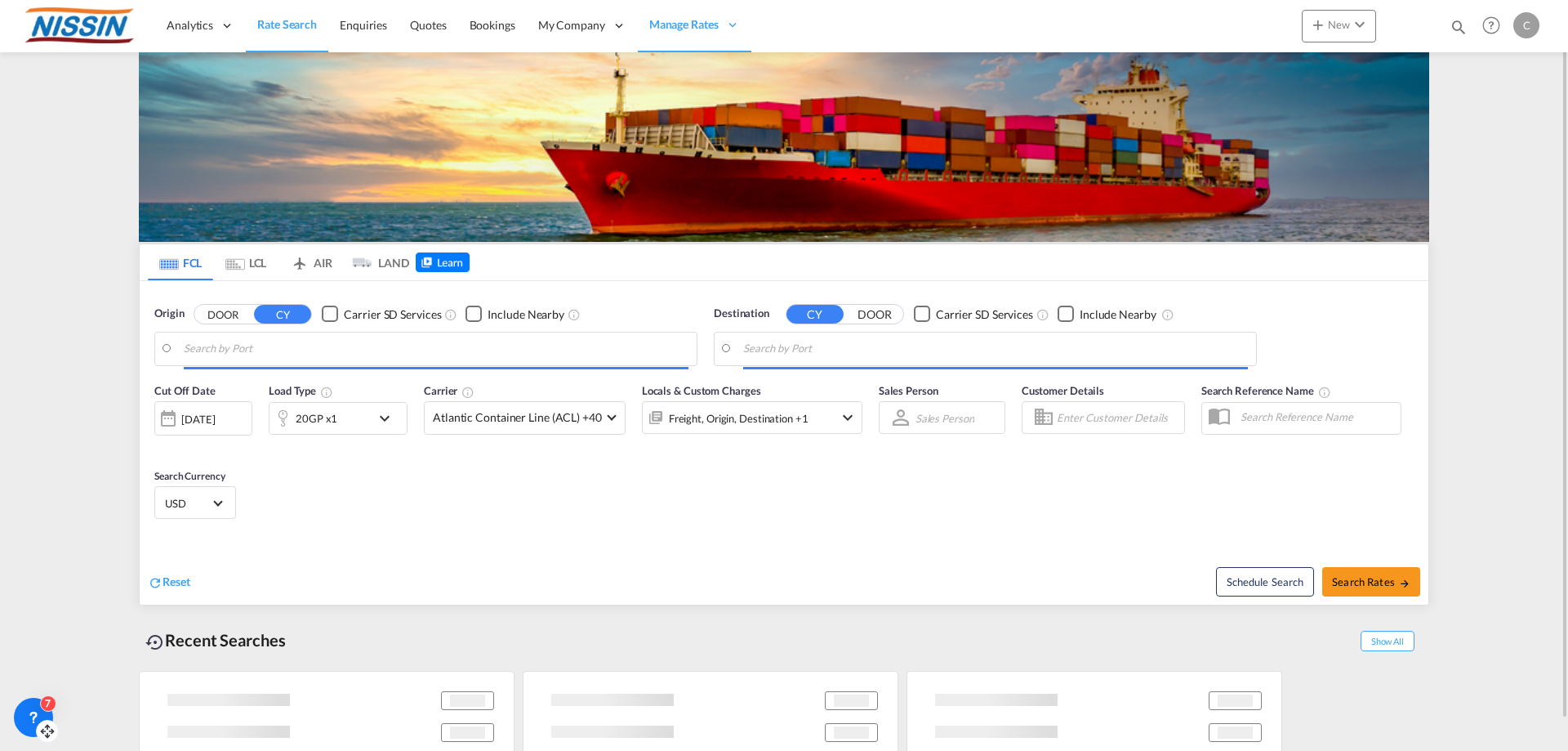
click at [326, 253] on md-tab-item "AIR" at bounding box center [310, 262] width 65 height 36
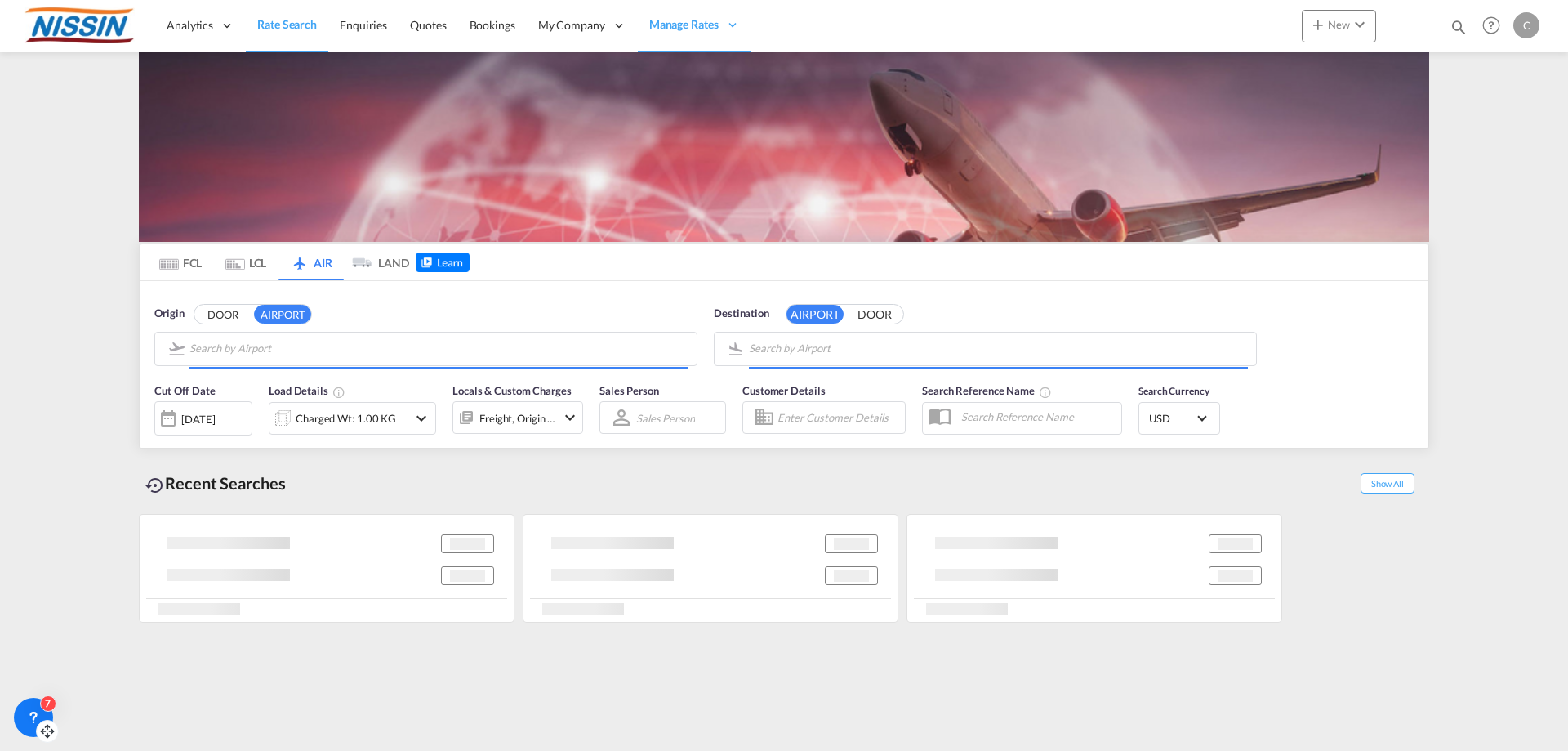
click at [314, 352] on input "Search by Airport" at bounding box center [439, 349] width 499 height 24
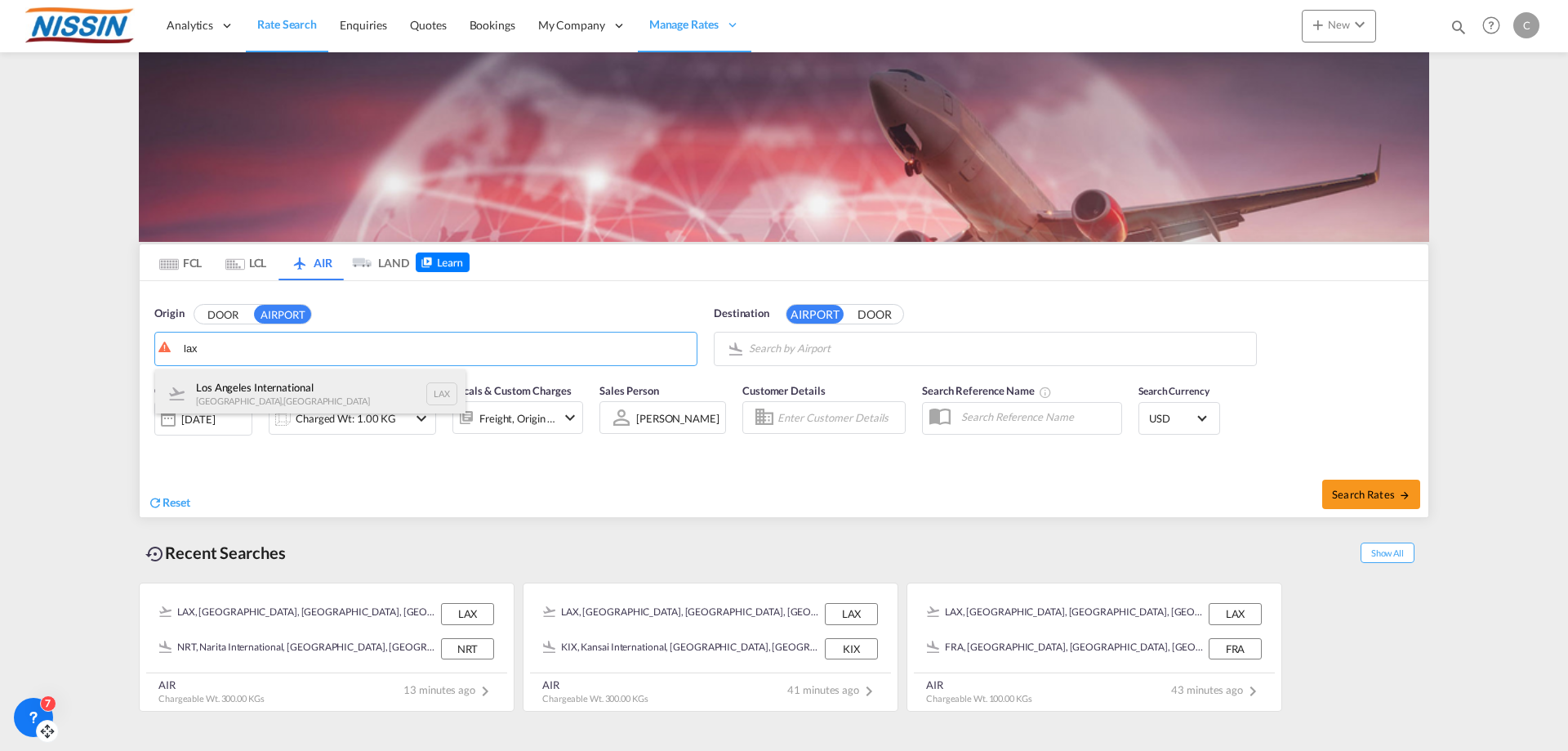
click at [303, 381] on div "Los Angeles International [GEOGRAPHIC_DATA] , [GEOGRAPHIC_DATA] LAX" at bounding box center [310, 393] width 310 height 49
type input "Los Angeles International, [GEOGRAPHIC_DATA], [GEOGRAPHIC_DATA]"
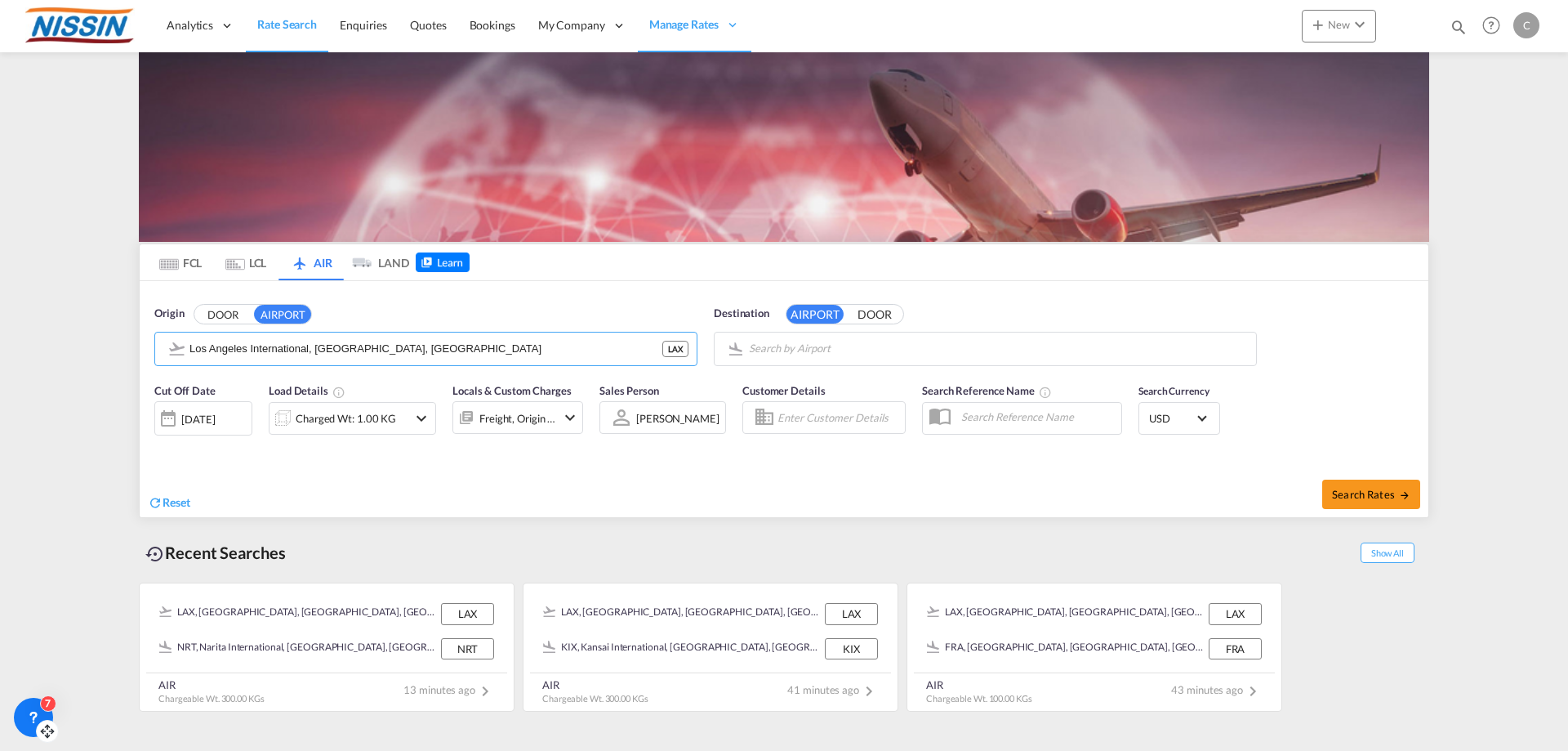
click at [876, 352] on body "Analytics Reports Dashboard Rate Search Enquiries Quotes Bookings" at bounding box center [784, 375] width 1568 height 751
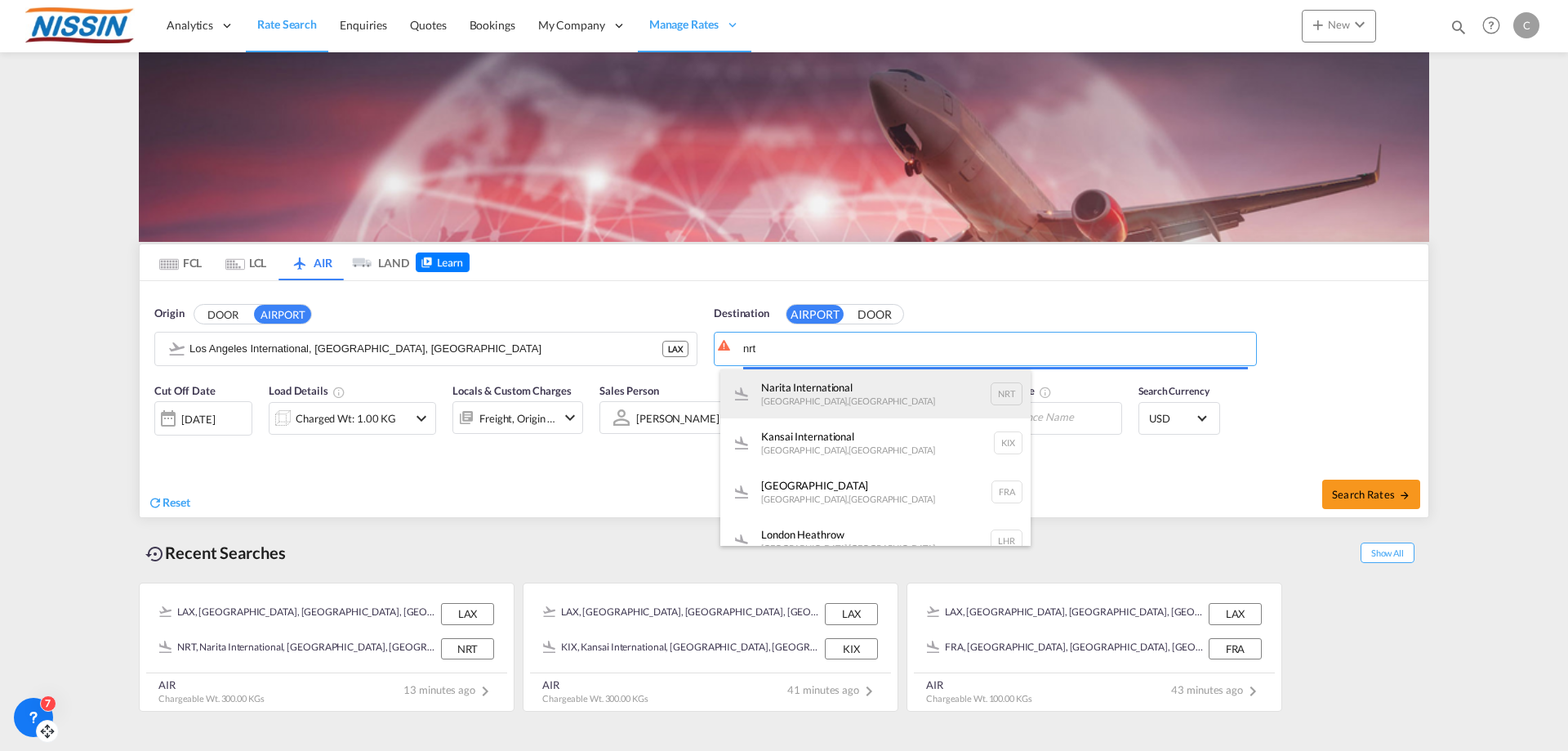
click at [825, 390] on div "Narita International [GEOGRAPHIC_DATA] , [GEOGRAPHIC_DATA] NRT" at bounding box center [876, 393] width 310 height 49
type input "Narita International, [GEOGRAPHIC_DATA], NRT"
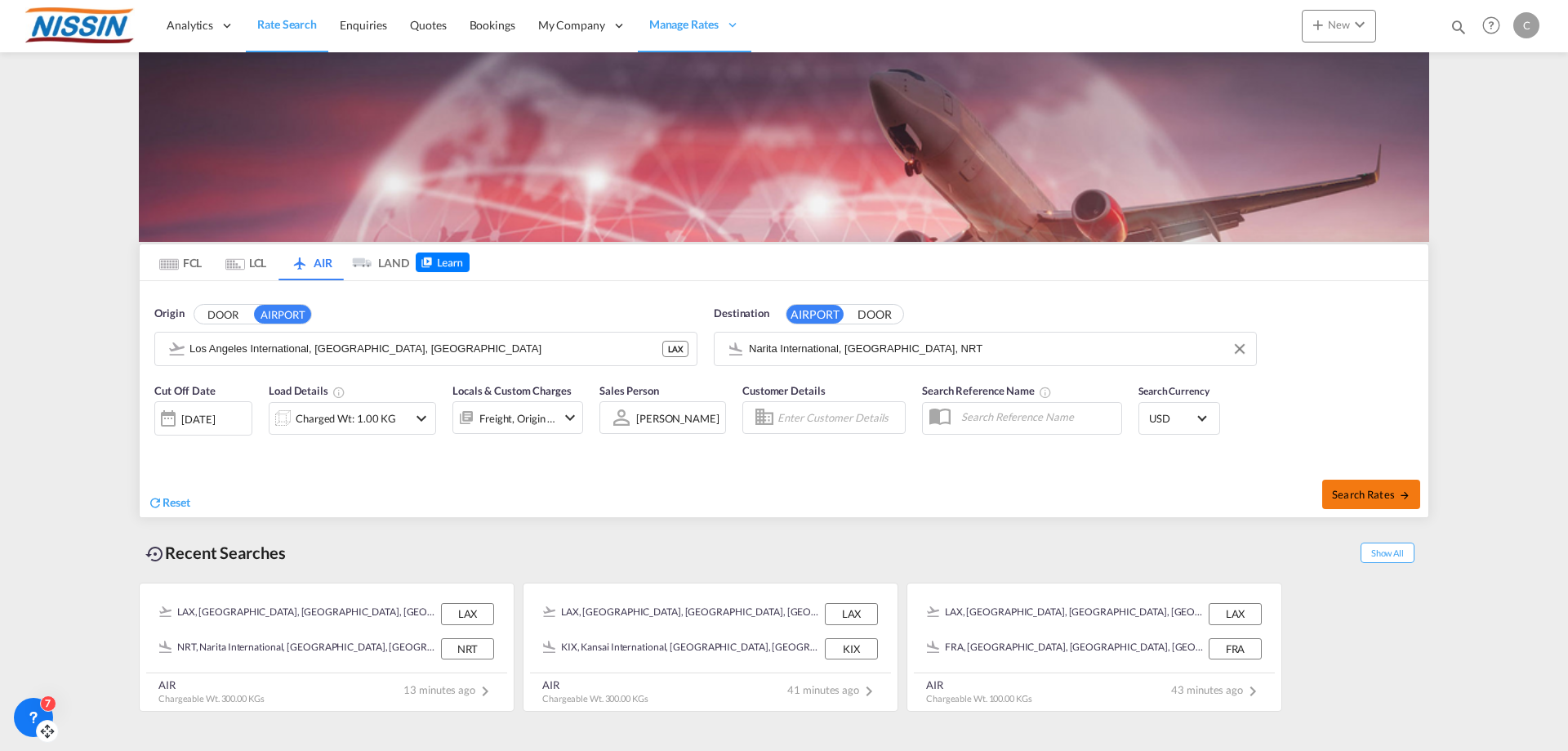
click at [1375, 494] on span "Search Rates" at bounding box center [1371, 494] width 78 height 13
click at [424, 418] on md-icon "icon-chevron-down" at bounding box center [421, 418] width 19 height 19
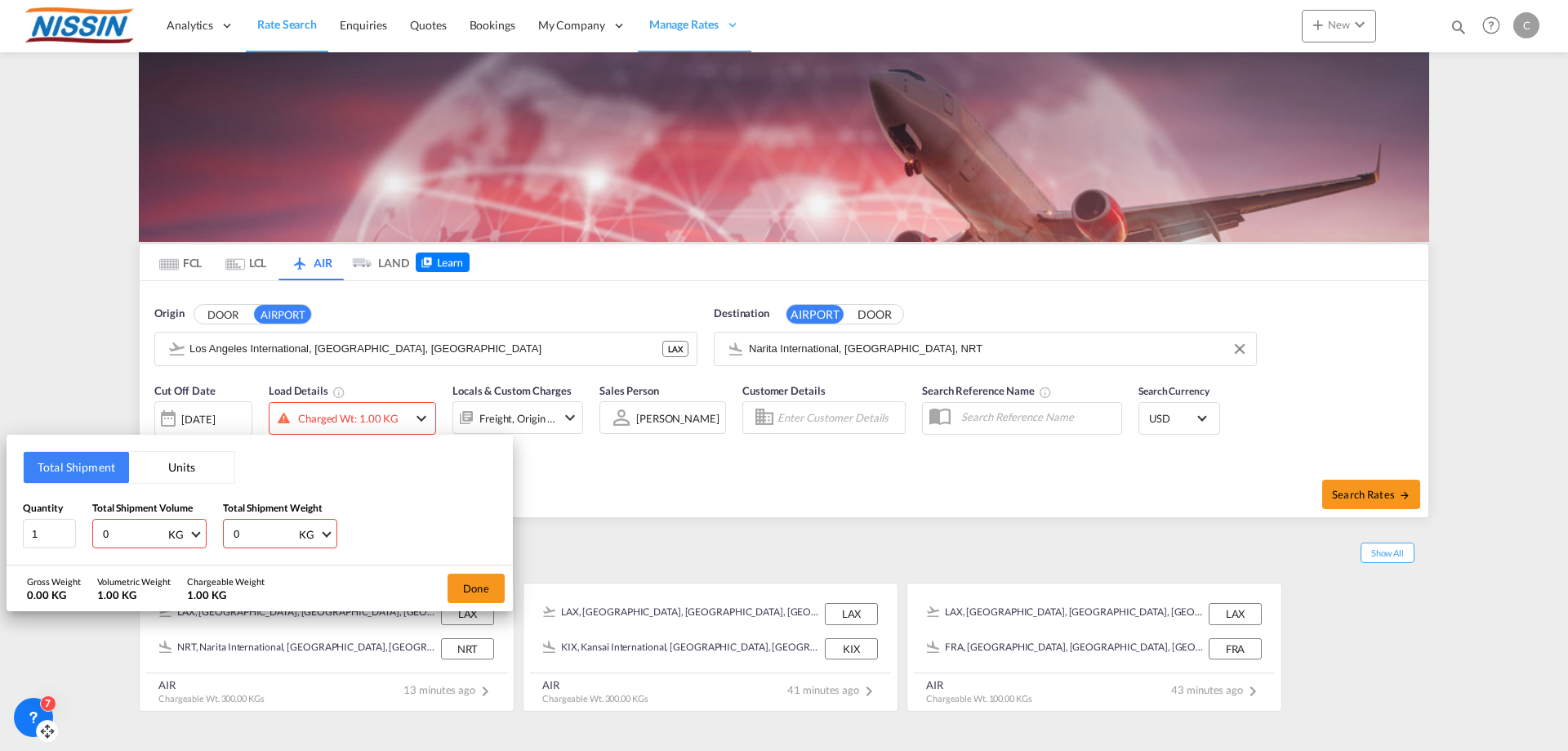
click at [183, 468] on button "Units" at bounding box center [181, 468] width 106 height 31
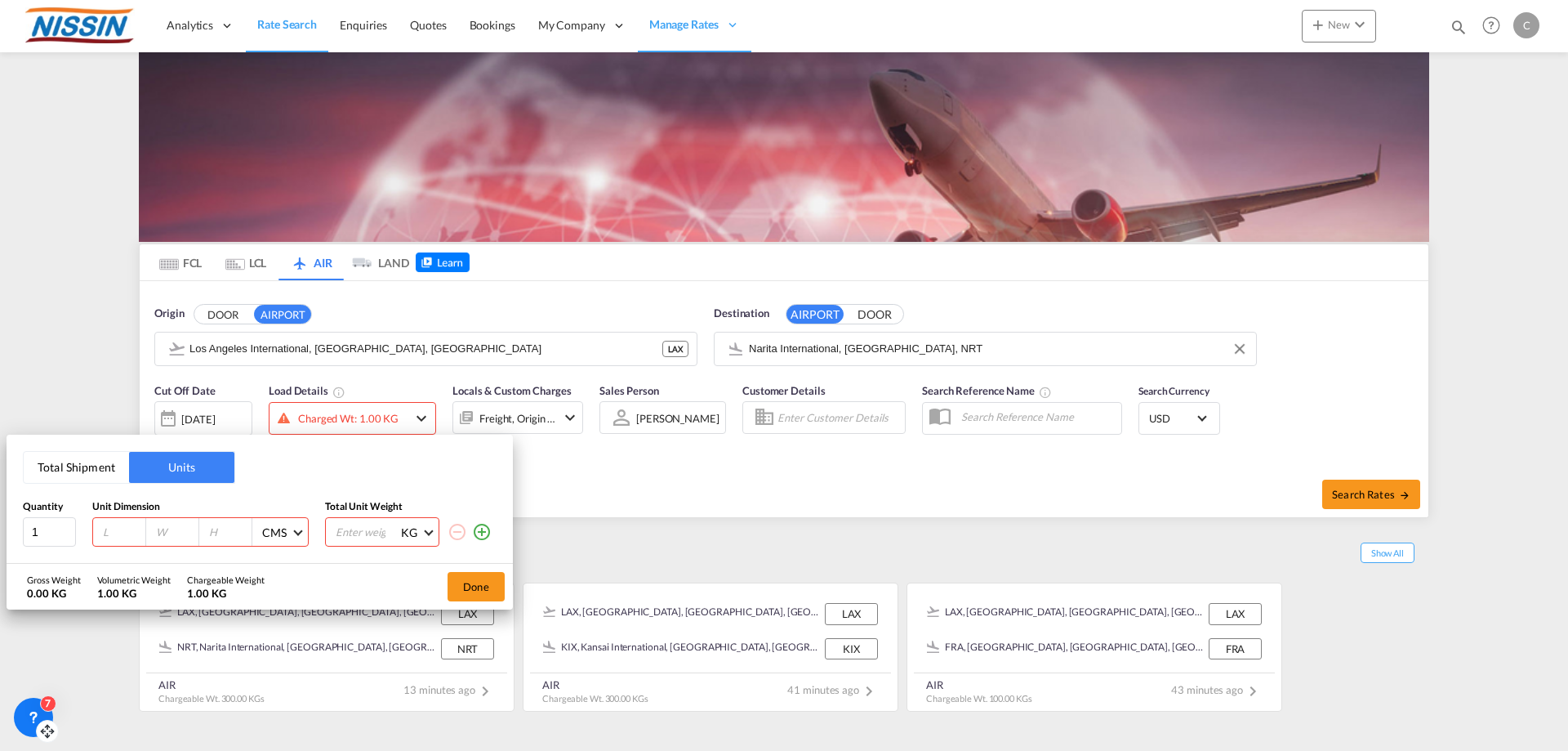
click at [119, 533] on input "number" at bounding box center [123, 531] width 44 height 15
type input "100"
click at [361, 529] on input "number" at bounding box center [366, 532] width 65 height 28
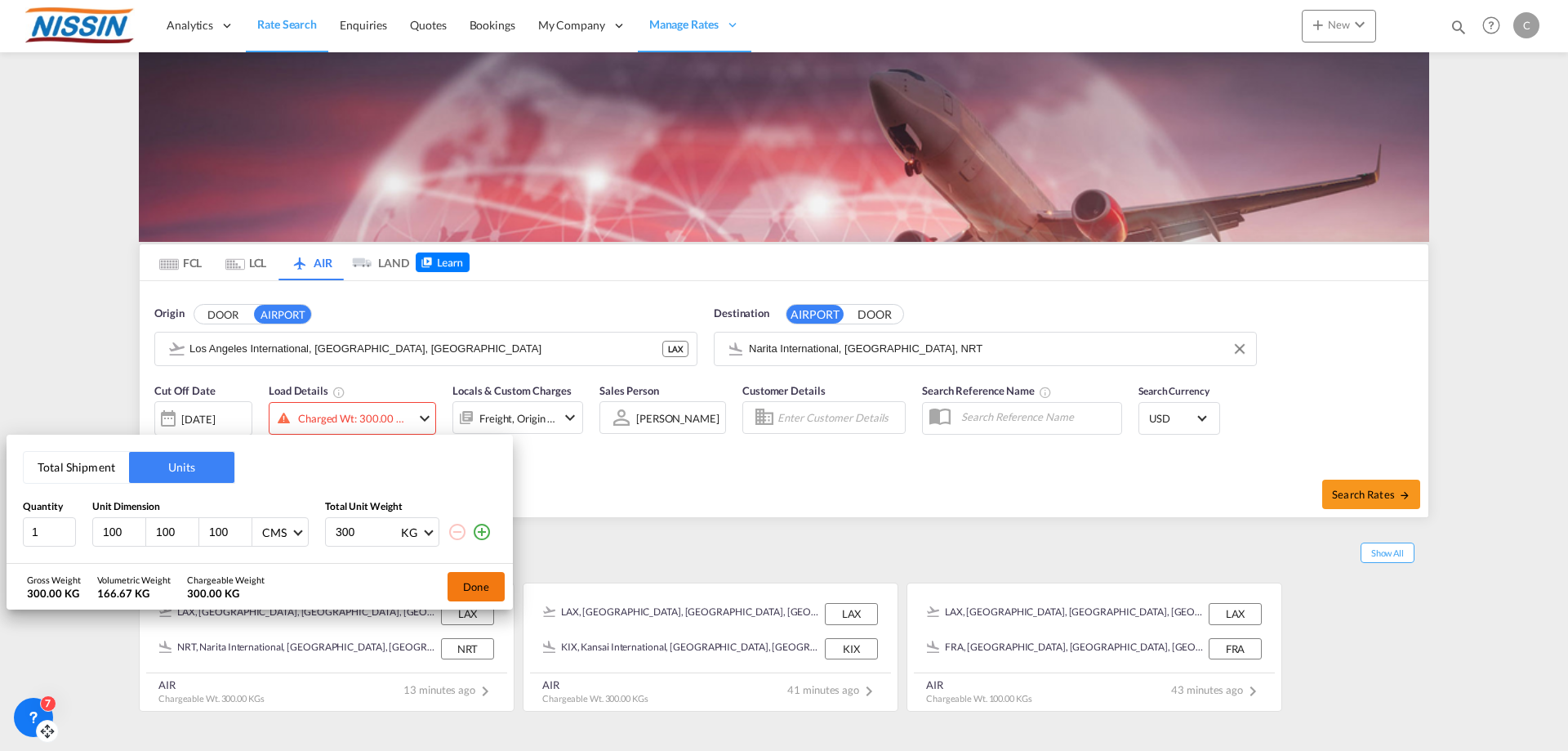
type input "300"
click at [464, 578] on button "Done" at bounding box center [476, 586] width 58 height 30
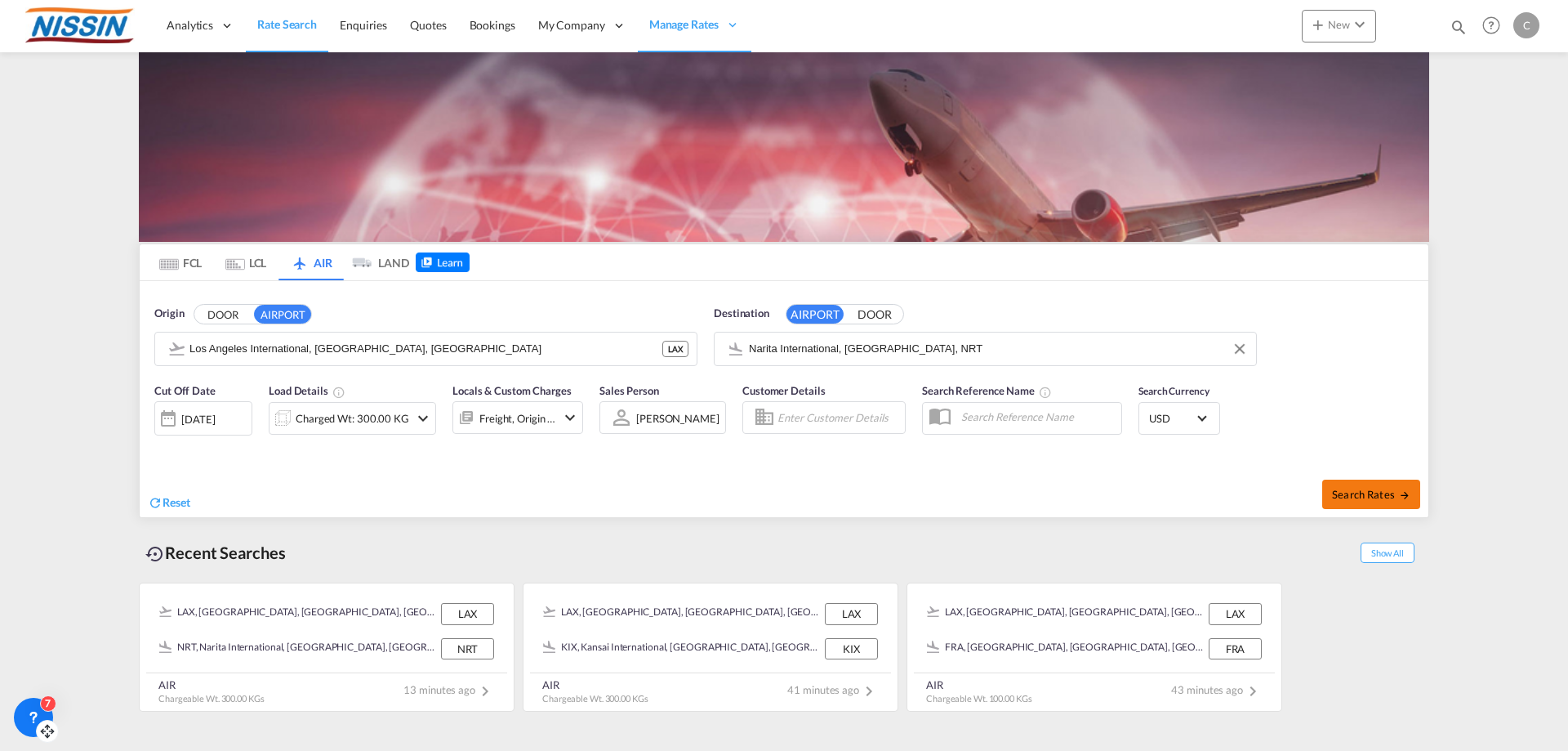
click at [1352, 488] on span "Search Rates" at bounding box center [1371, 494] width 78 height 13
type input "LAX to NRT / [DATE]"
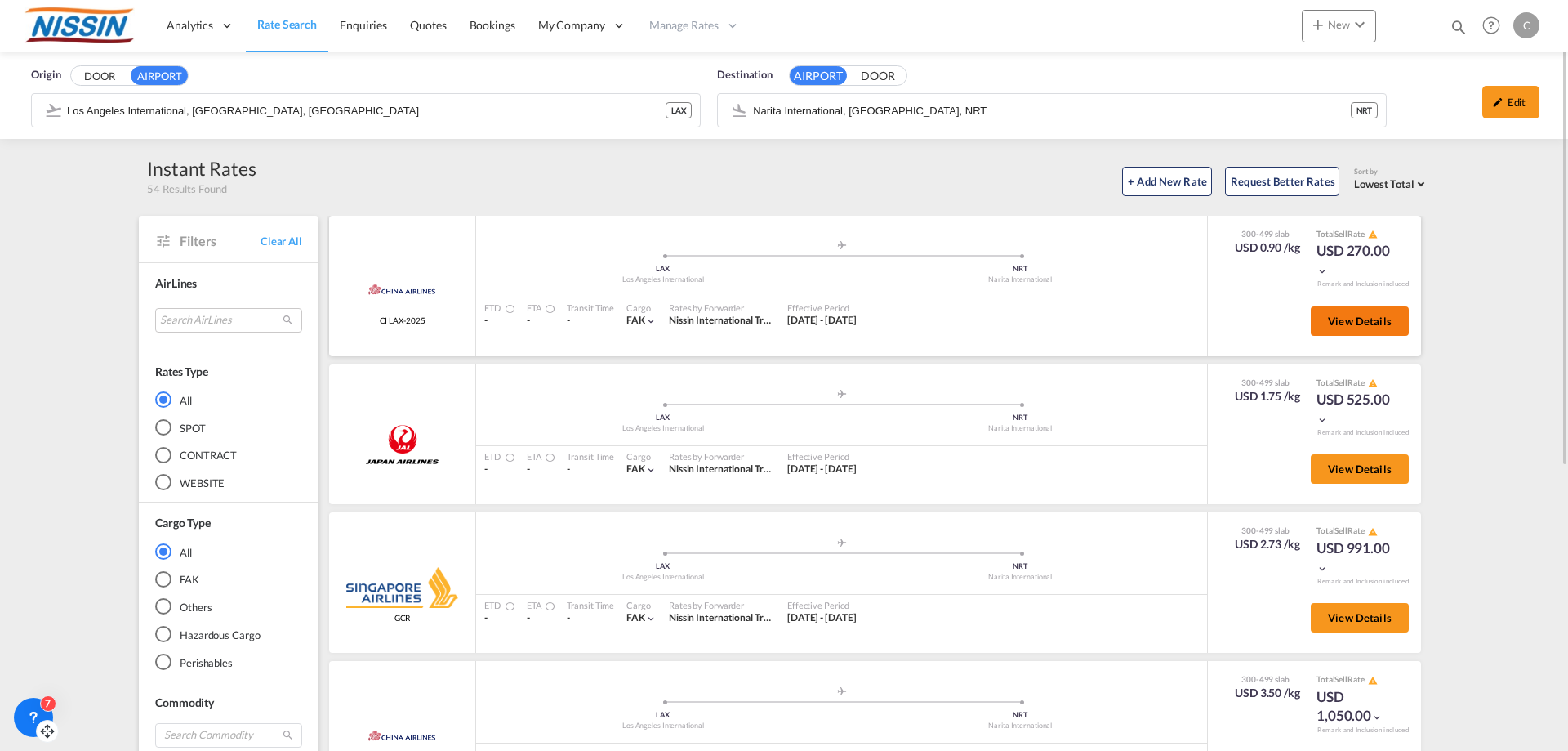
click at [1370, 328] on button "View Details" at bounding box center [1360, 321] width 98 height 30
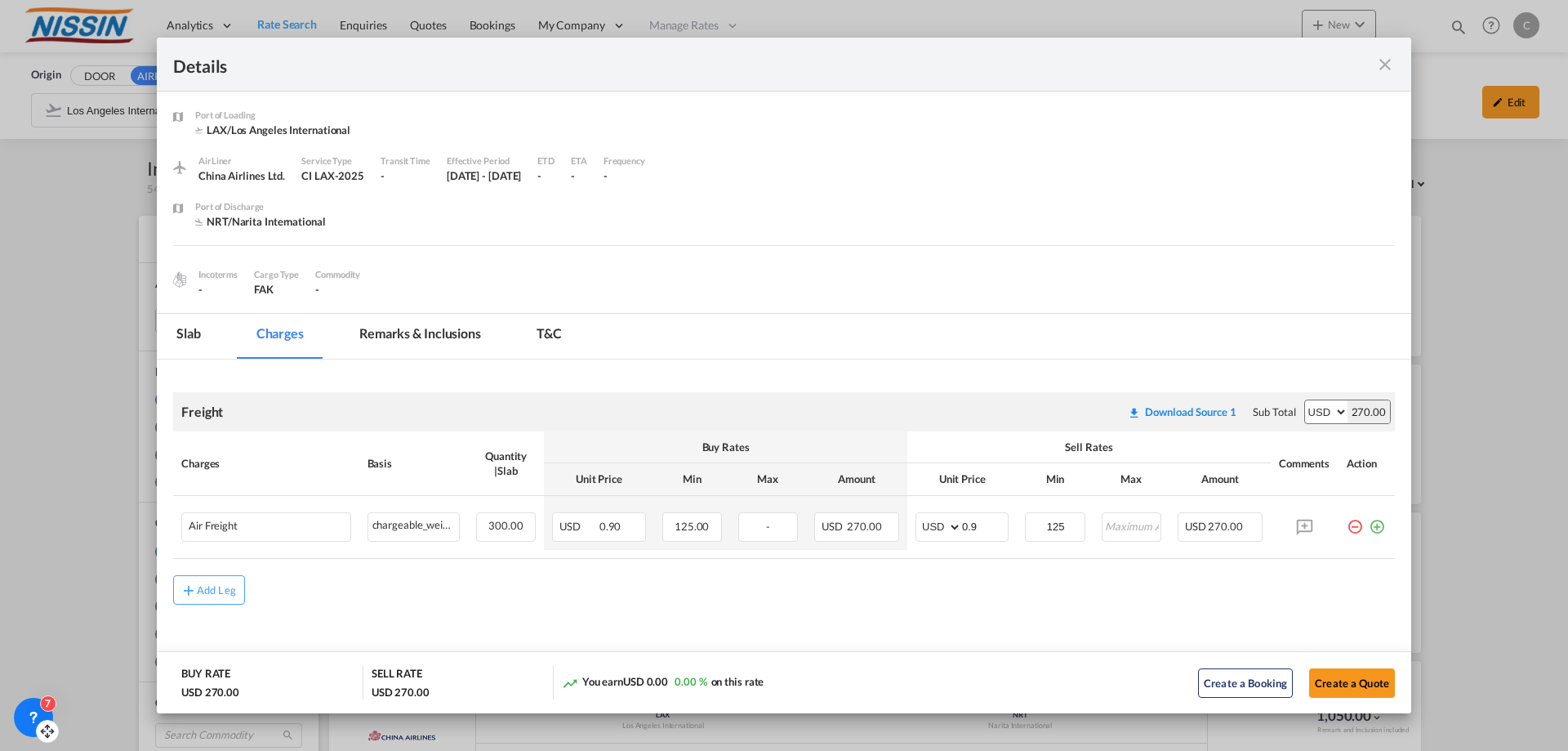
click at [1393, 63] on md-icon "icon-close fg-AAA8AD m-0 cursor" at bounding box center [1385, 65] width 19 height 19
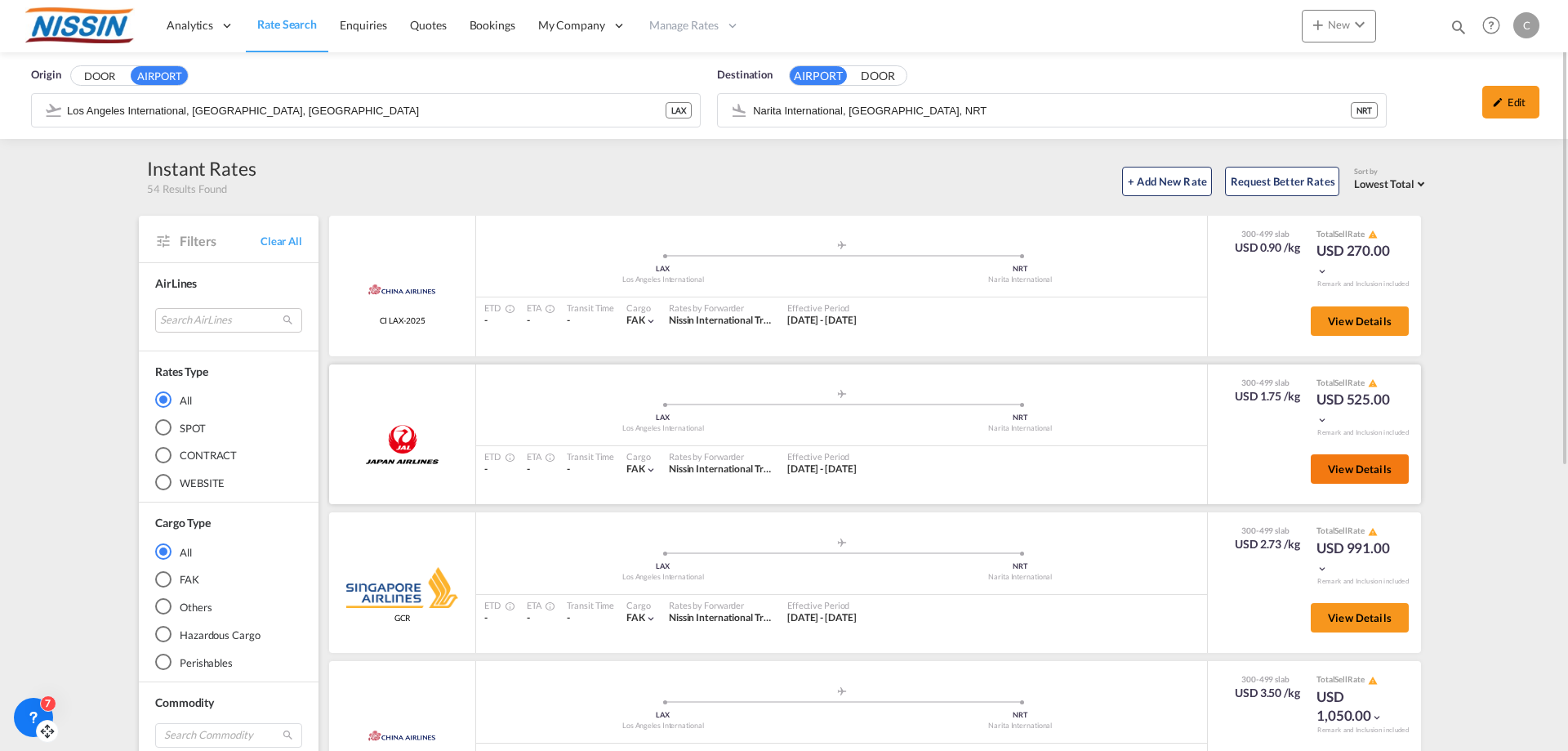
click at [1343, 473] on span "View Details" at bounding box center [1360, 468] width 64 height 13
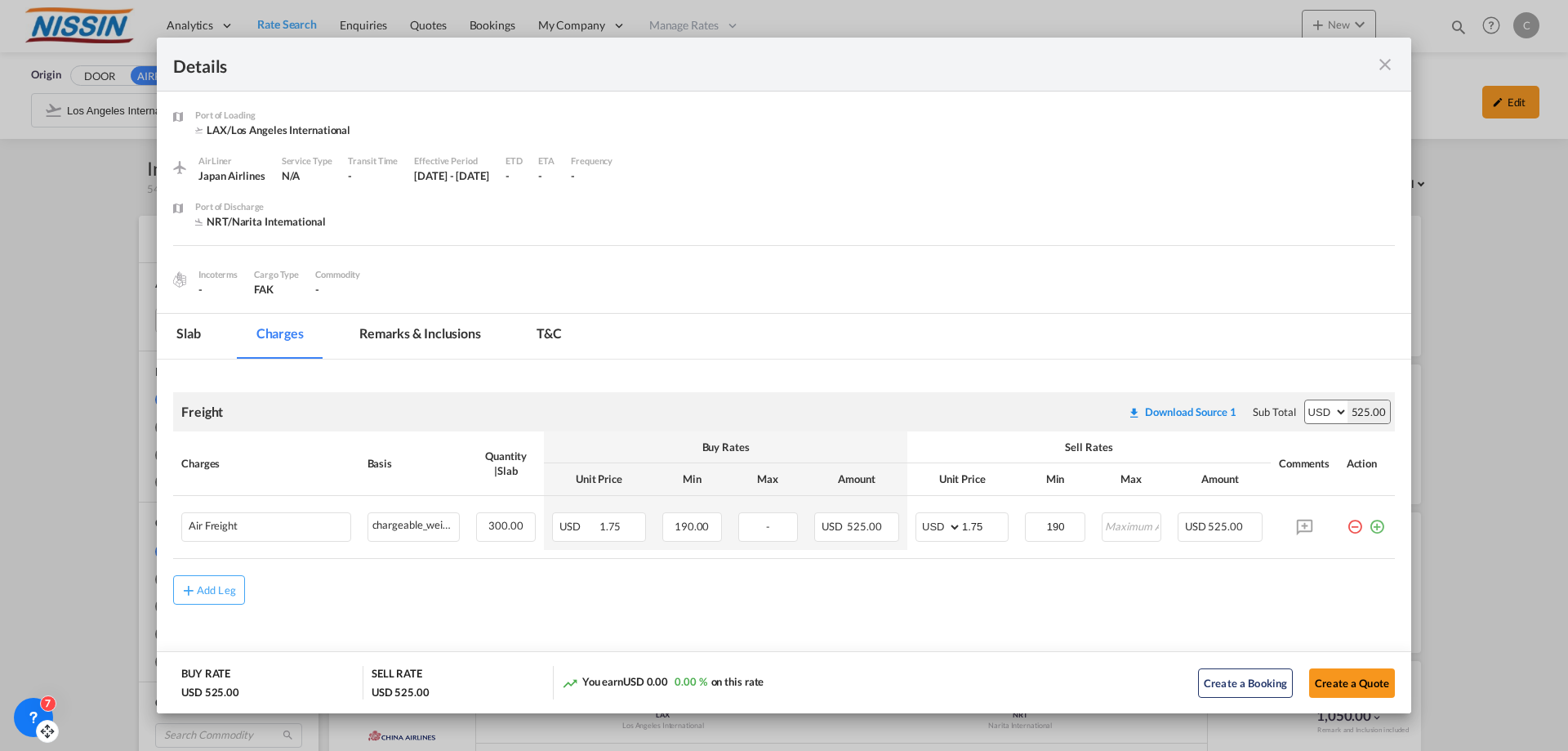
click at [1383, 61] on md-icon "icon-close fg-AAA8AD m-0 cursor" at bounding box center [1385, 65] width 19 height 19
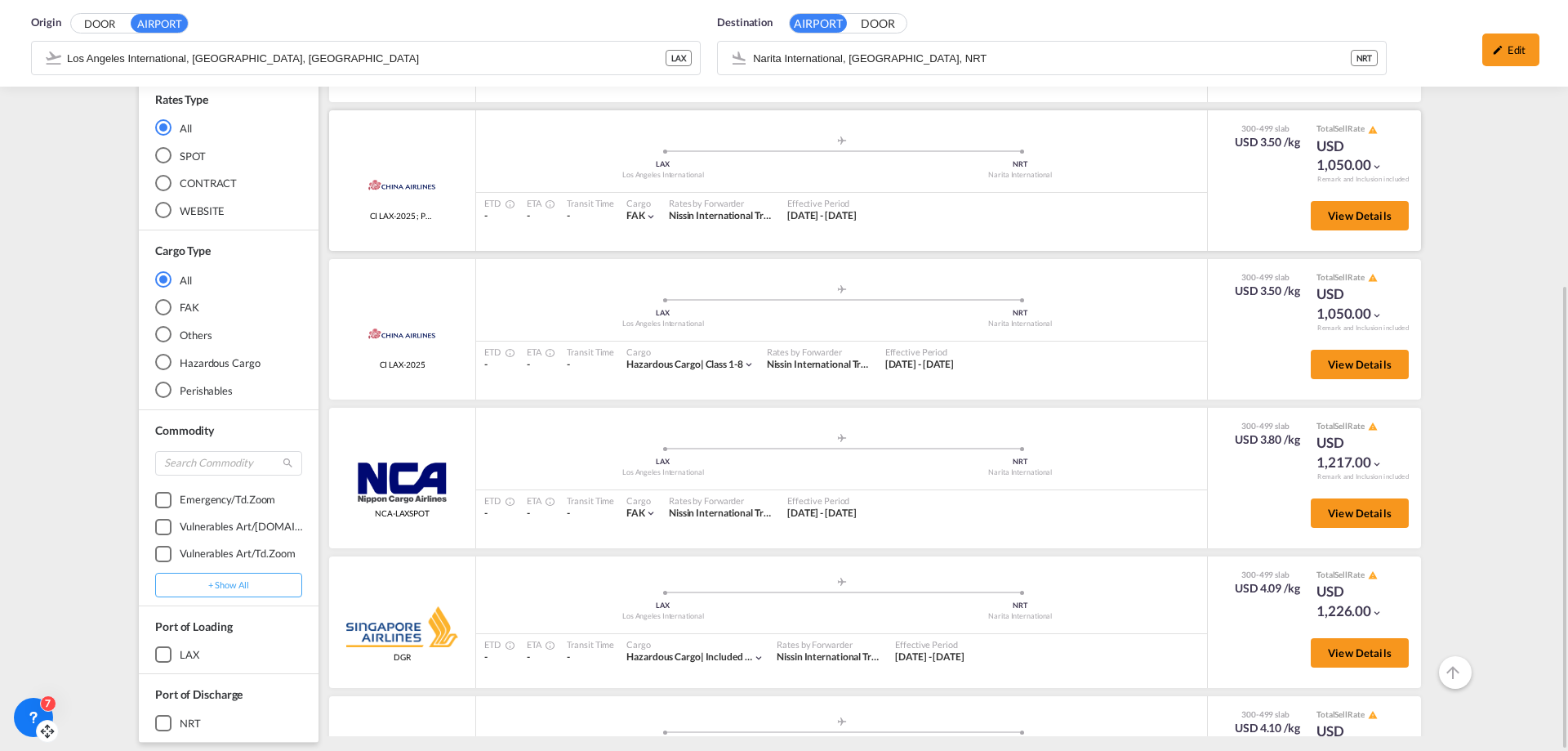
scroll to position [163, 0]
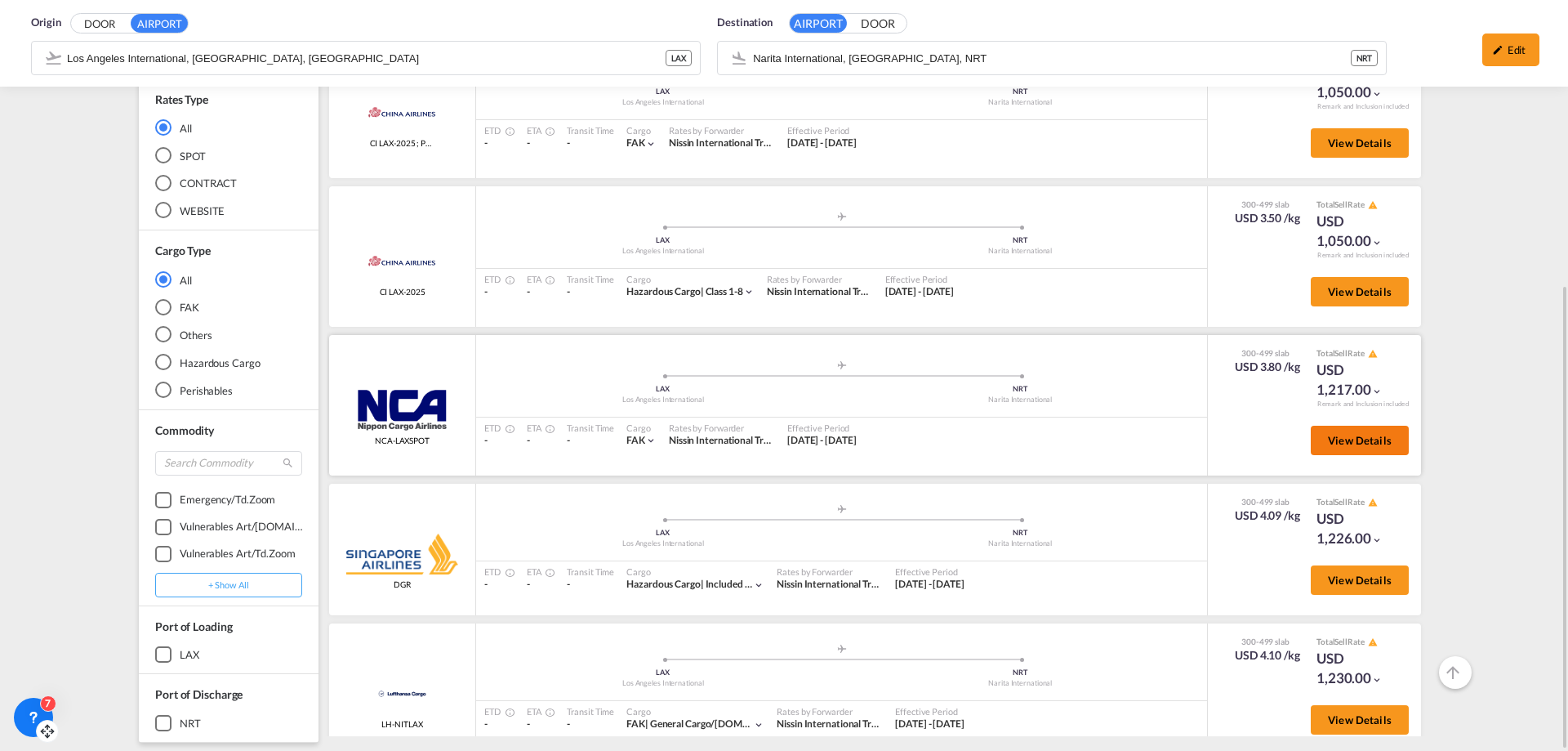
click at [1333, 440] on span "View Details" at bounding box center [1360, 440] width 64 height 13
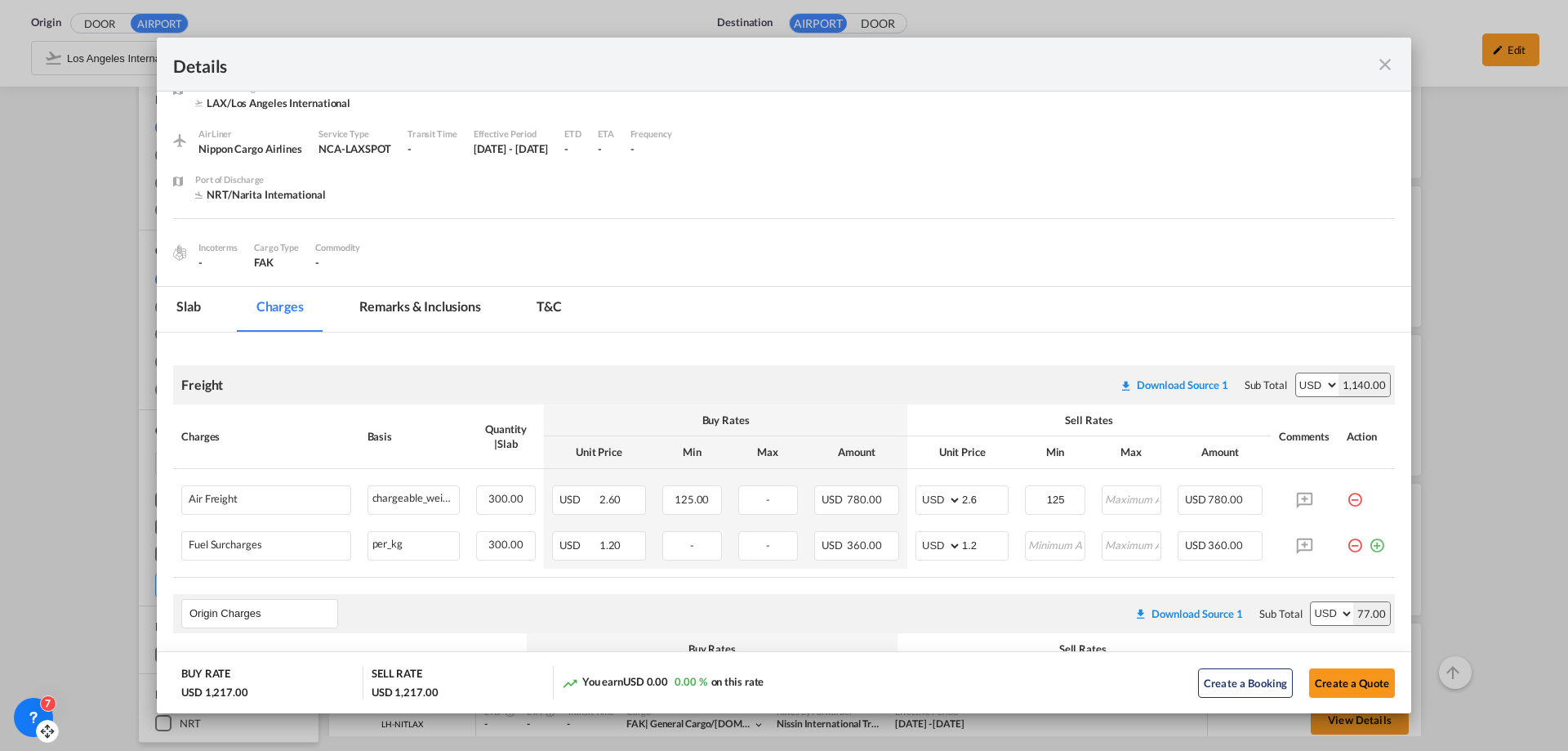
scroll to position [0, 0]
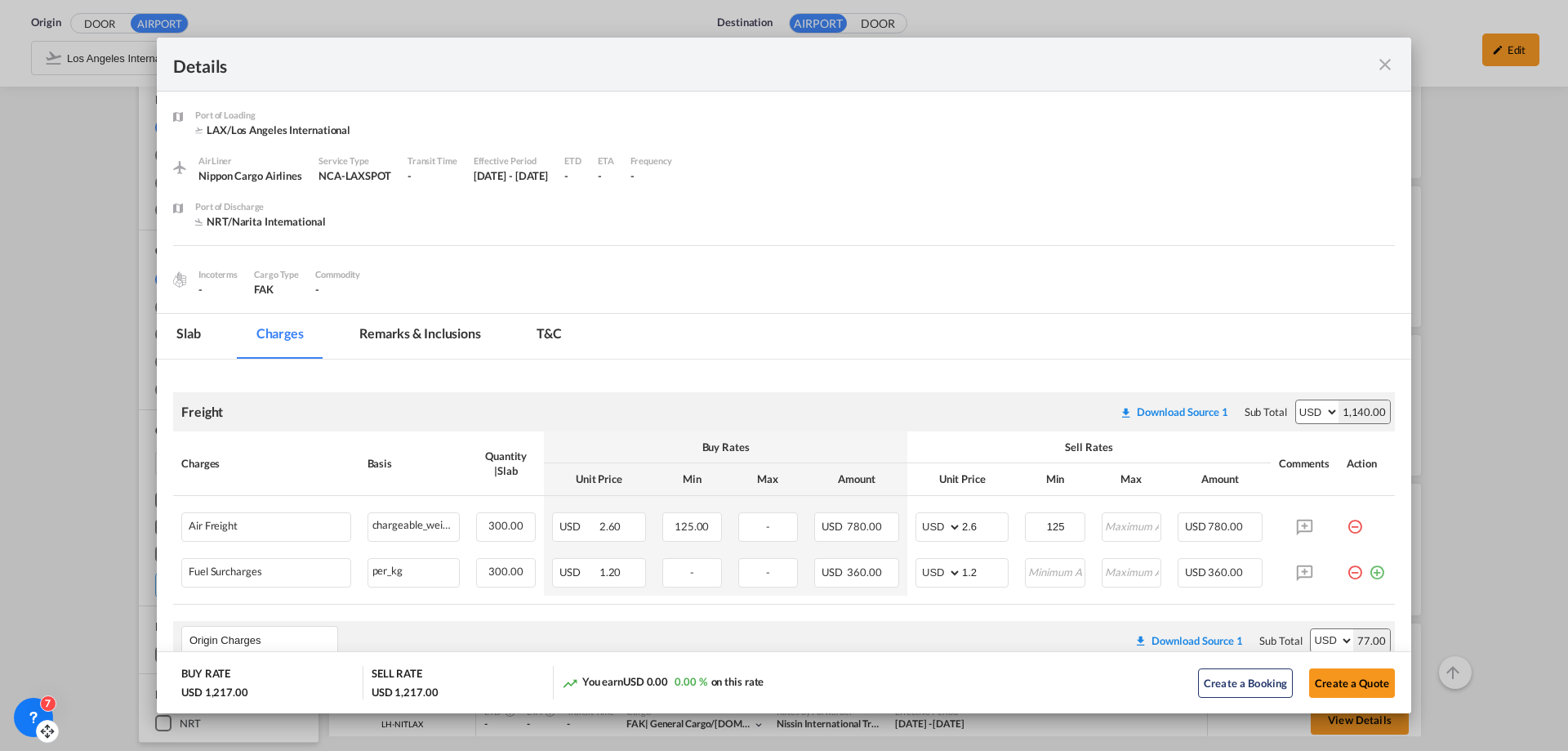
click at [1384, 61] on md-icon "icon-close fg-AAA8AD m-0 cursor" at bounding box center [1385, 65] width 19 height 19
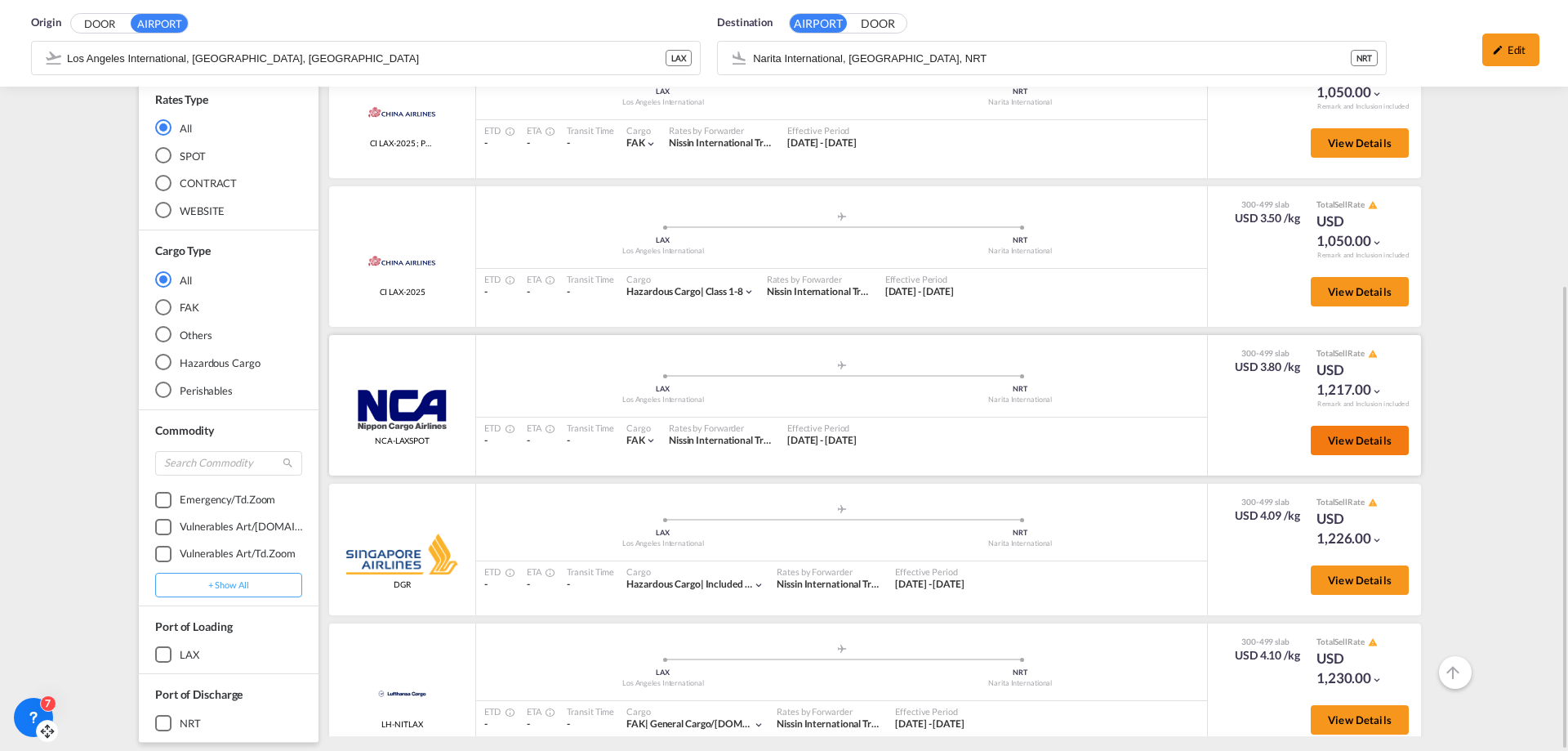
click at [1311, 441] on button "View Details" at bounding box center [1360, 440] width 98 height 30
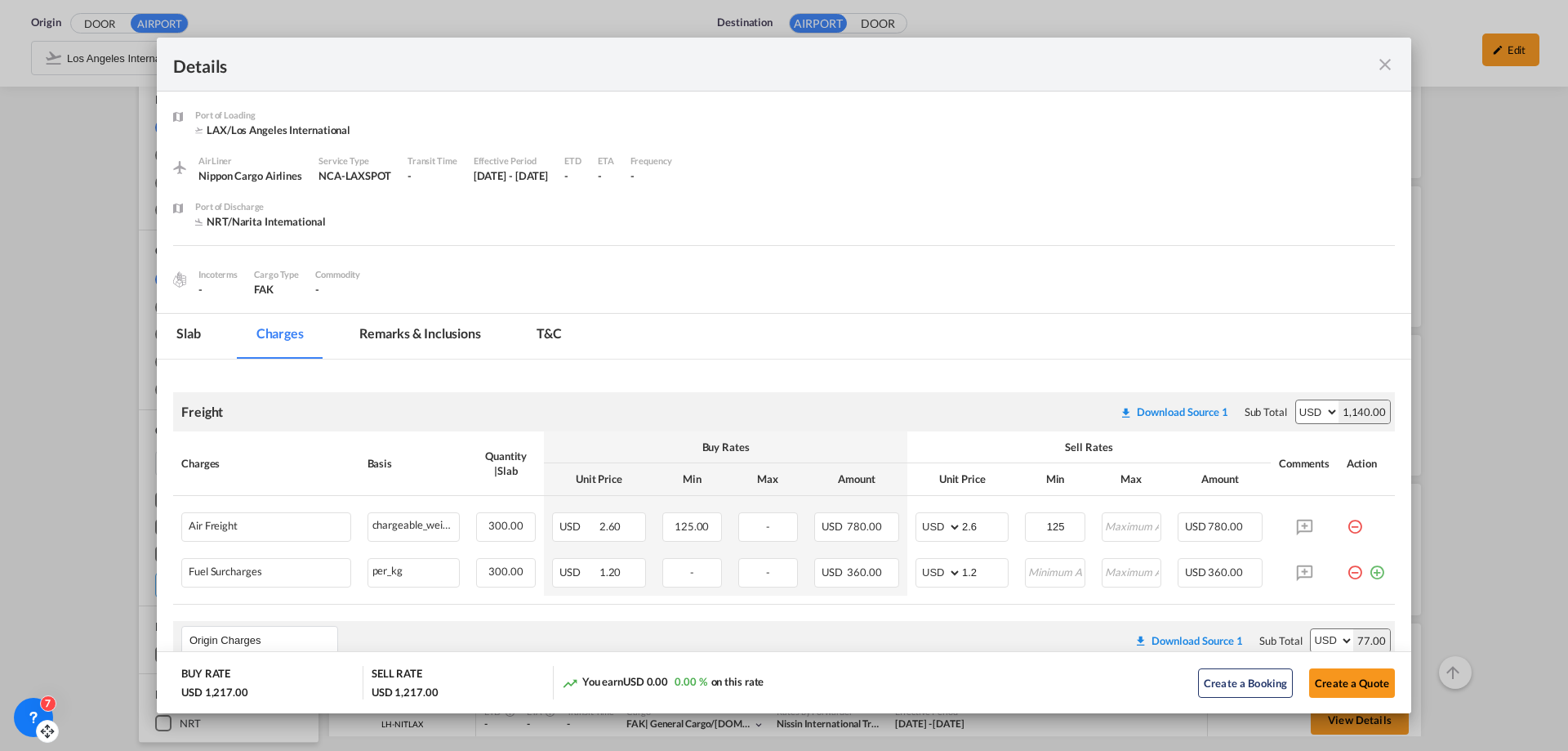
click at [1393, 65] on md-icon "icon-close fg-AAA8AD m-0 cursor" at bounding box center [1385, 65] width 19 height 19
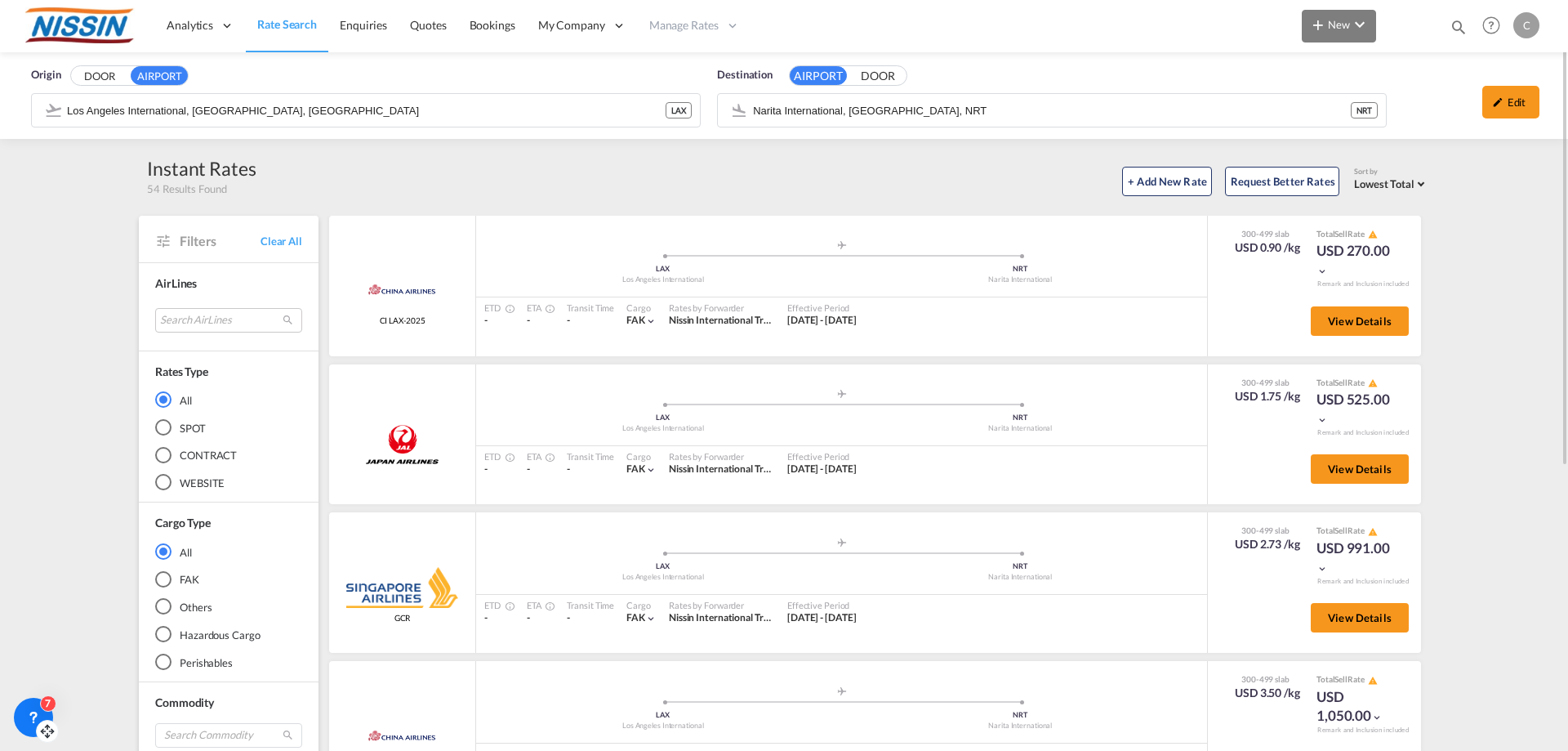
click at [1355, 28] on md-icon "icon-chevron-down" at bounding box center [1360, 24] width 19 height 19
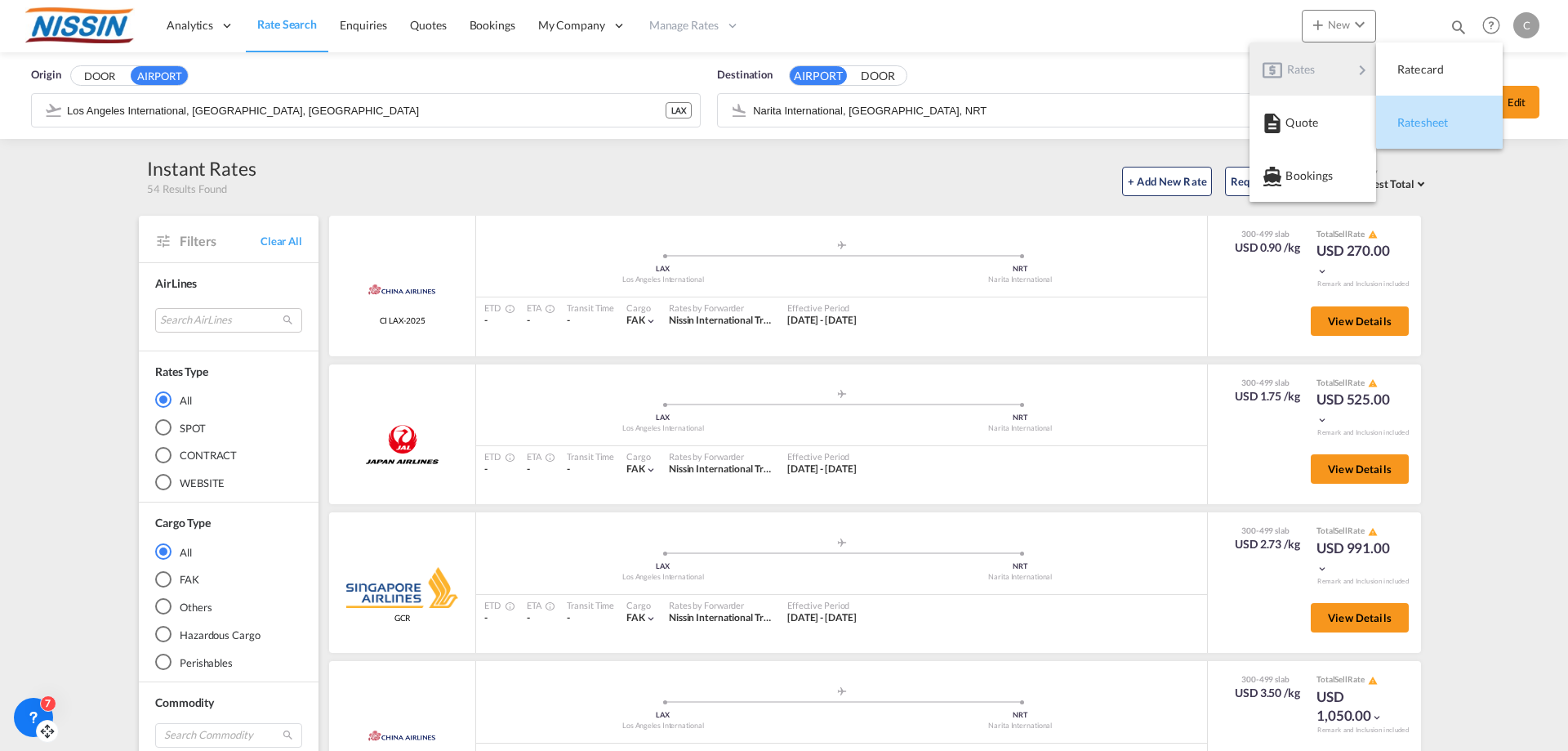
click at [1408, 127] on span "Ratesheet" at bounding box center [1406, 122] width 18 height 32
